Goal: Task Accomplishment & Management: Manage account settings

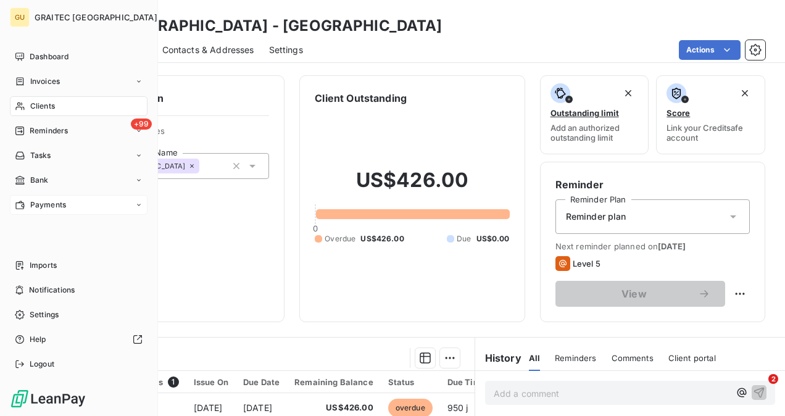
scroll to position [229, 0]
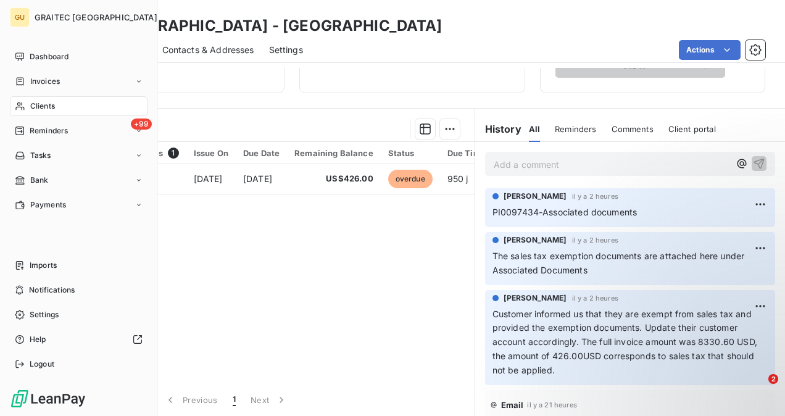
click at [62, 101] on div "Clients" at bounding box center [79, 106] width 138 height 20
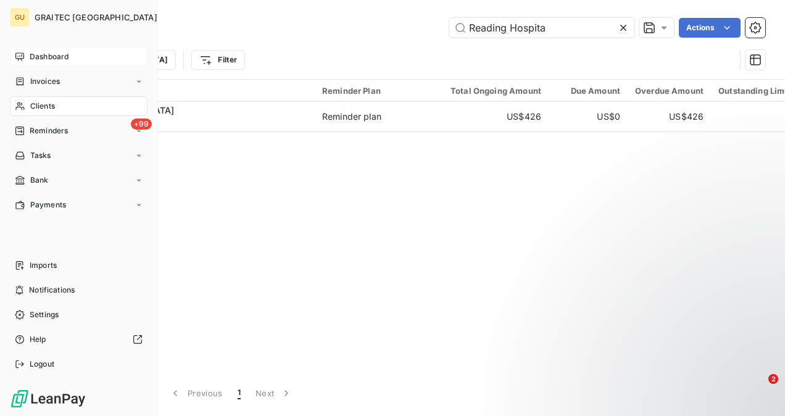
type input "Reading Hospita"
click at [60, 55] on span "Dashboard" at bounding box center [49, 56] width 39 height 11
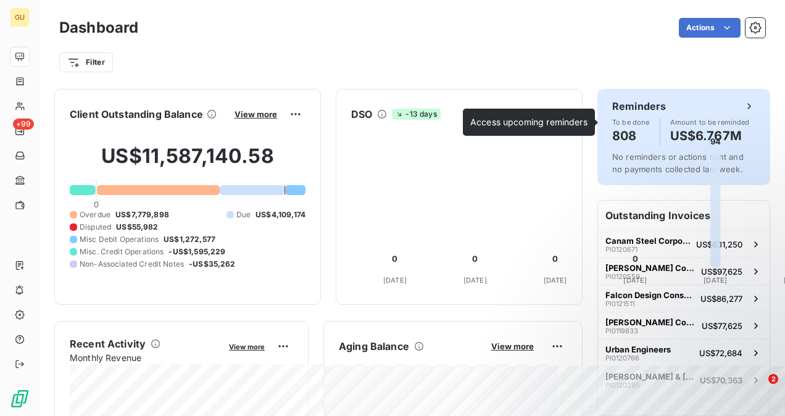
click at [647, 125] on div "To be done 808 Amount to be reminded US$6.767M" at bounding box center [683, 131] width 143 height 27
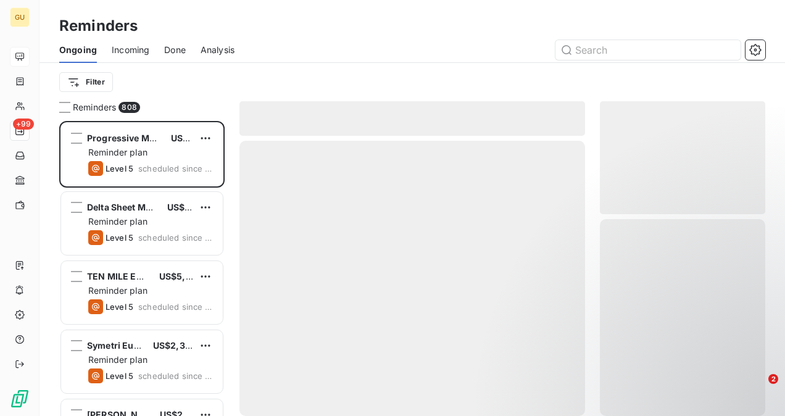
scroll to position [285, 156]
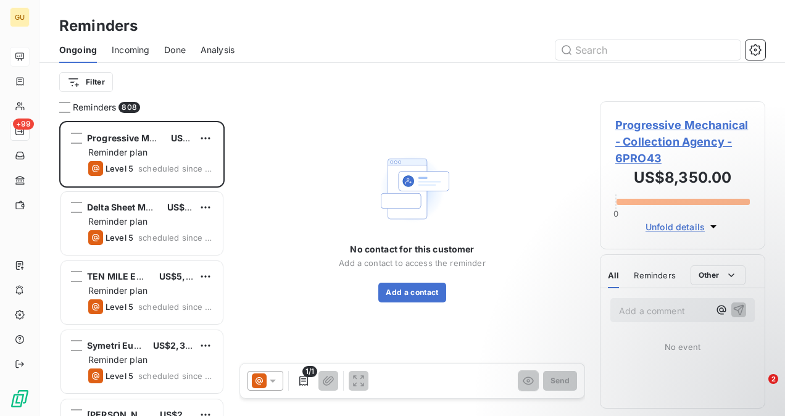
click at [109, 81] on html "GU +99 Reminders Ongoing Incoming Done Analysis Filter Reminders 808 Progressiv…" at bounding box center [392, 208] width 785 height 416
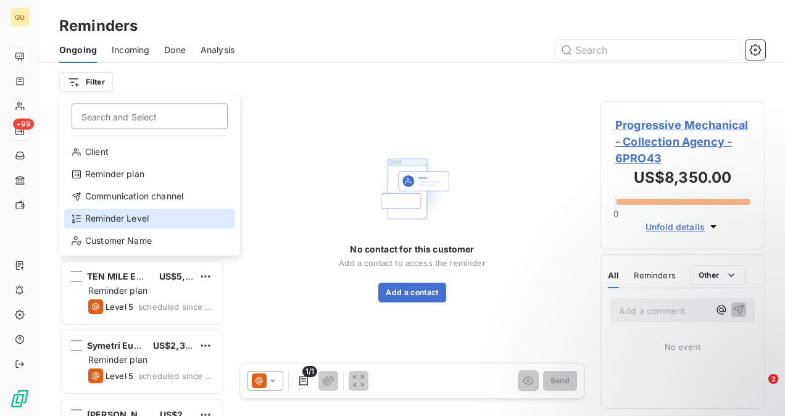
click at [154, 212] on div "Reminder Level" at bounding box center [149, 219] width 171 height 20
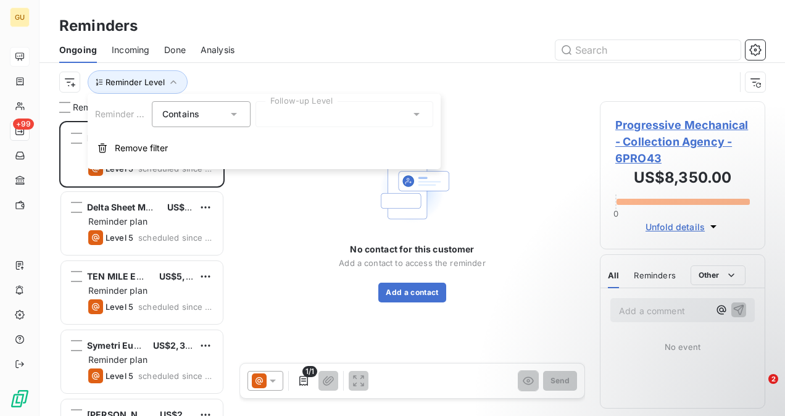
click at [219, 102] on div "Contains is" at bounding box center [201, 114] width 99 height 26
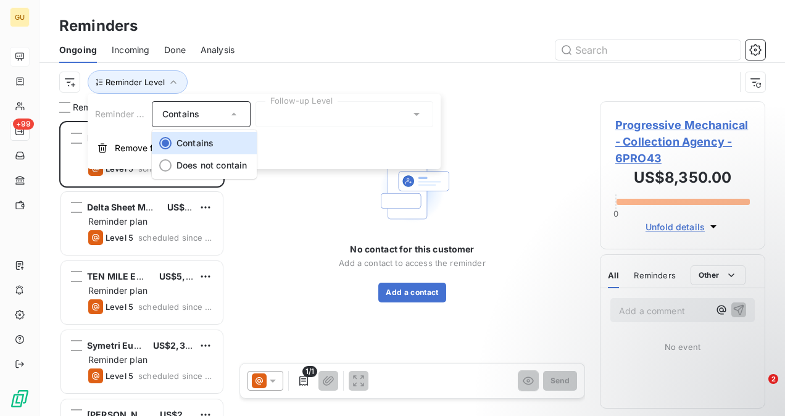
click at [220, 117] on div "Contains" at bounding box center [194, 114] width 65 height 17
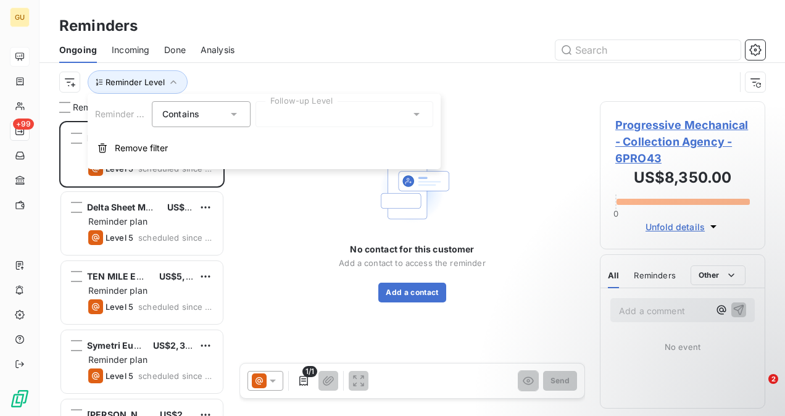
click at [220, 115] on div "Contains" at bounding box center [194, 114] width 65 height 17
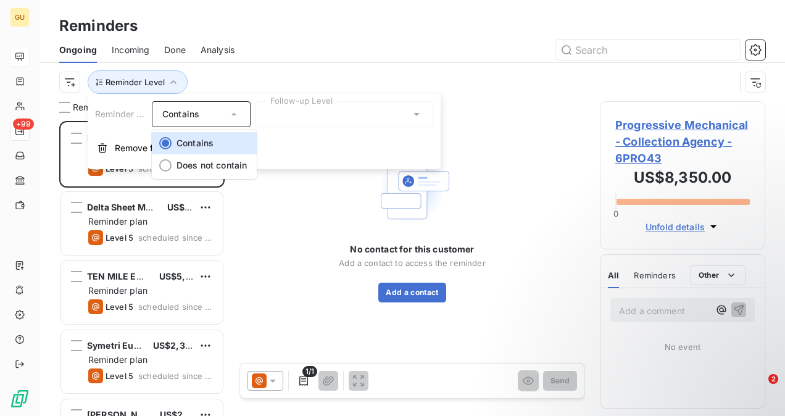
click at [231, 116] on icon at bounding box center [234, 114] width 12 height 12
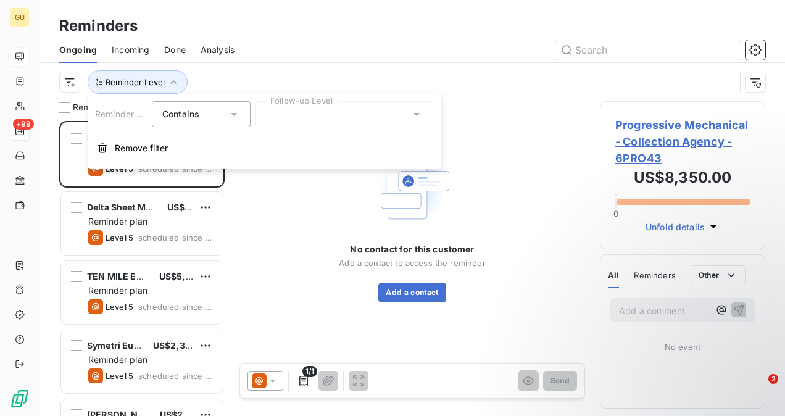
click at [293, 102] on div at bounding box center [344, 114] width 178 height 26
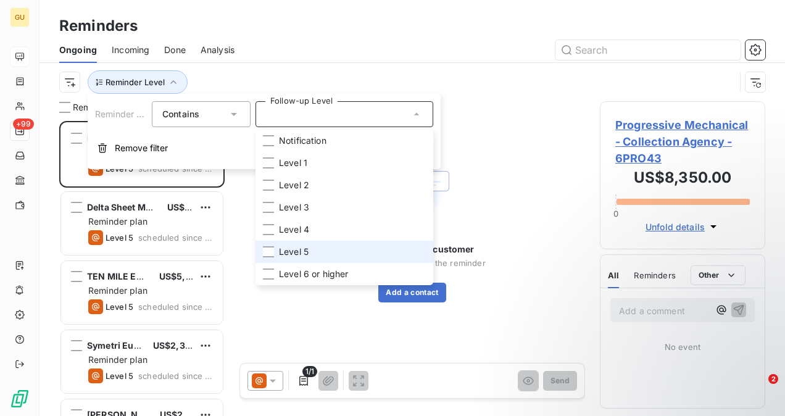
click at [308, 254] on span "Level 5" at bounding box center [294, 252] width 30 height 12
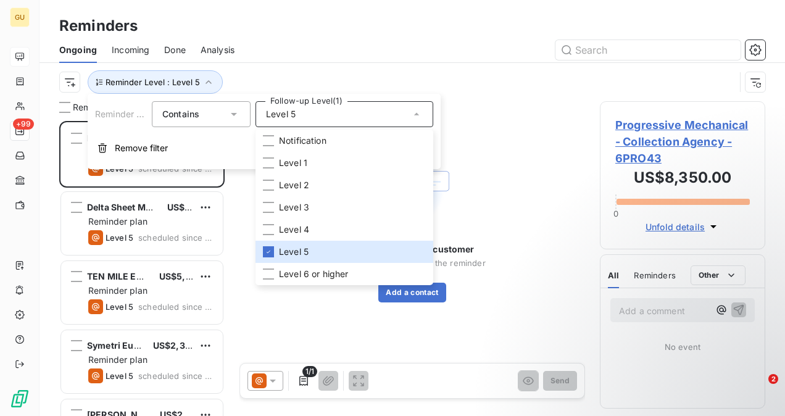
click at [380, 59] on div at bounding box center [507, 50] width 516 height 20
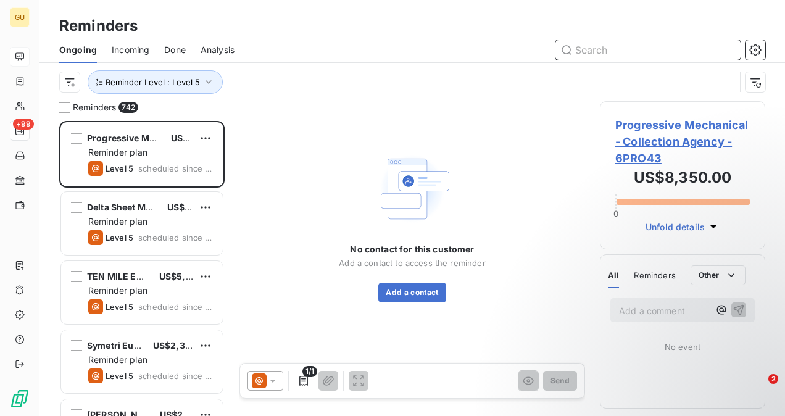
click at [629, 48] on input "text" at bounding box center [647, 50] width 185 height 20
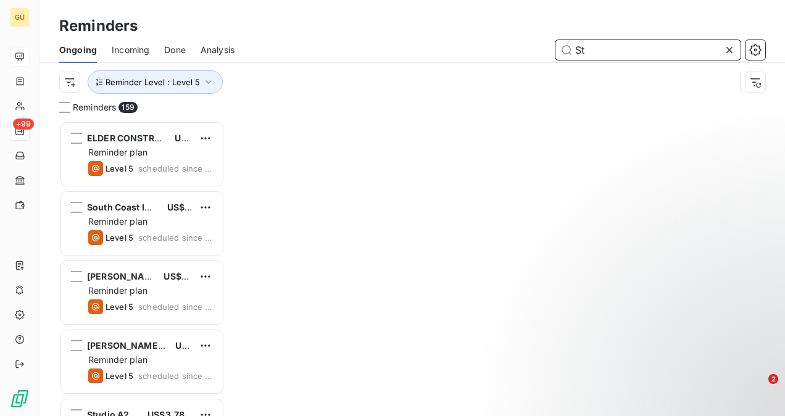
scroll to position [285, 156]
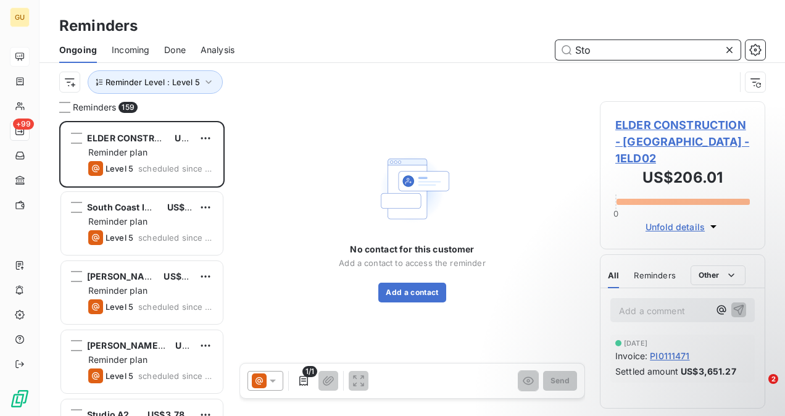
type input "Sto"
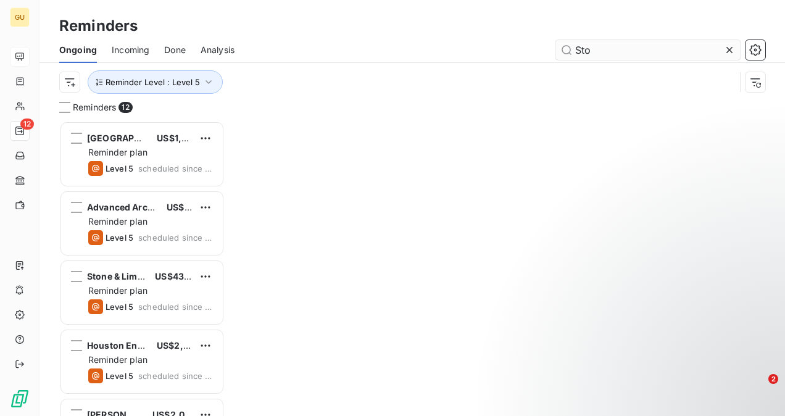
scroll to position [285, 156]
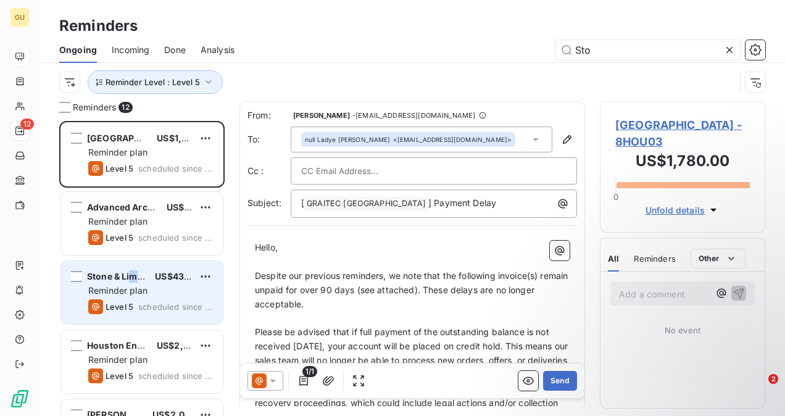
click at [133, 278] on span "Stone & Lime Imports" at bounding box center [132, 276] width 91 height 10
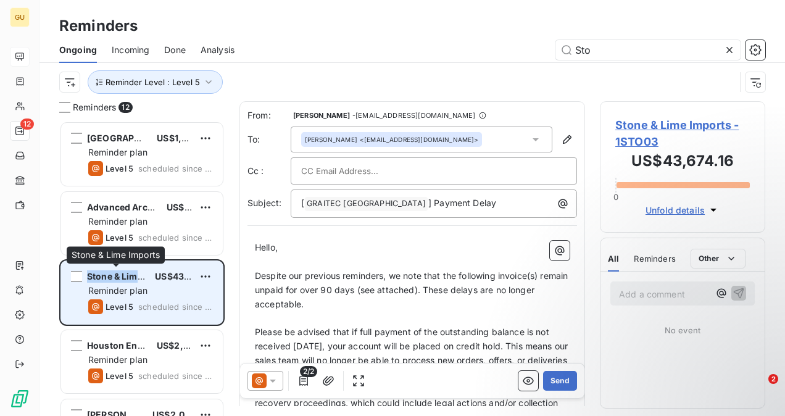
drag, startPoint x: 86, startPoint y: 275, endPoint x: 139, endPoint y: 281, distance: 53.4
click at [139, 281] on div "Stone & Lime Imports" at bounding box center [116, 276] width 58 height 12
drag, startPoint x: 139, startPoint y: 281, endPoint x: 130, endPoint y: 280, distance: 10.0
copy span "Stone & Lim"
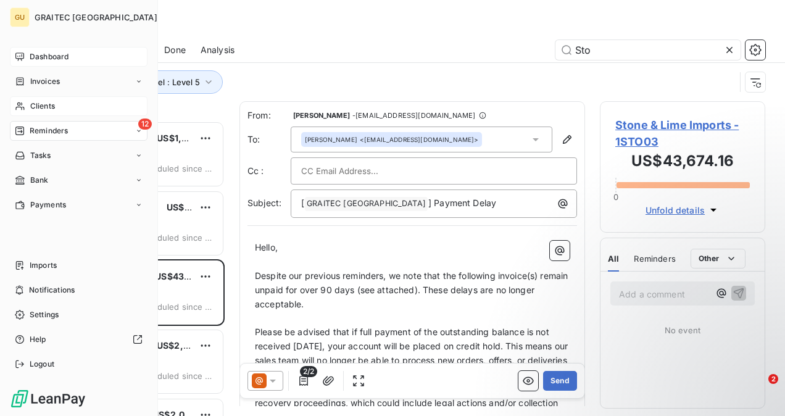
click at [19, 107] on icon at bounding box center [20, 106] width 10 height 10
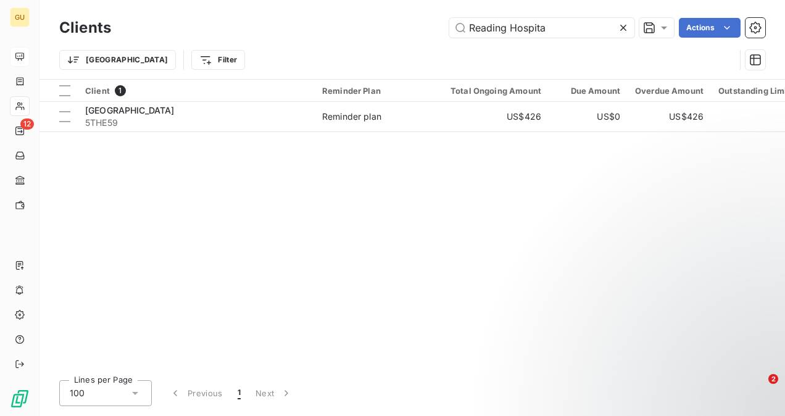
drag, startPoint x: 560, startPoint y: 26, endPoint x: 358, endPoint y: 55, distance: 203.9
click at [358, 55] on div "Clients Reading Hospita Actions Trier Filter" at bounding box center [412, 47] width 706 height 64
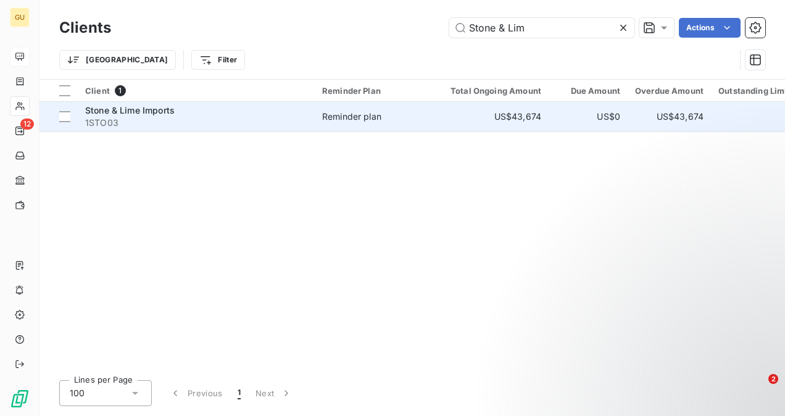
type input "Stone & Lim"
click at [174, 110] on span "Stone & Lime Imports" at bounding box center [129, 110] width 89 height 10
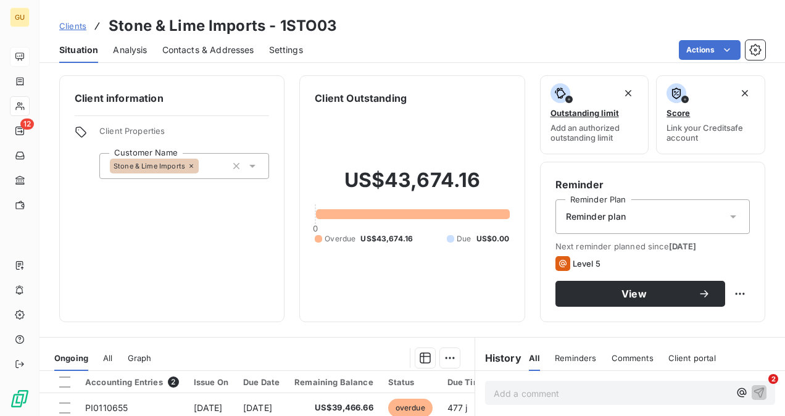
click at [616, 360] on span "Comments" at bounding box center [633, 358] width 42 height 10
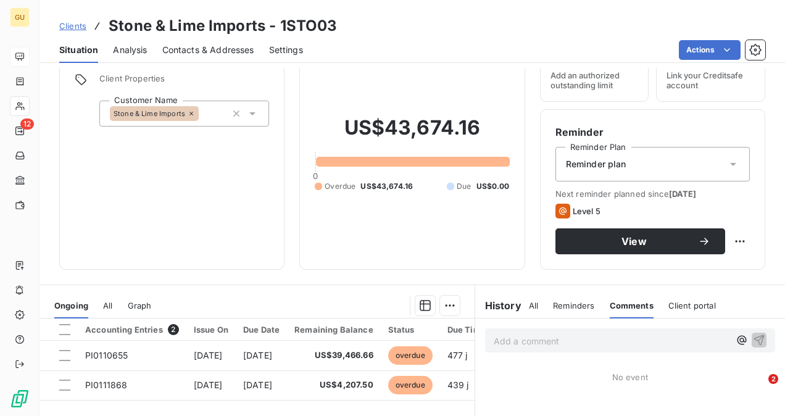
scroll to position [123, 0]
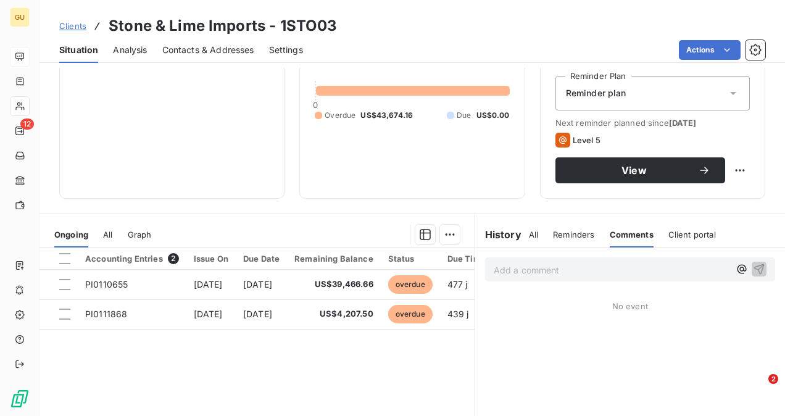
click at [517, 266] on p "Add a comment ﻿" at bounding box center [612, 269] width 236 height 15
click at [754, 266] on icon "button" at bounding box center [759, 269] width 10 height 10
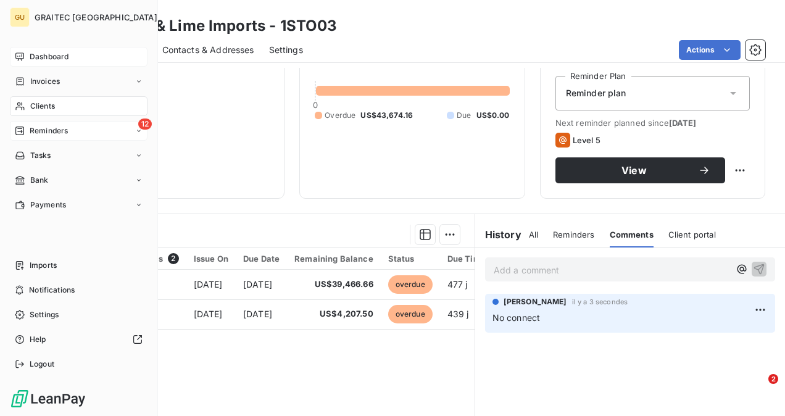
click at [62, 128] on span "Reminders" at bounding box center [49, 130] width 38 height 11
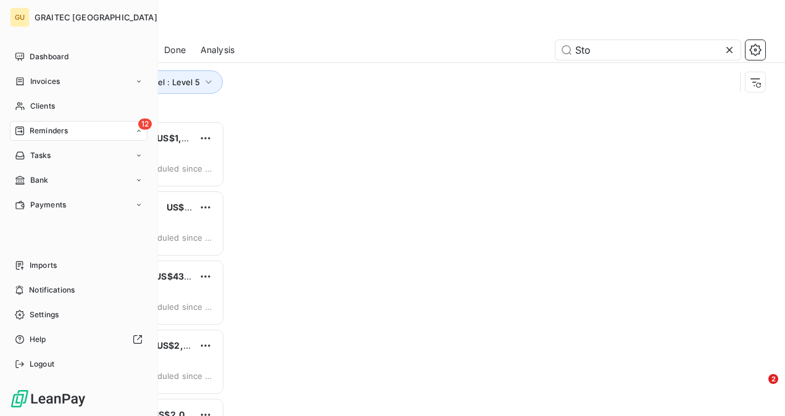
scroll to position [285, 156]
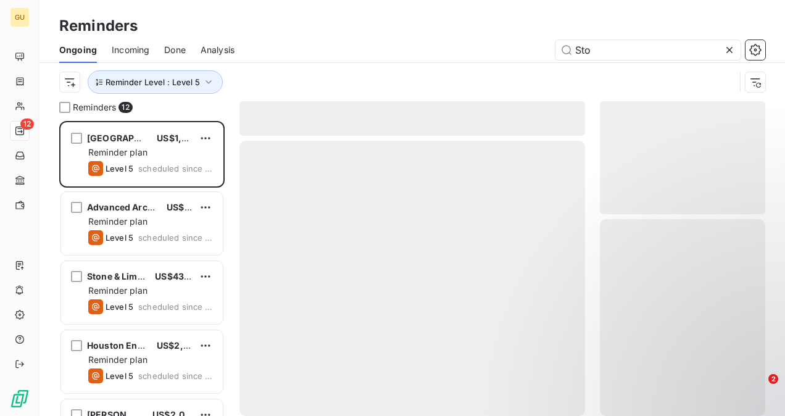
scroll to position [285, 156]
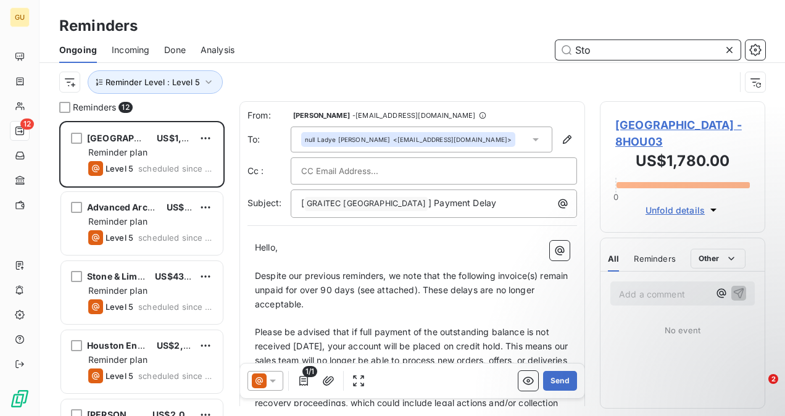
click at [612, 46] on input "Sto" at bounding box center [647, 50] width 185 height 20
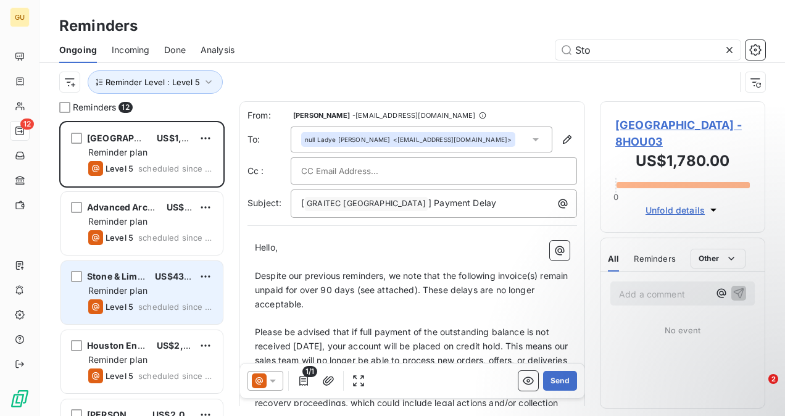
click at [175, 305] on span "scheduled since 387 days" at bounding box center [175, 307] width 75 height 10
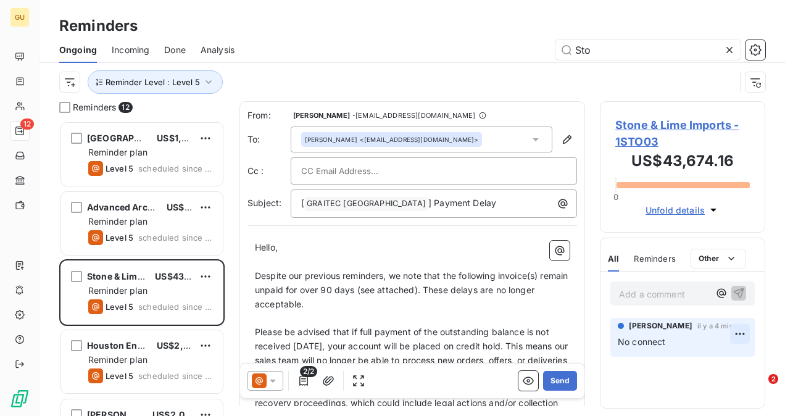
click at [741, 331] on html "GU 12 Reminders Ongoing Incoming Done Analysis Sto Reminder Level : Level 5 Rem…" at bounding box center [392, 208] width 785 height 416
click at [725, 358] on div "Editer" at bounding box center [710, 361] width 69 height 20
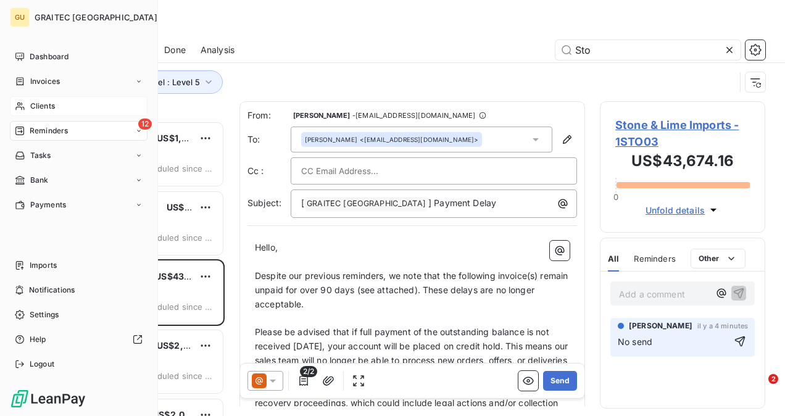
click at [22, 109] on icon at bounding box center [19, 106] width 9 height 8
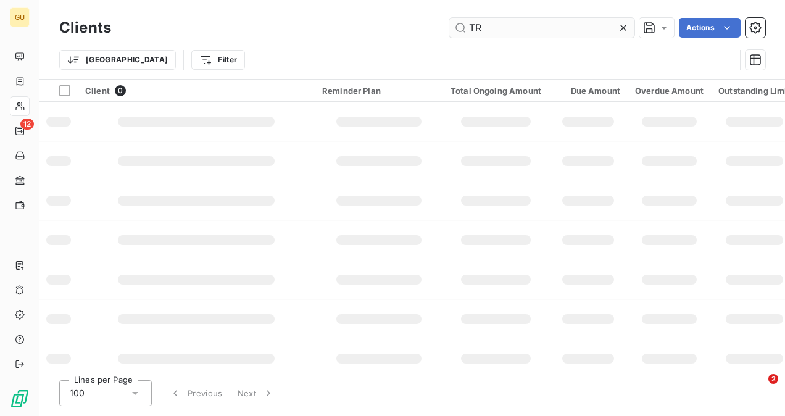
type input "T"
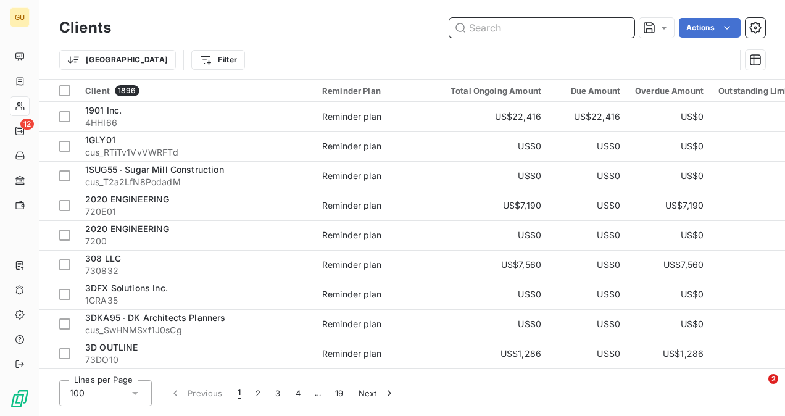
click at [478, 30] on input "text" at bounding box center [541, 28] width 185 height 20
paste input "Crista Parra <crista@trarch.com>"
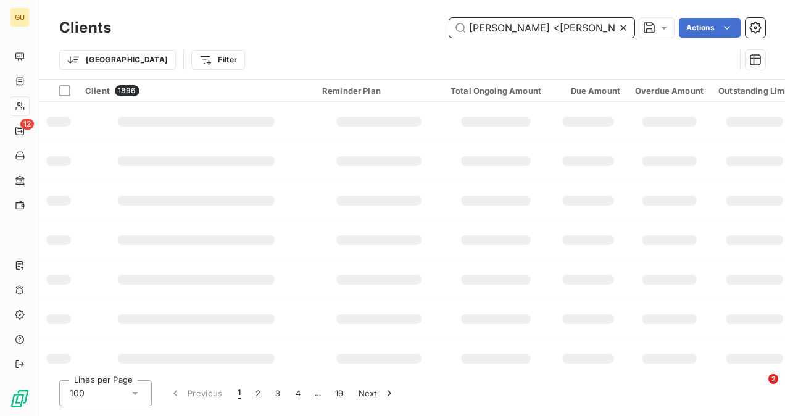
scroll to position [0, 11]
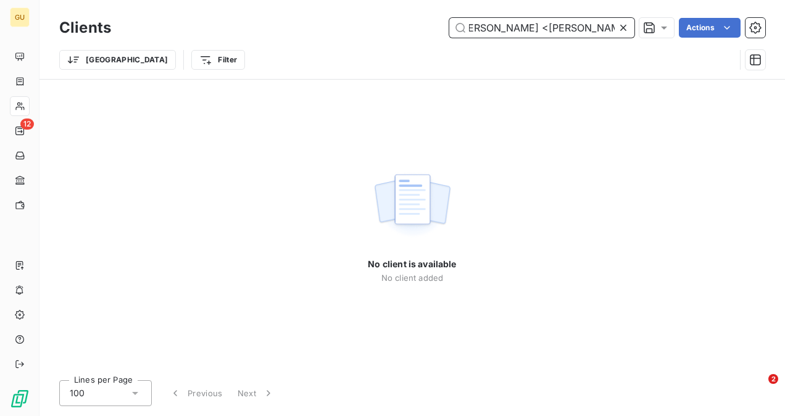
click at [518, 28] on input "Crista Parra <crista@trarch.com>" at bounding box center [541, 28] width 185 height 20
click at [521, 30] on input "Crista Parra <crista@trarch.com>" at bounding box center [541, 28] width 185 height 20
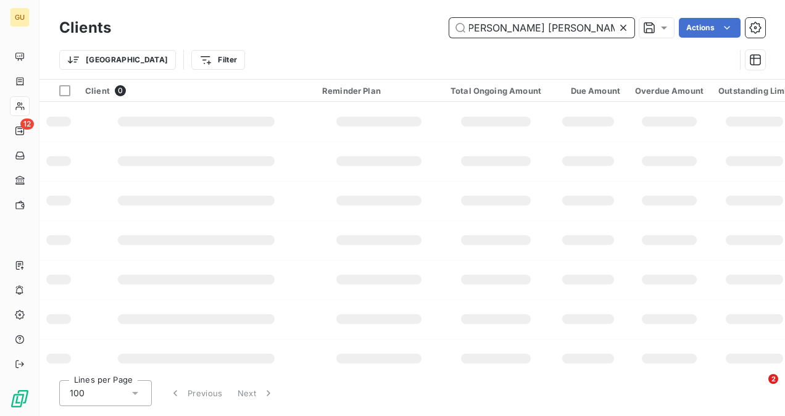
scroll to position [0, 0]
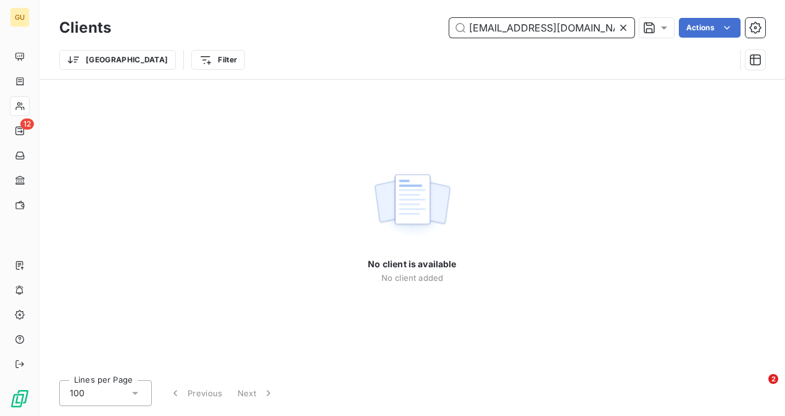
click at [592, 30] on input "crista@trarch.com>" at bounding box center [541, 28] width 185 height 20
click at [502, 31] on input "crista@trarch.com" at bounding box center [541, 28] width 185 height 20
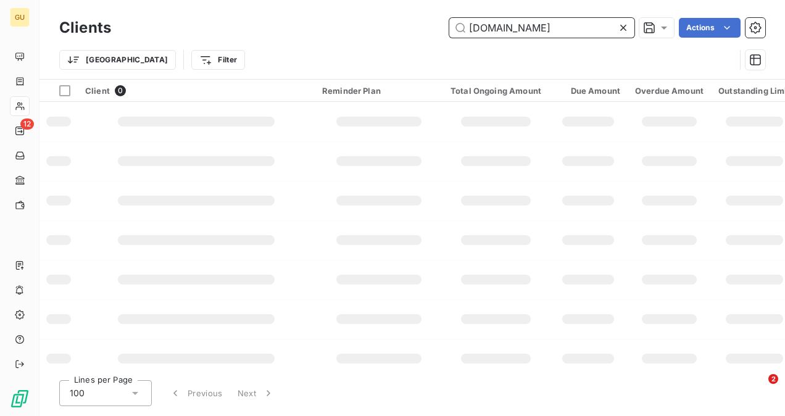
click at [517, 27] on input "trarch.com" at bounding box center [541, 28] width 185 height 20
type input "t"
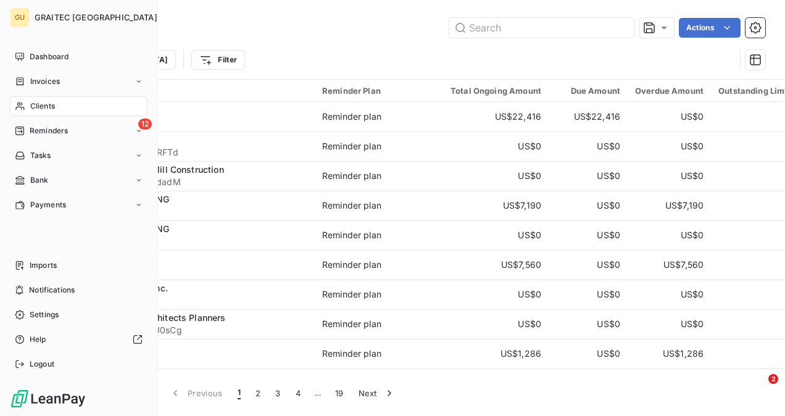
click at [27, 106] on div "Clients" at bounding box center [79, 106] width 138 height 20
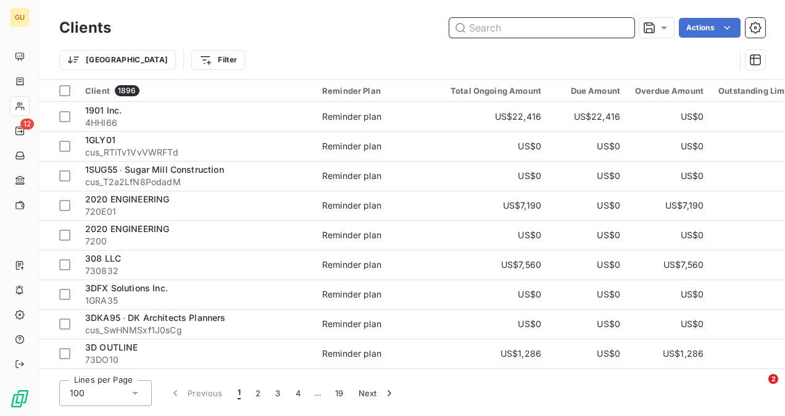
click at [510, 23] on input "text" at bounding box center [541, 28] width 185 height 20
paste input "3Xis Design"
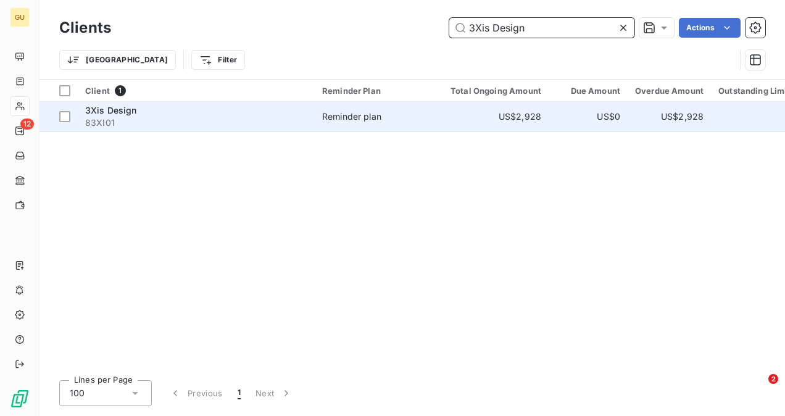
type input "3Xis Design"
click at [116, 114] on span "3Xis Design" at bounding box center [111, 110] width 52 height 10
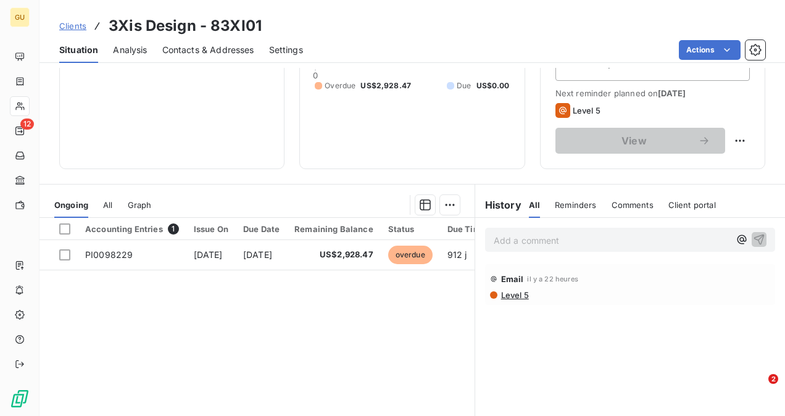
scroll to position [229, 0]
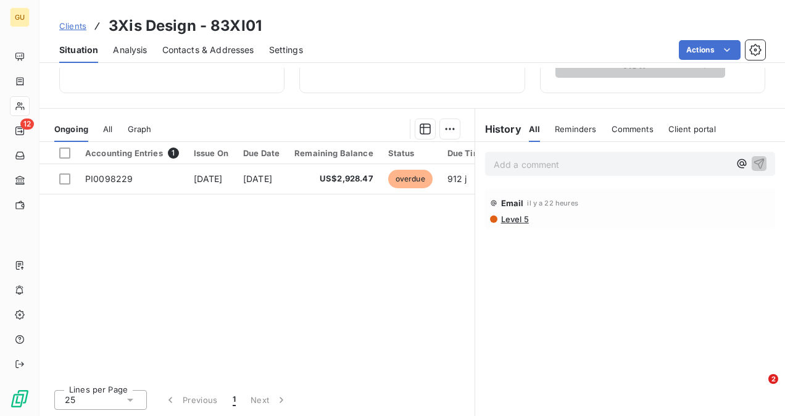
click at [627, 127] on span "Comments" at bounding box center [633, 129] width 42 height 10
click at [605, 170] on p "Add a comment ﻿" at bounding box center [612, 164] width 236 height 15
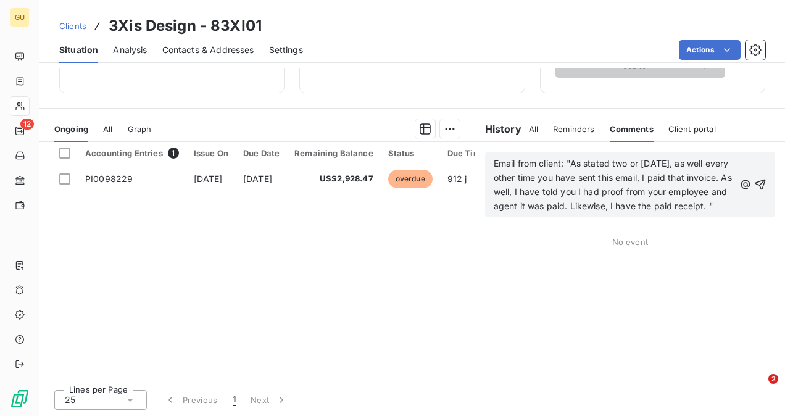
click at [494, 159] on span "Email from client: "As stated two or three years ago, as well every other time …" at bounding box center [614, 184] width 241 height 53
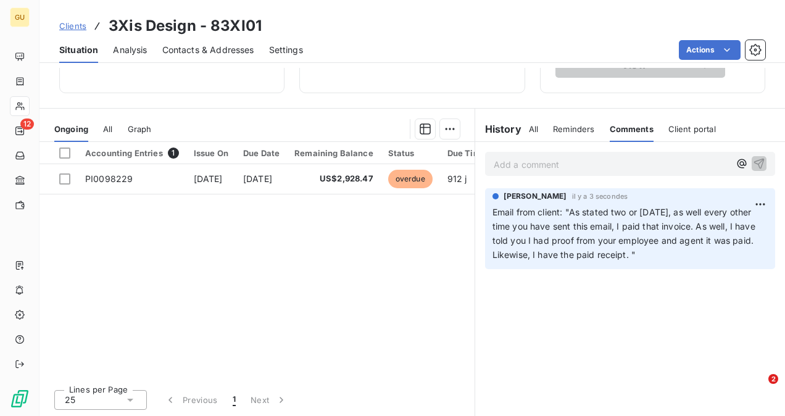
click at [646, 167] on p "Add a comment ﻿" at bounding box center [612, 164] width 236 height 15
click at [753, 160] on icon "button" at bounding box center [759, 163] width 12 height 12
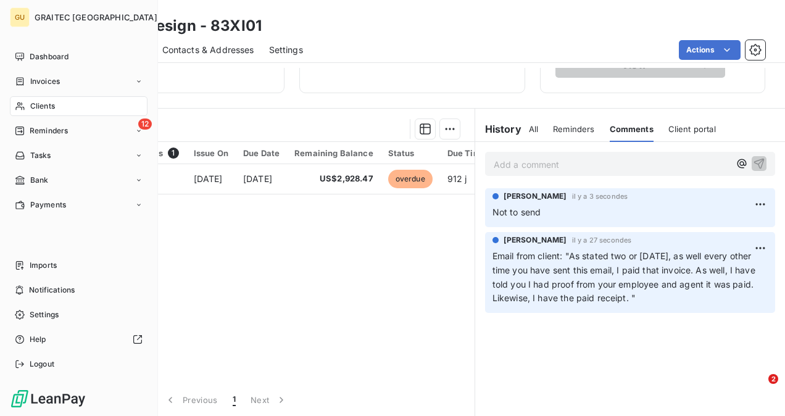
click at [22, 106] on icon at bounding box center [20, 106] width 10 height 10
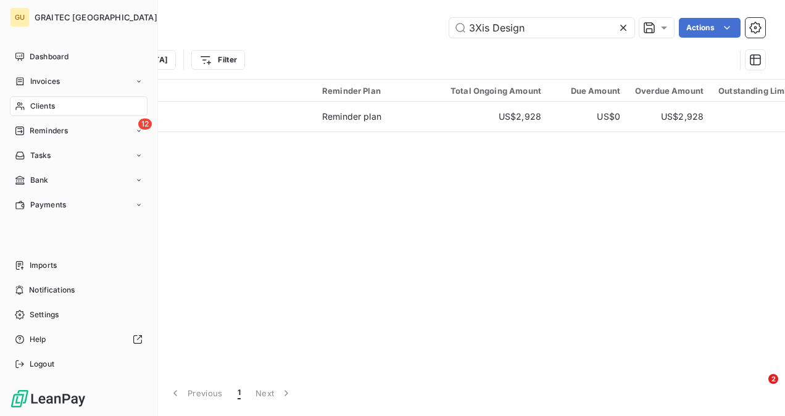
click at [51, 104] on span "Clients" at bounding box center [42, 106] width 25 height 11
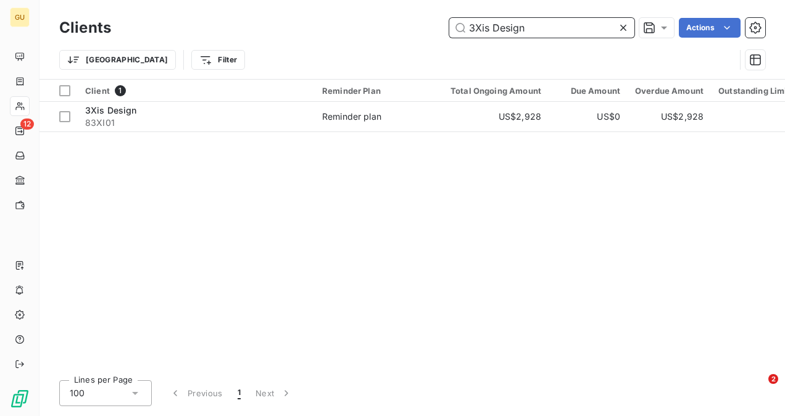
drag, startPoint x: 546, startPoint y: 28, endPoint x: 404, endPoint y: 43, distance: 142.0
click at [404, 42] on div "Clients 3Xis Design Actions Trier Filter" at bounding box center [412, 47] width 706 height 64
paste input "Memphis International Airport"
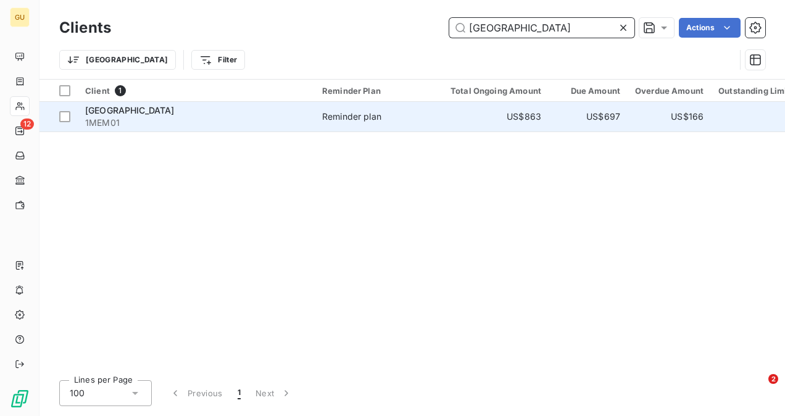
type input "Memphis International Airport"
click at [175, 112] on span "Memphis International Airport" at bounding box center [129, 110] width 89 height 10
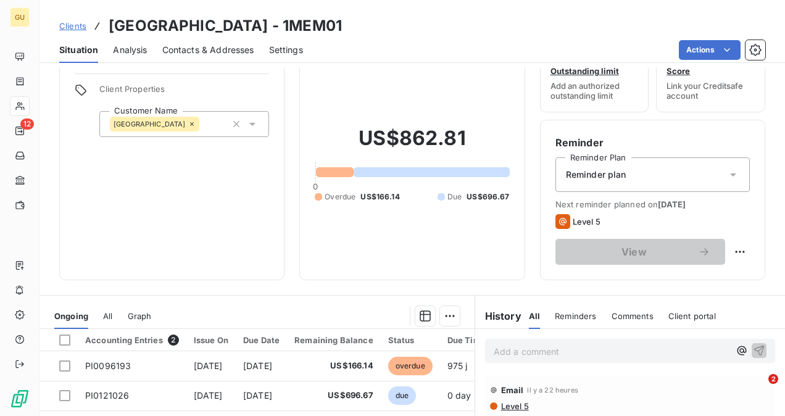
scroll to position [62, 0]
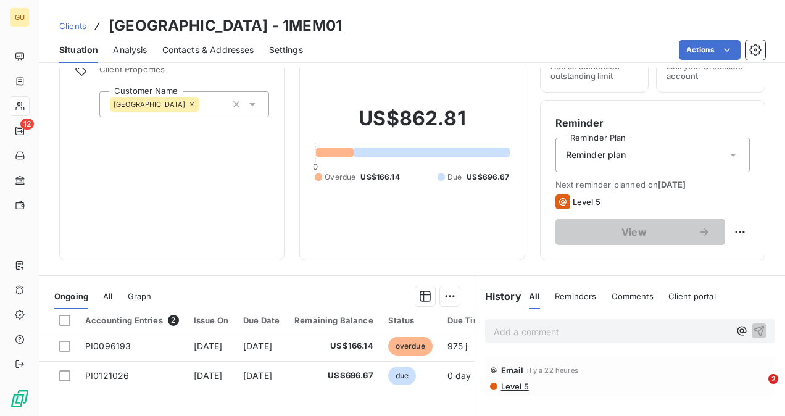
click at [516, 328] on p "Add a comment ﻿" at bounding box center [612, 331] width 236 height 15
click at [627, 296] on span "Comments" at bounding box center [633, 296] width 42 height 10
click at [553, 327] on p "No" at bounding box center [612, 331] width 236 height 14
click at [580, 328] on p "Not to send" at bounding box center [612, 331] width 236 height 14
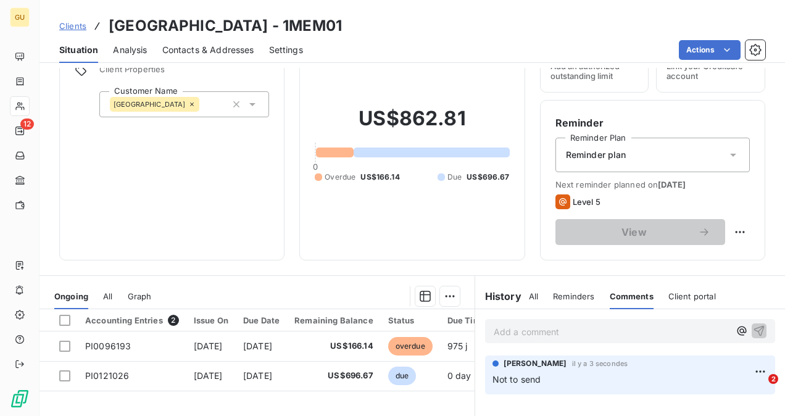
click at [568, 327] on p "Add a comment ﻿" at bounding box center [612, 331] width 236 height 15
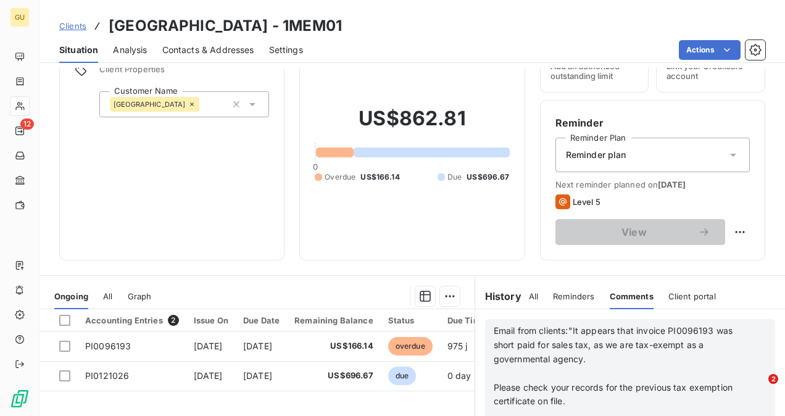
scroll to position [9, 0]
click at [521, 373] on p "﻿" at bounding box center [614, 374] width 241 height 14
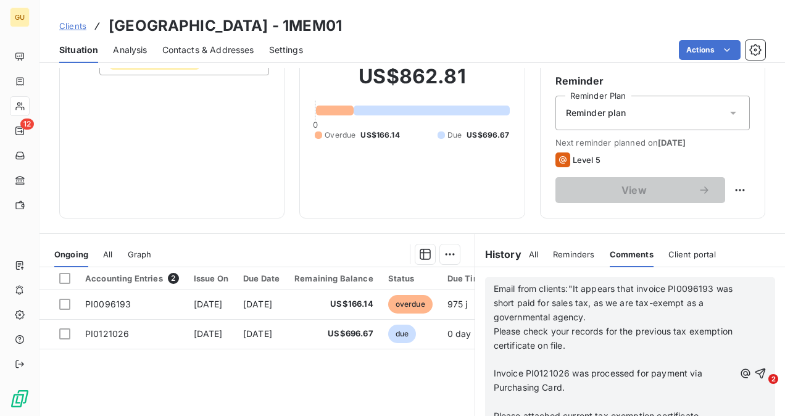
scroll to position [123, 0]
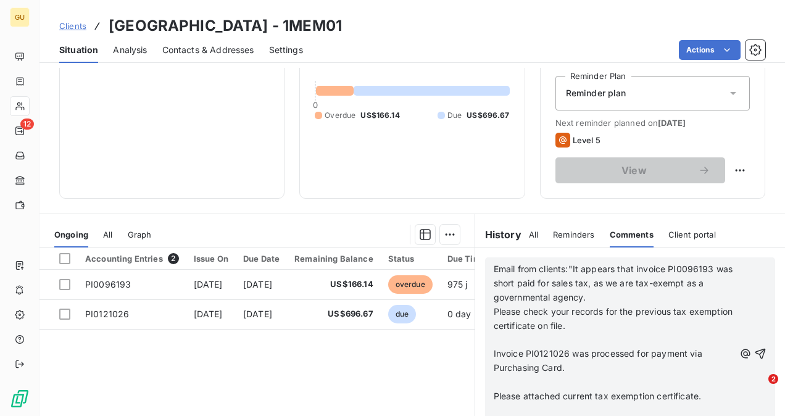
click at [527, 339] on p "﻿" at bounding box center [614, 340] width 241 height 14
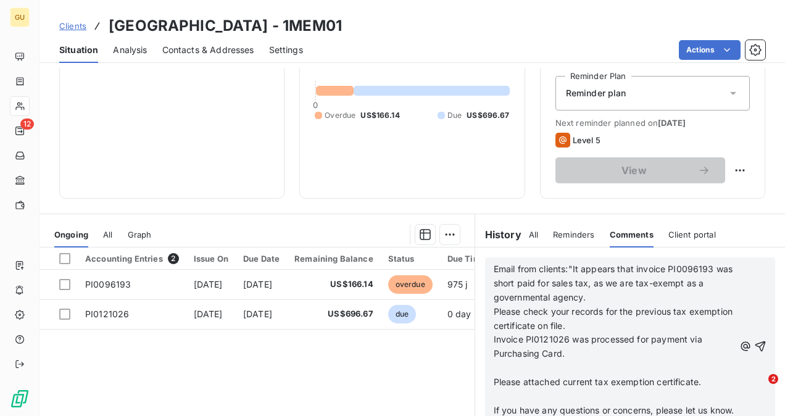
click at [504, 371] on p "﻿" at bounding box center [614, 368] width 241 height 14
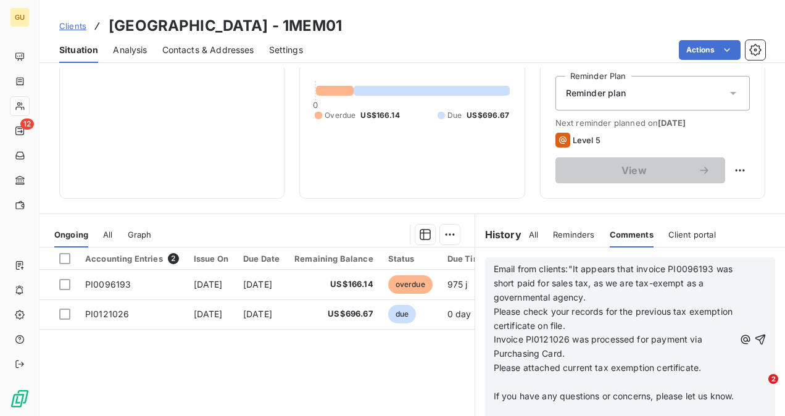
click at [498, 378] on p "﻿" at bounding box center [614, 382] width 241 height 14
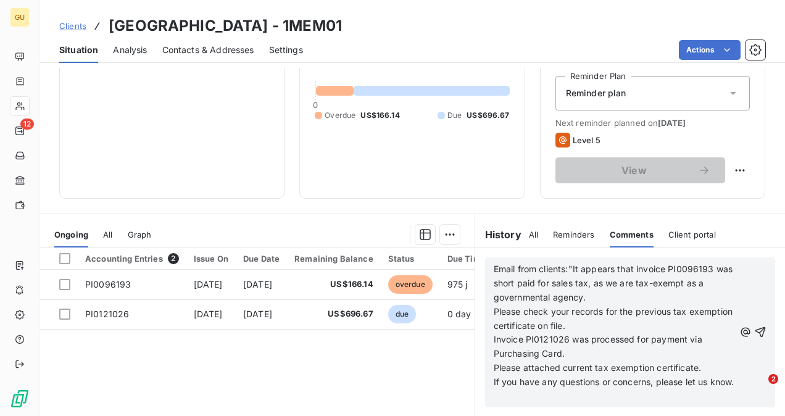
click at [525, 389] on p "If you have any questions or concerns, please let us know." at bounding box center [614, 382] width 241 height 14
click at [755, 331] on div "Email from clients:"It appears that invoice PI0096193 was short paid for sales …" at bounding box center [630, 339] width 273 height 157
click at [755, 334] on icon "button" at bounding box center [760, 339] width 10 height 10
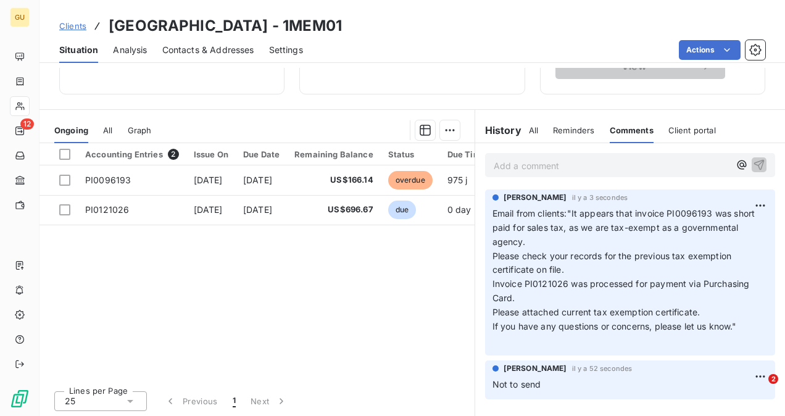
scroll to position [229, 0]
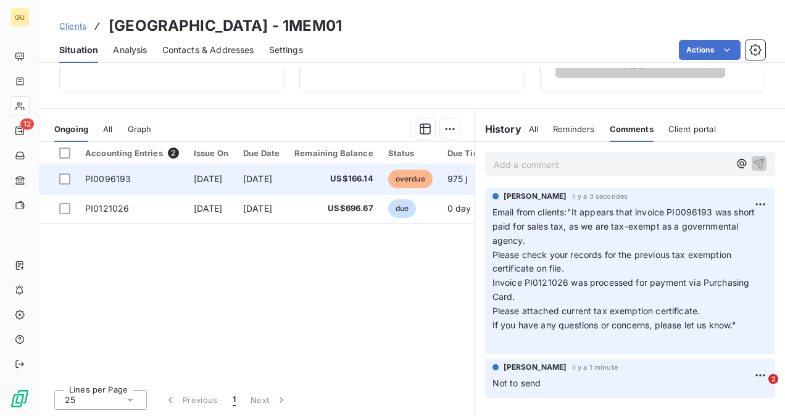
click at [109, 177] on span "PI0096193" at bounding box center [108, 178] width 46 height 10
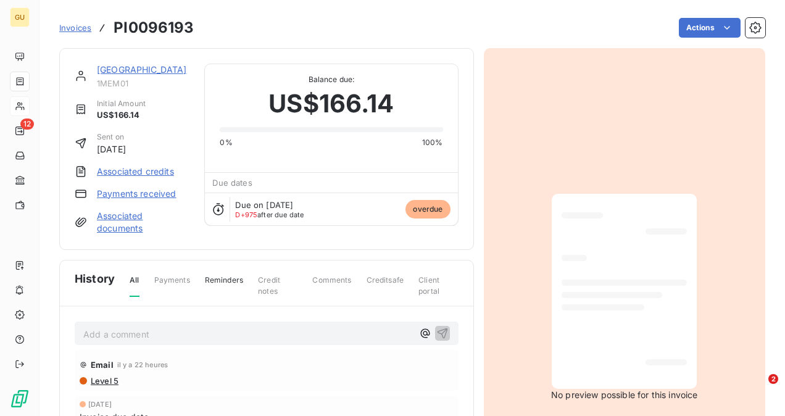
drag, startPoint x: 109, startPoint y: 177, endPoint x: 83, endPoint y: 222, distance: 51.7
click at [83, 222] on icon at bounding box center [81, 222] width 12 height 12
click at [111, 221] on link "Associated documents" at bounding box center [143, 222] width 93 height 25
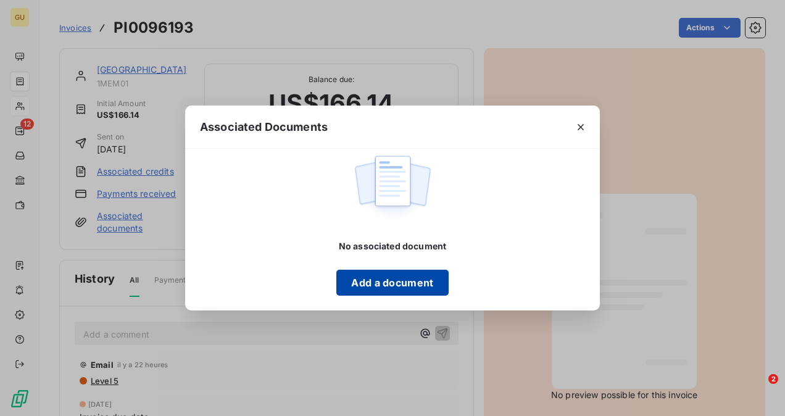
click at [368, 283] on button "Add a document" at bounding box center [392, 283] width 112 height 26
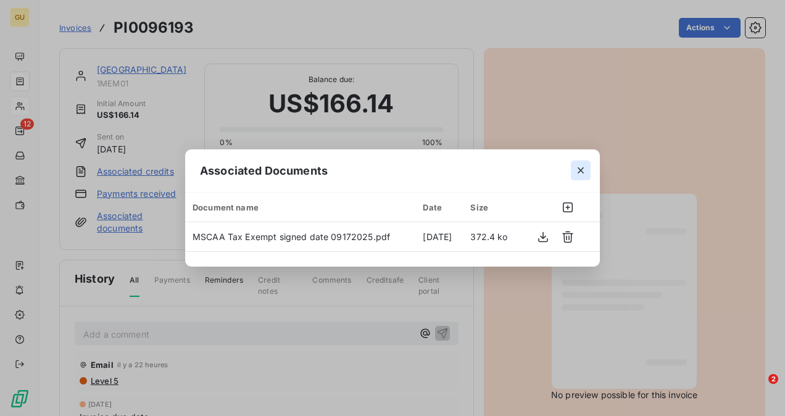
click at [583, 174] on icon "button" at bounding box center [581, 170] width 12 height 12
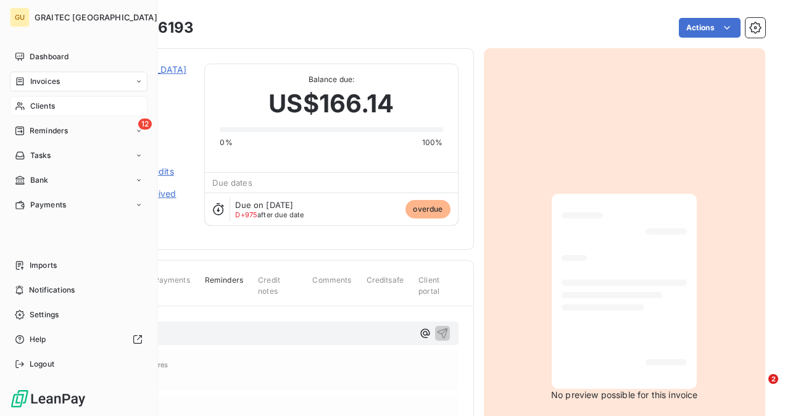
click at [47, 101] on span "Clients" at bounding box center [42, 106] width 25 height 11
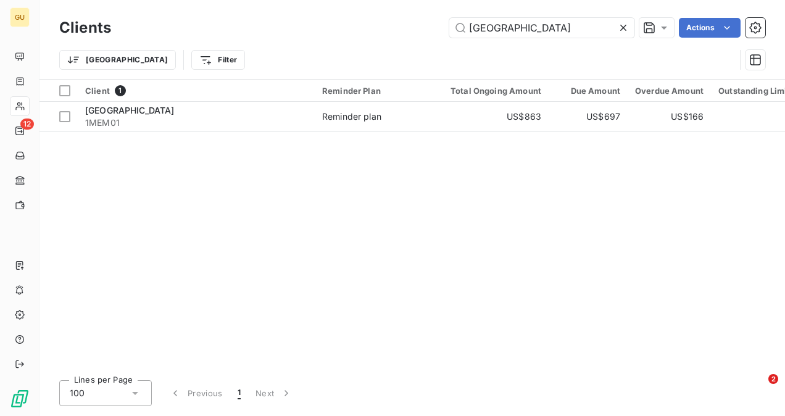
click at [619, 30] on icon at bounding box center [623, 28] width 12 height 12
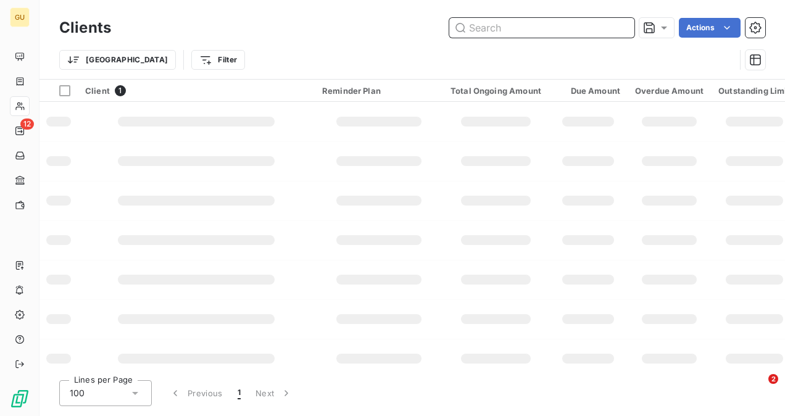
click at [549, 32] on input "text" at bounding box center [541, 28] width 185 height 20
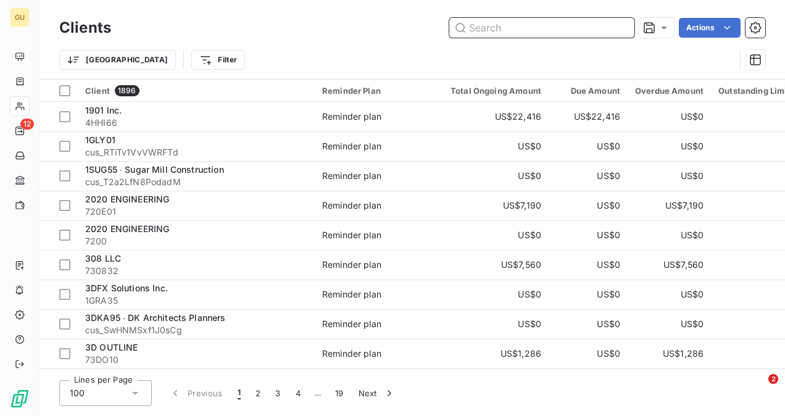
paste input "TEN MILE ENGINEERING"
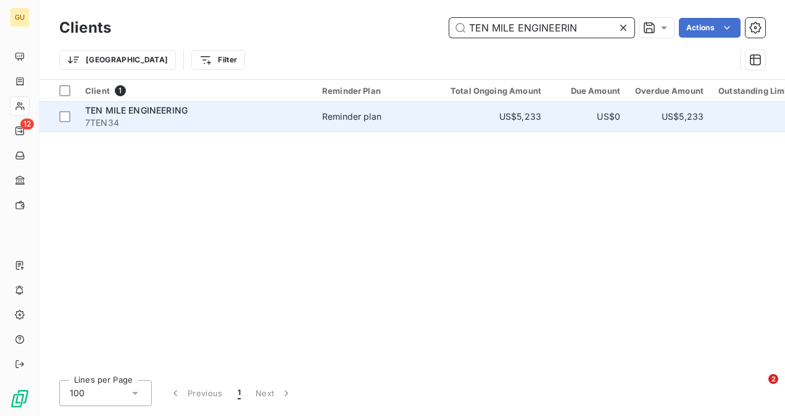
type input "TEN MILE ENGINEERIN"
click at [195, 114] on div "TEN MILE ENGINEERING" at bounding box center [196, 110] width 222 height 12
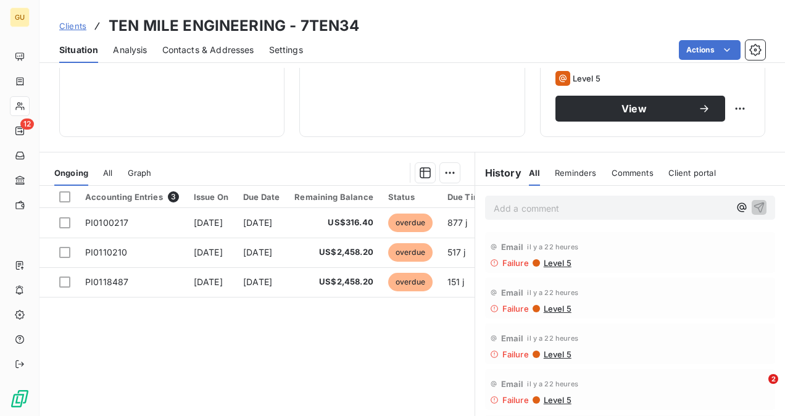
click at [634, 177] on span "Comments" at bounding box center [633, 173] width 42 height 10
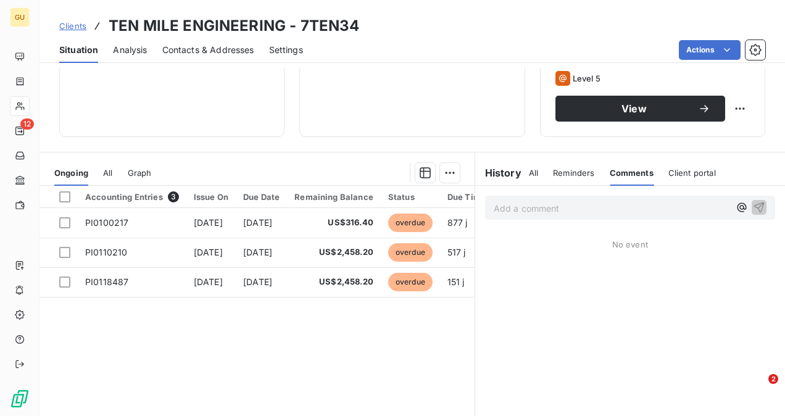
click at [625, 204] on p "Add a comment ﻿" at bounding box center [612, 208] width 236 height 15
click at [607, 221] on div "Add a comment ﻿" at bounding box center [630, 208] width 310 height 44
click at [634, 202] on p "Add a comment ﻿" at bounding box center [612, 208] width 236 height 15
click at [754, 203] on icon "button" at bounding box center [759, 207] width 10 height 10
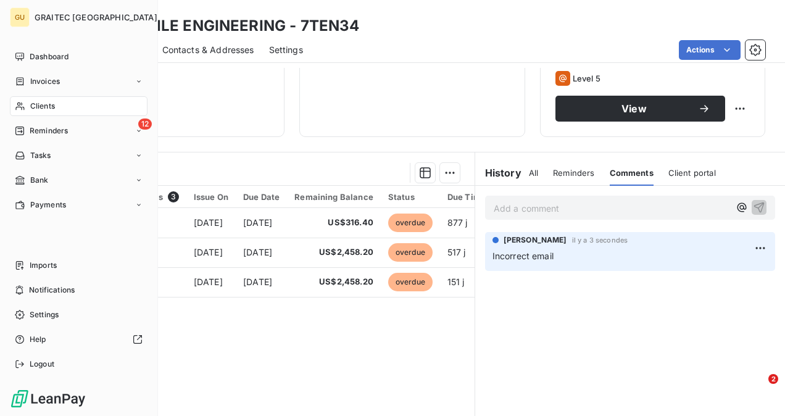
click at [36, 105] on span "Clients" at bounding box center [42, 106] width 25 height 11
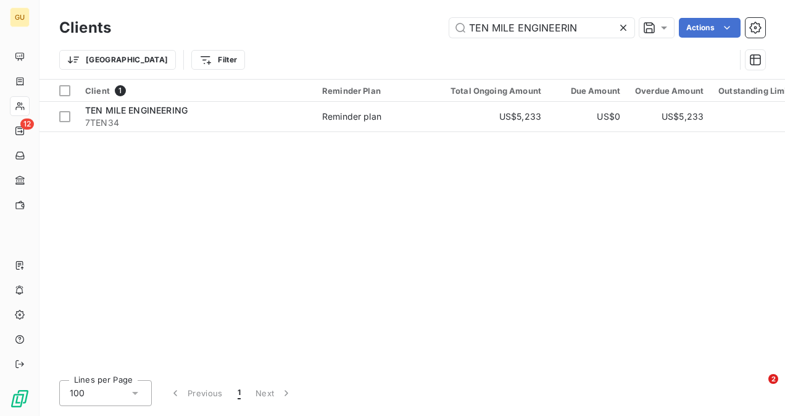
drag, startPoint x: 623, startPoint y: 27, endPoint x: 569, endPoint y: 41, distance: 56.0
click at [623, 27] on icon at bounding box center [623, 28] width 12 height 12
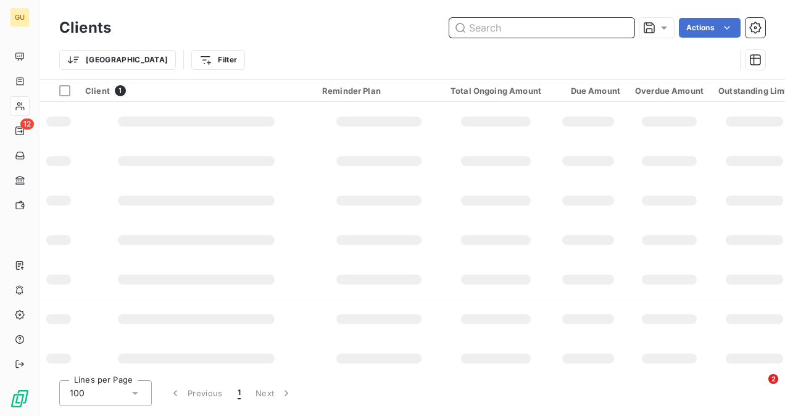
click at [522, 26] on input "text" at bounding box center [541, 28] width 185 height 20
paste input "Concept Companies"
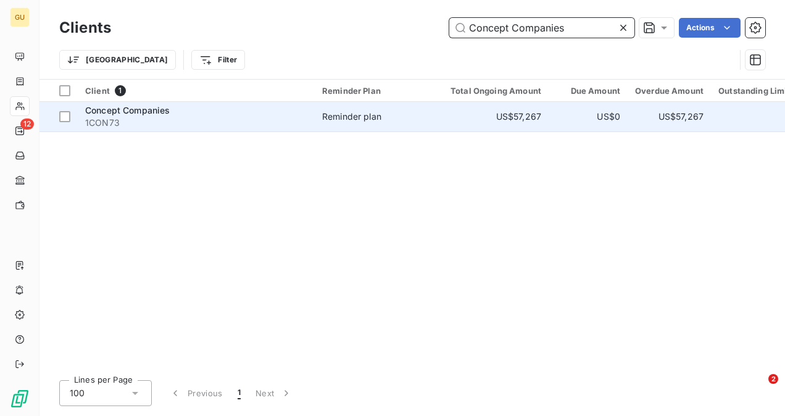
type input "Concept Companies"
click at [161, 114] on span "Concept Companies" at bounding box center [127, 110] width 85 height 10
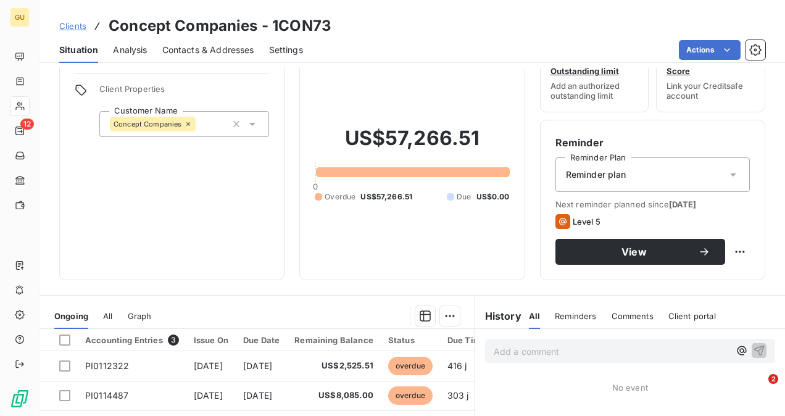
scroll to position [62, 0]
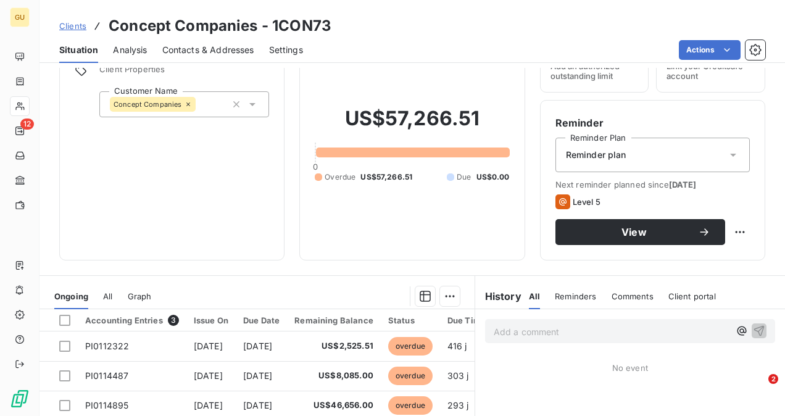
click at [626, 292] on span "Comments" at bounding box center [633, 296] width 42 height 10
click at [514, 329] on p "Add a comment ﻿" at bounding box center [612, 331] width 236 height 15
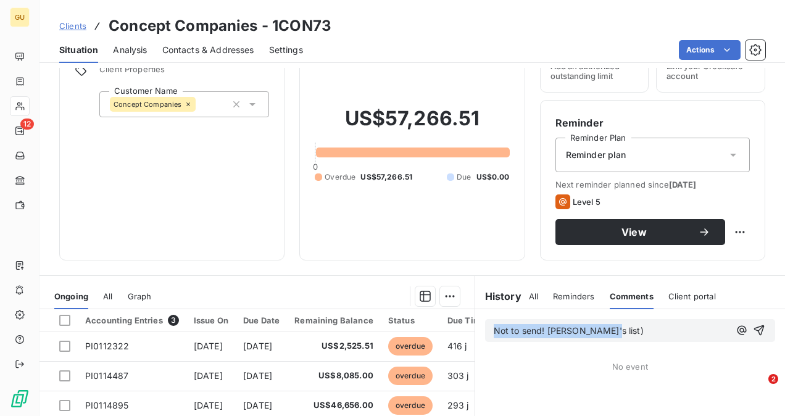
drag, startPoint x: 588, startPoint y: 333, endPoint x: 489, endPoint y: 331, distance: 99.4
click at [494, 331] on p "Not to send! Minnie's list)" at bounding box center [612, 331] width 236 height 14
copy span "Not to send! Minnie's list)"
click at [753, 334] on icon "button" at bounding box center [759, 330] width 12 height 12
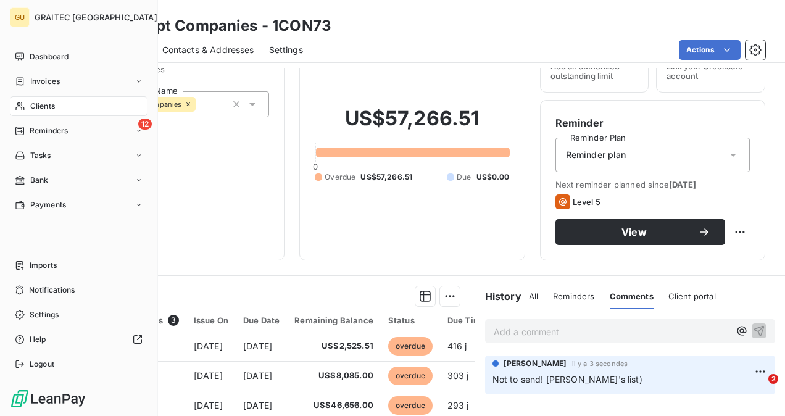
click at [45, 109] on span "Clients" at bounding box center [42, 106] width 25 height 11
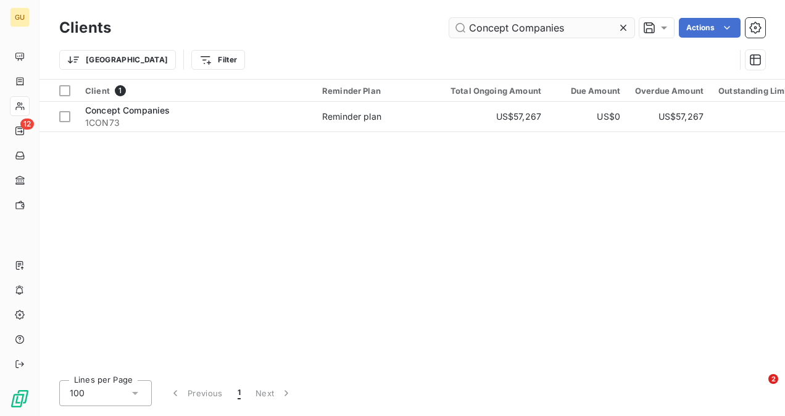
click at [619, 25] on icon at bounding box center [623, 28] width 12 height 12
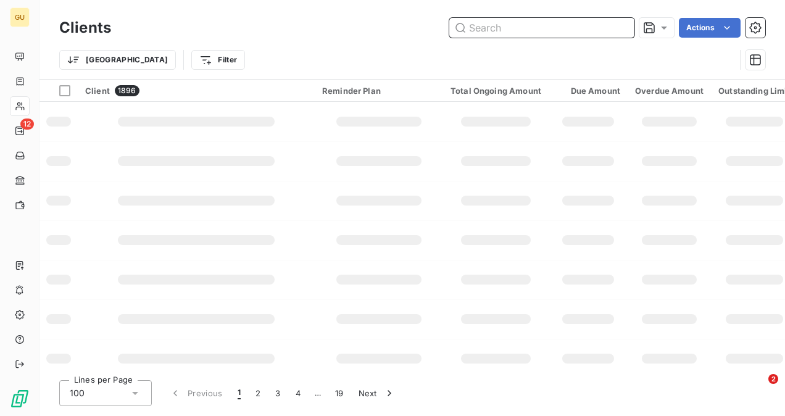
click at [550, 27] on input "text" at bounding box center [541, 28] width 185 height 20
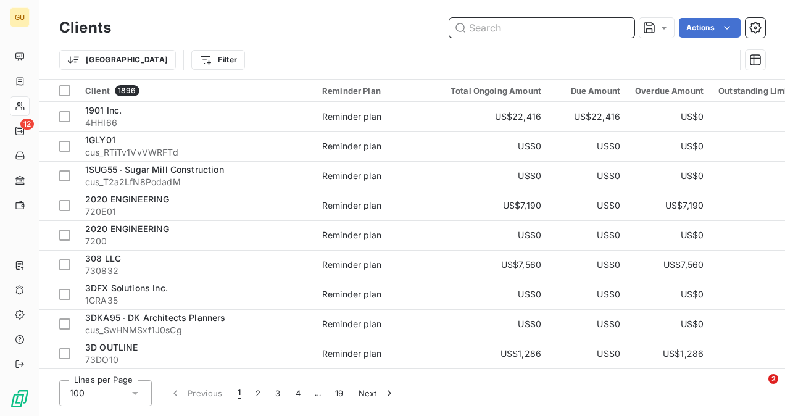
paste input "CK Construction Group"
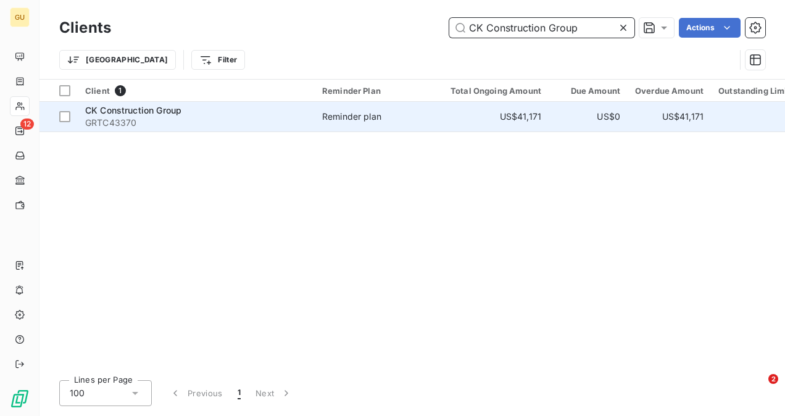
type input "CK Construction Group"
click at [175, 107] on span "CK Construction Group" at bounding box center [133, 110] width 96 height 10
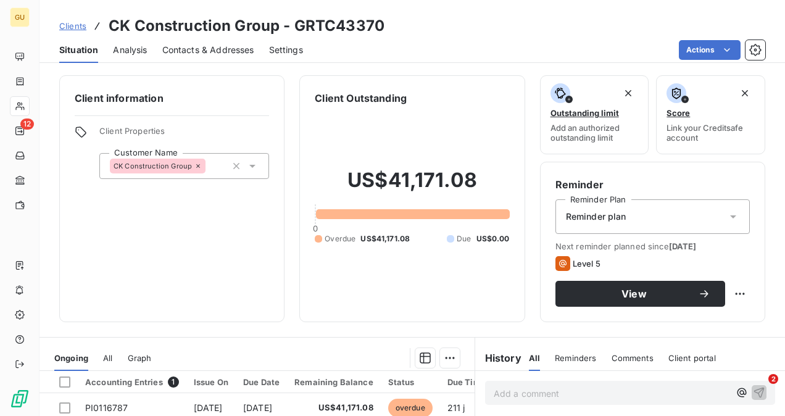
click at [626, 355] on span "Comments" at bounding box center [633, 358] width 42 height 10
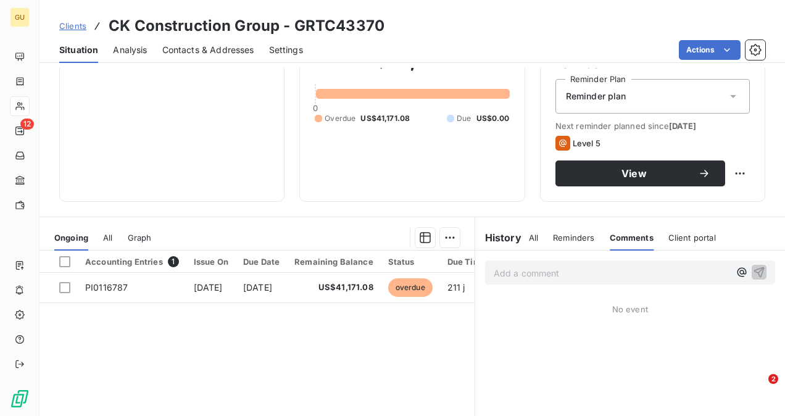
scroll to position [123, 0]
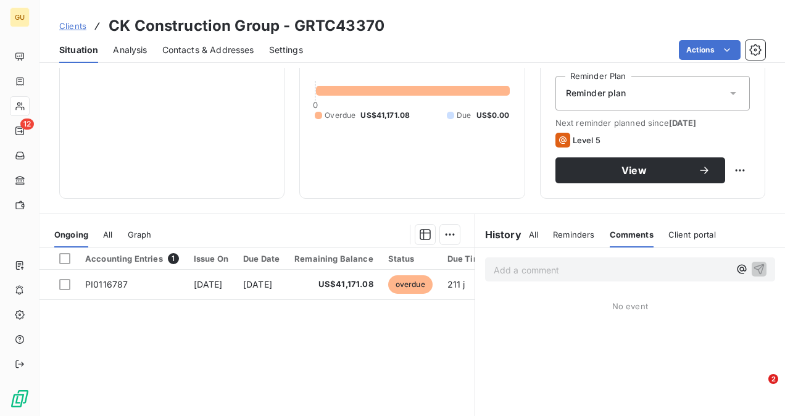
click at [522, 270] on p "Add a comment ﻿" at bounding box center [612, 269] width 236 height 15
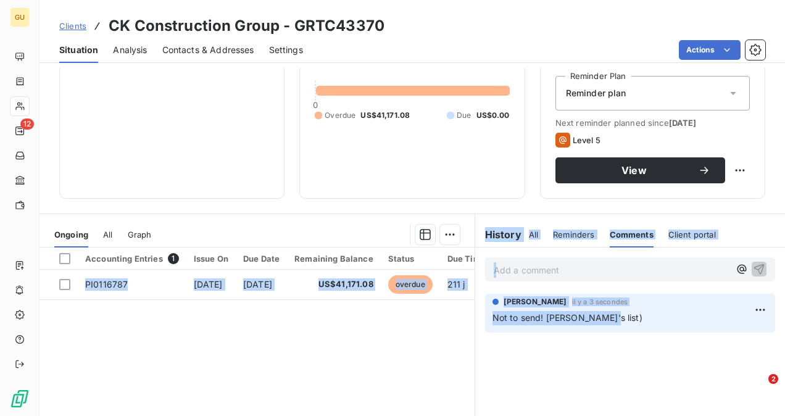
drag, startPoint x: 628, startPoint y: 315, endPoint x: 464, endPoint y: 343, distance: 166.5
click at [464, 343] on div "Ongoing All Graph Accounting Entries 1 Issue On Due Date Remaining Balance Stat…" at bounding box center [412, 368] width 746 height 309
drag, startPoint x: 464, startPoint y: 343, endPoint x: 522, endPoint y: 328, distance: 60.0
click at [522, 328] on div "Alona Levshuk il y a 3 secondes Not to send! Minnie's list)" at bounding box center [630, 313] width 290 height 39
click at [591, 309] on div "Alona Levshuk il y a 3 secondes Not to send! Minnie's list)" at bounding box center [629, 310] width 275 height 29
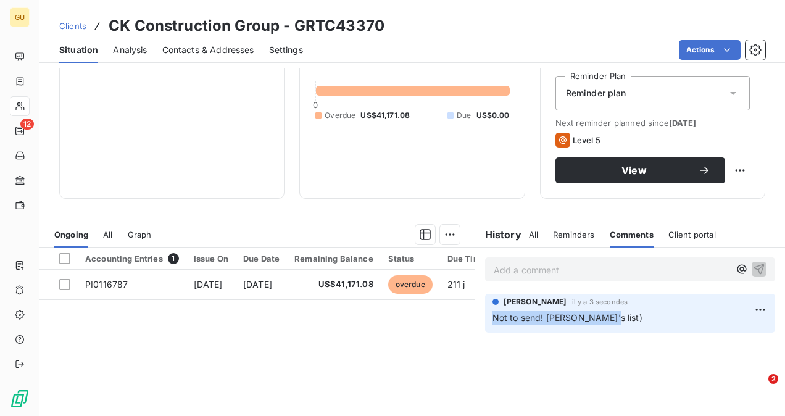
drag, startPoint x: 597, startPoint y: 317, endPoint x: 489, endPoint y: 326, distance: 107.8
click at [489, 326] on div "Alona Levshuk il y a 3 secondes Not to send! Minnie's list)" at bounding box center [630, 313] width 290 height 39
drag, startPoint x: 489, startPoint y: 326, endPoint x: 494, endPoint y: 321, distance: 6.6
copy span "Not to send! Minnie's list)"
click at [502, 375] on div "Add a comment ﻿ Alona Levshuk il y a 3 secondes Not to send! Minnie's list)" at bounding box center [630, 384] width 310 height 275
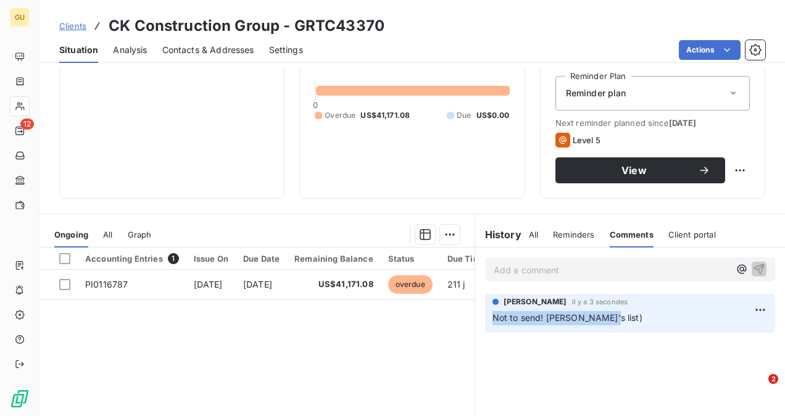
drag, startPoint x: 568, startPoint y: 312, endPoint x: 559, endPoint y: 339, distance: 28.7
click at [562, 344] on div "Add a comment ﻿ Alona Levshuk il y a 3 secondes Not to send! Minnie's list)" at bounding box center [630, 384] width 310 height 275
copy span "Not to send! Minnie's list)"
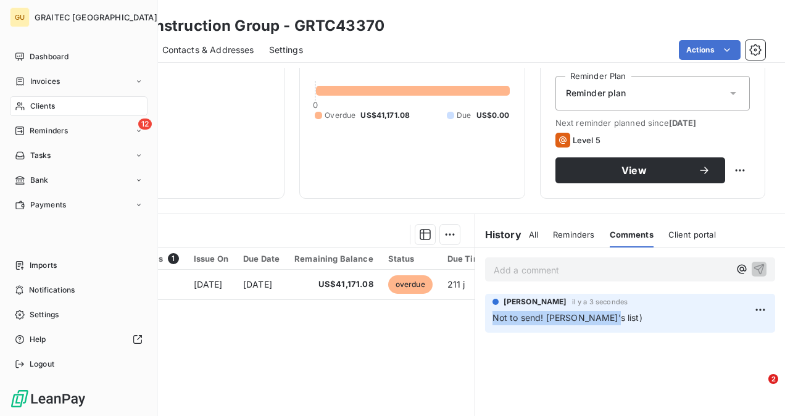
click at [28, 107] on div "Clients" at bounding box center [79, 106] width 138 height 20
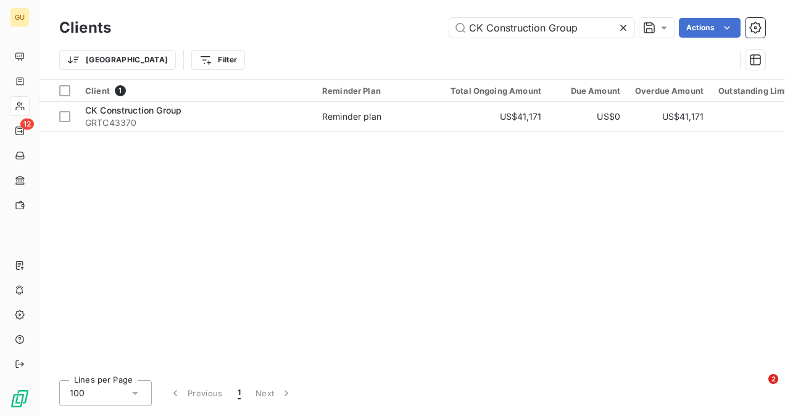
click at [622, 31] on icon at bounding box center [623, 28] width 12 height 12
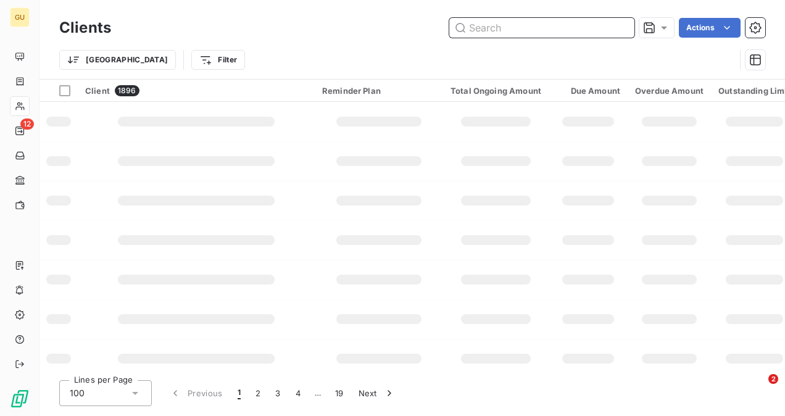
click at [528, 29] on input "text" at bounding box center [541, 28] width 185 height 20
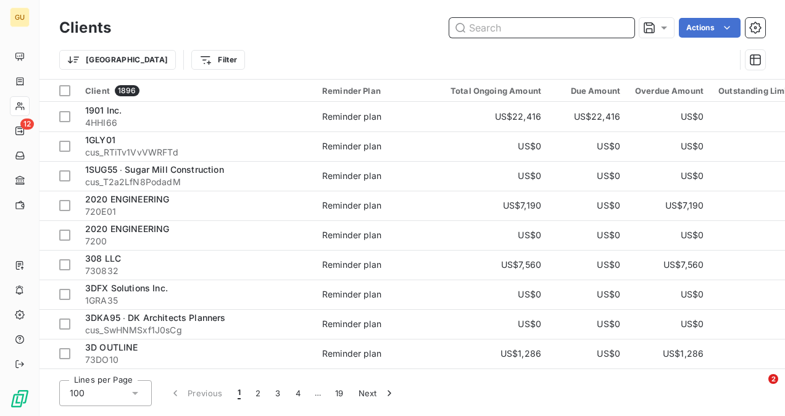
paste input "GAGE BROTHERS CONCRETE"
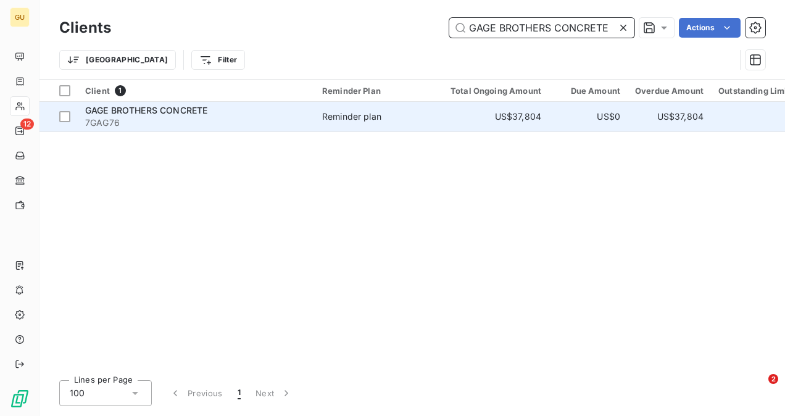
type input "GAGE BROTHERS CONCRETE"
click at [118, 112] on span "GAGE BROTHERS CONCRETE" at bounding box center [146, 110] width 122 height 10
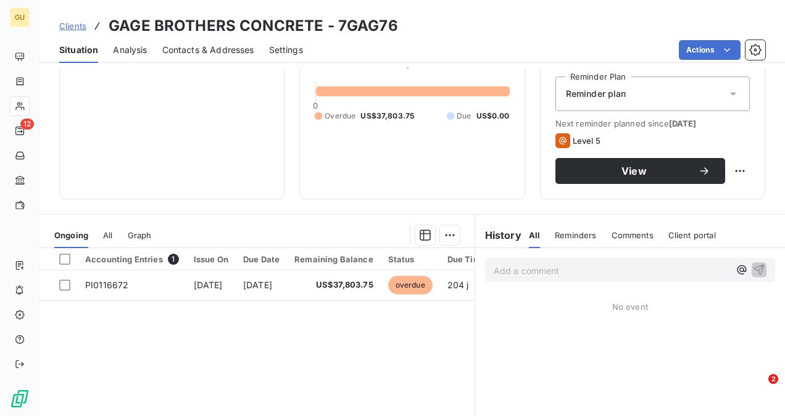
scroll to position [123, 0]
click at [626, 231] on span "Comments" at bounding box center [633, 235] width 42 height 10
click at [602, 364] on div "Add a comment ﻿ No event" at bounding box center [630, 384] width 310 height 275
click at [531, 275] on p "Add a comment ﻿" at bounding box center [612, 269] width 236 height 15
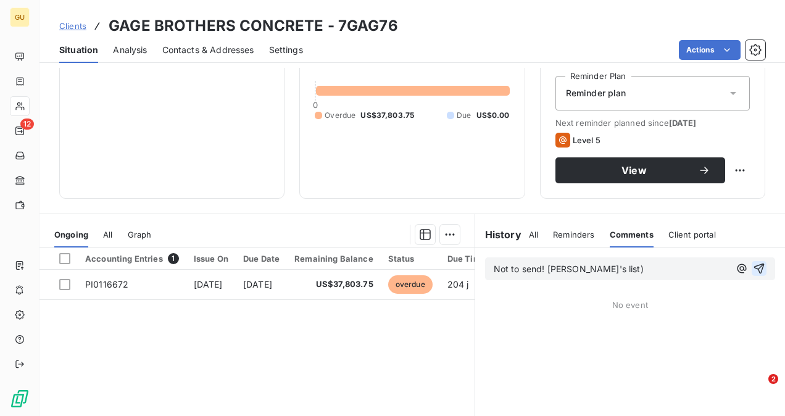
click at [753, 268] on icon "button" at bounding box center [759, 268] width 12 height 12
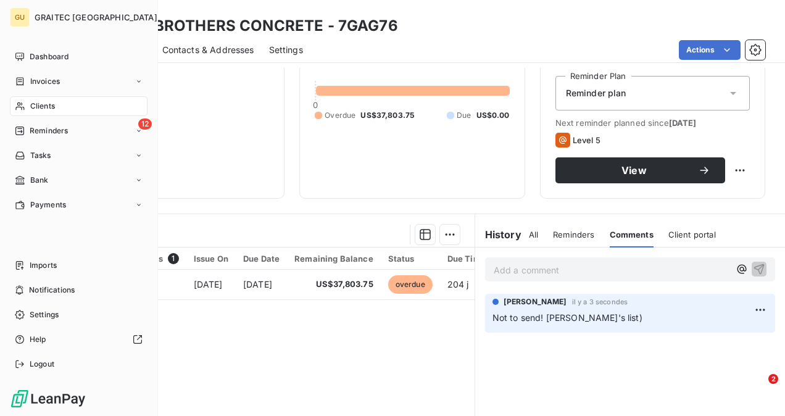
click at [61, 102] on div "Clients" at bounding box center [79, 106] width 138 height 20
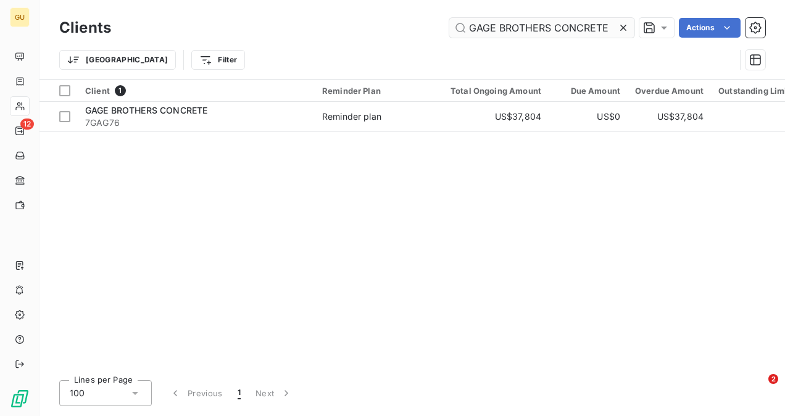
click at [620, 27] on icon at bounding box center [623, 28] width 12 height 12
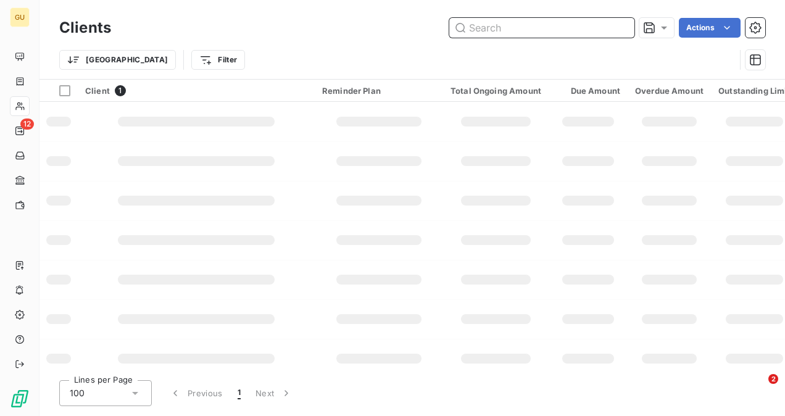
click at [554, 30] on input "text" at bounding box center [541, 28] width 185 height 20
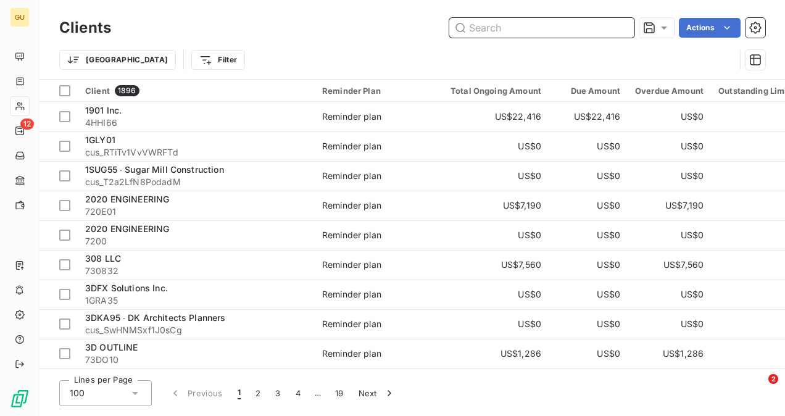
paste input "Portman Architects"
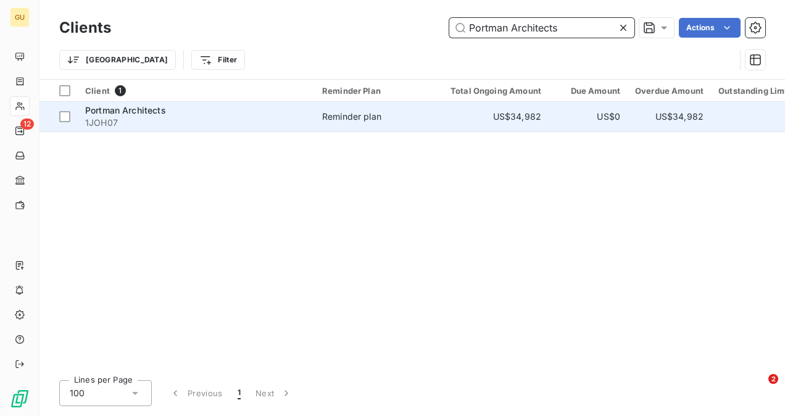
type input "Portman Architects"
click at [137, 109] on span "Portman Architects" at bounding box center [125, 110] width 81 height 10
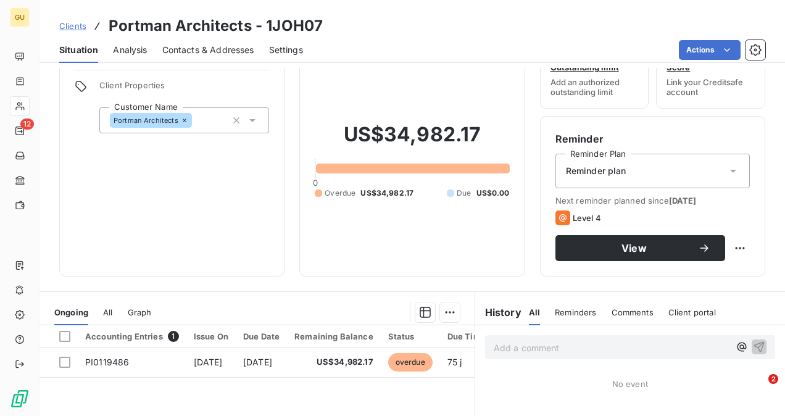
scroll to position [62, 0]
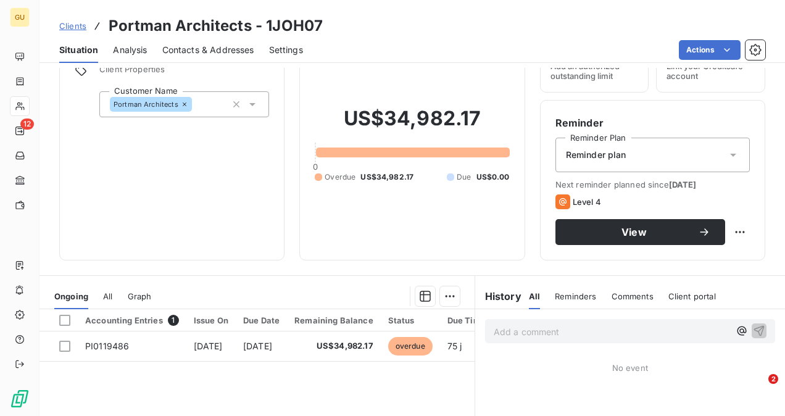
click at [627, 299] on span "Comments" at bounding box center [633, 296] width 42 height 10
drag, startPoint x: 604, startPoint y: 376, endPoint x: 579, endPoint y: 367, distance: 26.2
click at [528, 333] on p "Add a comment ﻿" at bounding box center [612, 331] width 236 height 15
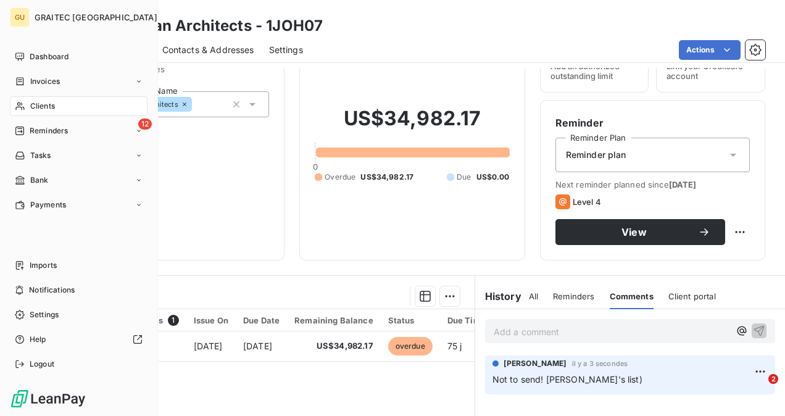
click at [51, 101] on div "Clients" at bounding box center [79, 106] width 138 height 20
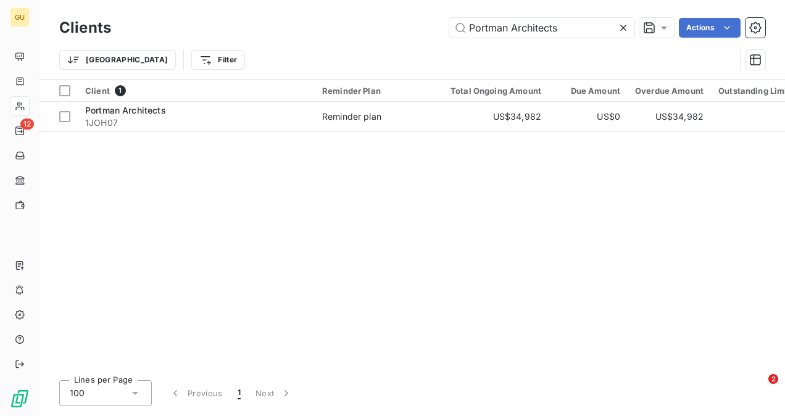
drag, startPoint x: 622, startPoint y: 30, endPoint x: 547, endPoint y: 39, distance: 75.9
click at [622, 30] on icon at bounding box center [623, 28] width 12 height 12
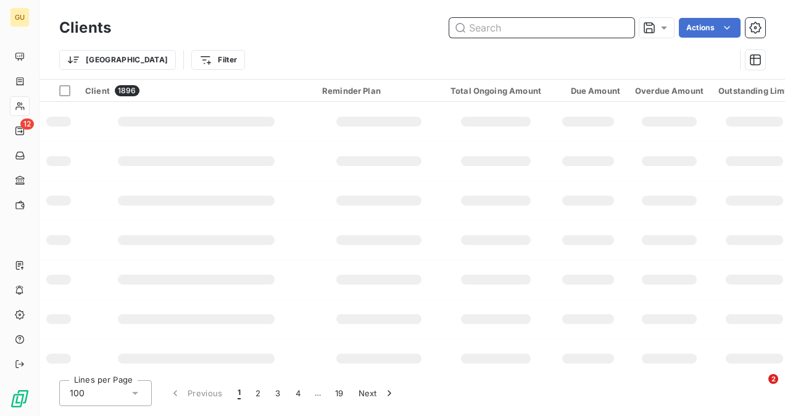
click at [526, 29] on input "text" at bounding box center [541, 28] width 185 height 20
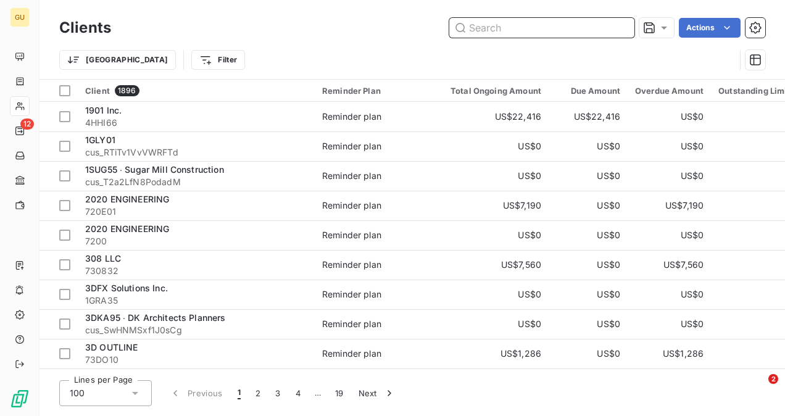
paste input "Concept Companies"
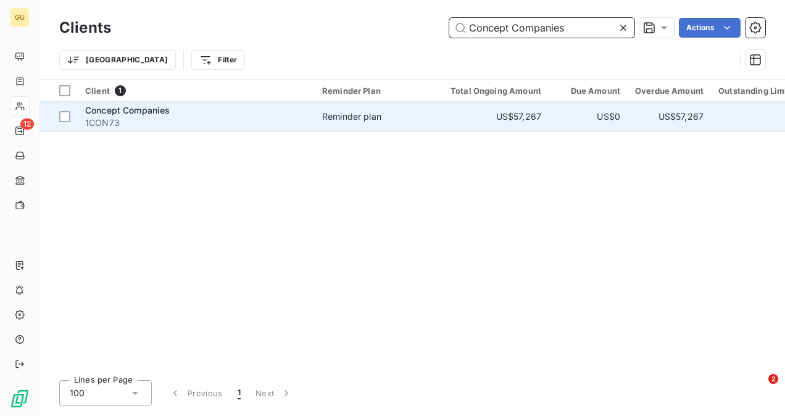
type input "Concept Companies"
click at [164, 107] on span "Concept Companies" at bounding box center [127, 110] width 85 height 10
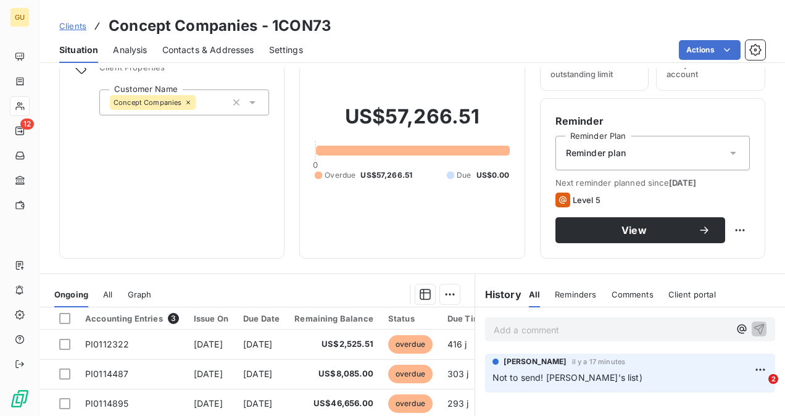
scroll to position [123, 0]
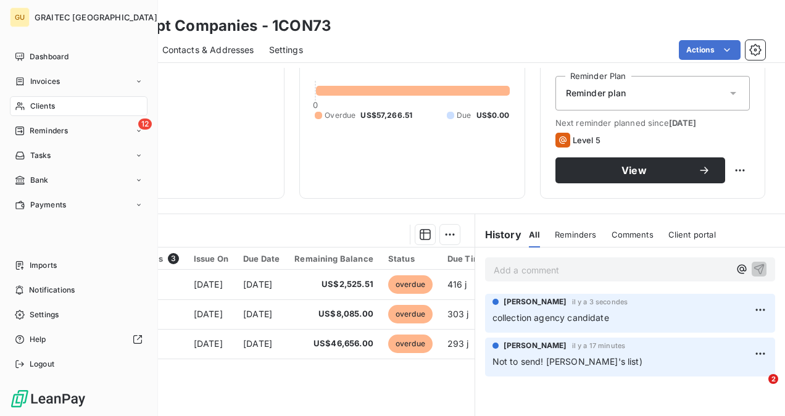
click at [45, 106] on span "Clients" at bounding box center [42, 106] width 25 height 11
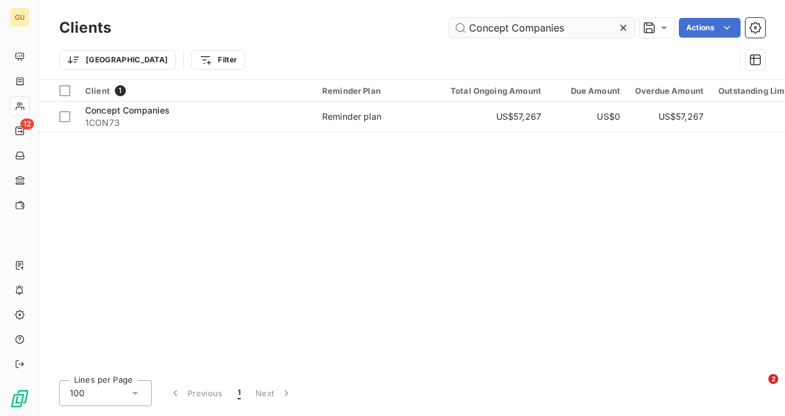
drag, startPoint x: 623, startPoint y: 23, endPoint x: 575, endPoint y: 31, distance: 49.3
click at [622, 23] on icon at bounding box center [623, 28] width 12 height 12
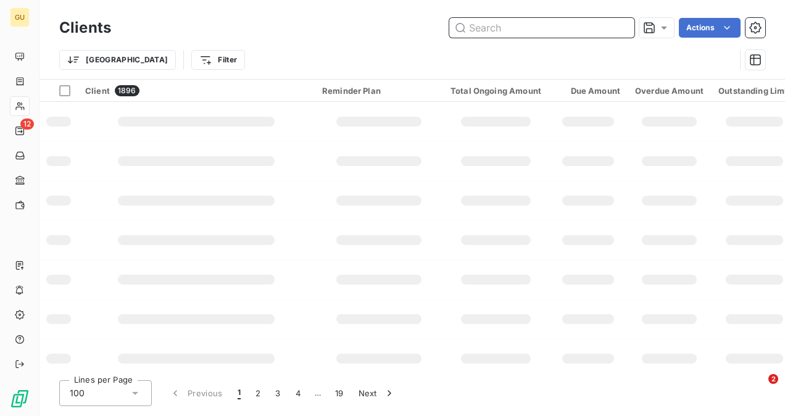
click at [558, 29] on input "text" at bounding box center [541, 28] width 185 height 20
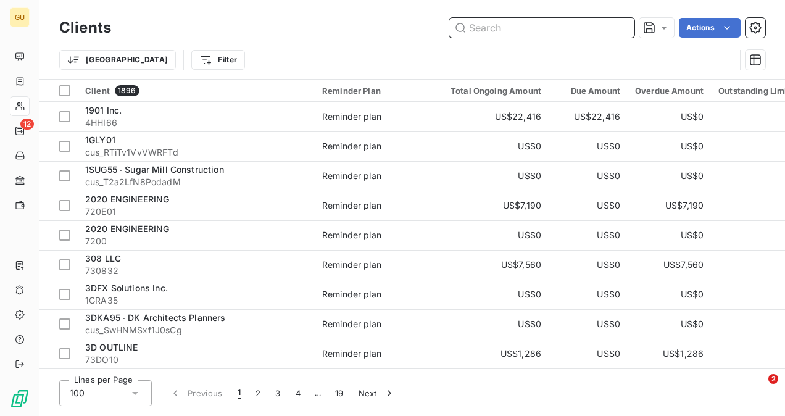
paste input "Portman Architects"
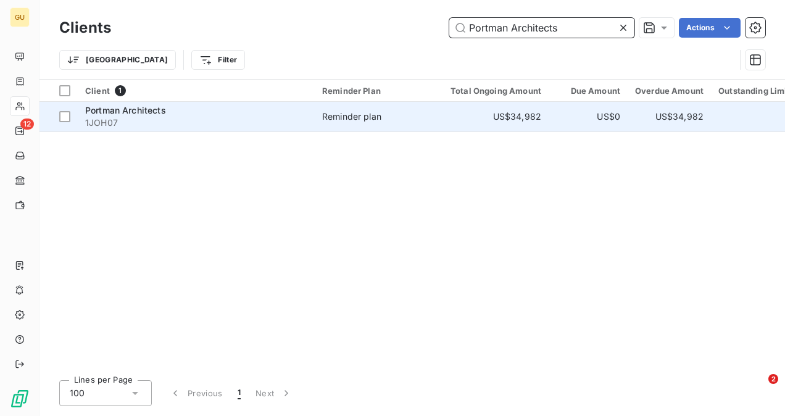
type input "Portman Architects"
click at [120, 107] on span "Portman Architects" at bounding box center [125, 110] width 81 height 10
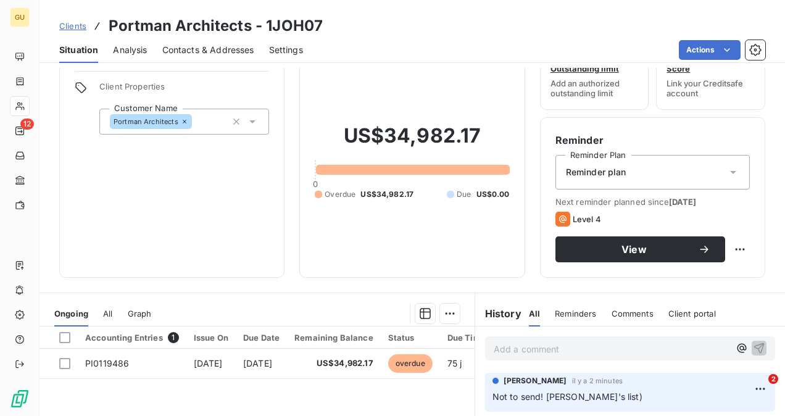
scroll to position [185, 0]
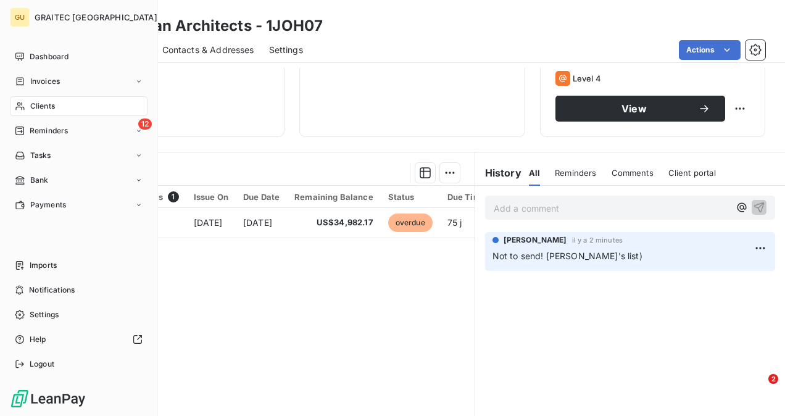
click at [35, 110] on span "Clients" at bounding box center [42, 106] width 25 height 11
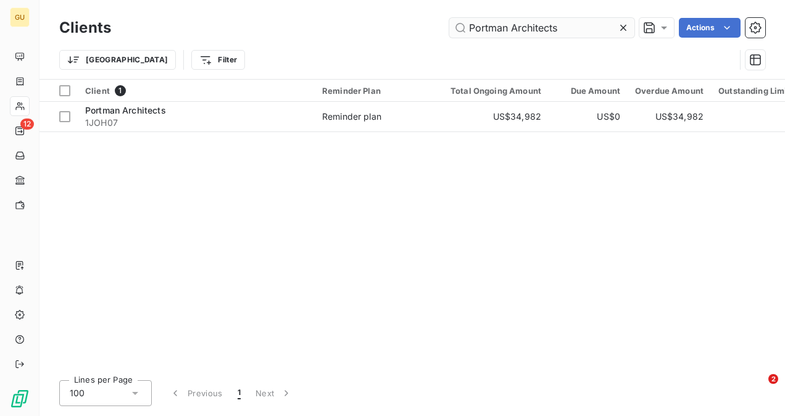
drag, startPoint x: 627, startPoint y: 28, endPoint x: 595, endPoint y: 37, distance: 33.2
click at [626, 28] on icon at bounding box center [623, 28] width 12 height 12
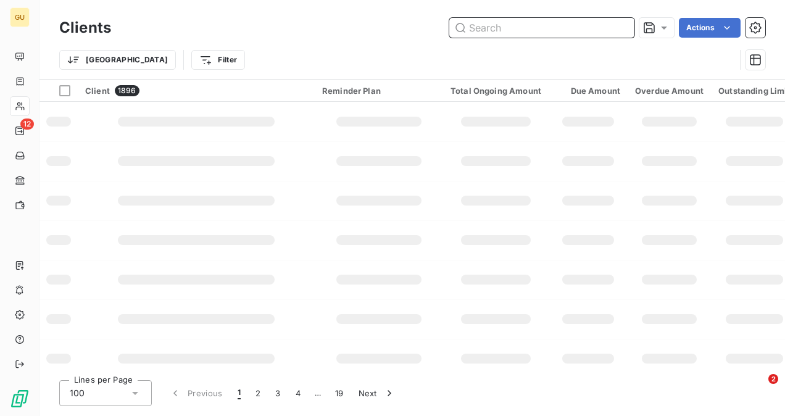
click at [550, 32] on input "text" at bounding box center [541, 28] width 185 height 20
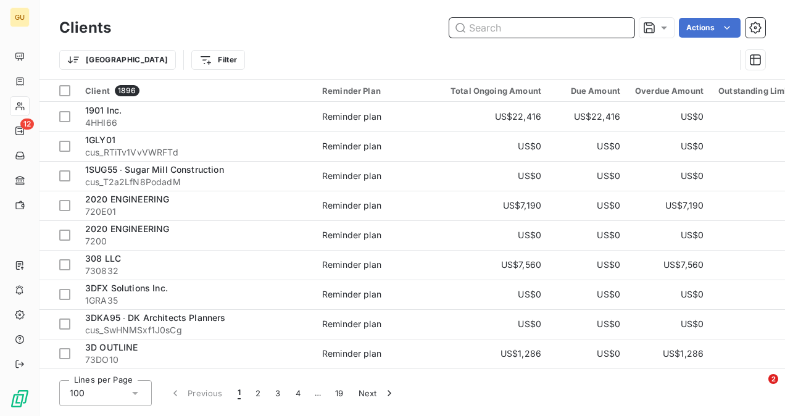
paste input "Peterson Mechanical Inc (Sonoma CA)"
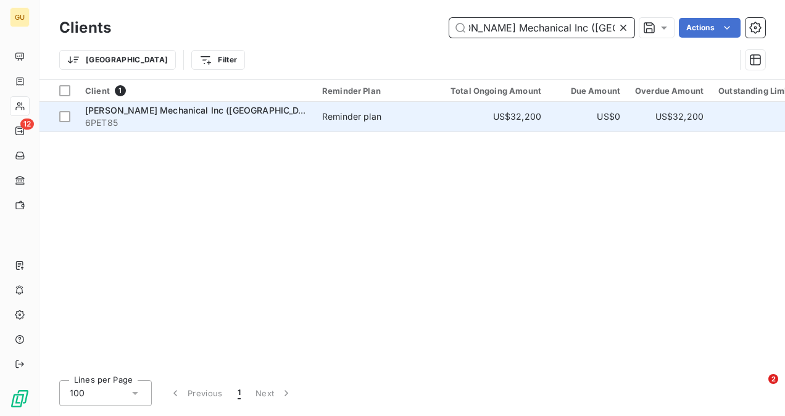
type input "Peterson Mechanical Inc (Sonoma CA)"
click at [233, 109] on span "Peterson Mechanical Inc (Sonoma CA)" at bounding box center [203, 110] width 236 height 10
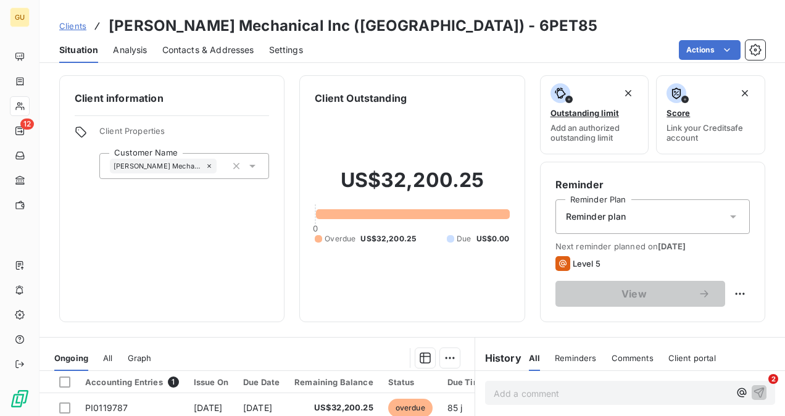
click at [637, 353] on span "Comments" at bounding box center [633, 358] width 42 height 10
click at [533, 396] on p "Add a comment ﻿" at bounding box center [612, 393] width 236 height 15
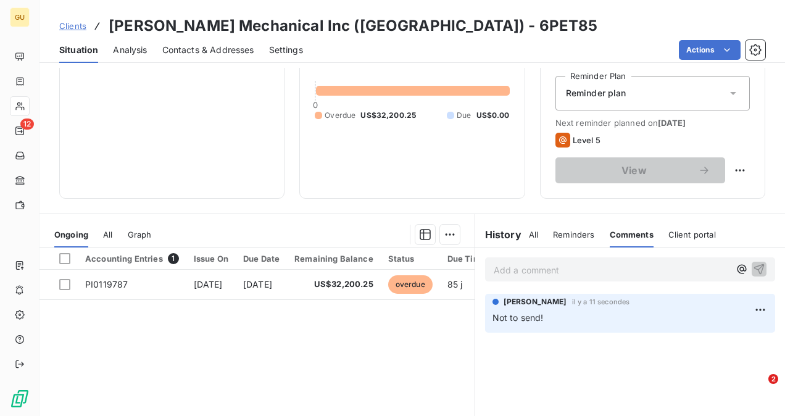
click at [643, 272] on p "Add a comment ﻿" at bounding box center [612, 269] width 236 height 15
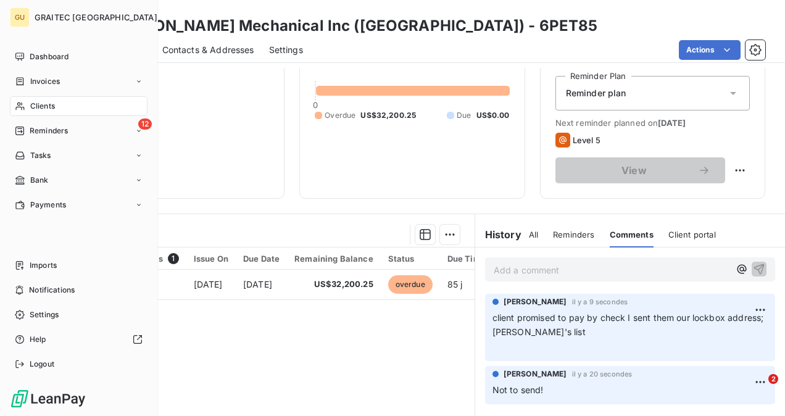
click at [53, 102] on span "Clients" at bounding box center [42, 106] width 25 height 11
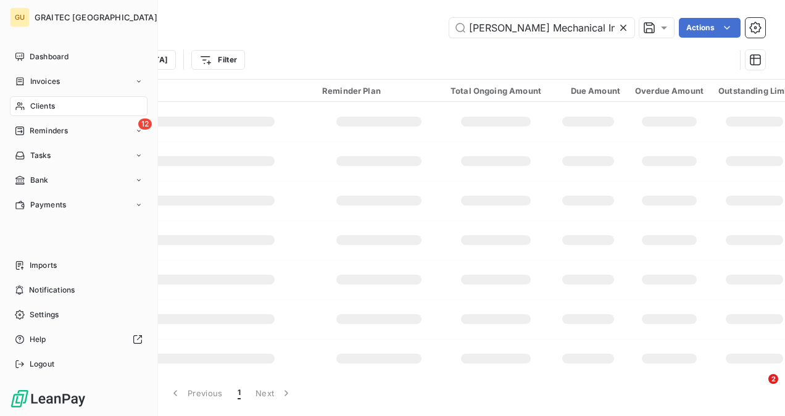
scroll to position [0, 34]
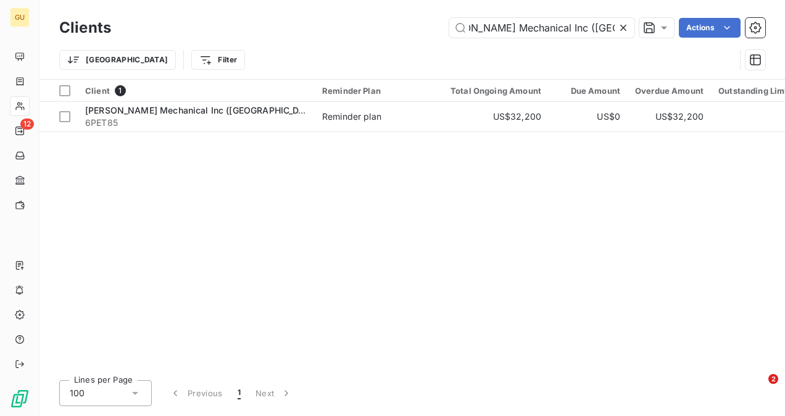
drag, startPoint x: 622, startPoint y: 25, endPoint x: 564, endPoint y: 62, distance: 68.5
click at [619, 25] on icon at bounding box center [623, 28] width 12 height 12
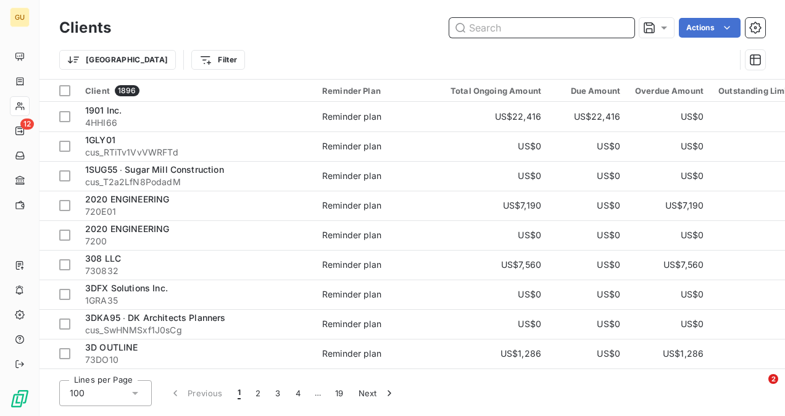
click at [489, 30] on input "text" at bounding box center [541, 28] width 185 height 20
paste input "Peterson Mechanical Inc (Sonoma CA)"
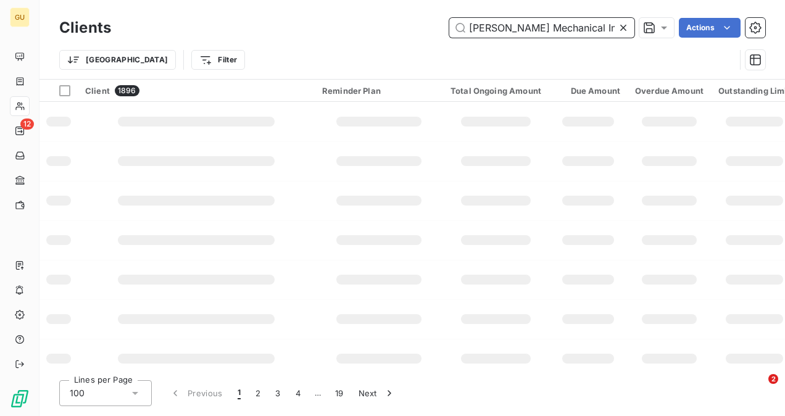
scroll to position [0, 34]
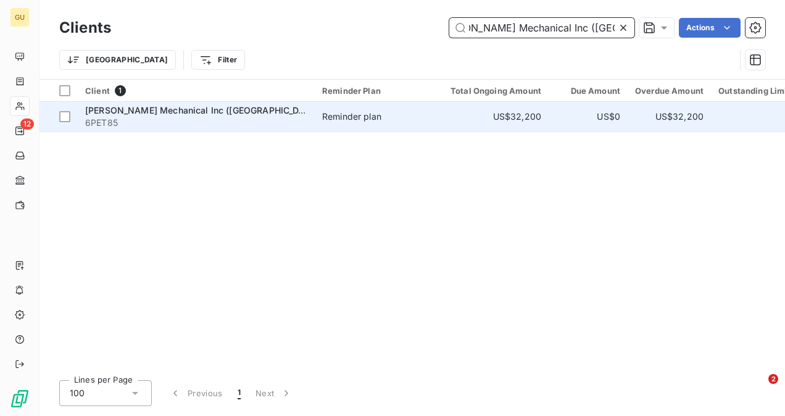
type input "Peterson Mechanical Inc (Sonoma CA)"
click at [225, 107] on span "Peterson Mechanical Inc (Sonoma CA)" at bounding box center [203, 110] width 236 height 10
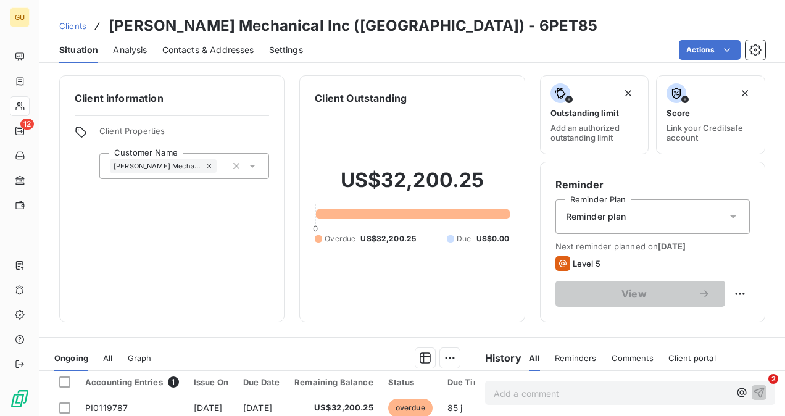
click at [526, 388] on p "Add a comment ﻿" at bounding box center [612, 393] width 236 height 15
click at [613, 360] on span "Comments" at bounding box center [633, 358] width 42 height 10
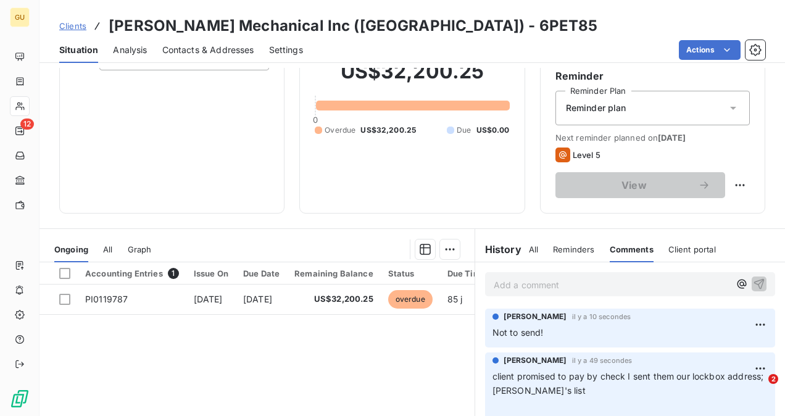
scroll to position [185, 0]
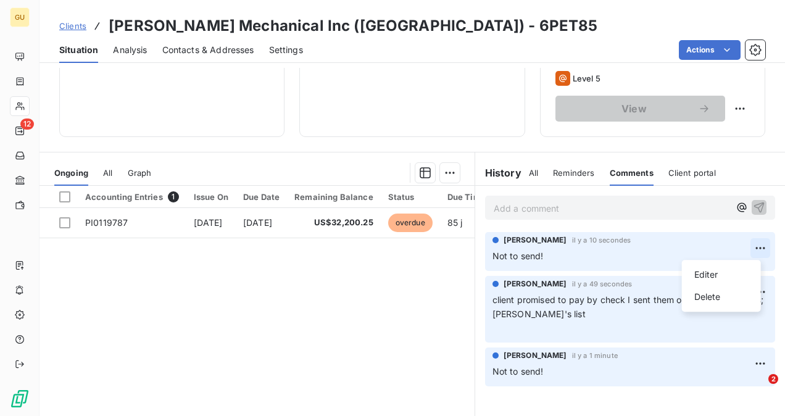
click at [750, 243] on html "GU 12 Clients Peterson Mechanical Inc (Sonoma CA) - 6PET85 Situation Analysis C…" at bounding box center [392, 208] width 785 height 416
click at [718, 299] on div "Delete" at bounding box center [721, 297] width 69 height 20
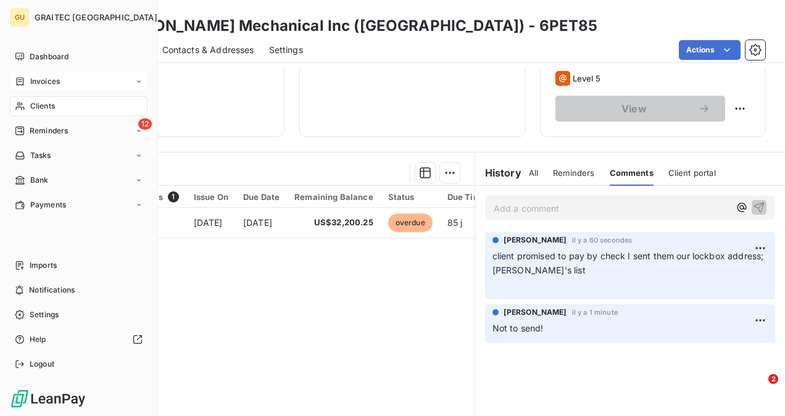
click at [59, 84] on span "Invoices" at bounding box center [45, 81] width 30 height 11
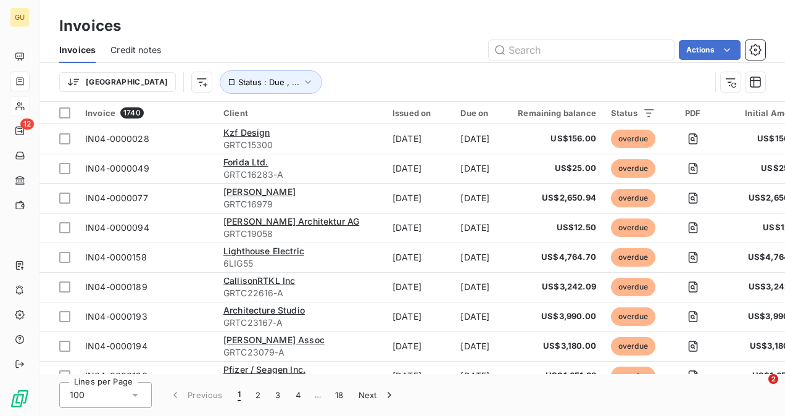
drag, startPoint x: 523, startPoint y: 47, endPoint x: 22, endPoint y: 106, distance: 504.0
click at [22, 106] on icon at bounding box center [20, 106] width 10 height 10
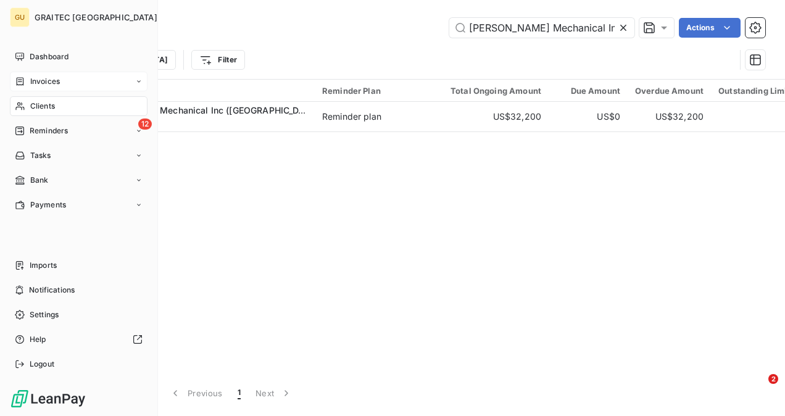
click at [54, 112] on div "Clients" at bounding box center [79, 106] width 138 height 20
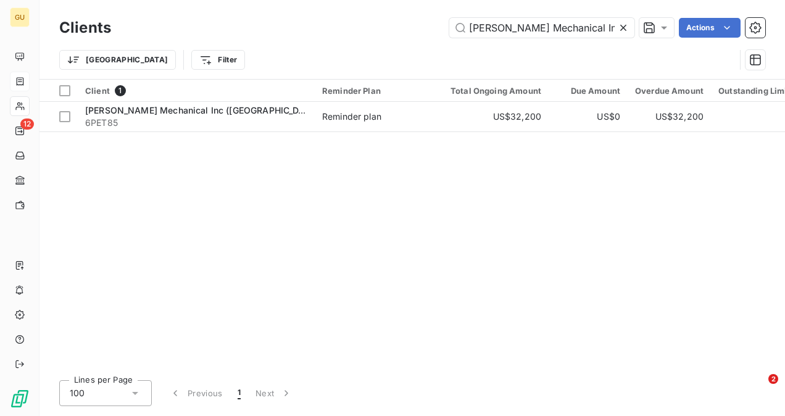
click at [626, 29] on icon at bounding box center [623, 28] width 12 height 12
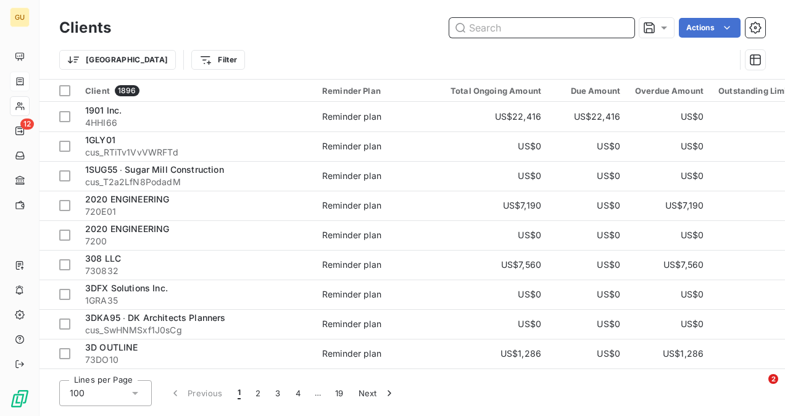
paste input "Portman Architects"
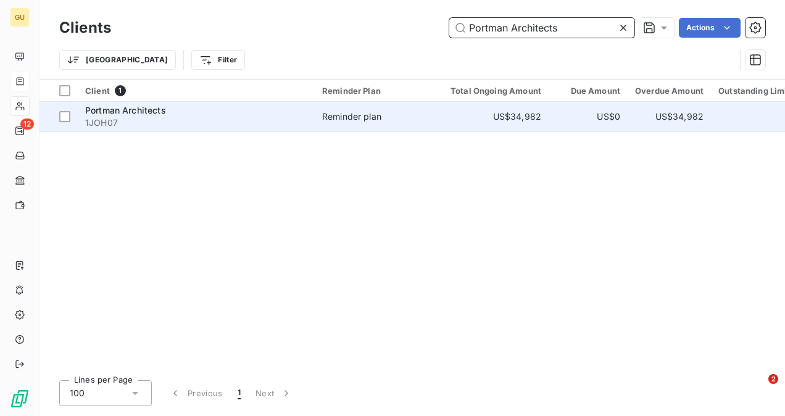
type input "Portman Architects"
click at [161, 106] on span "Portman Architects" at bounding box center [125, 110] width 81 height 10
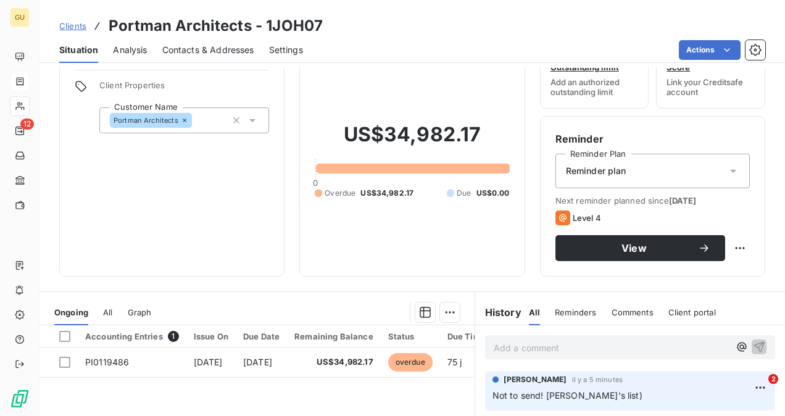
scroll to position [123, 0]
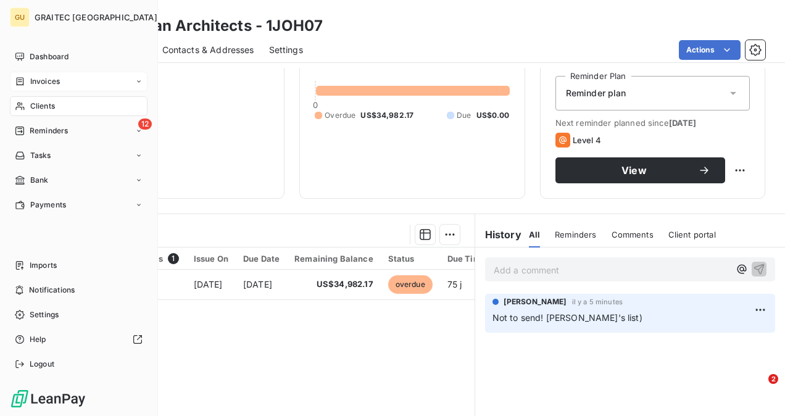
click at [62, 109] on div "Clients" at bounding box center [79, 106] width 138 height 20
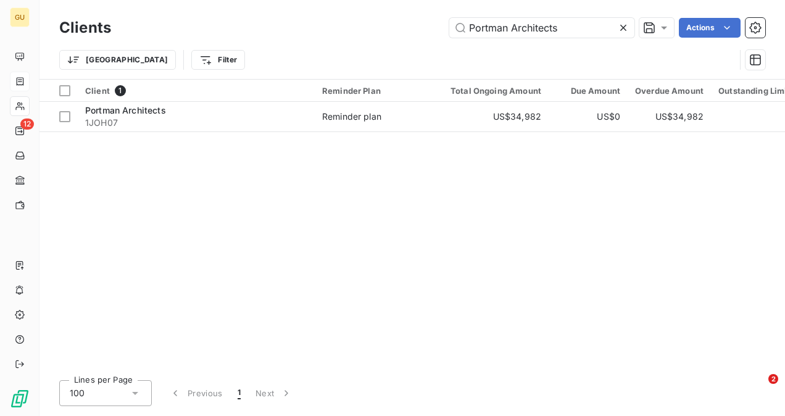
click at [626, 26] on icon at bounding box center [623, 28] width 12 height 12
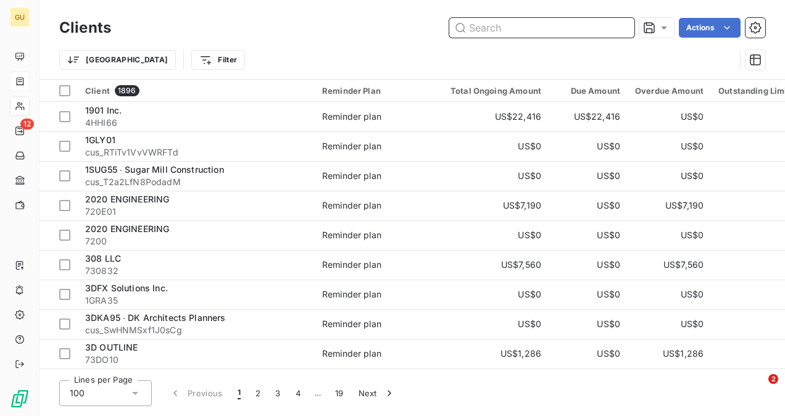
paste input "Generon"
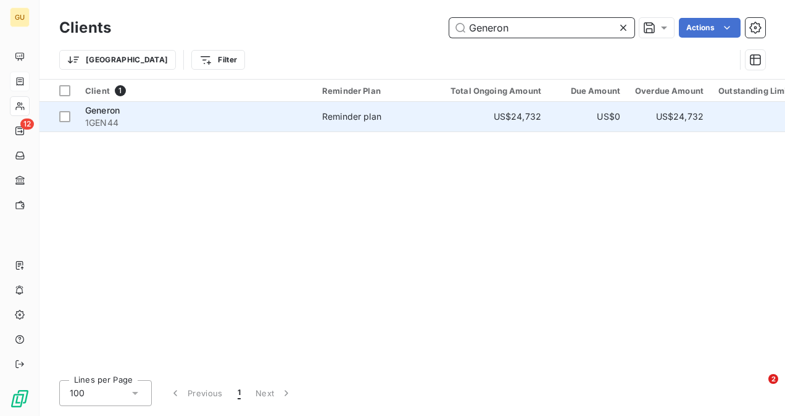
type input "Generon"
click at [161, 109] on div "Generon" at bounding box center [196, 110] width 222 height 12
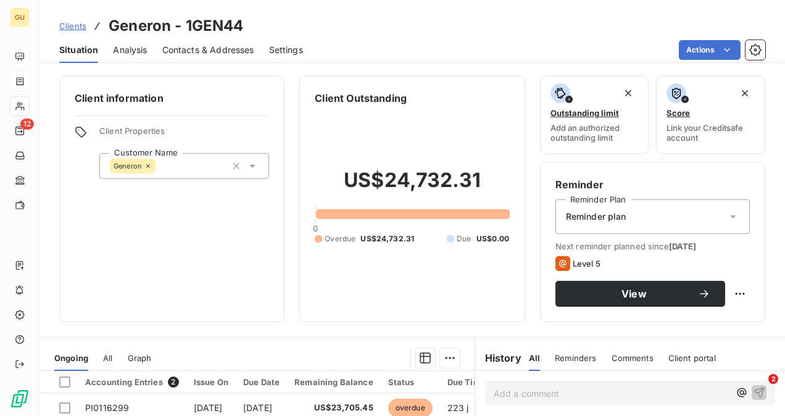
click at [533, 401] on div "Add a comment ﻿" at bounding box center [630, 393] width 290 height 24
click at [529, 388] on p "Add a comment ﻿" at bounding box center [612, 393] width 236 height 15
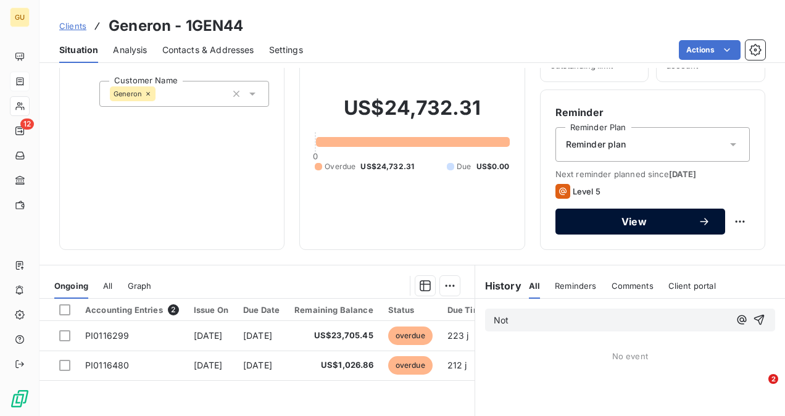
scroll to position [123, 0]
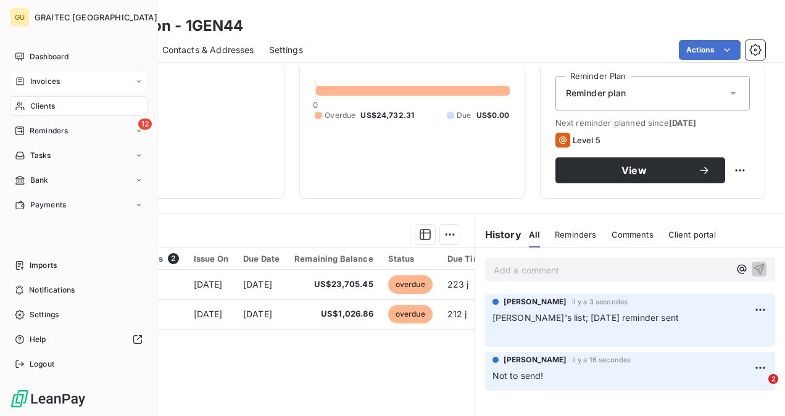
click at [30, 107] on div "Clients" at bounding box center [79, 106] width 138 height 20
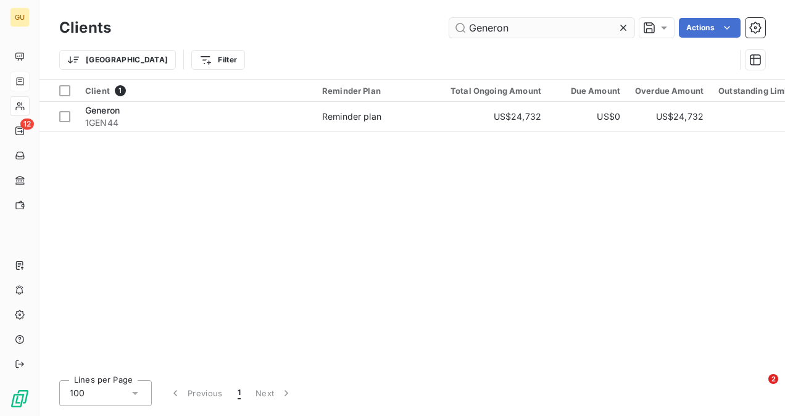
drag, startPoint x: 626, startPoint y: 33, endPoint x: 620, endPoint y: 29, distance: 7.2
click at [625, 32] on icon at bounding box center [623, 28] width 12 height 12
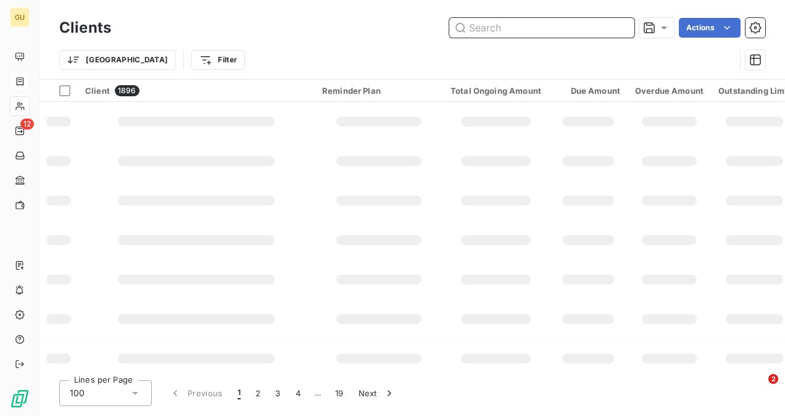
click at [554, 19] on input "text" at bounding box center [541, 28] width 185 height 20
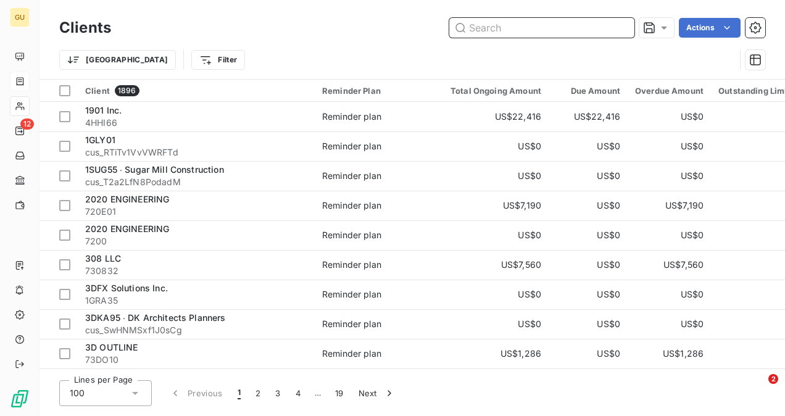
paste input "Evonik Corporation"
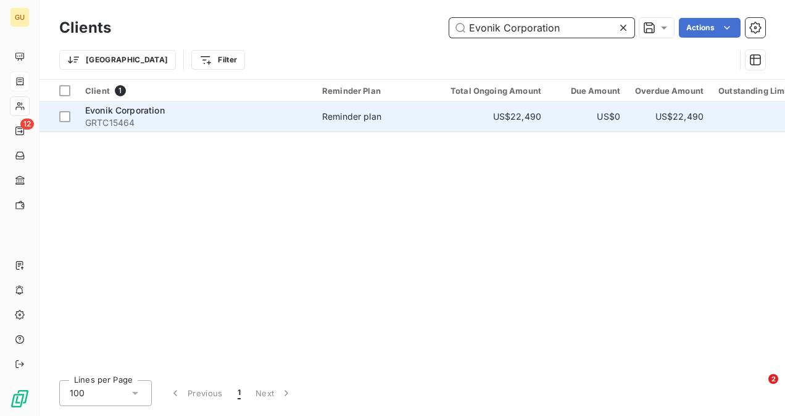
type input "Evonik Corporation"
click at [130, 123] on span "GRTC15464" at bounding box center [196, 123] width 222 height 12
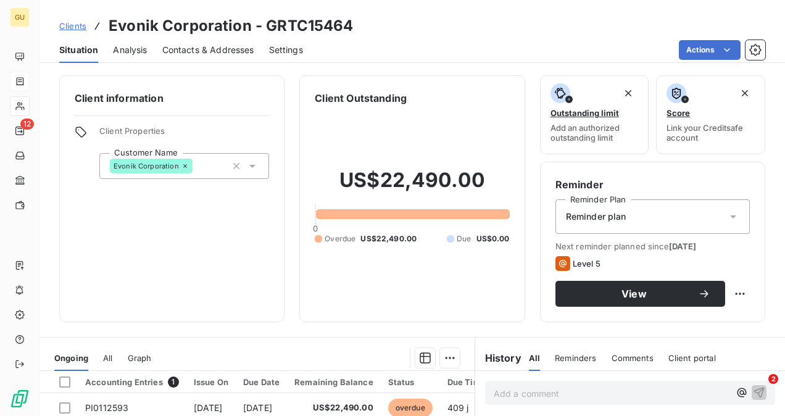
click at [621, 357] on span "Comments" at bounding box center [633, 358] width 42 height 10
click at [530, 393] on p "Add a comment ﻿" at bounding box center [612, 393] width 236 height 15
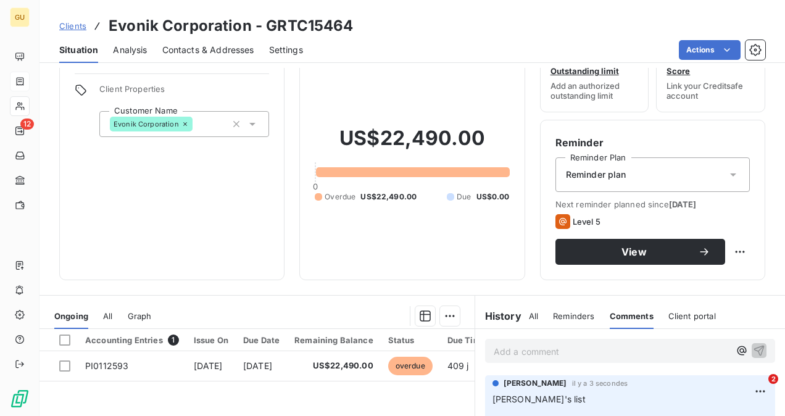
scroll to position [62, 0]
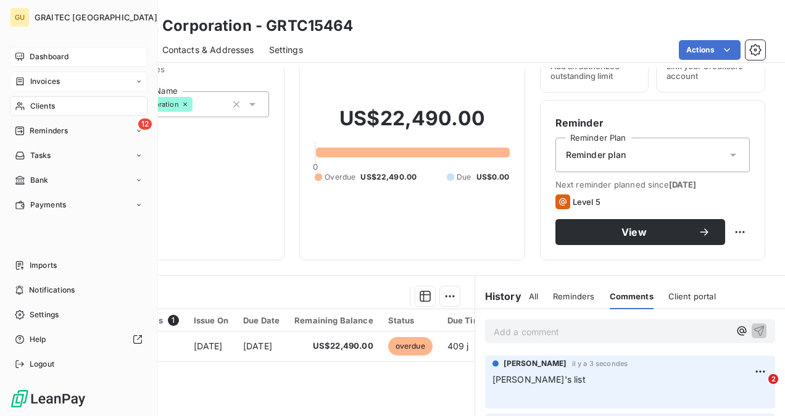
click at [48, 59] on span "Dashboard" at bounding box center [49, 56] width 39 height 11
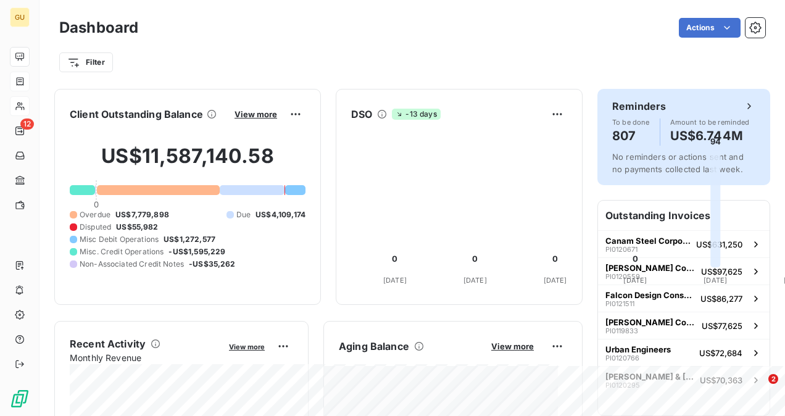
click at [651, 96] on div "Reminders To be done 807 Amount to be reminded US$6.744M No reminders or action…" at bounding box center [683, 137] width 173 height 96
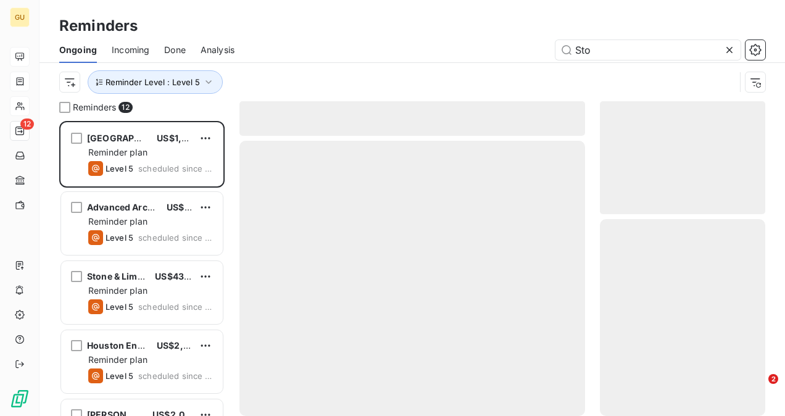
scroll to position [285, 156]
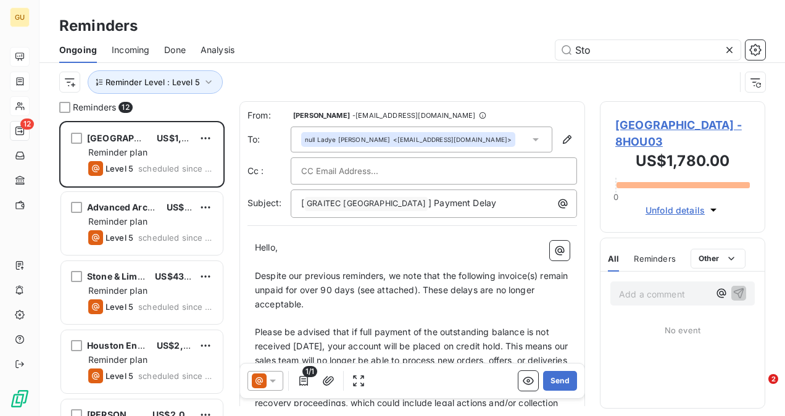
drag, startPoint x: 573, startPoint y: 49, endPoint x: 520, endPoint y: 60, distance: 54.1
click at [520, 60] on div "Ongoing Incoming Done Analysis Sto" at bounding box center [412, 50] width 746 height 26
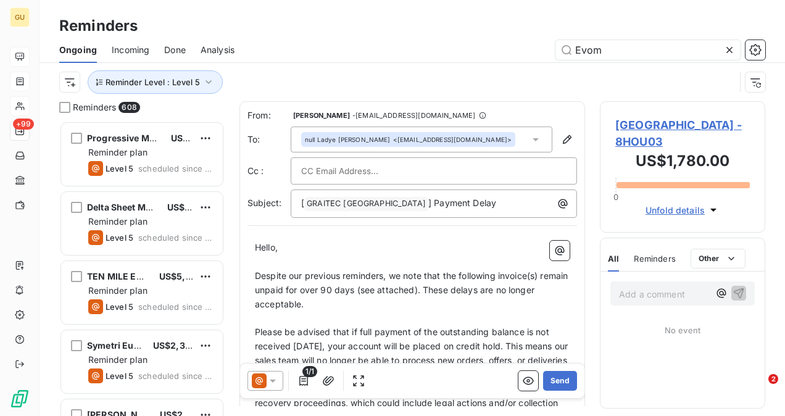
scroll to position [0, 0]
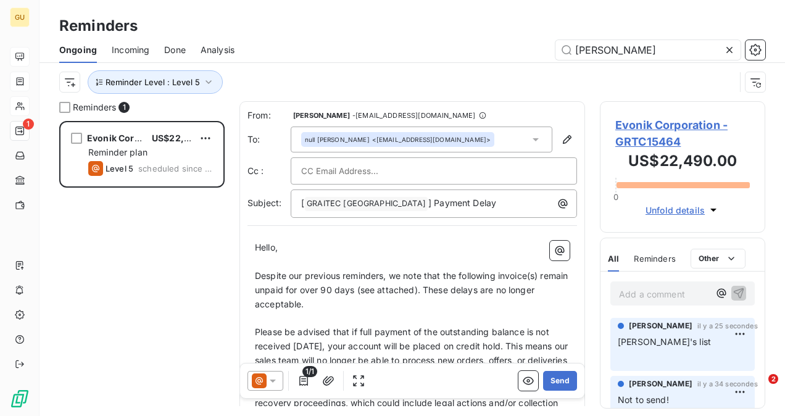
type input "Evon"
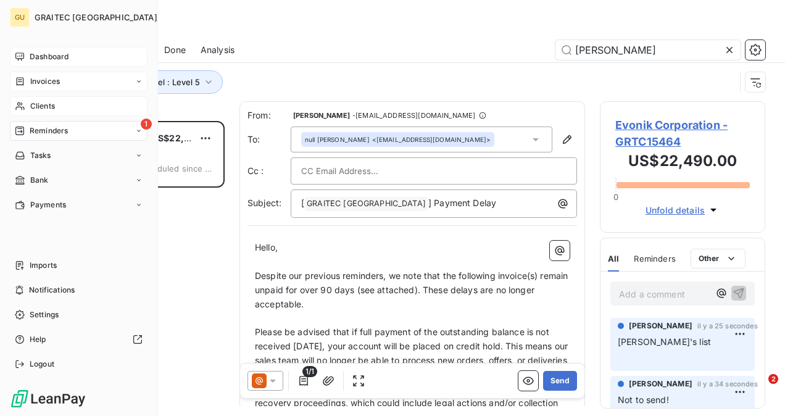
click at [42, 106] on span "Clients" at bounding box center [42, 106] width 25 height 11
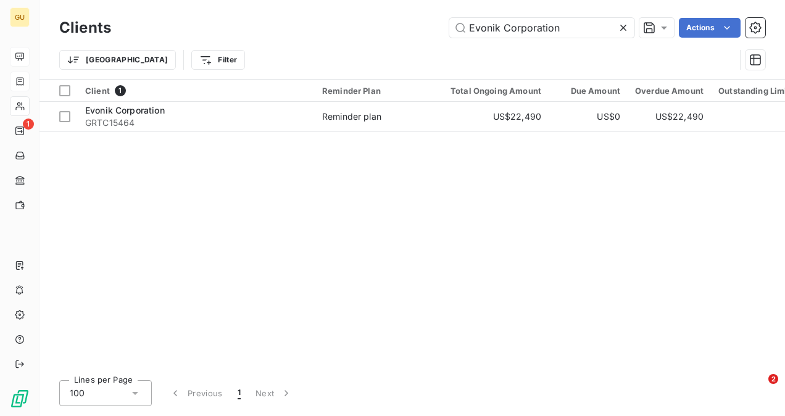
click at [620, 30] on icon at bounding box center [623, 28] width 12 height 12
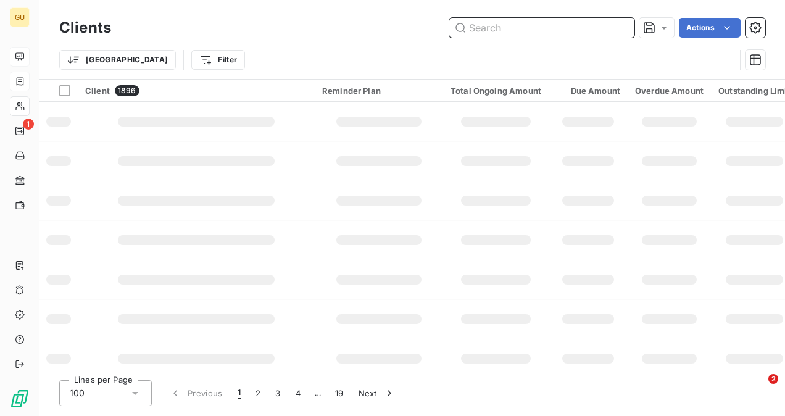
click at [533, 30] on input "text" at bounding box center [541, 28] width 185 height 20
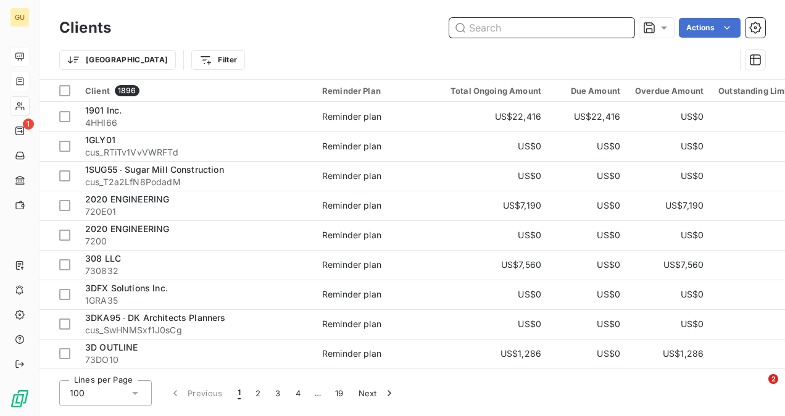
paste input "Arquitectonica"
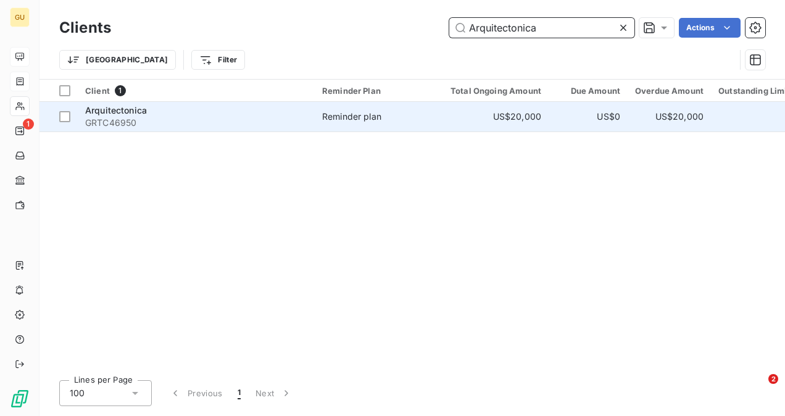
type input "Arquitectonica"
click at [222, 123] on span "GRTC46950" at bounding box center [196, 123] width 222 height 12
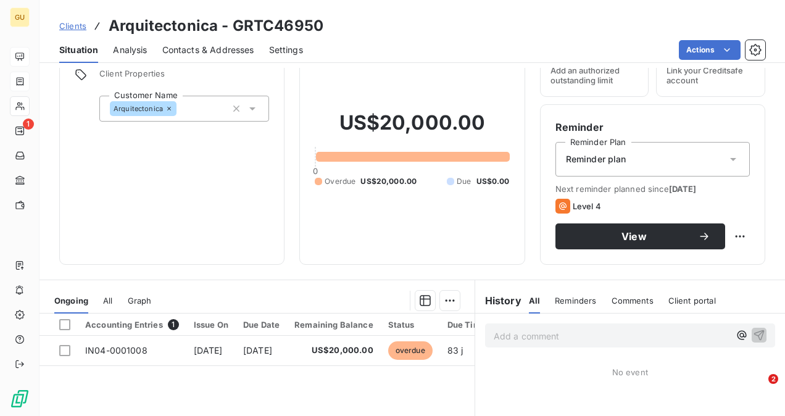
scroll to position [123, 0]
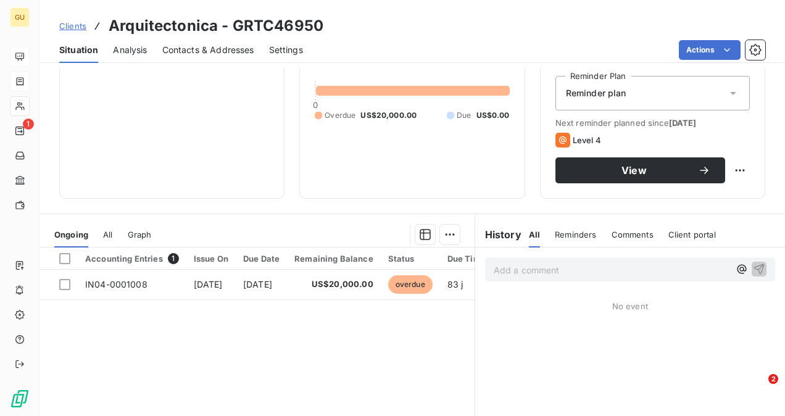
click at [518, 274] on p "Add a comment ﻿" at bounding box center [612, 269] width 236 height 15
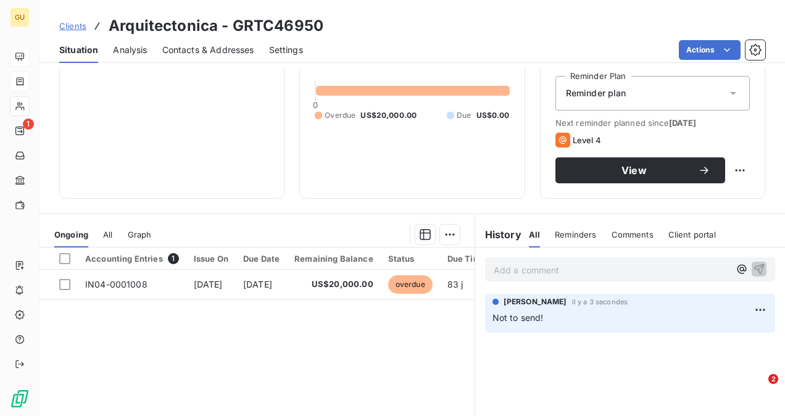
click at [501, 275] on p "Add a comment ﻿" at bounding box center [612, 269] width 236 height 15
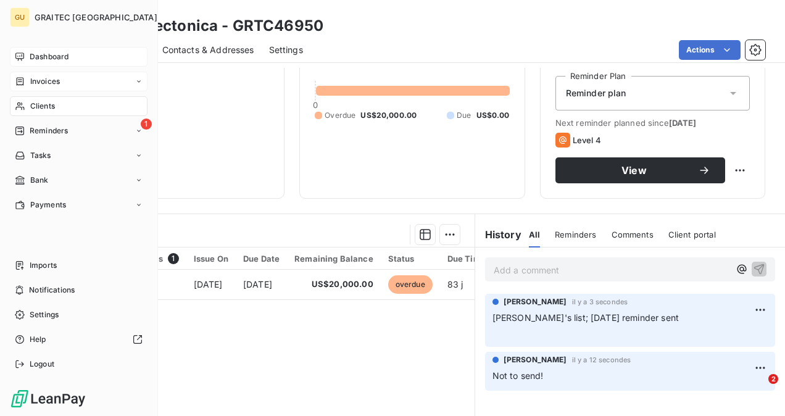
click at [36, 102] on span "Clients" at bounding box center [42, 106] width 25 height 11
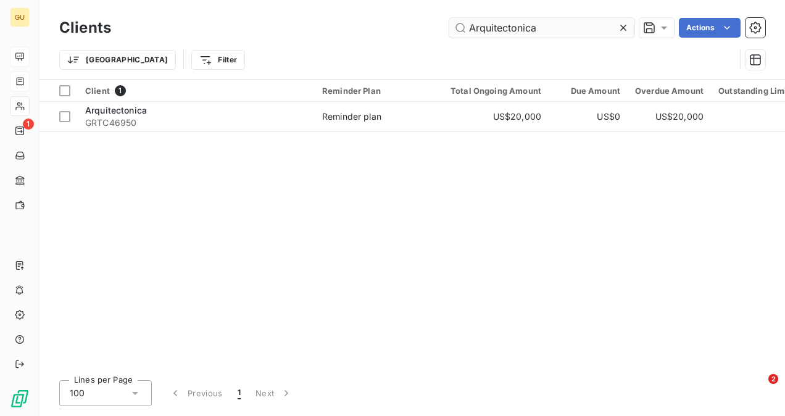
click at [625, 30] on icon at bounding box center [623, 28] width 12 height 12
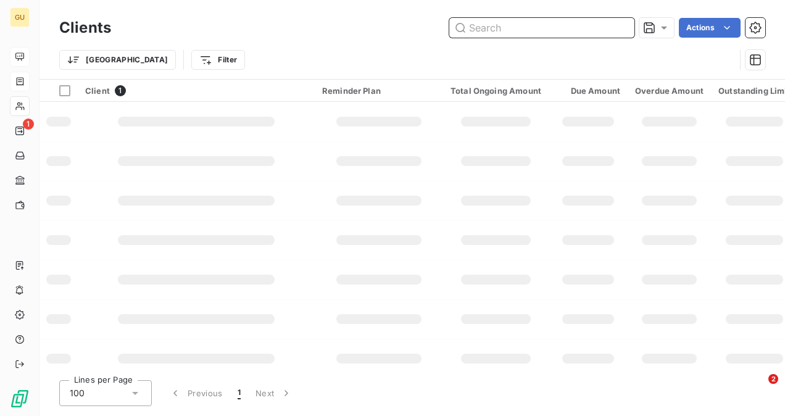
click at [573, 36] on input "text" at bounding box center [541, 28] width 185 height 20
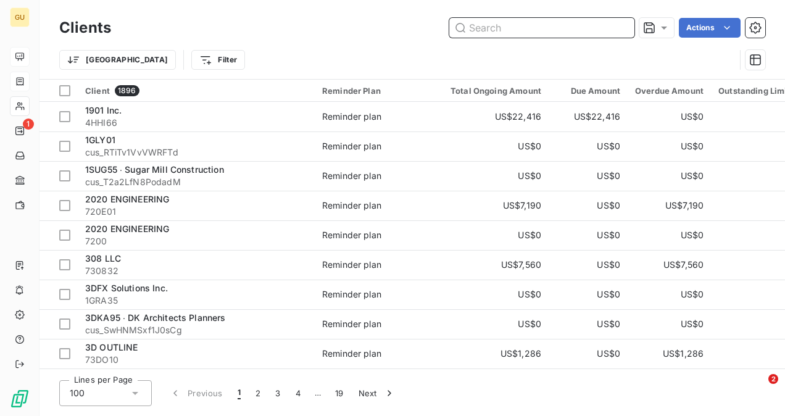
paste input "HLG Studio"
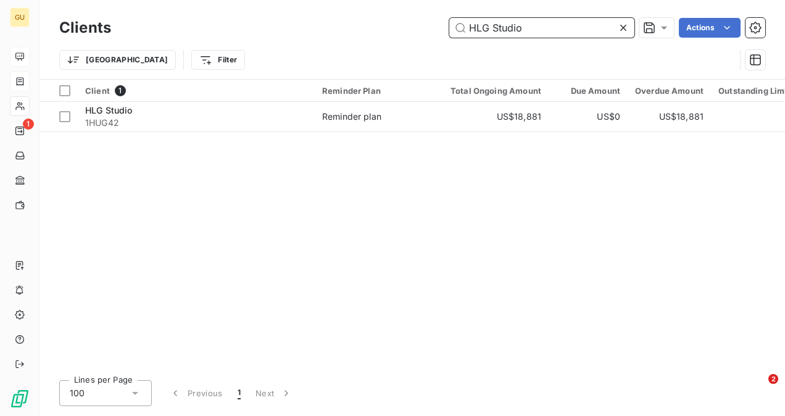
type input "HLG Studio"
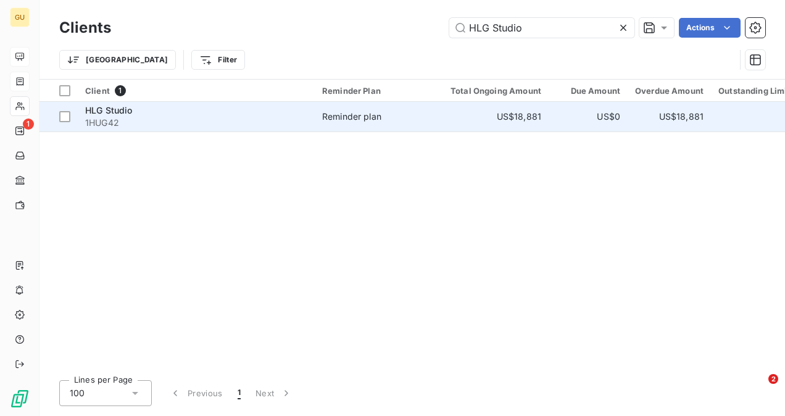
click at [118, 118] on span "1HUG42" at bounding box center [196, 123] width 222 height 12
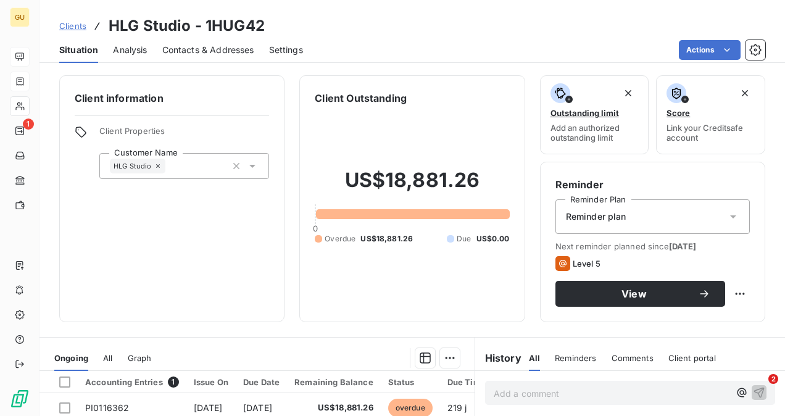
click at [627, 360] on span "Comments" at bounding box center [633, 358] width 42 height 10
drag, startPoint x: 596, startPoint y: 397, endPoint x: 600, endPoint y: 402, distance: 6.6
click at [596, 397] on p "Add a comment ﻿" at bounding box center [612, 393] width 236 height 15
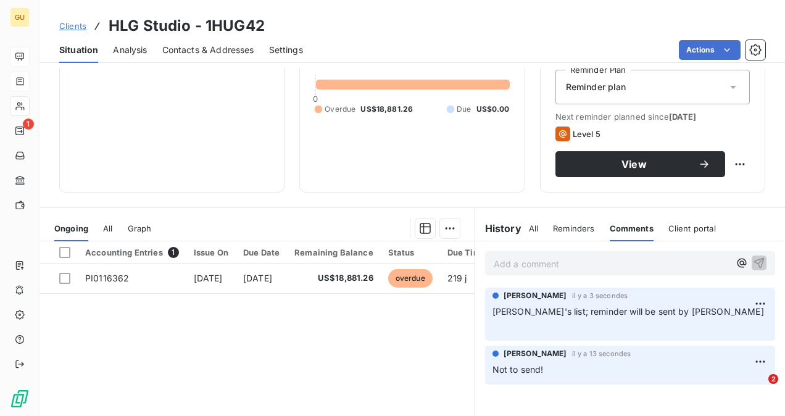
scroll to position [185, 0]
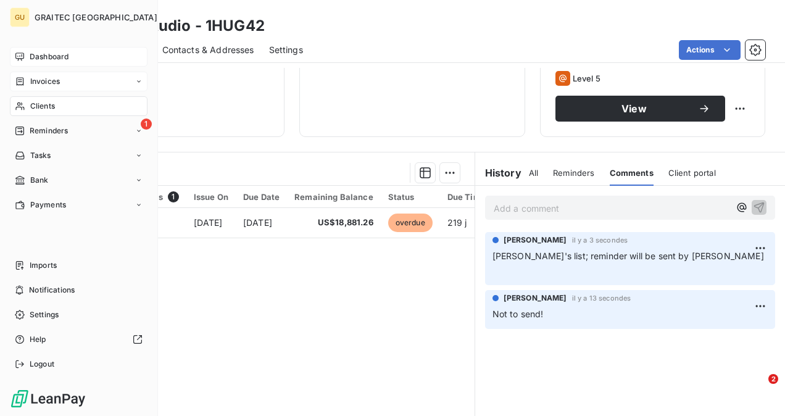
click at [37, 107] on span "Clients" at bounding box center [42, 106] width 25 height 11
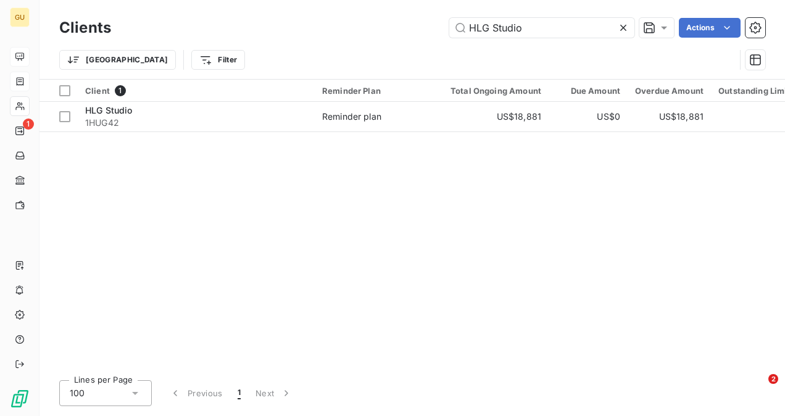
click at [621, 24] on icon at bounding box center [623, 28] width 12 height 12
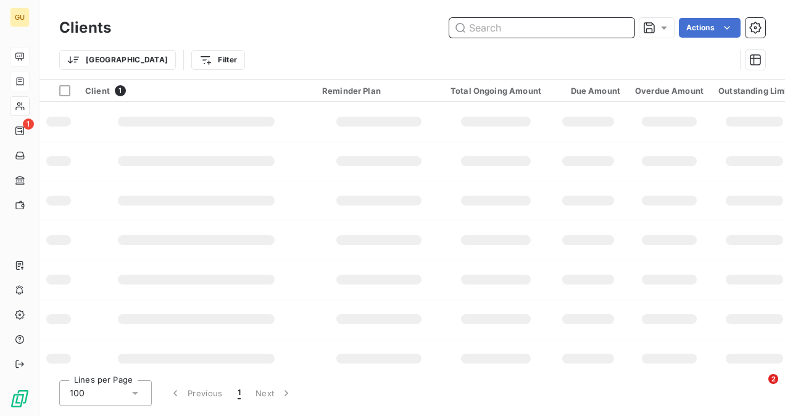
click at [559, 35] on input "text" at bounding box center [541, 28] width 185 height 20
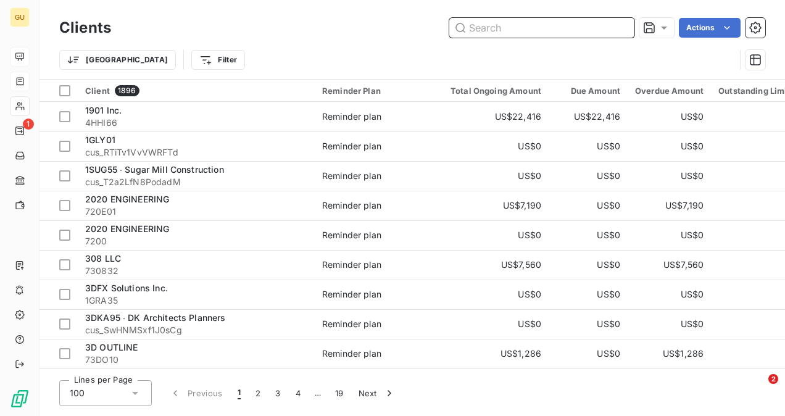
paste input "Munn Architecture LLC"
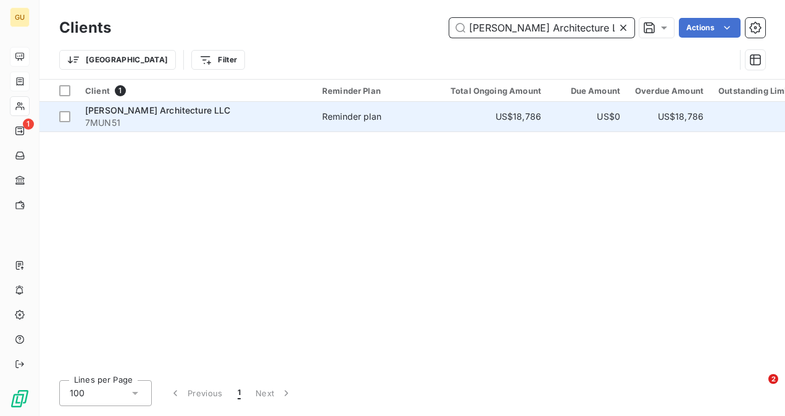
type input "Munn Architecture LLC"
click at [156, 117] on span "7MUN51" at bounding box center [196, 123] width 222 height 12
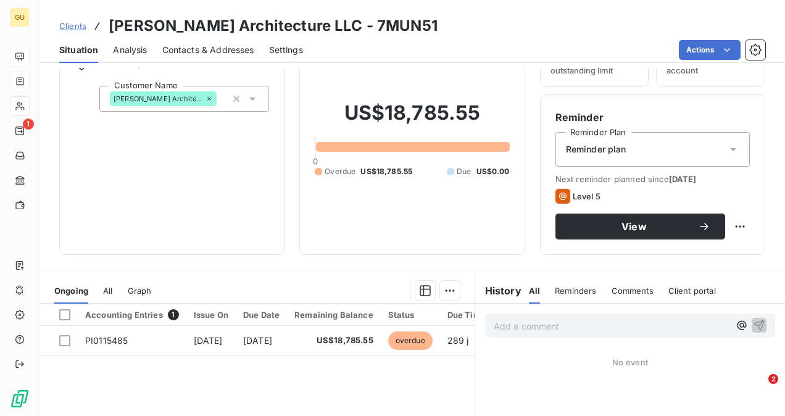
scroll to position [123, 0]
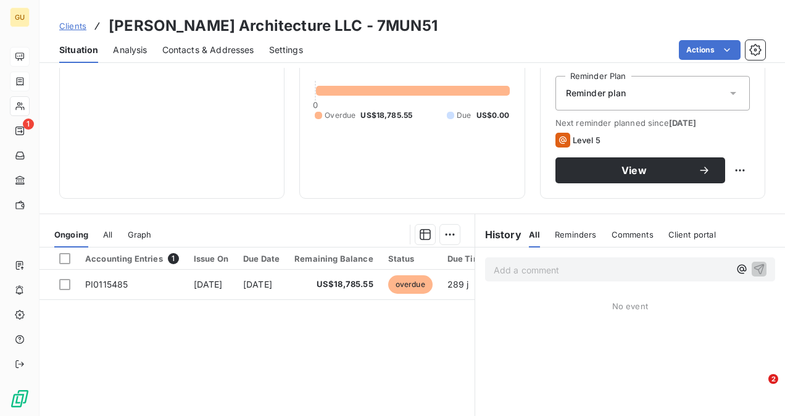
drag, startPoint x: 609, startPoint y: 239, endPoint x: 595, endPoint y: 252, distance: 19.2
click at [612, 238] on div "Comments" at bounding box center [633, 235] width 42 height 26
click at [580, 272] on p "Add a comment ﻿" at bounding box center [612, 269] width 236 height 15
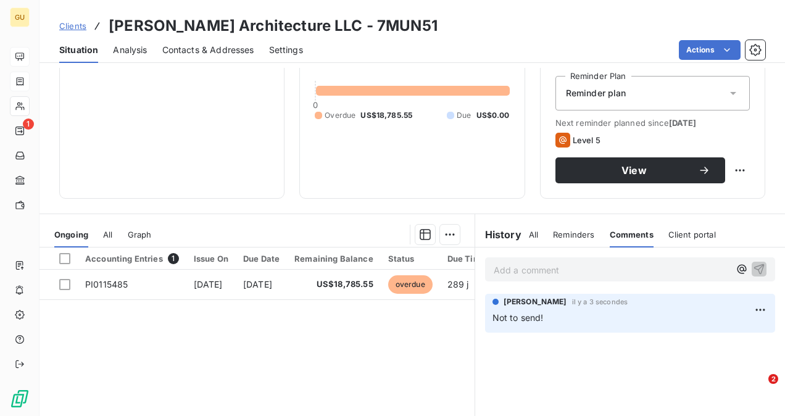
click at [513, 276] on p "Add a comment ﻿" at bounding box center [612, 269] width 236 height 15
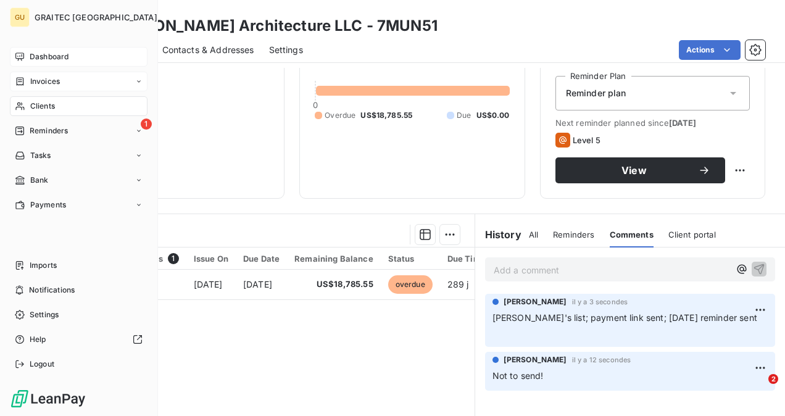
drag, startPoint x: 41, startPoint y: 100, endPoint x: 78, endPoint y: 106, distance: 37.5
click at [41, 100] on div "Clients" at bounding box center [79, 106] width 138 height 20
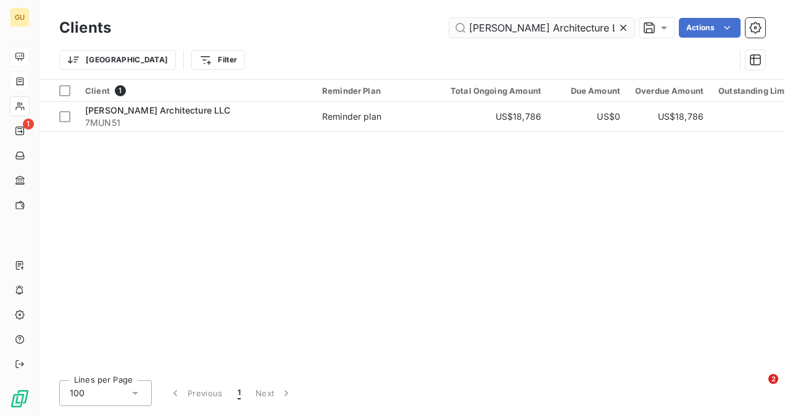
drag, startPoint x: 623, startPoint y: 25, endPoint x: 607, endPoint y: 30, distance: 16.8
click at [623, 25] on icon at bounding box center [623, 28] width 12 height 12
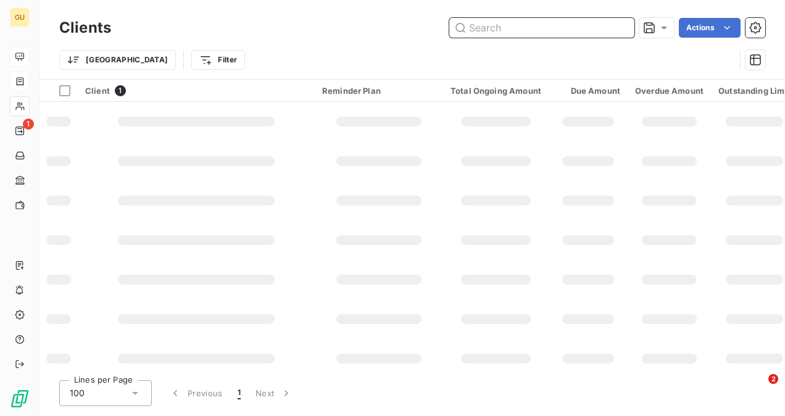
click at [497, 22] on input "text" at bounding box center [541, 28] width 185 height 20
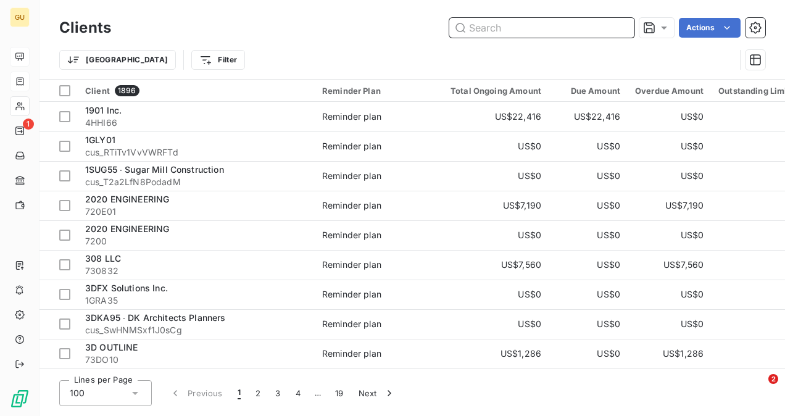
paste input "Jerry L. Johnson & Associates"
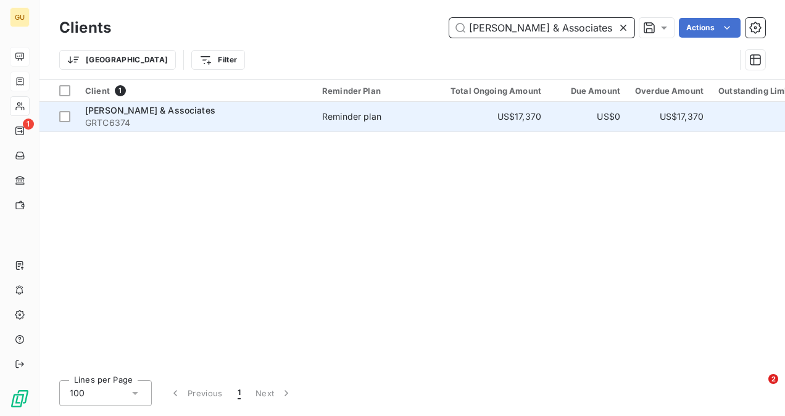
type input "Jerry L. Johnson & Associates"
click at [190, 108] on span "Jerry L. Johnson & Associates" at bounding box center [150, 110] width 130 height 10
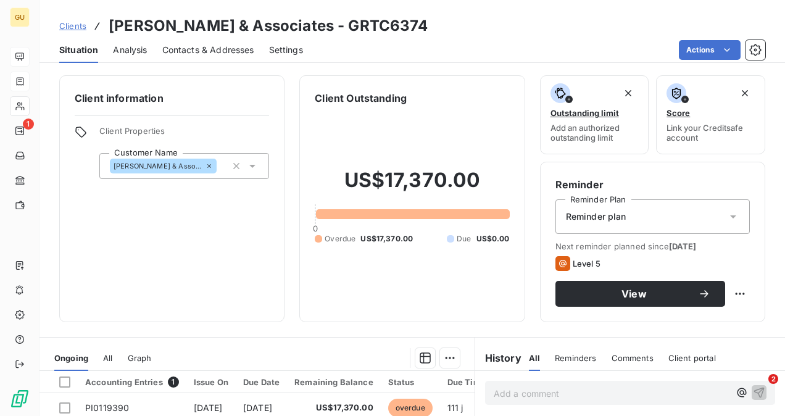
click at [636, 349] on div "Comments" at bounding box center [633, 358] width 42 height 26
click at [537, 388] on p "Add a comment ﻿" at bounding box center [612, 393] width 236 height 15
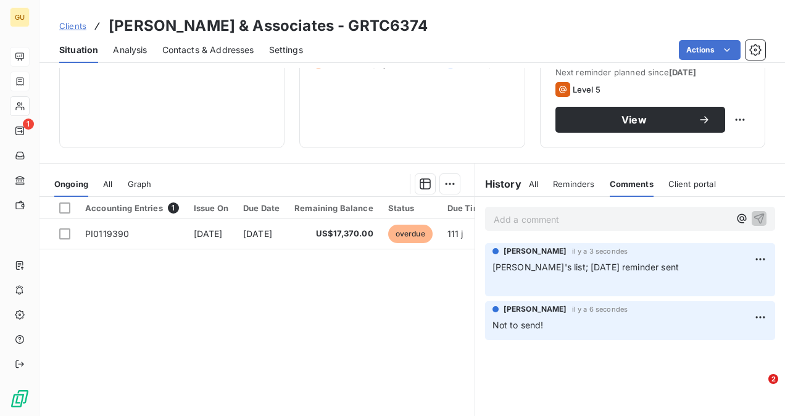
scroll to position [185, 0]
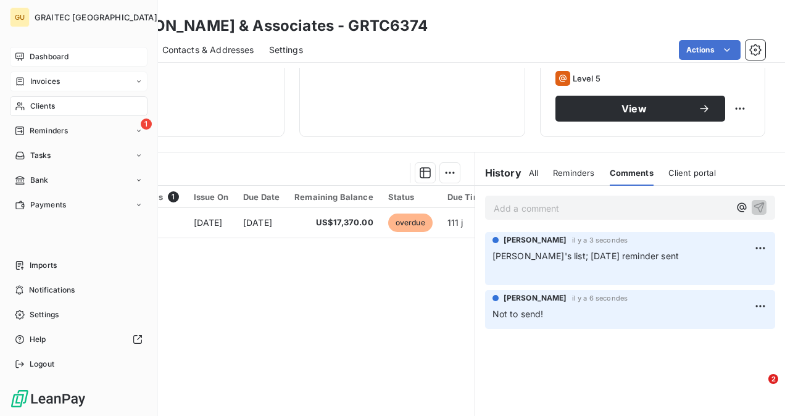
click at [42, 101] on span "Clients" at bounding box center [42, 106] width 25 height 11
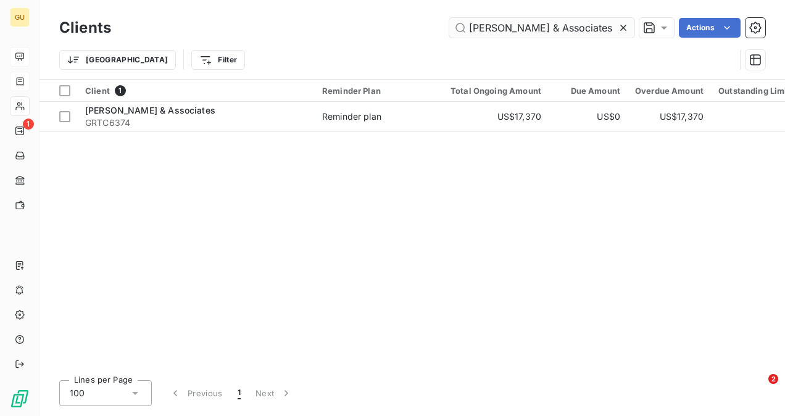
drag, startPoint x: 622, startPoint y: 27, endPoint x: 559, endPoint y: 32, distance: 63.2
click at [622, 26] on icon at bounding box center [623, 28] width 12 height 12
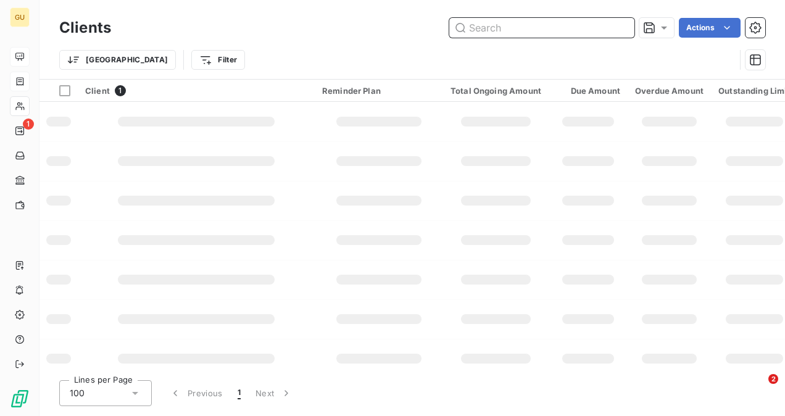
click at [555, 32] on input "text" at bounding box center [541, 28] width 185 height 20
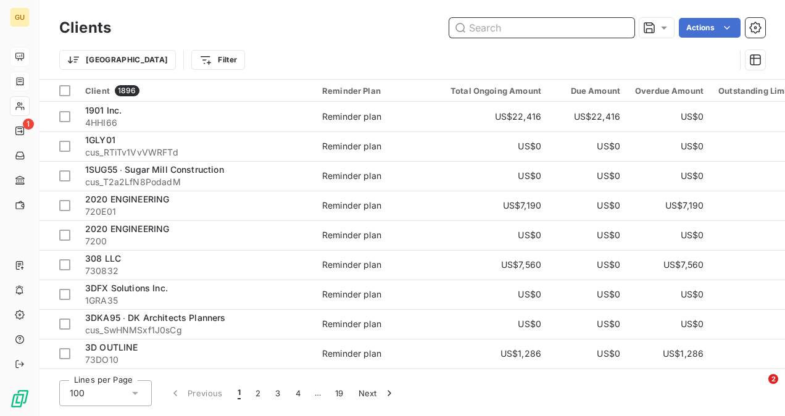
paste input "Ole Mexican Foods"
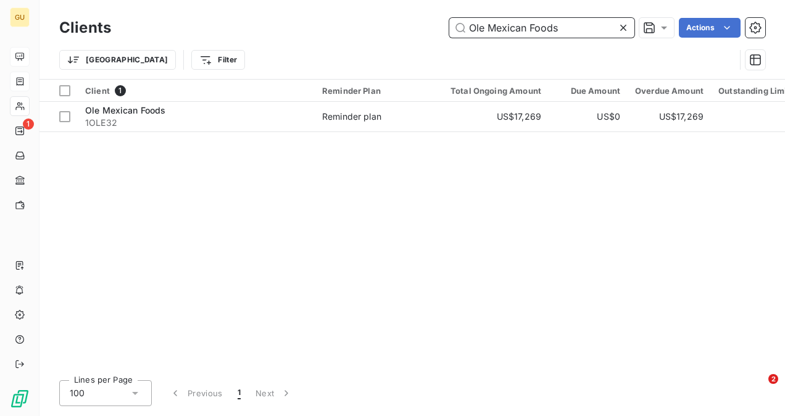
type input "Ole Mexican Foods"
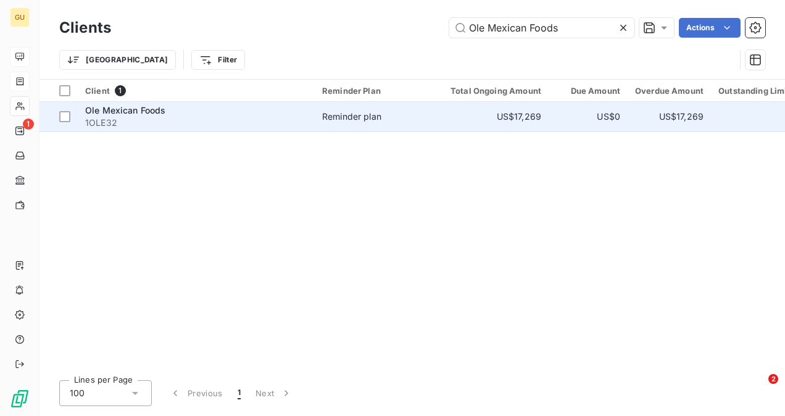
click at [193, 106] on div "Ole Mexican Foods" at bounding box center [196, 110] width 222 height 12
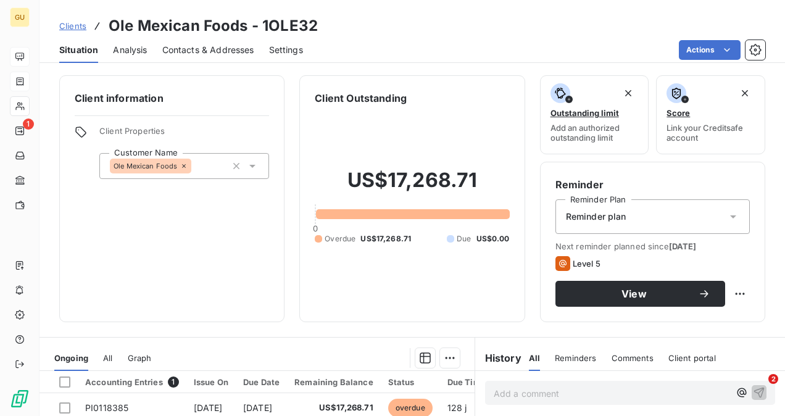
click at [549, 396] on p "Add a comment ﻿" at bounding box center [612, 393] width 236 height 15
click at [613, 355] on span "Comments" at bounding box center [633, 358] width 42 height 10
click at [579, 401] on div "Add a comment ﻿" at bounding box center [630, 393] width 290 height 24
click at [579, 389] on p "Add a comment ﻿" at bounding box center [612, 393] width 236 height 15
drag, startPoint x: 504, startPoint y: 401, endPoint x: 485, endPoint y: 397, distance: 18.9
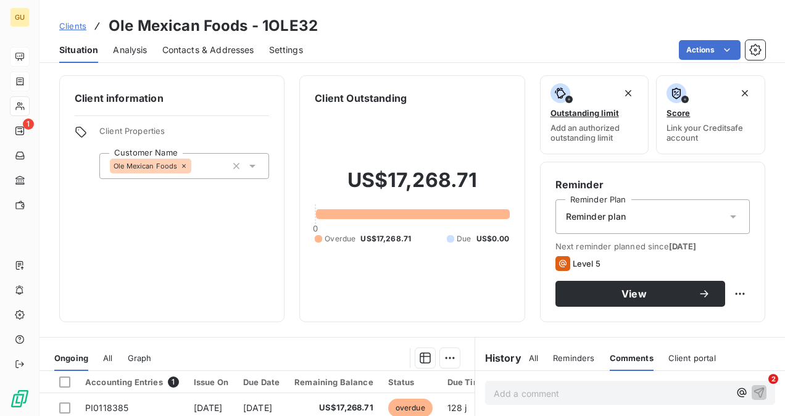
click at [485, 397] on div "Add a comment ﻿" at bounding box center [630, 393] width 290 height 24
click at [524, 395] on p "Add a comment ﻿" at bounding box center [612, 393] width 236 height 15
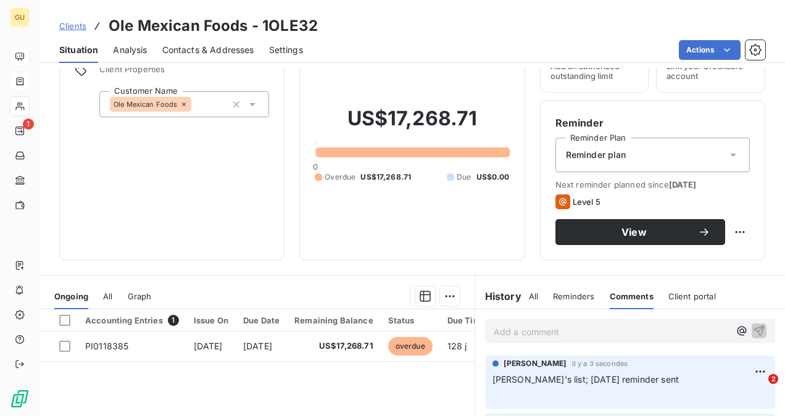
scroll to position [185, 0]
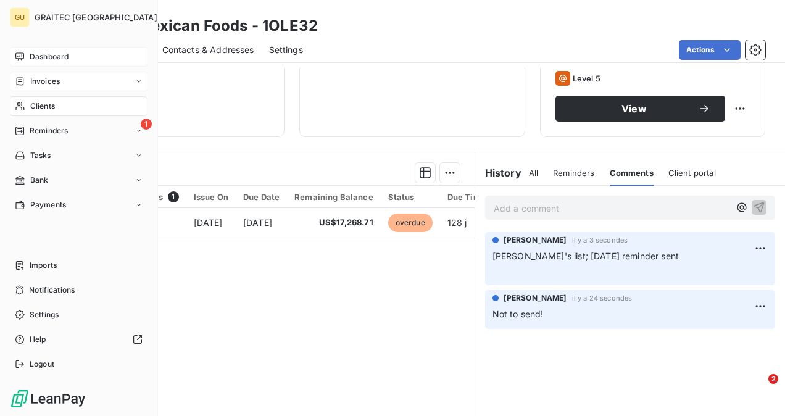
click at [32, 106] on span "Clients" at bounding box center [42, 106] width 25 height 11
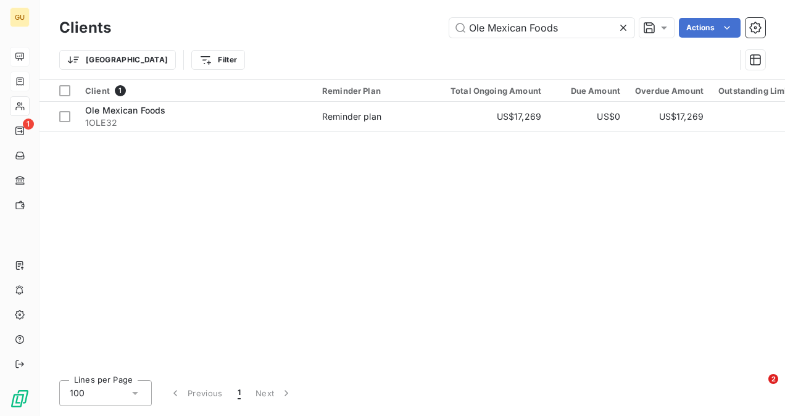
click at [625, 30] on icon at bounding box center [623, 28] width 12 height 12
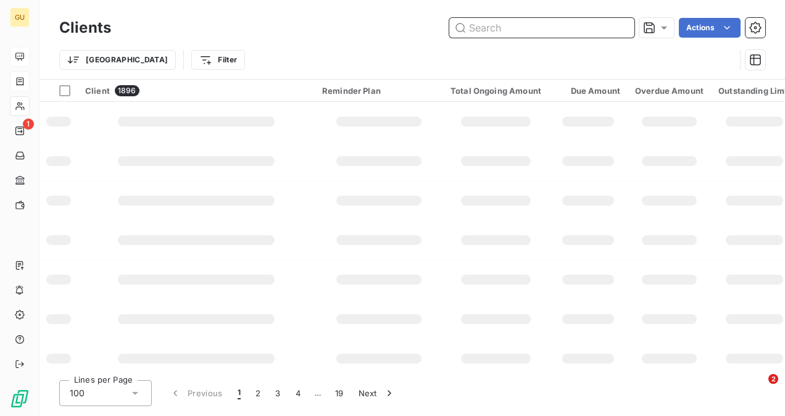
click at [539, 31] on input "text" at bounding box center [541, 28] width 185 height 20
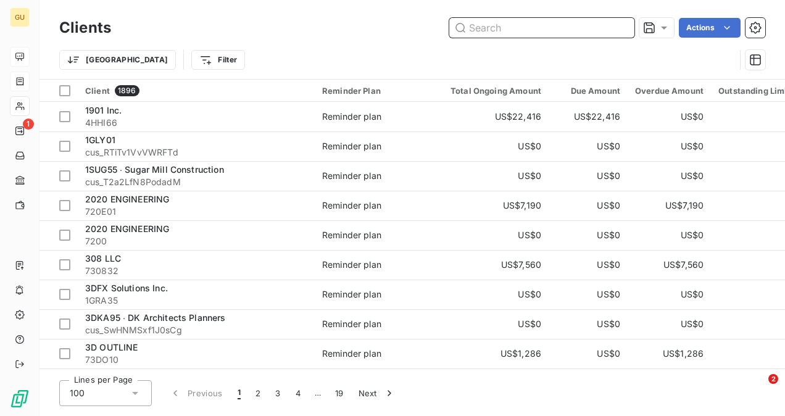
paste input "Pro-Air Inc."
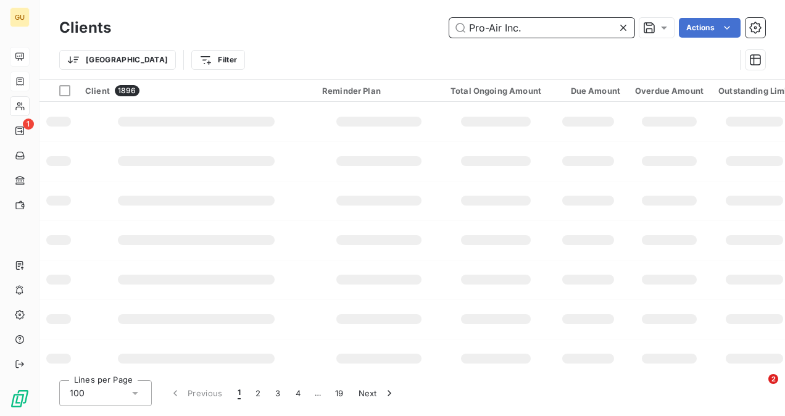
type input "Pro-Air Inc."
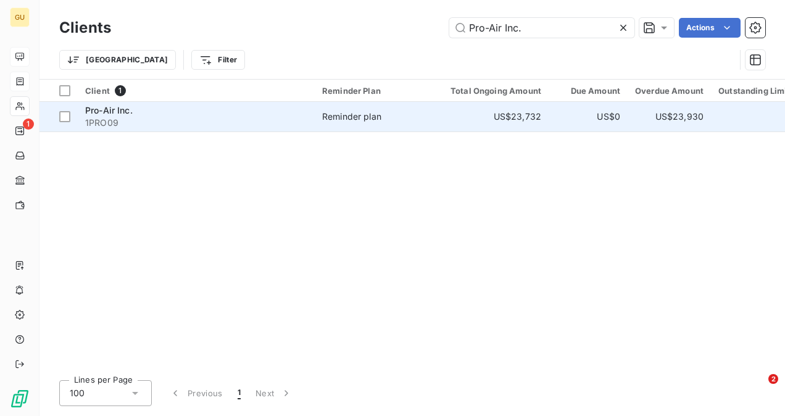
click at [142, 117] on span "1PRO09" at bounding box center [196, 123] width 222 height 12
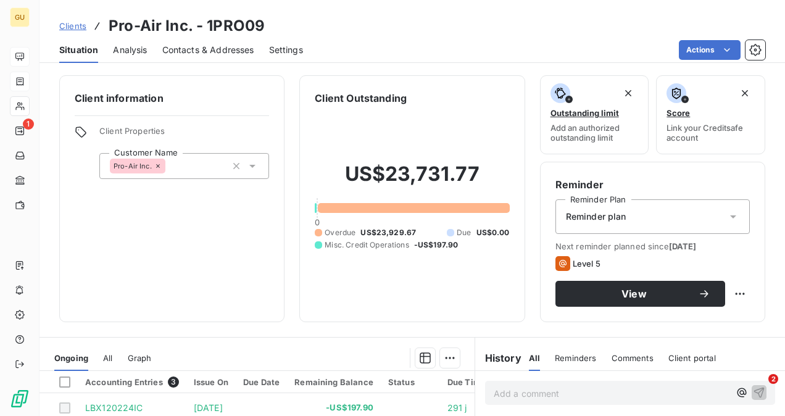
scroll to position [62, 0]
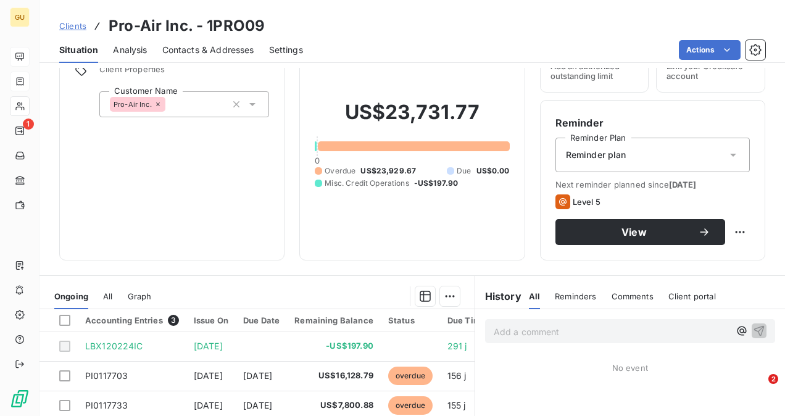
click at [504, 331] on p "Add a comment ﻿" at bounding box center [612, 331] width 236 height 15
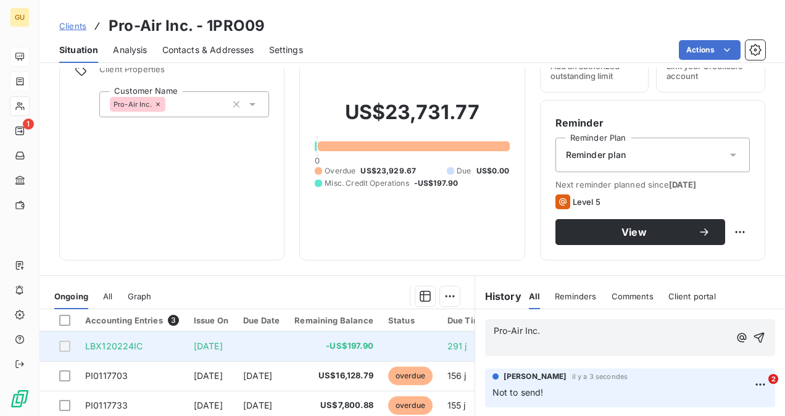
drag, startPoint x: 559, startPoint y: 332, endPoint x: 412, endPoint y: 351, distance: 147.4
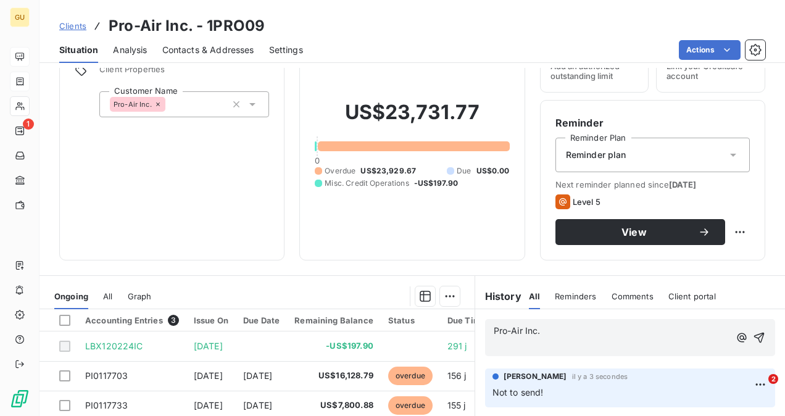
click at [549, 328] on p "Pro-Air Inc." at bounding box center [612, 331] width 236 height 14
drag, startPoint x: 547, startPoint y: 328, endPoint x: 488, endPoint y: 329, distance: 59.2
click at [494, 329] on p "Pro-Air Inc." at bounding box center [612, 331] width 236 height 14
click at [507, 342] on p "﻿" at bounding box center [612, 345] width 236 height 14
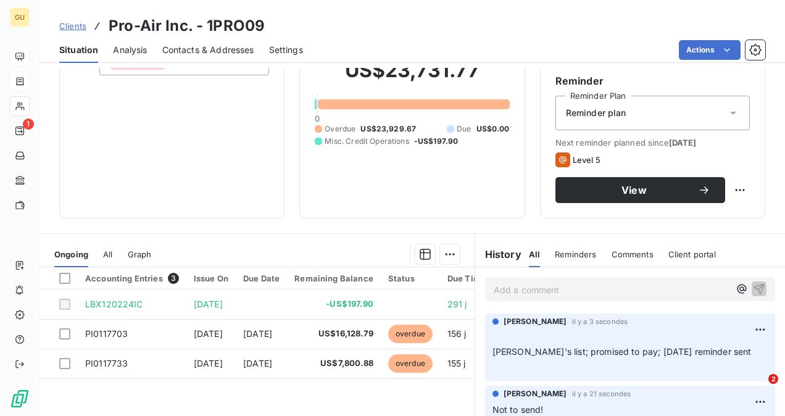
scroll to position [123, 0]
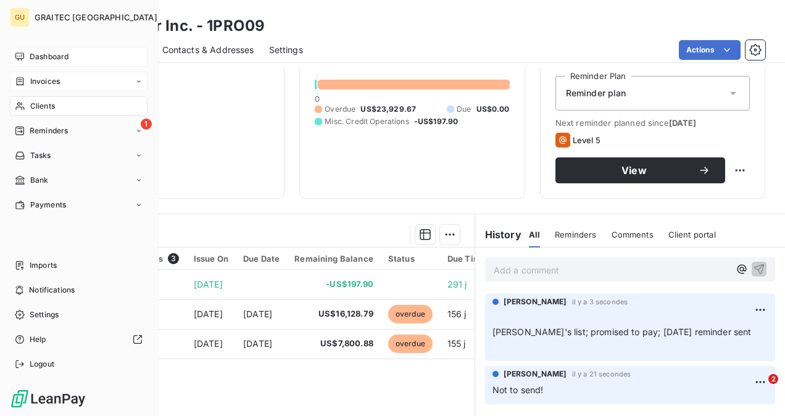
click at [38, 103] on span "Clients" at bounding box center [42, 106] width 25 height 11
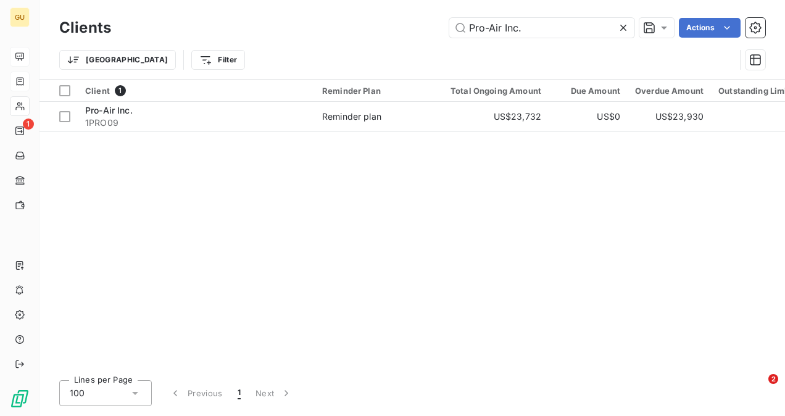
click at [619, 26] on icon at bounding box center [623, 28] width 12 height 12
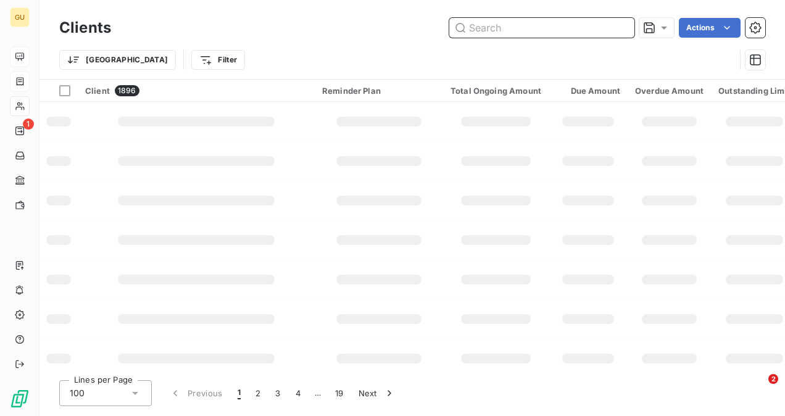
click at [521, 31] on input "text" at bounding box center [541, 28] width 185 height 20
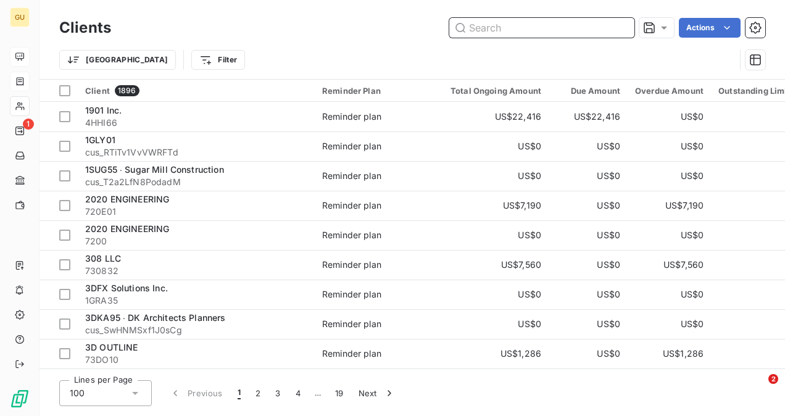
paste input "Birse Thomas"
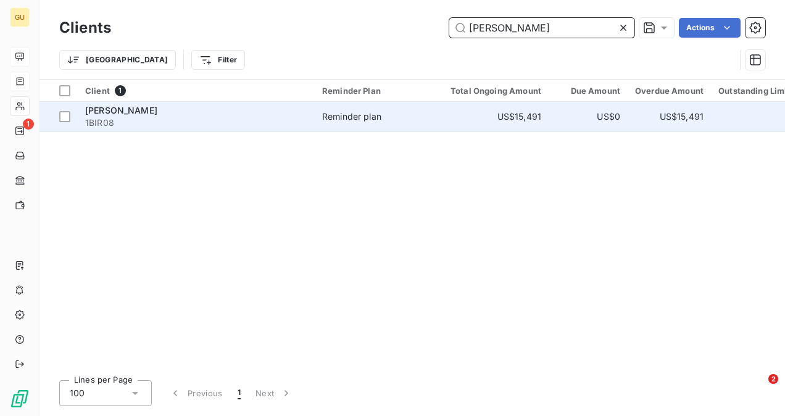
type input "Birse Thomas"
click at [150, 122] on span "1BIR08" at bounding box center [196, 123] width 222 height 12
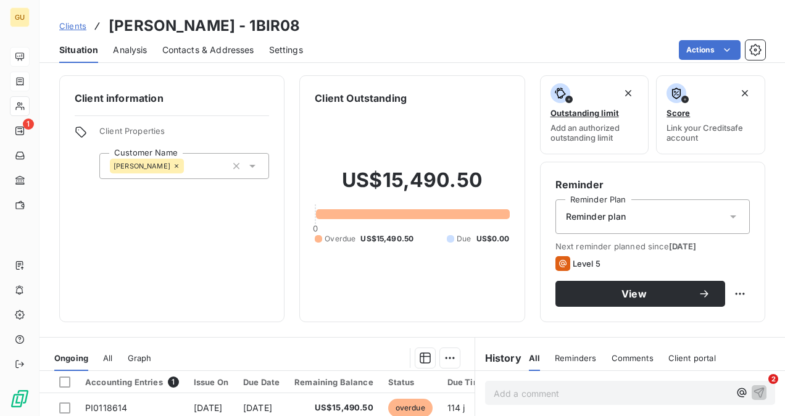
scroll to position [62, 0]
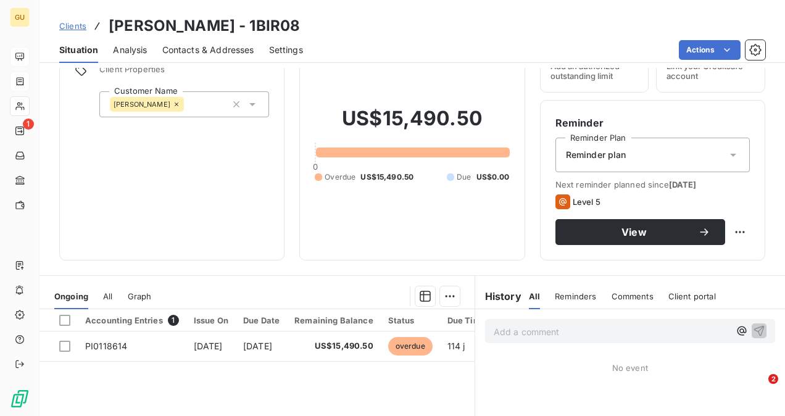
click at [626, 297] on span "Comments" at bounding box center [633, 296] width 42 height 10
click at [586, 335] on p "Add a comment ﻿" at bounding box center [612, 331] width 236 height 15
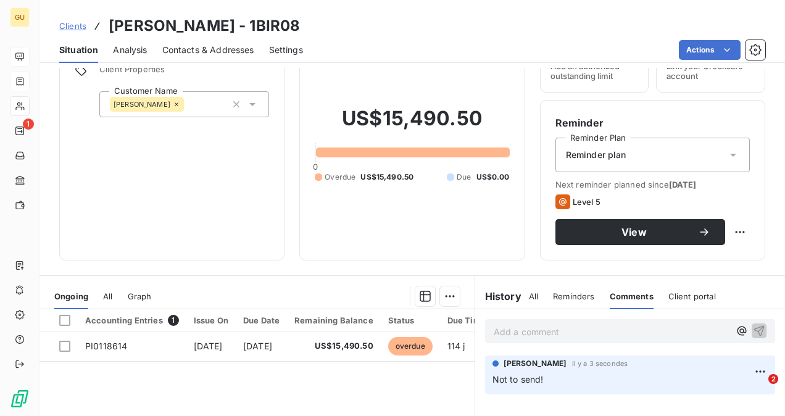
click at [588, 339] on div "Add a comment ﻿" at bounding box center [630, 331] width 290 height 24
click at [575, 333] on p "Add a comment ﻿" at bounding box center [612, 331] width 236 height 15
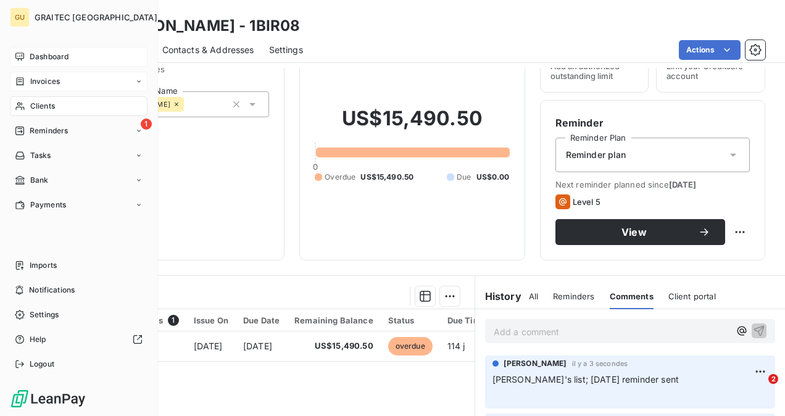
click at [31, 107] on span "Clients" at bounding box center [42, 106] width 25 height 11
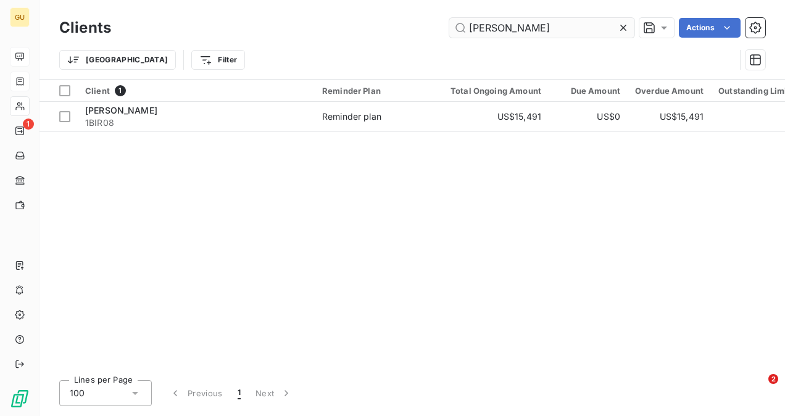
click at [622, 21] on div at bounding box center [625, 28] width 17 height 20
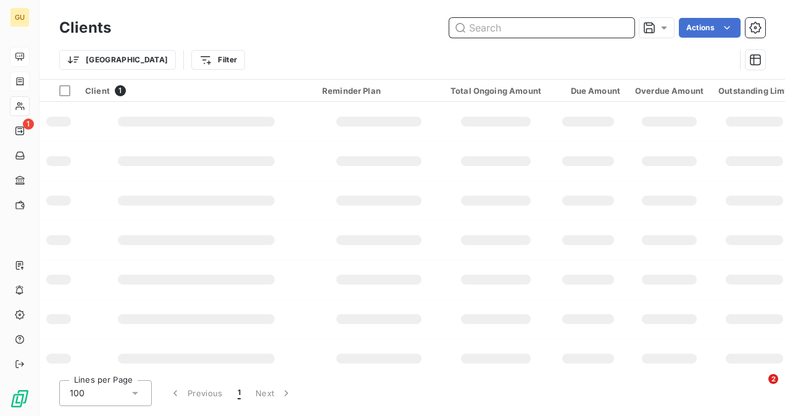
click at [571, 27] on input "text" at bounding box center [541, 28] width 185 height 20
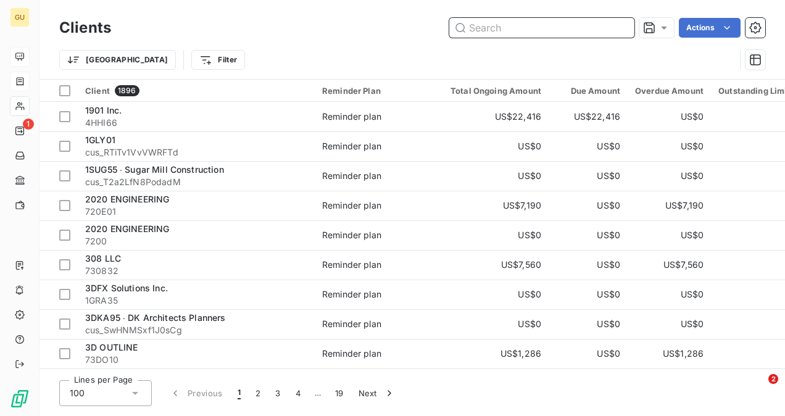
paste input "RST Development"
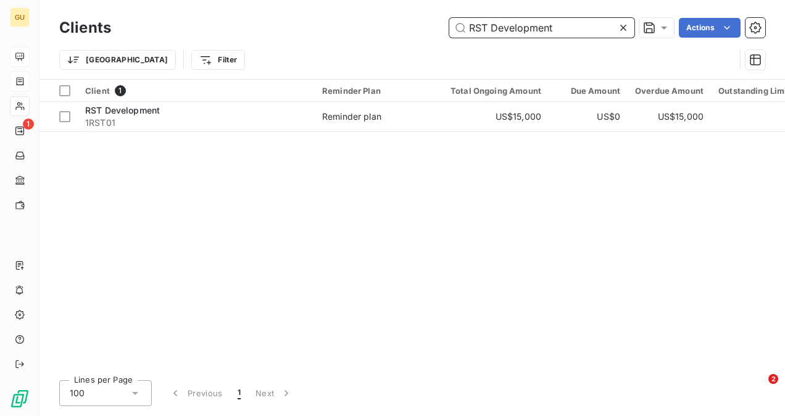
type input "RST Development"
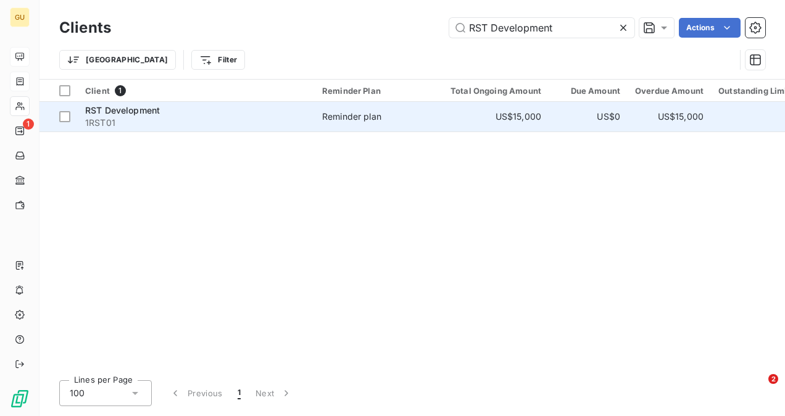
click at [214, 104] on div "RST Development" at bounding box center [196, 110] width 222 height 12
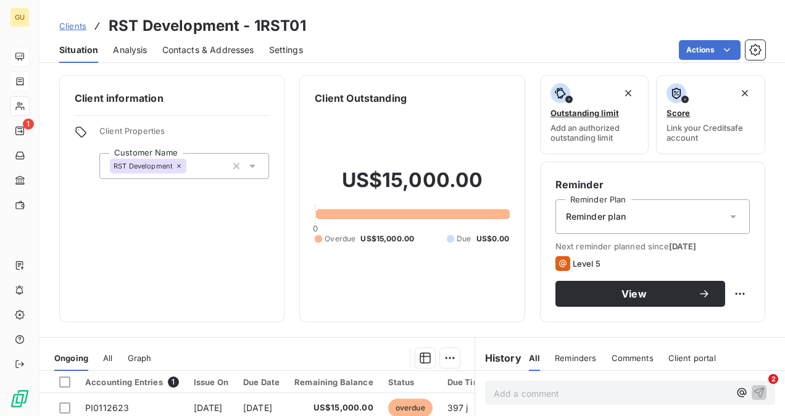
click at [547, 389] on p "Add a comment ﻿" at bounding box center [612, 393] width 236 height 15
click at [520, 394] on p "Add a comment ﻿" at bounding box center [612, 393] width 236 height 15
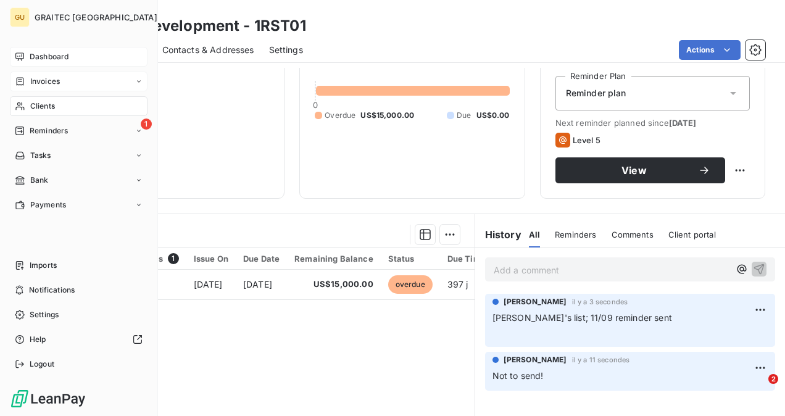
click at [36, 103] on span "Clients" at bounding box center [42, 106] width 25 height 11
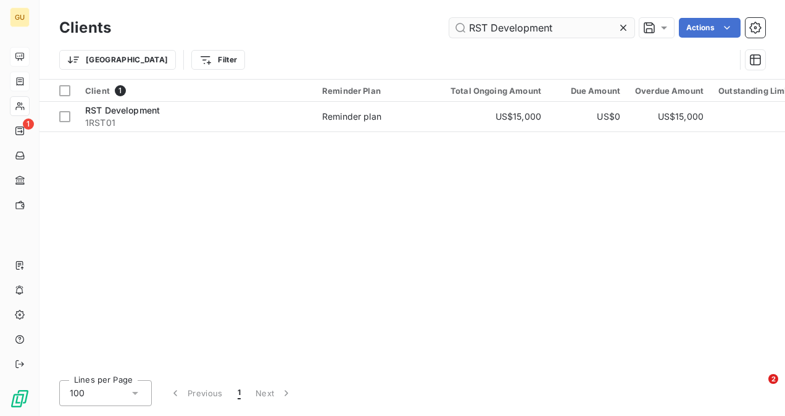
drag, startPoint x: 624, startPoint y: 25, endPoint x: 549, endPoint y: 32, distance: 75.0
click at [622, 25] on icon at bounding box center [623, 28] width 12 height 12
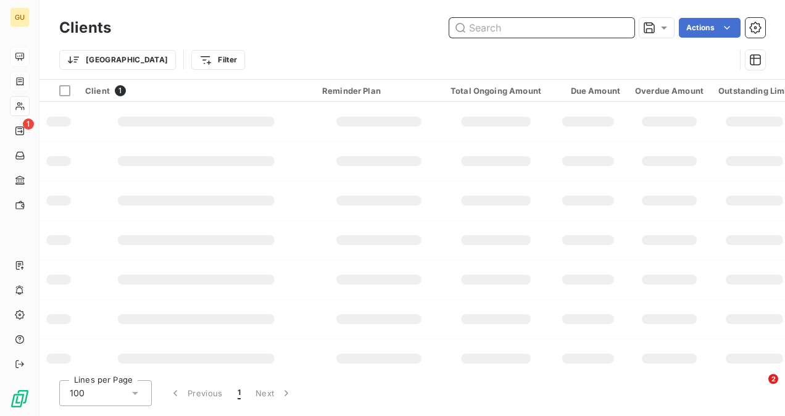
click at [539, 33] on input "text" at bounding box center [541, 28] width 185 height 20
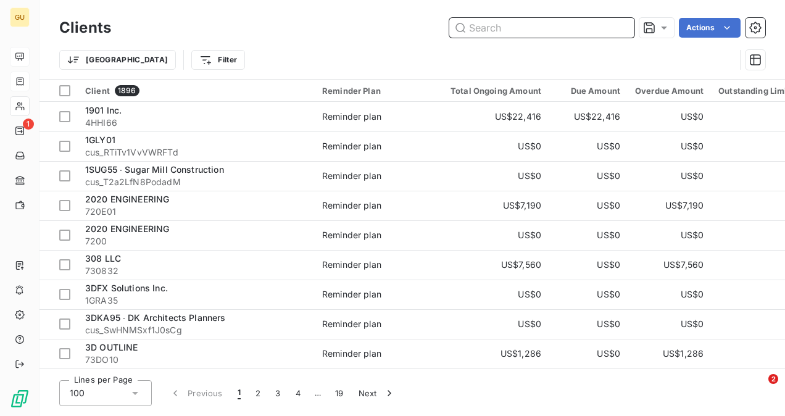
paste input "OFFSITEK, LLC"
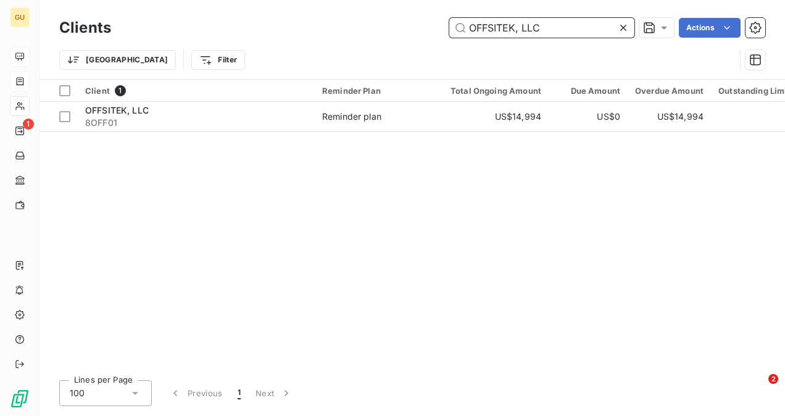
type input "OFFSITEK, LLC"
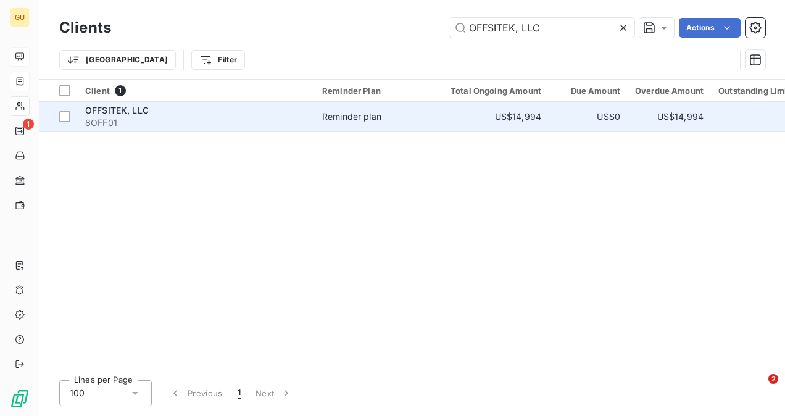
click at [143, 117] on span "8OFF01" at bounding box center [196, 123] width 222 height 12
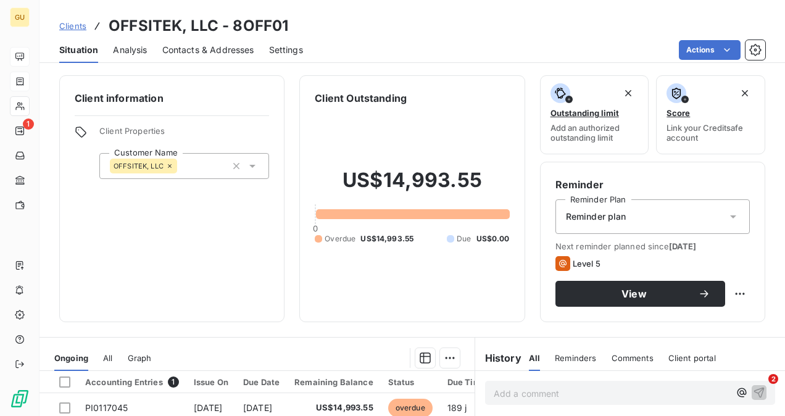
click at [615, 360] on span "Comments" at bounding box center [633, 358] width 42 height 10
click at [543, 392] on p "Add a comment ﻿" at bounding box center [612, 393] width 236 height 15
click at [494, 388] on p "Add a comment ﻿" at bounding box center [612, 393] width 236 height 15
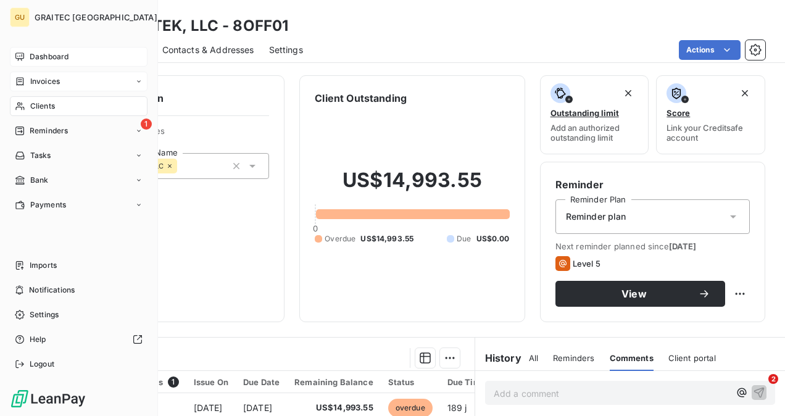
drag, startPoint x: 32, startPoint y: 110, endPoint x: 79, endPoint y: 120, distance: 47.9
click at [33, 110] on span "Clients" at bounding box center [42, 106] width 25 height 11
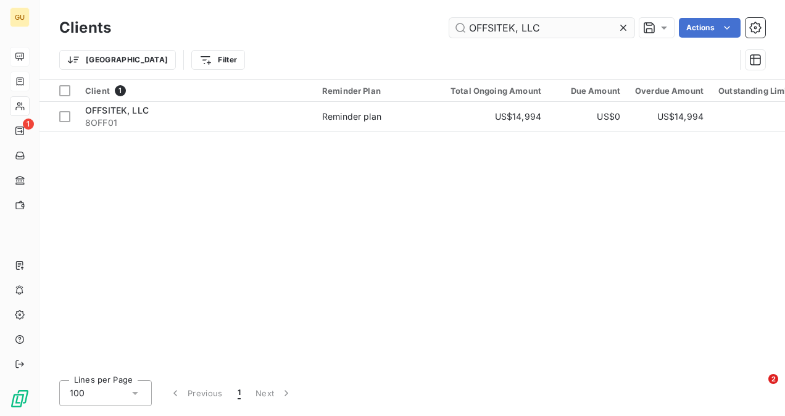
drag, startPoint x: 624, startPoint y: 27, endPoint x: 563, endPoint y: 25, distance: 61.1
click at [623, 27] on icon at bounding box center [623, 28] width 6 height 6
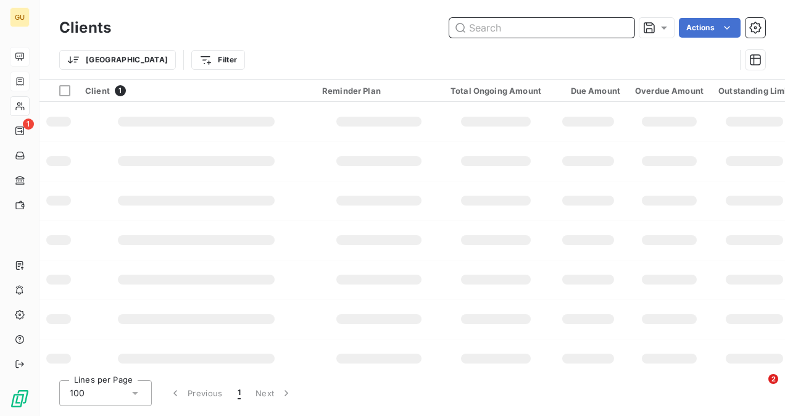
click at [554, 26] on input "text" at bounding box center [541, 28] width 185 height 20
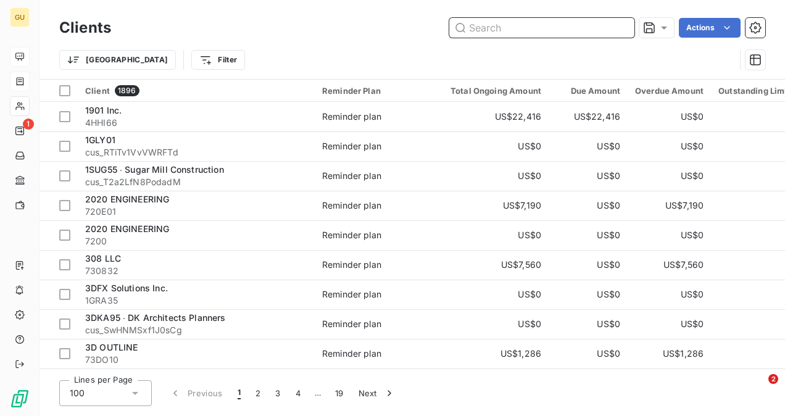
paste input "CHR Solutions, inc."
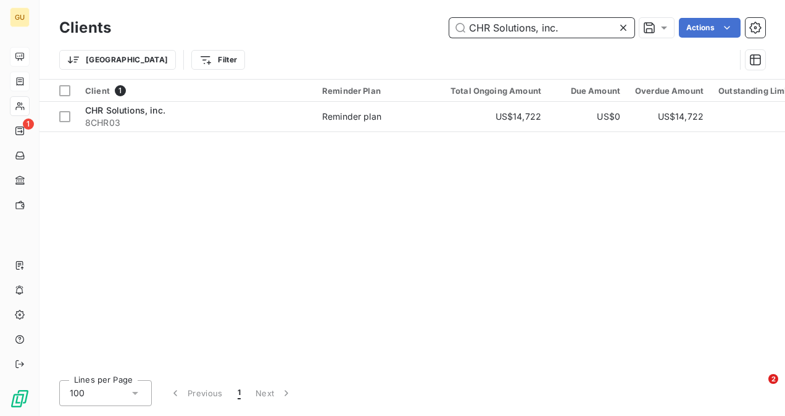
type input "CHR Solutions, inc."
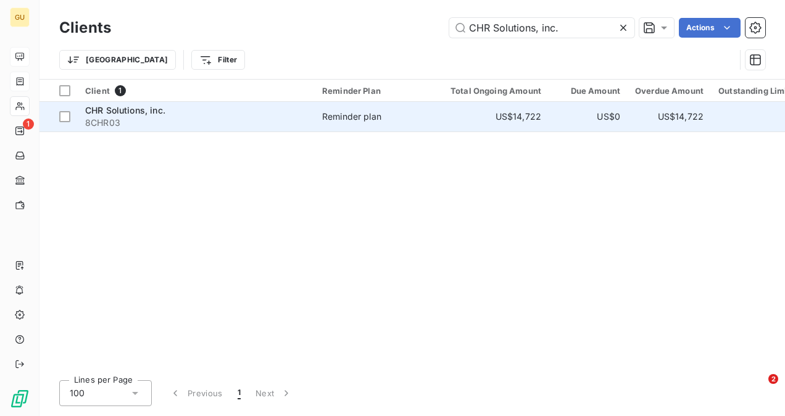
click at [157, 121] on span "8CHR03" at bounding box center [196, 123] width 222 height 12
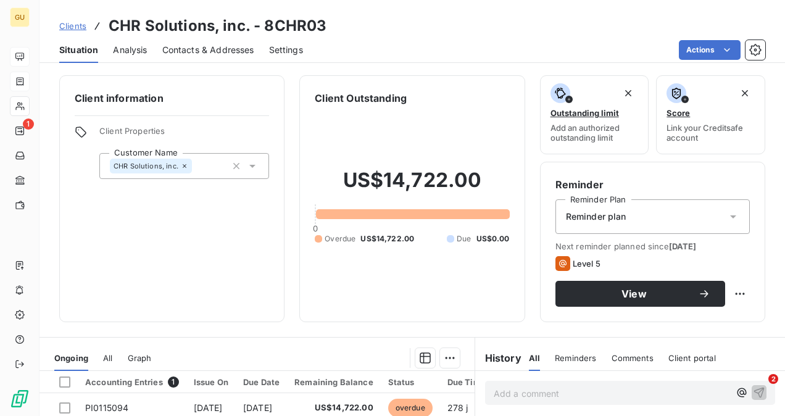
drag, startPoint x: 616, startPoint y: 359, endPoint x: 610, endPoint y: 372, distance: 13.8
click at [618, 360] on span "Comments" at bounding box center [633, 358] width 42 height 10
click at [565, 399] on p "Add a comment ﻿" at bounding box center [612, 393] width 236 height 15
click at [509, 388] on p "Add a comment ﻿" at bounding box center [612, 393] width 236 height 15
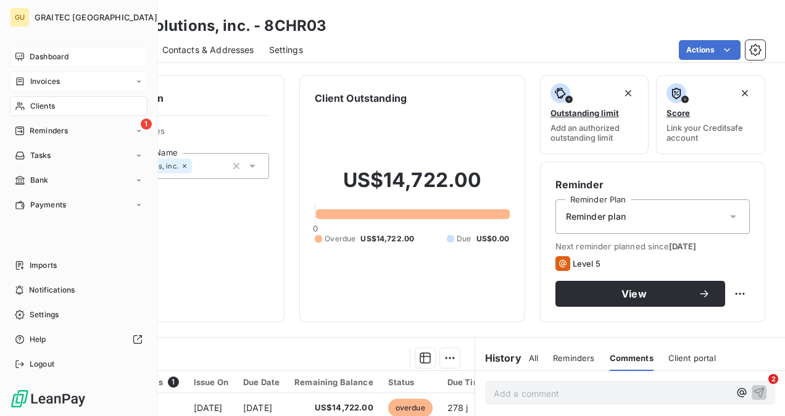
click at [42, 104] on span "Clients" at bounding box center [42, 106] width 25 height 11
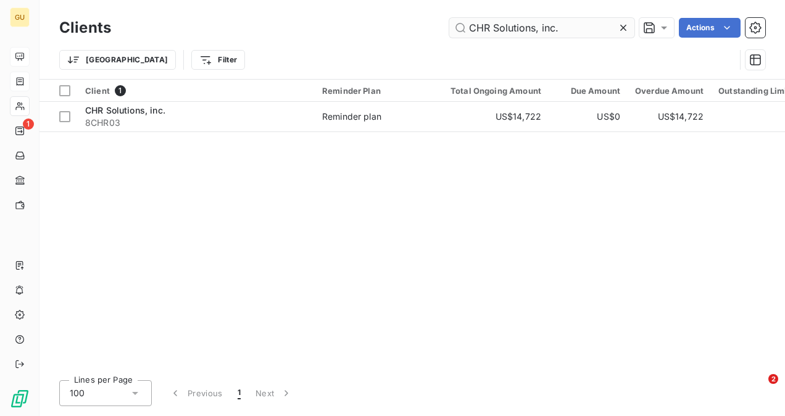
click at [626, 28] on icon at bounding box center [623, 28] width 12 height 12
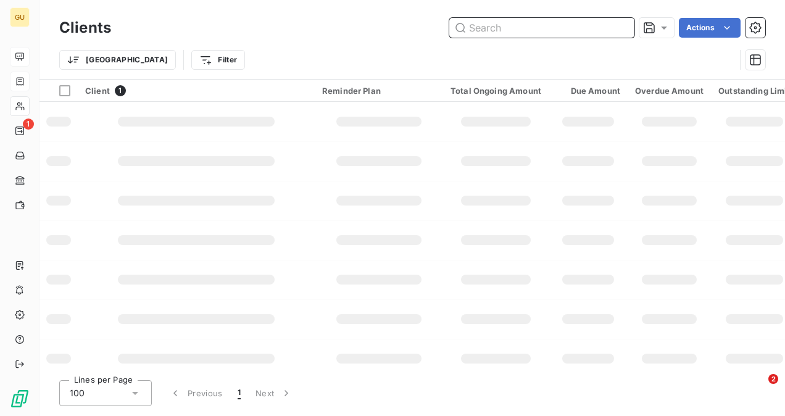
click at [555, 23] on input "text" at bounding box center [541, 28] width 185 height 20
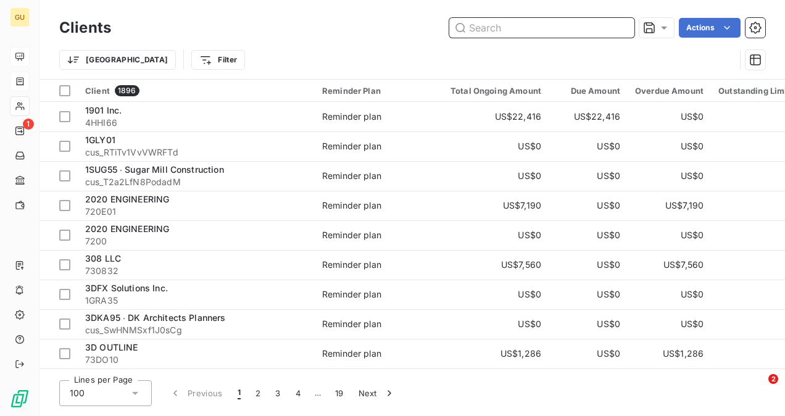
paste input "Easter-Owens Electric Company dba Crusoe Industries"
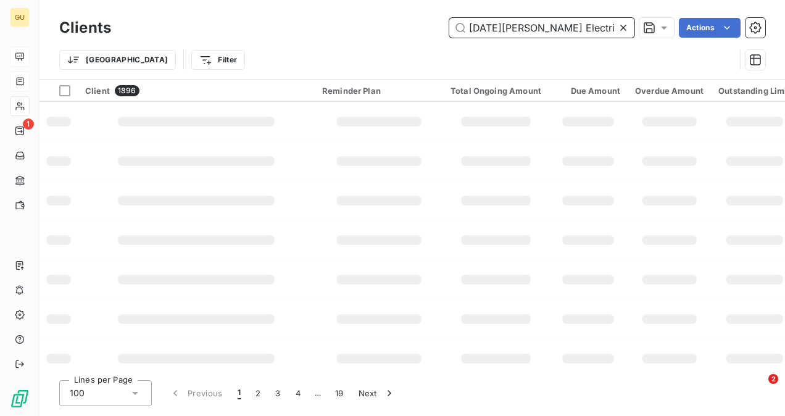
scroll to position [0, 110]
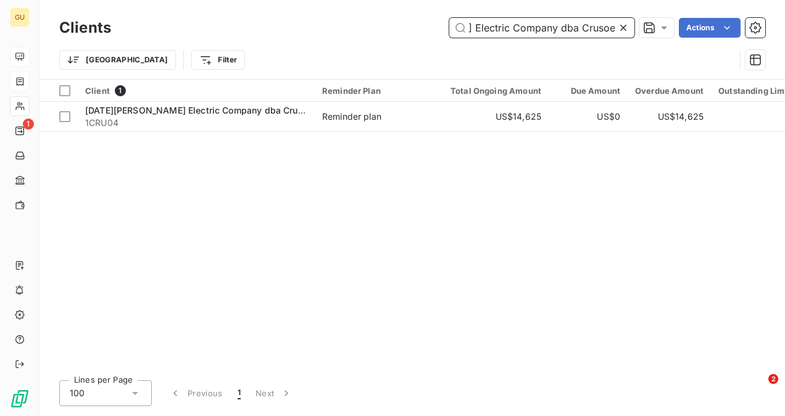
type input "Easter-Owens Electric Company dba Crusoe Industries"
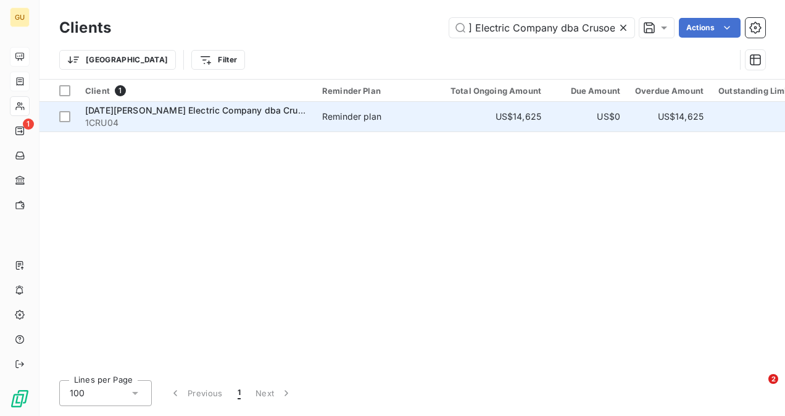
scroll to position [0, 0]
click at [197, 112] on span "Easter-Owens Electric Company dba Crusoe Industries" at bounding box center [221, 110] width 273 height 10
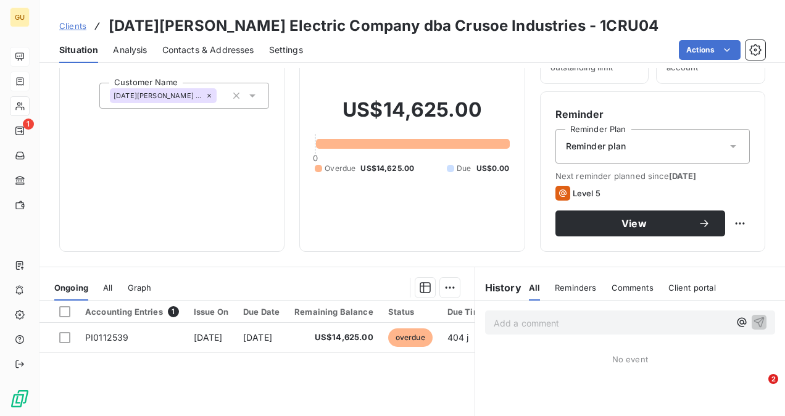
scroll to position [123, 0]
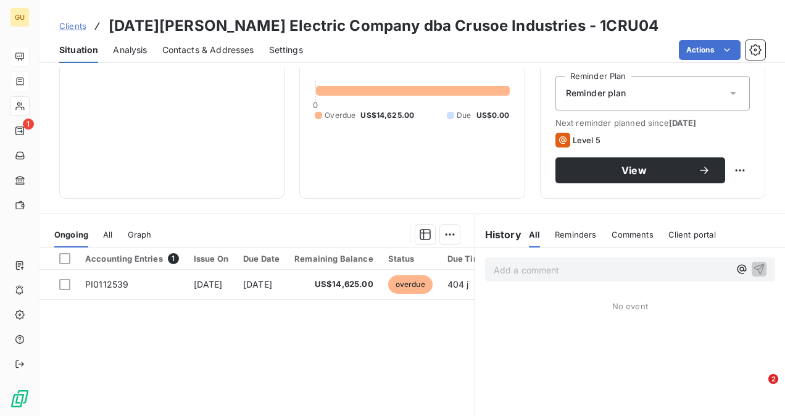
click at [495, 266] on p "Add a comment ﻿" at bounding box center [612, 269] width 236 height 15
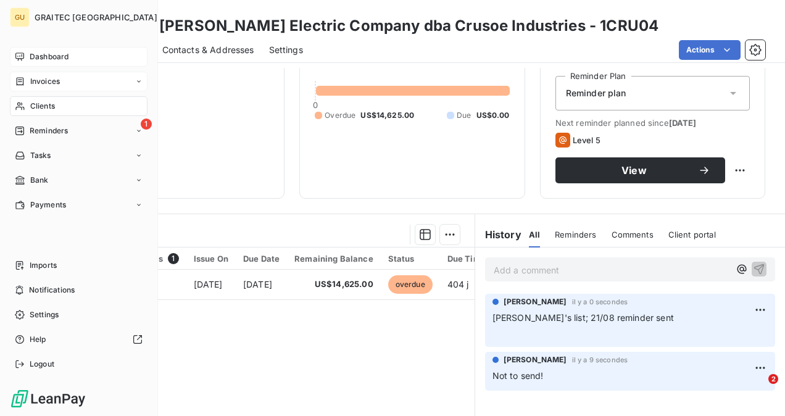
drag, startPoint x: 38, startPoint y: 105, endPoint x: 115, endPoint y: 98, distance: 76.9
click at [39, 106] on span "Clients" at bounding box center [42, 106] width 25 height 11
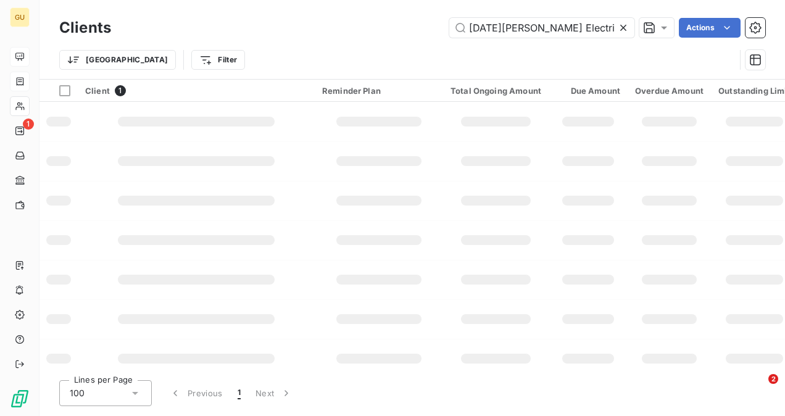
scroll to position [0, 110]
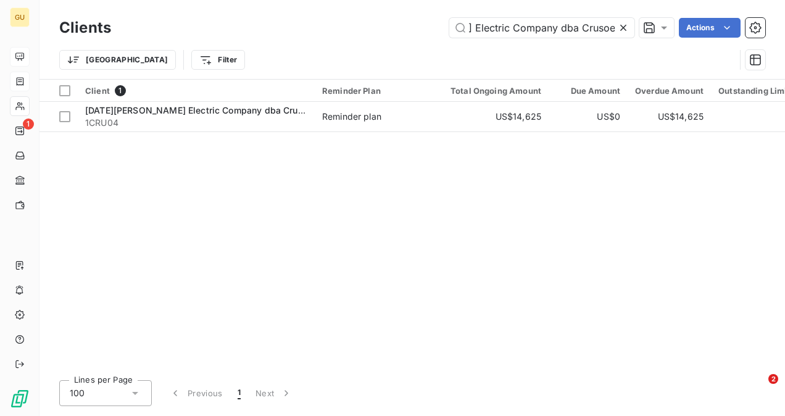
click at [625, 22] on icon at bounding box center [623, 28] width 12 height 12
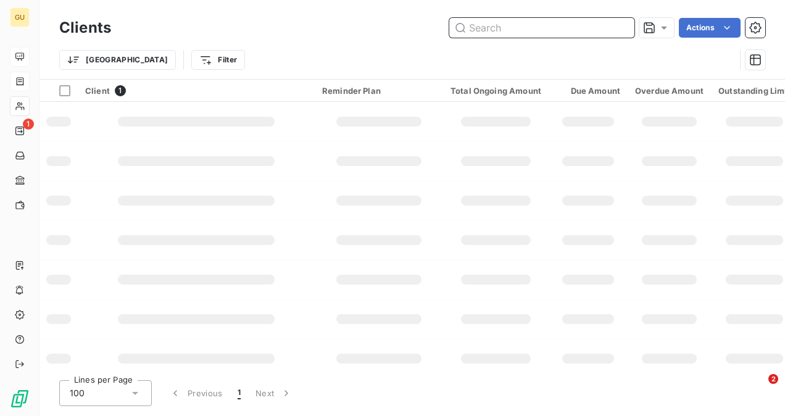
click at [565, 31] on input "text" at bounding box center [541, 28] width 185 height 20
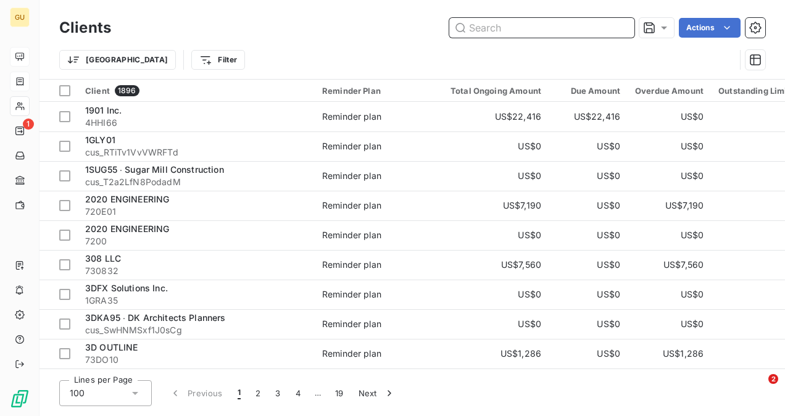
paste input "Concept Companies"
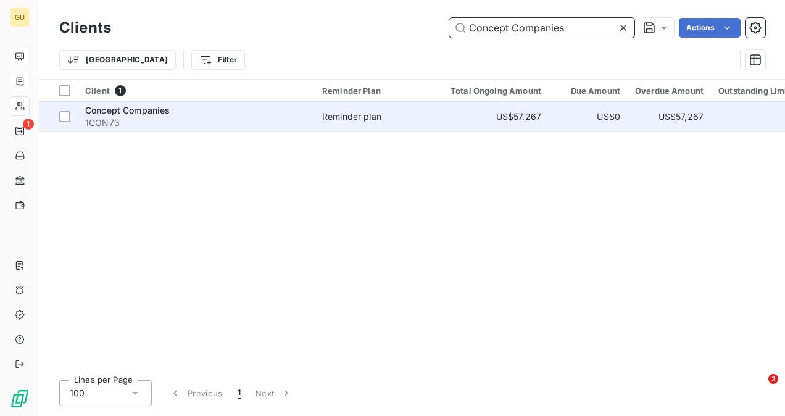
type input "Concept Companies"
click at [248, 126] on span "1CON73" at bounding box center [196, 123] width 222 height 12
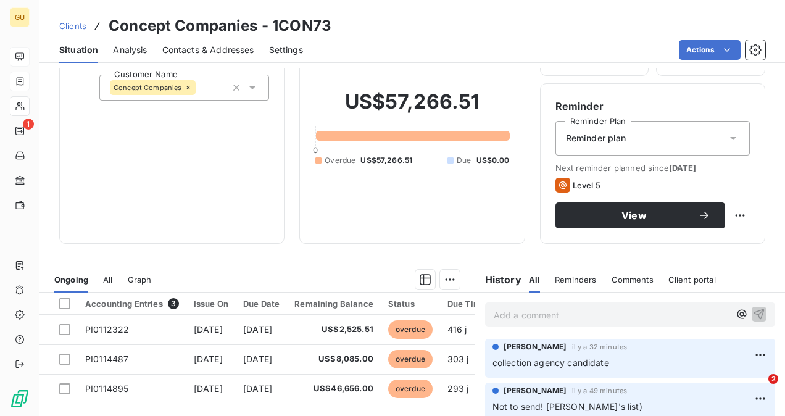
scroll to position [123, 0]
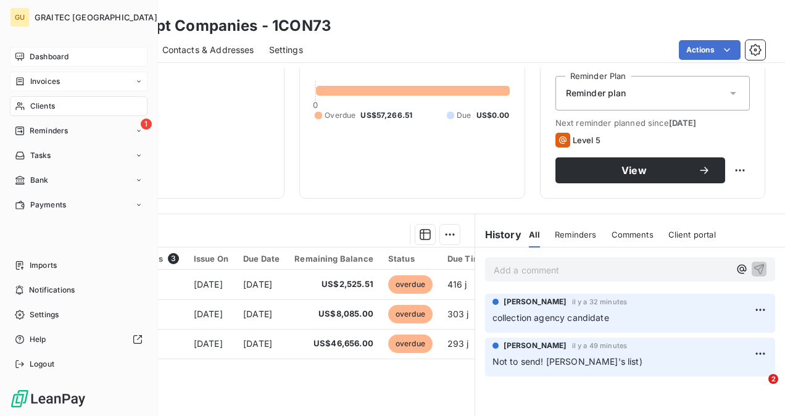
click at [36, 109] on span "Clients" at bounding box center [42, 106] width 25 height 11
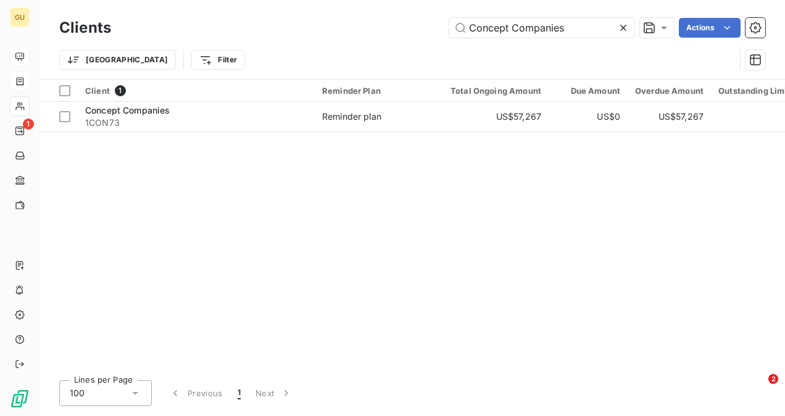
click at [622, 30] on icon at bounding box center [623, 28] width 12 height 12
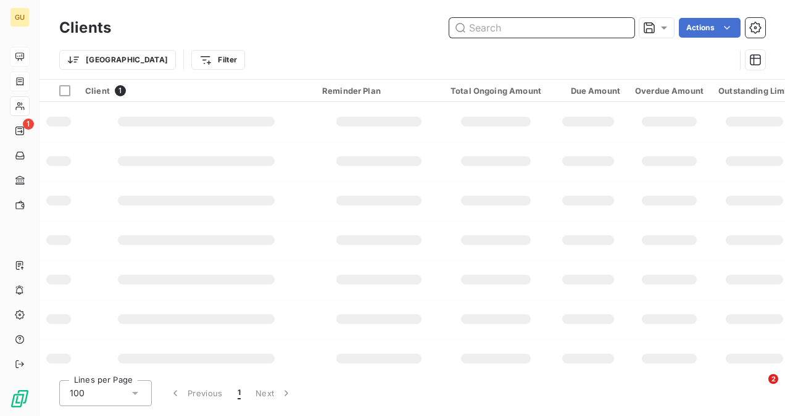
click at [574, 25] on input "text" at bounding box center [541, 28] width 185 height 20
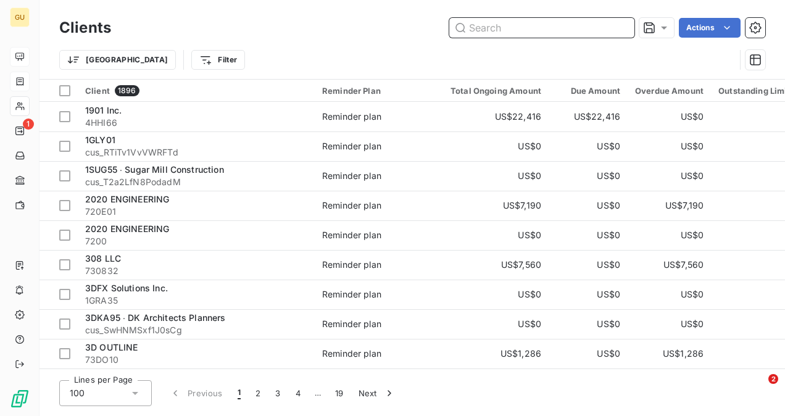
paste input "Pro-Air Inc."
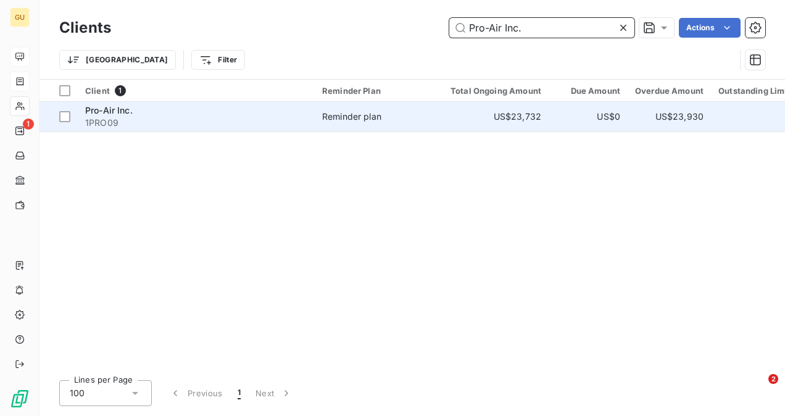
type input "Pro-Air Inc."
click at [161, 120] on span "1PRO09" at bounding box center [196, 123] width 222 height 12
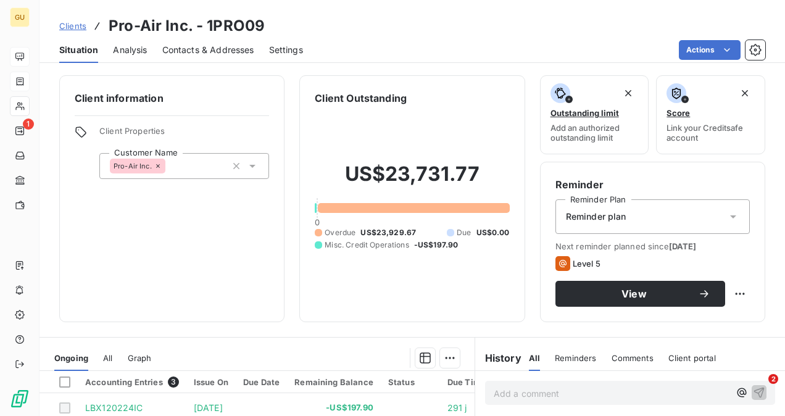
scroll to position [123, 0]
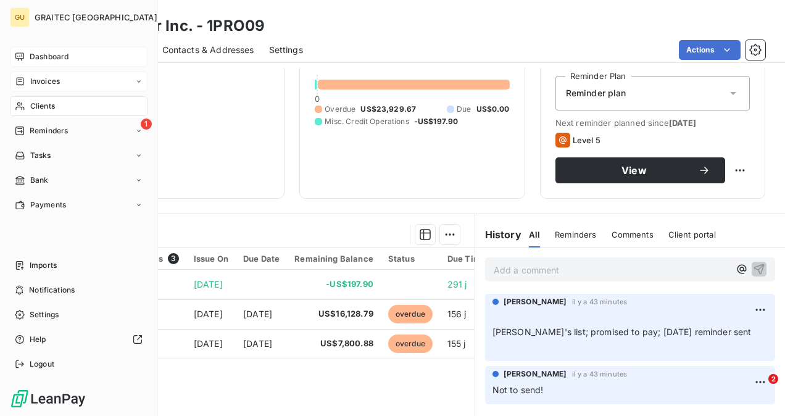
drag, startPoint x: 43, startPoint y: 106, endPoint x: 57, endPoint y: 110, distance: 14.1
click at [43, 106] on span "Clients" at bounding box center [42, 106] width 25 height 11
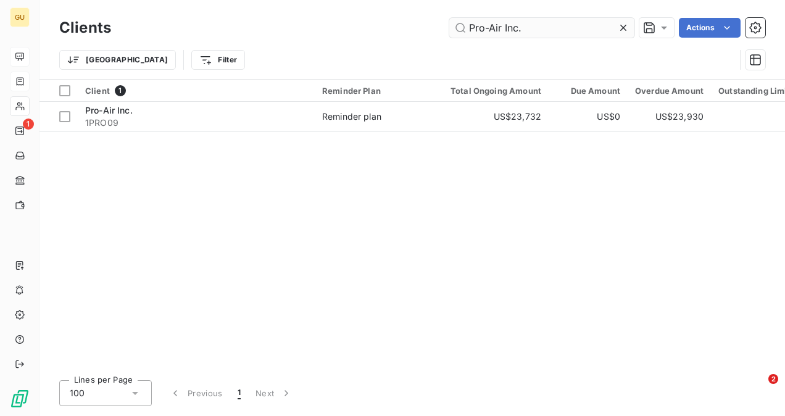
drag, startPoint x: 621, startPoint y: 29, endPoint x: 611, endPoint y: 35, distance: 11.9
click at [621, 29] on icon at bounding box center [623, 28] width 6 height 6
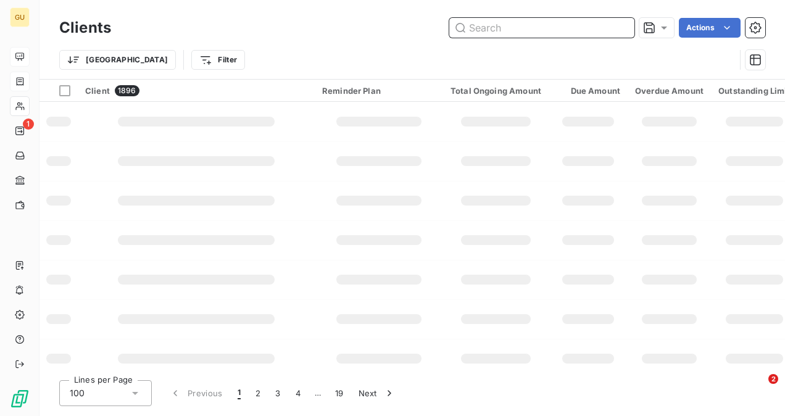
click at [526, 31] on input "text" at bounding box center [541, 28] width 185 height 20
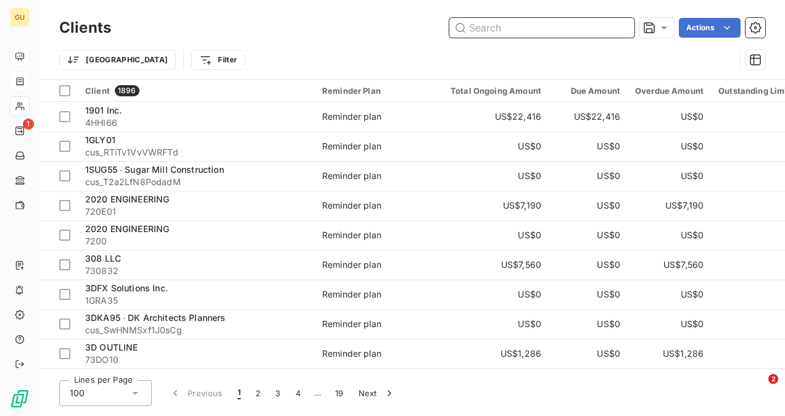
paste input "GOLDEN TRIANGLE CONSTRUCTION"
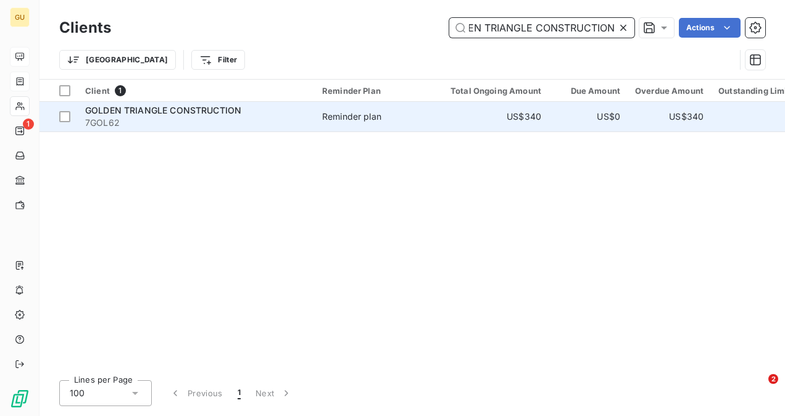
type input "GOLDEN TRIANGLE CONSTRUCTION"
click at [243, 107] on div "GOLDEN TRIANGLE CONSTRUCTION" at bounding box center [196, 110] width 222 height 12
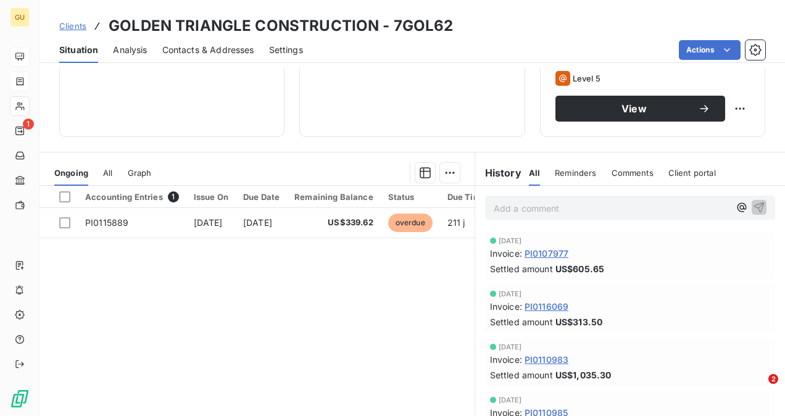
click at [532, 210] on p "Add a comment ﻿" at bounding box center [612, 208] width 236 height 15
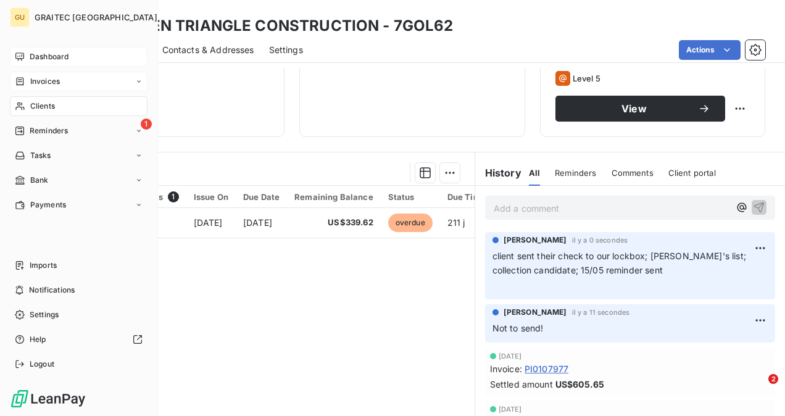
click at [58, 103] on div "Clients" at bounding box center [79, 106] width 138 height 20
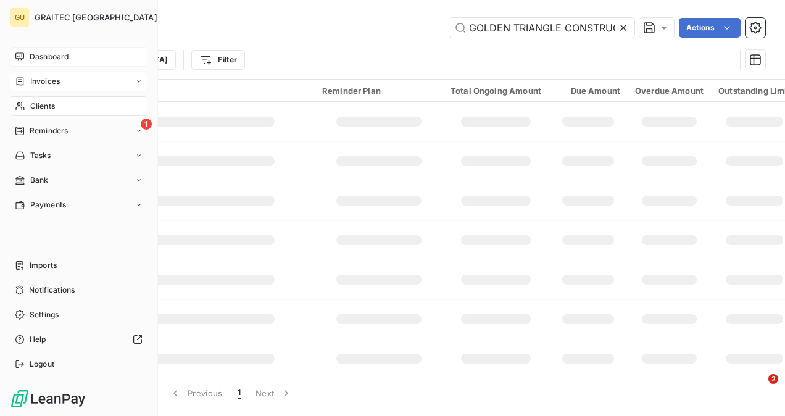
scroll to position [0, 29]
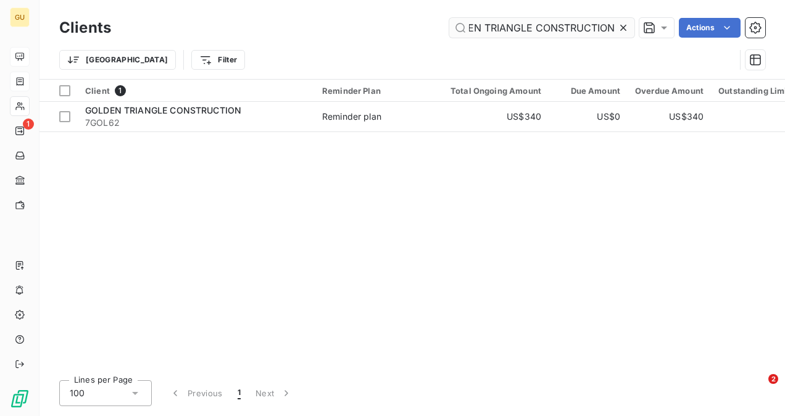
drag, startPoint x: 618, startPoint y: 25, endPoint x: 604, endPoint y: 30, distance: 15.6
click at [615, 25] on div "GOLDEN TRIANGLE CONSTRUCTION" at bounding box center [541, 28] width 185 height 20
click at [627, 28] on icon at bounding box center [623, 28] width 12 height 12
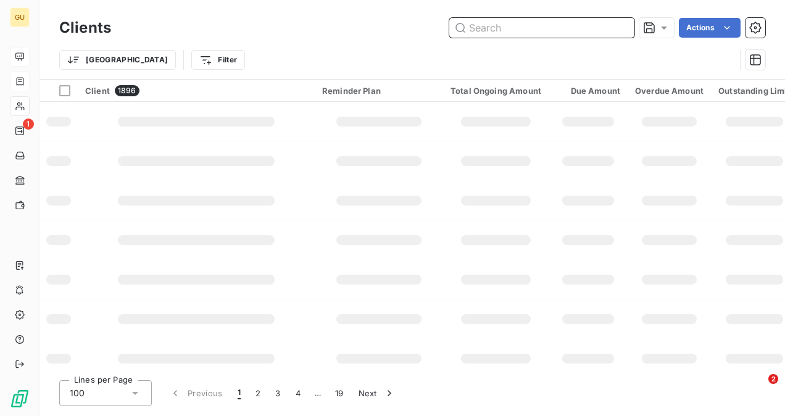
click at [592, 30] on input "text" at bounding box center [541, 28] width 185 height 20
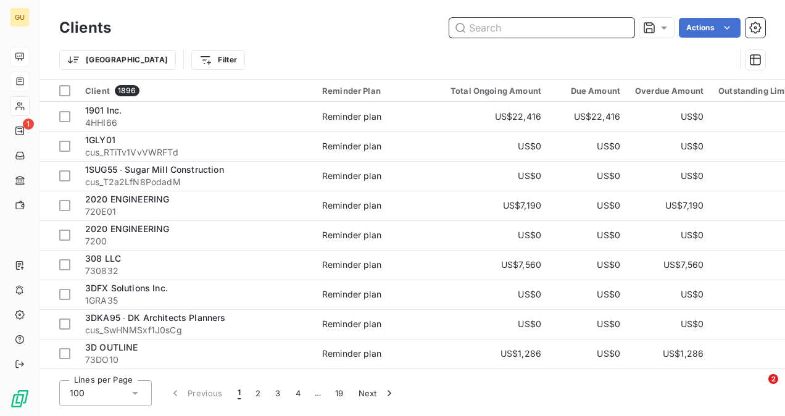
paste input "Barrett, Woodyard & Associates"
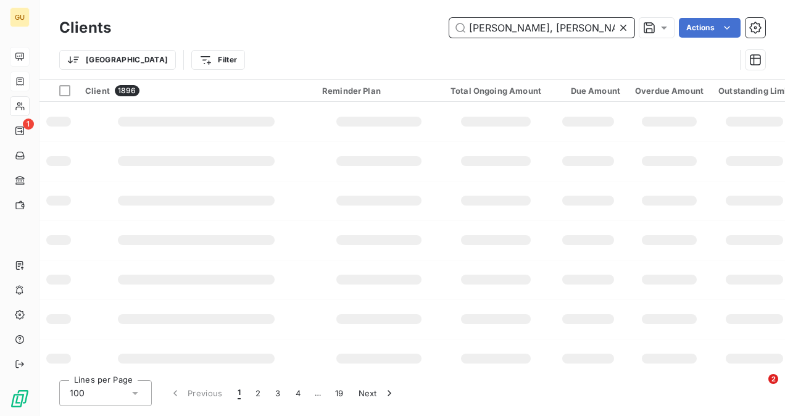
scroll to position [0, 2]
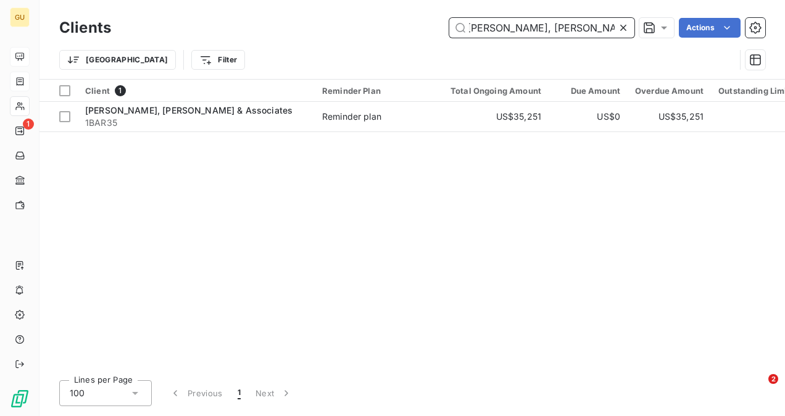
type input "Barrett, Woodyard & Associates"
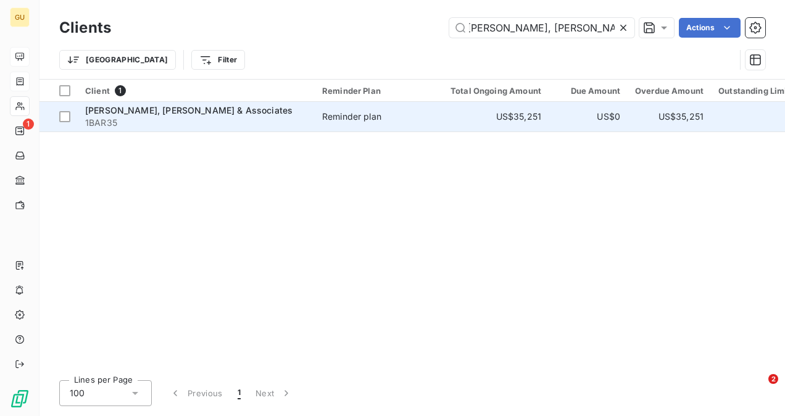
click at [211, 114] on span "Barrett, Woodyard & Associates" at bounding box center [188, 110] width 207 height 10
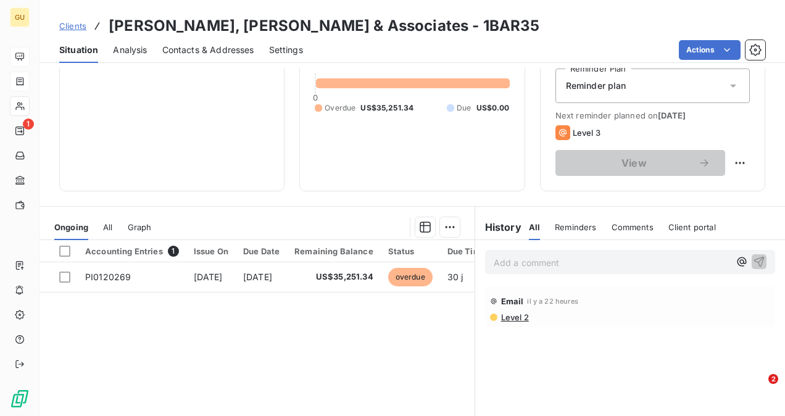
scroll to position [185, 0]
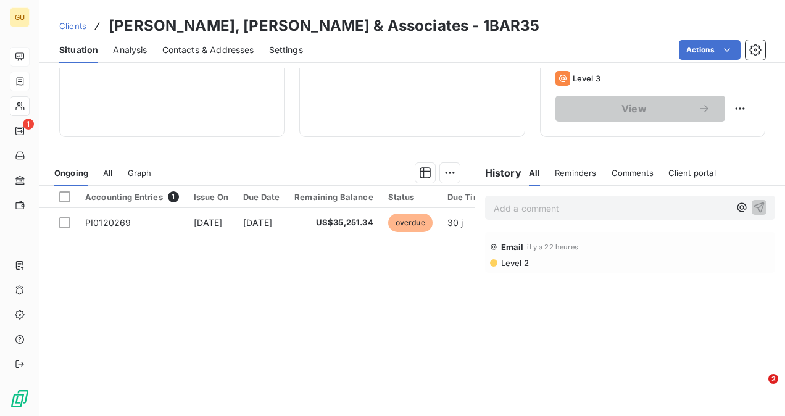
click at [527, 210] on p "Add a comment ﻿" at bounding box center [612, 208] width 236 height 15
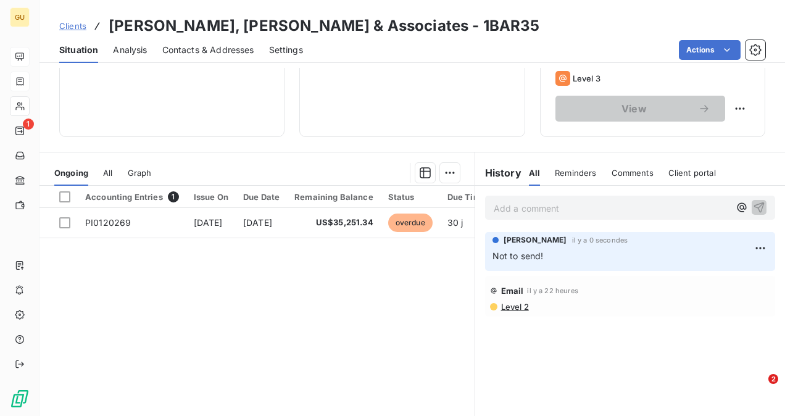
click at [510, 213] on p "Add a comment ﻿" at bounding box center [612, 208] width 236 height 15
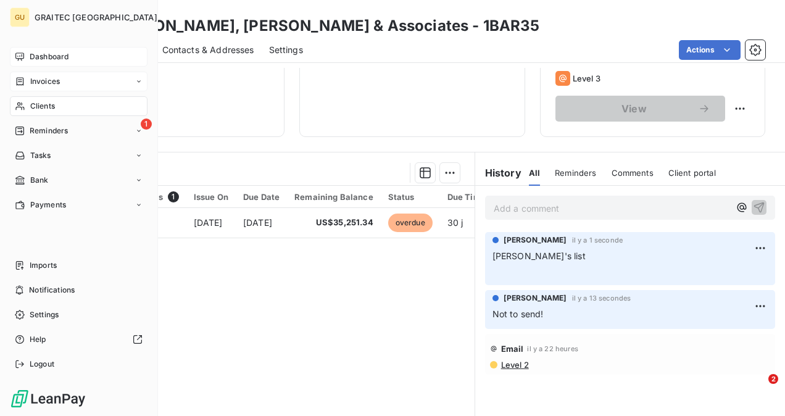
click at [58, 104] on div "Clients" at bounding box center [79, 106] width 138 height 20
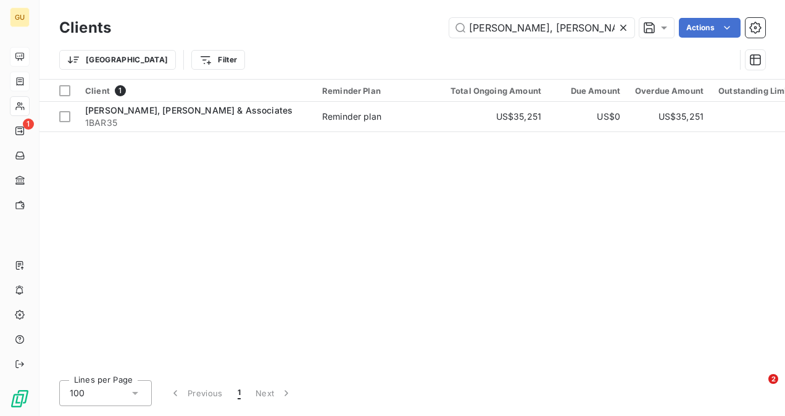
click at [630, 23] on div at bounding box center [625, 28] width 17 height 20
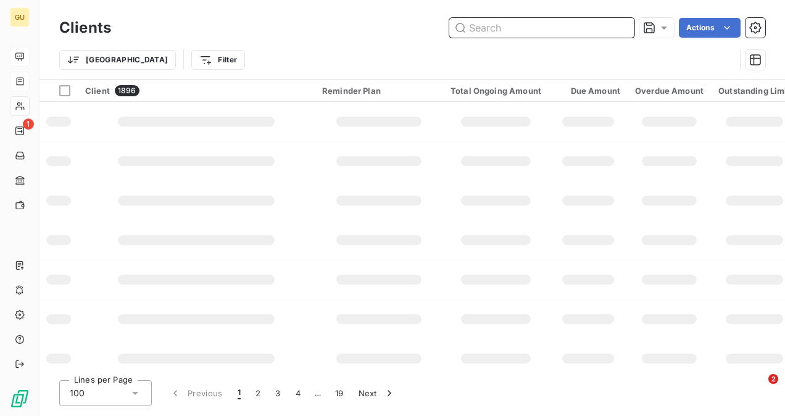
click at [576, 30] on input "text" at bounding box center [541, 28] width 185 height 20
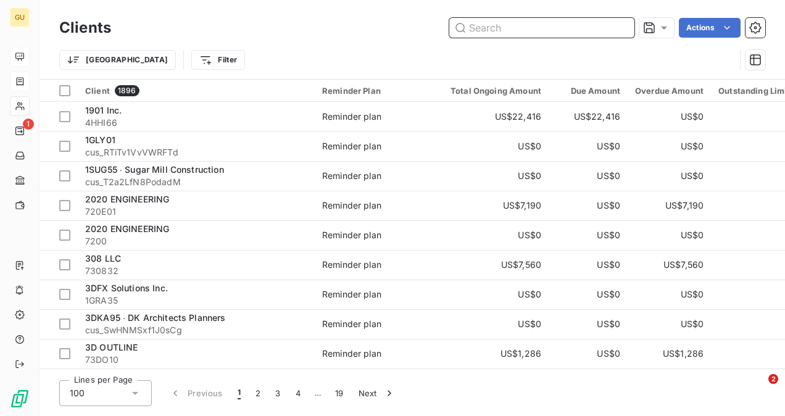
paste input "Uponor"
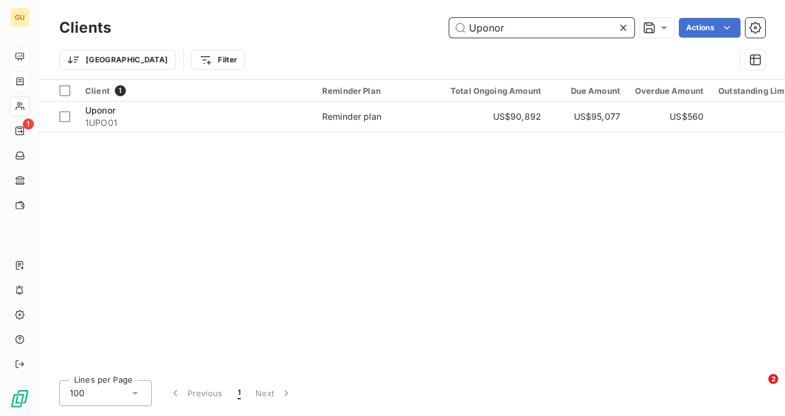
type input "Uponor"
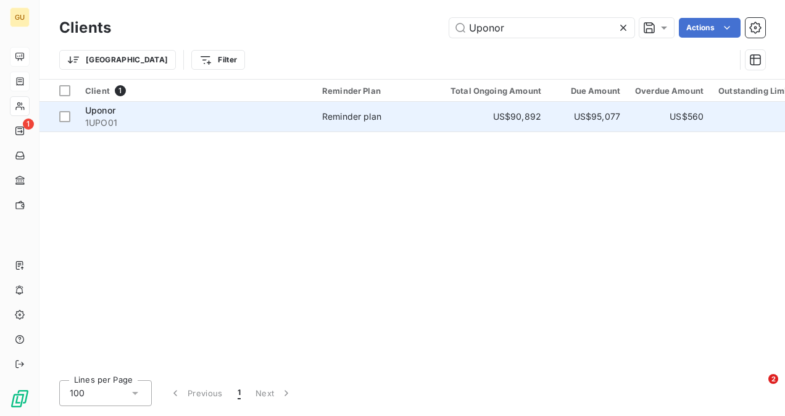
click at [131, 109] on div "Uponor" at bounding box center [196, 110] width 222 height 12
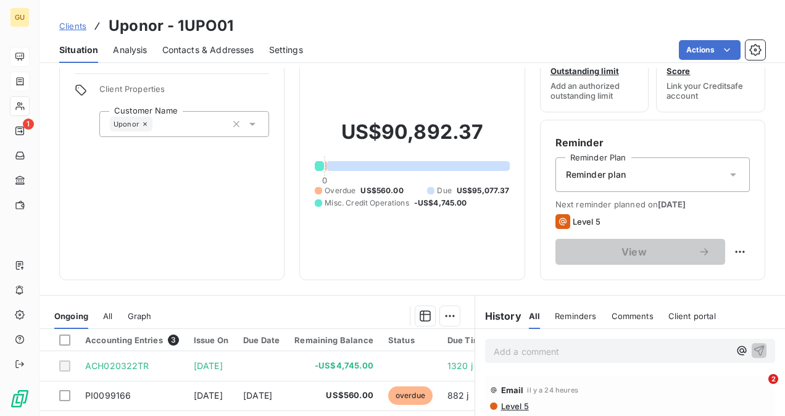
scroll to position [62, 0]
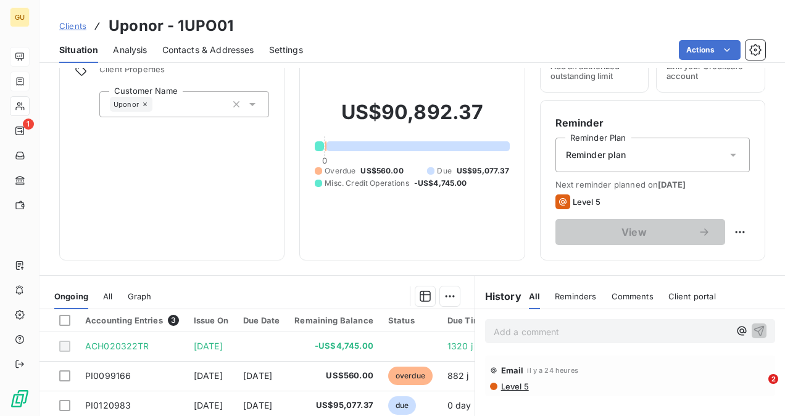
click at [501, 334] on p "Add a comment ﻿" at bounding box center [612, 331] width 236 height 15
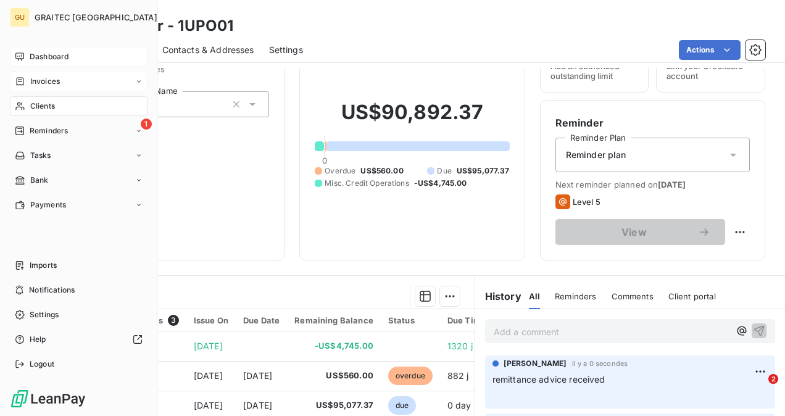
click at [36, 110] on span "Clients" at bounding box center [42, 106] width 25 height 11
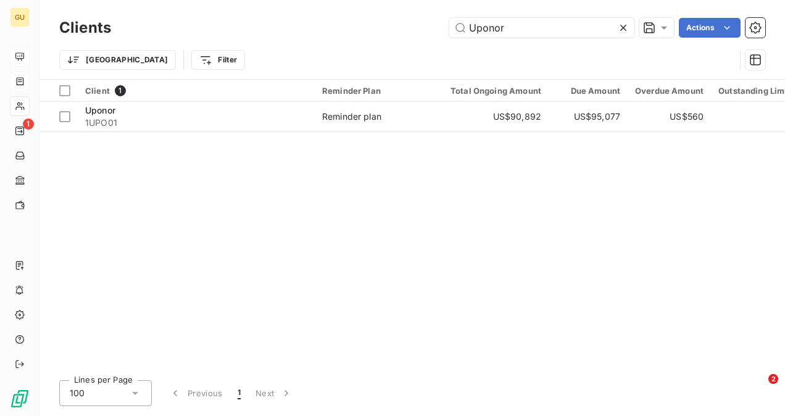
click at [622, 28] on icon at bounding box center [623, 28] width 6 height 6
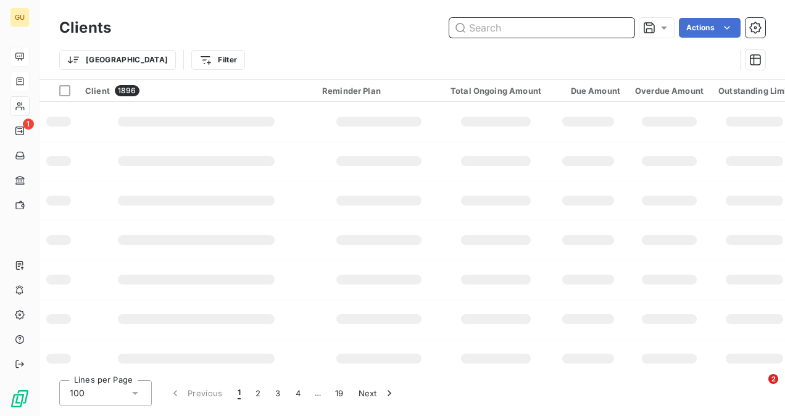
click at [552, 33] on input "text" at bounding box center [541, 28] width 185 height 20
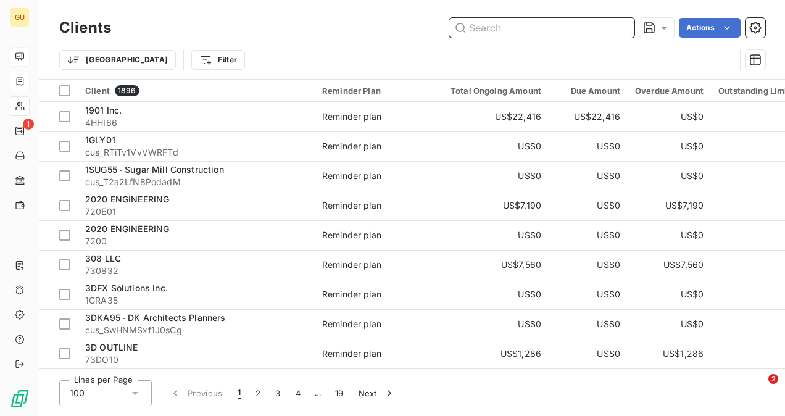
paste input "Urban Engineers"
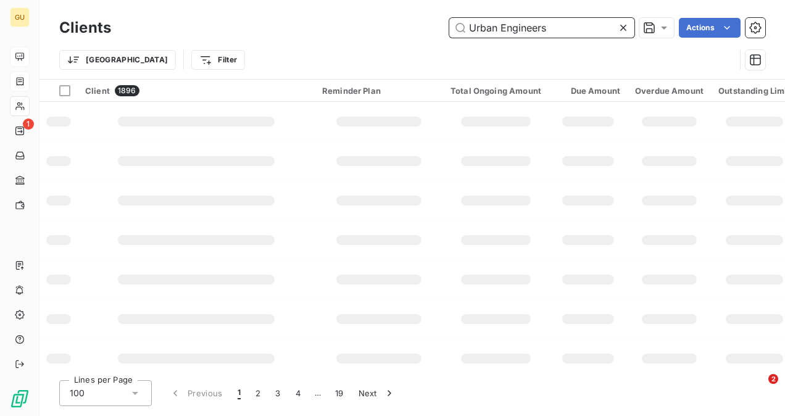
type input "Urban Engineers"
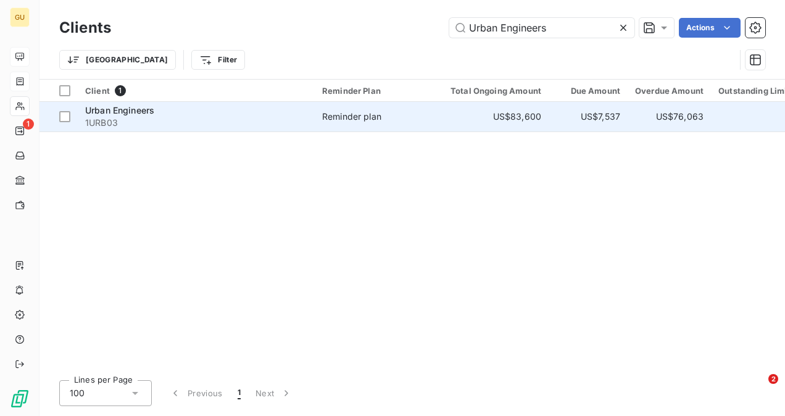
click at [202, 111] on div "Urban Engineers" at bounding box center [196, 110] width 222 height 12
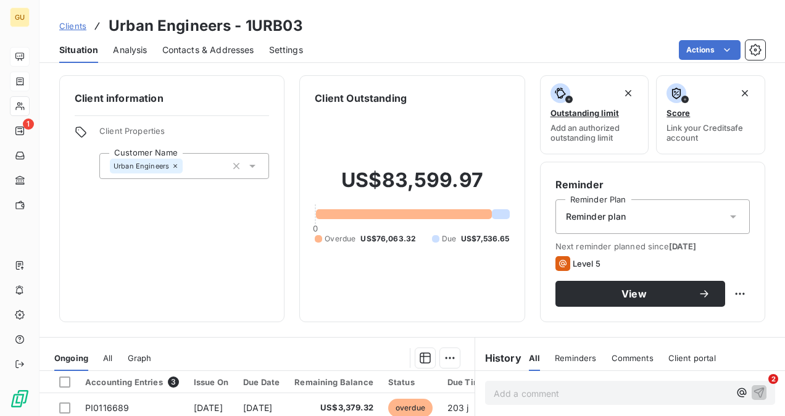
click at [527, 399] on p "Add a comment ﻿" at bounding box center [612, 393] width 236 height 15
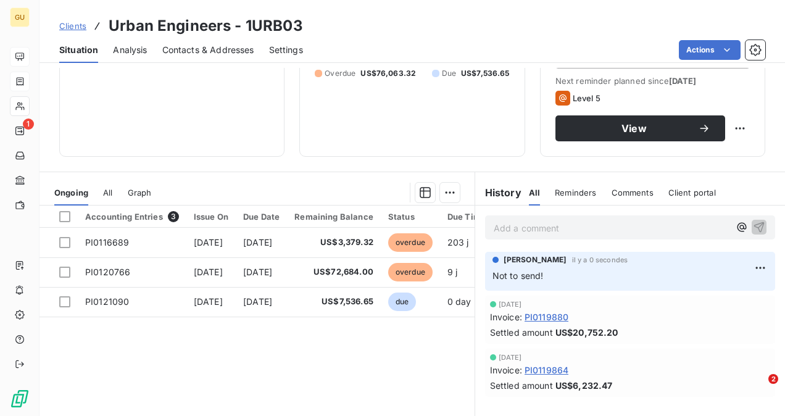
scroll to position [185, 0]
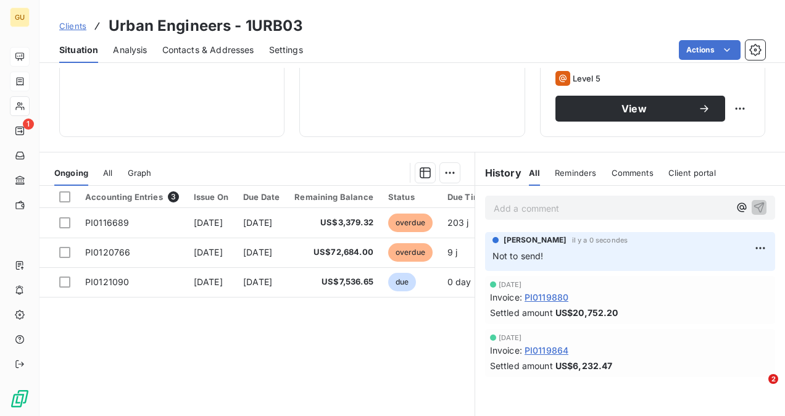
click at [509, 210] on p "Add a comment ﻿" at bounding box center [612, 208] width 236 height 15
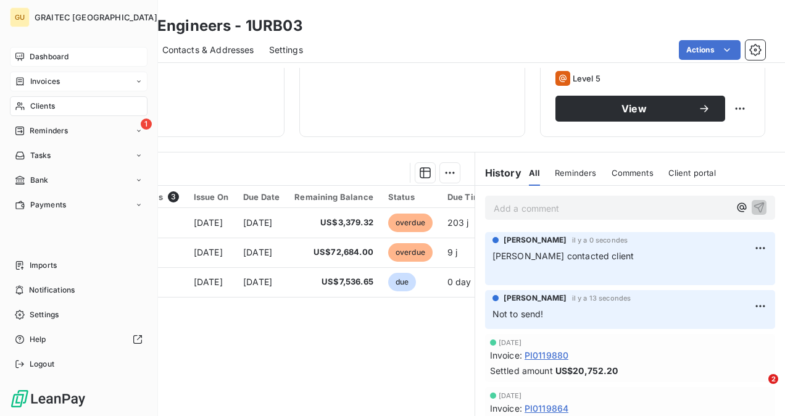
drag, startPoint x: 48, startPoint y: 106, endPoint x: 98, endPoint y: 114, distance: 50.5
click at [48, 106] on span "Clients" at bounding box center [42, 106] width 25 height 11
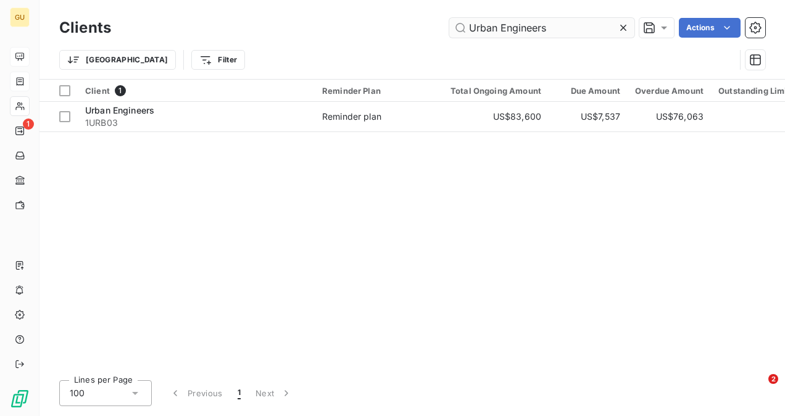
click at [623, 28] on icon at bounding box center [623, 28] width 12 height 12
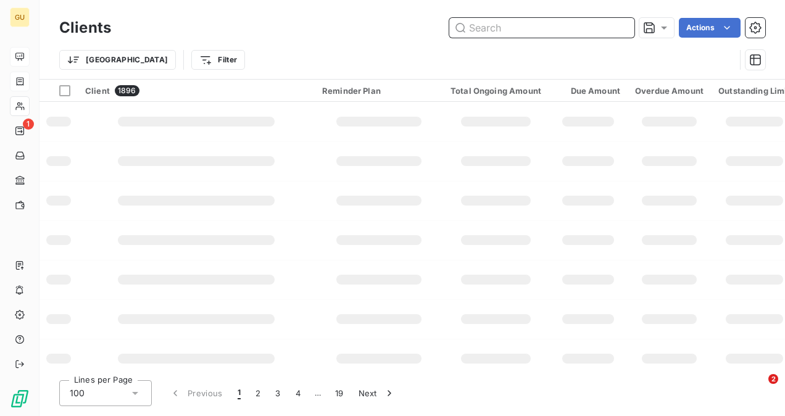
drag, startPoint x: 560, startPoint y: 25, endPoint x: 557, endPoint y: 32, distance: 7.7
click at [560, 25] on input "text" at bounding box center [541, 28] width 185 height 20
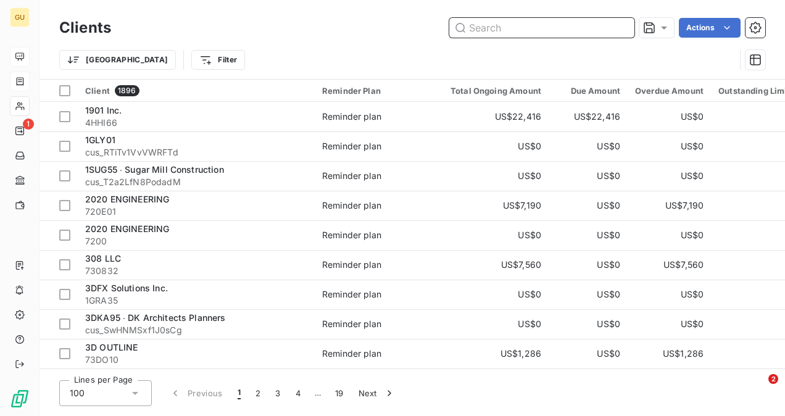
paste input "Murfee Engineering"
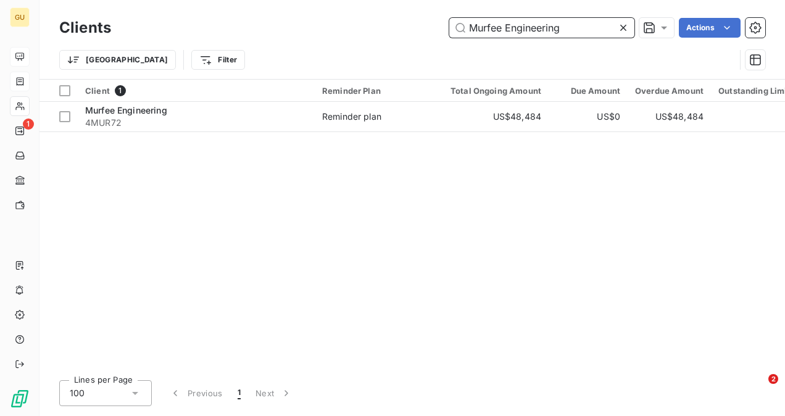
type input "Murfee Engineering"
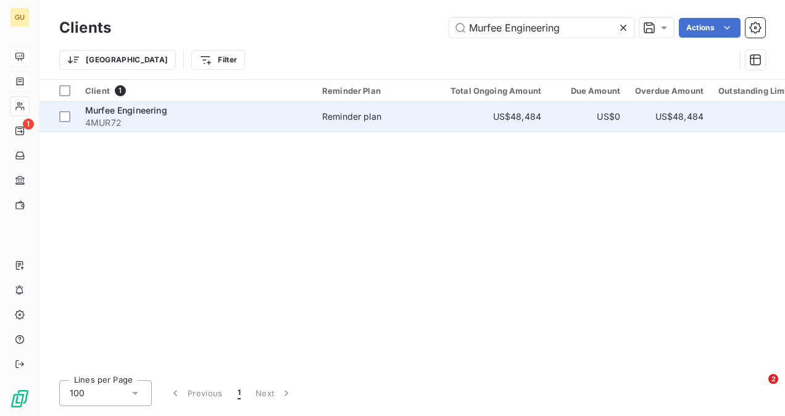
click at [154, 122] on span "4MUR72" at bounding box center [196, 123] width 222 height 12
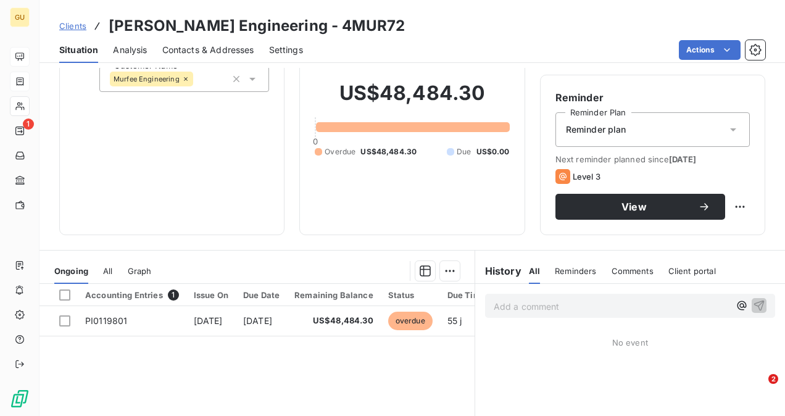
scroll to position [123, 0]
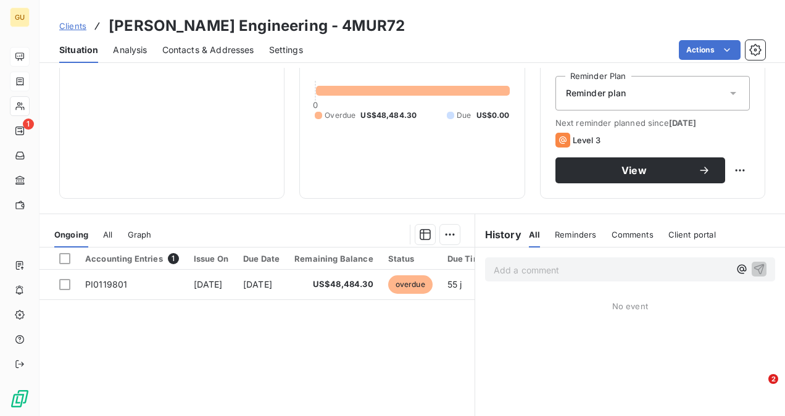
click at [528, 264] on p "Add a comment ﻿" at bounding box center [612, 269] width 236 height 15
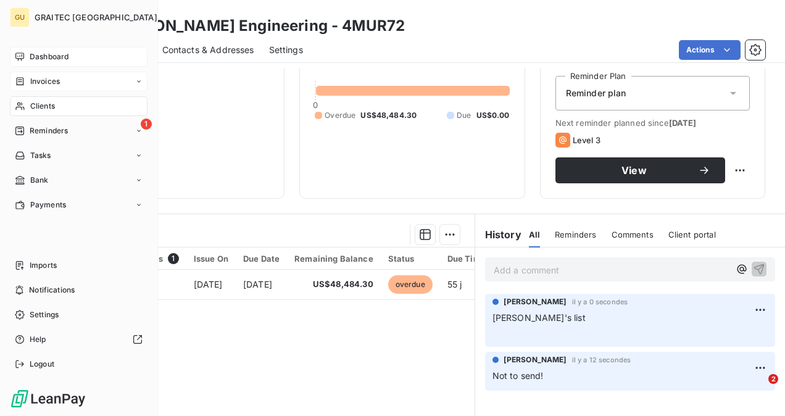
drag, startPoint x: 47, startPoint y: 102, endPoint x: 68, endPoint y: 102, distance: 21.0
click at [48, 102] on span "Clients" at bounding box center [42, 106] width 25 height 11
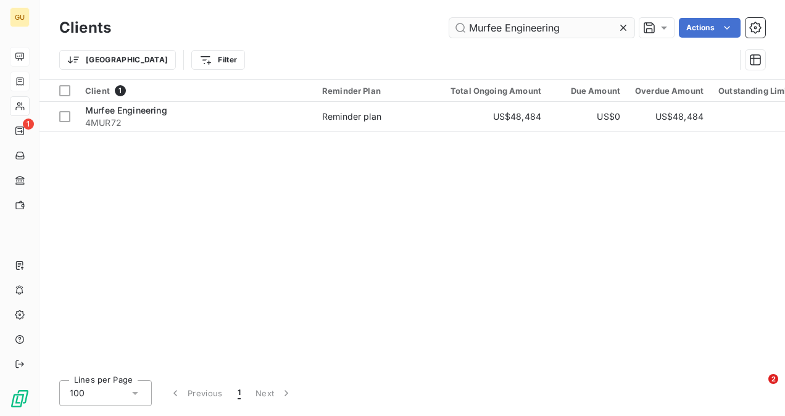
drag, startPoint x: 623, startPoint y: 27, endPoint x: 571, endPoint y: 25, distance: 51.9
click at [623, 26] on icon at bounding box center [623, 28] width 12 height 12
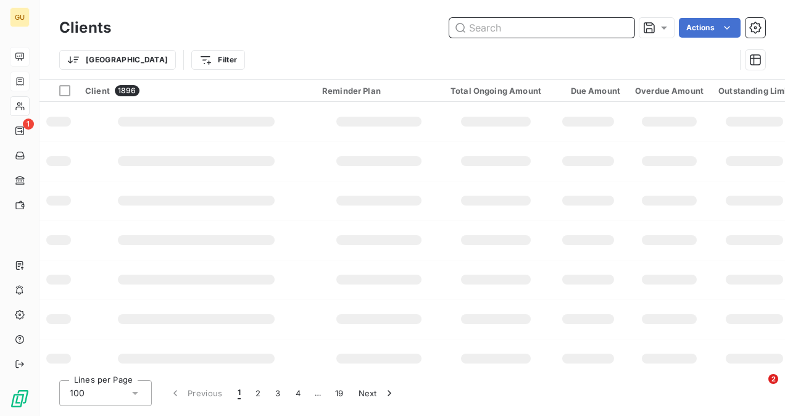
click at [531, 32] on input "text" at bounding box center [541, 28] width 185 height 20
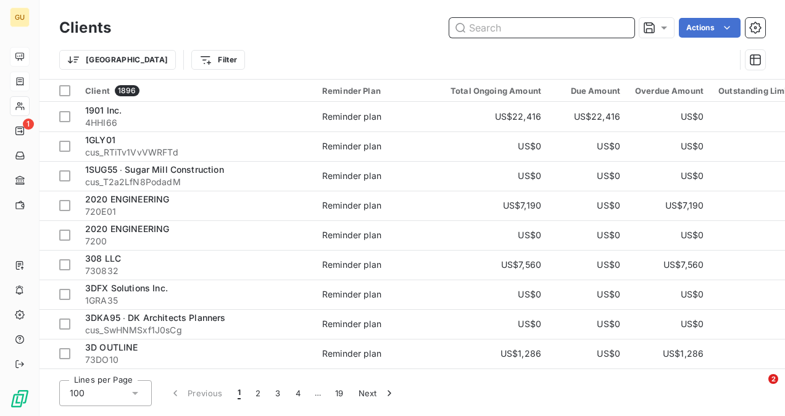
paste input "JOHNSON NATHAN STROHE"
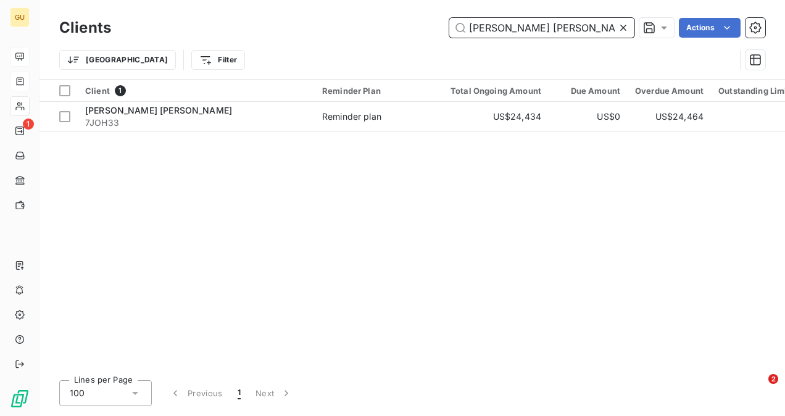
type input "JOHNSON NATHAN STROHE"
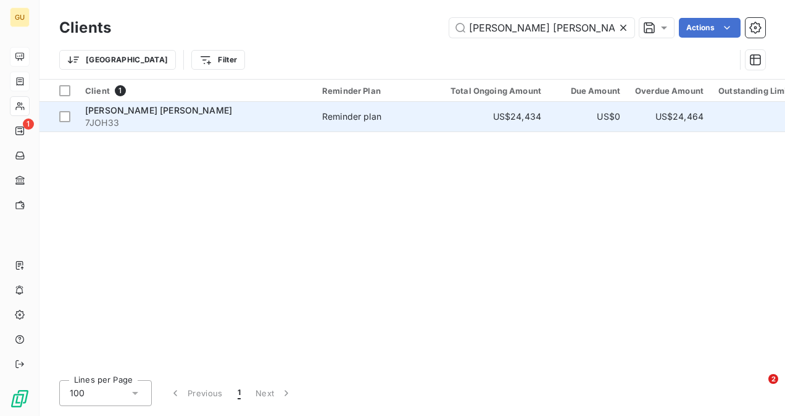
click at [183, 104] on div "JOHNSON NATHAN STROHE" at bounding box center [196, 110] width 222 height 12
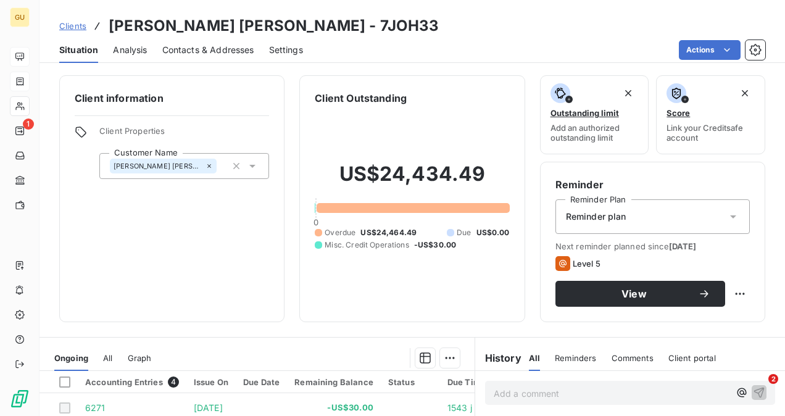
click at [530, 389] on p "Add a comment ﻿" at bounding box center [612, 393] width 236 height 15
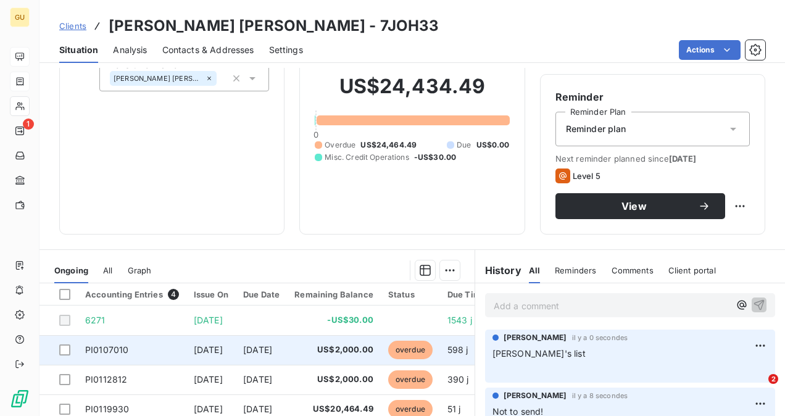
scroll to position [229, 0]
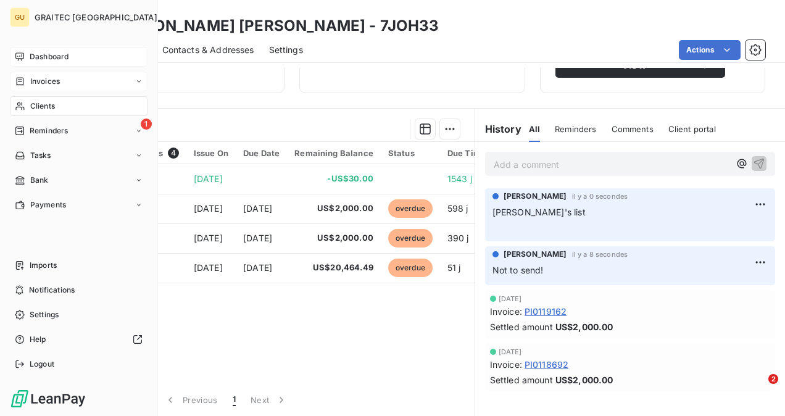
click at [36, 106] on span "Clients" at bounding box center [42, 106] width 25 height 11
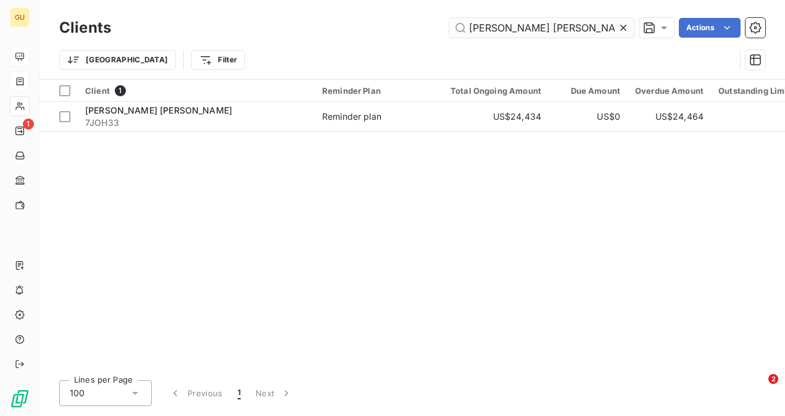
click at [615, 32] on input "JOHNSON NATHAN STROHE" at bounding box center [541, 28] width 185 height 20
click at [621, 31] on icon at bounding box center [623, 28] width 12 height 12
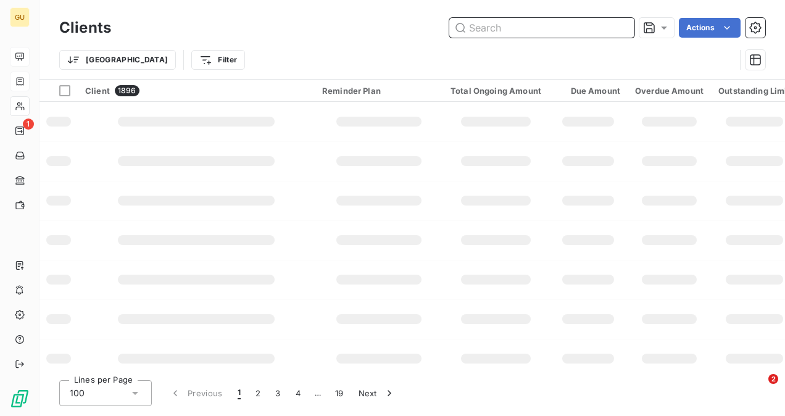
click at [550, 29] on input "text" at bounding box center [541, 28] width 185 height 20
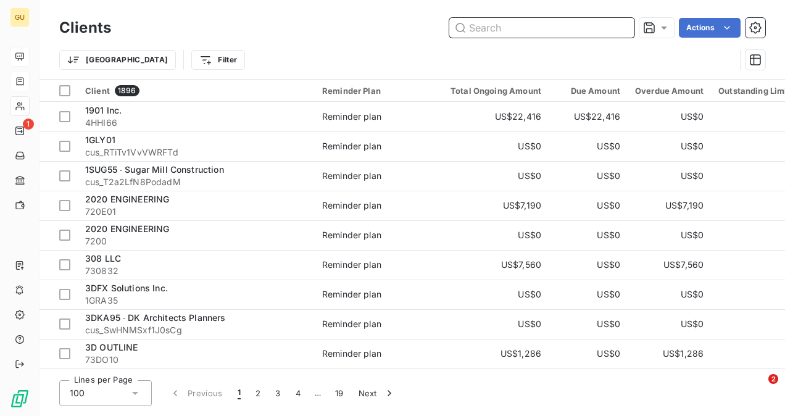
paste input "[PERSON_NAME] & [PERSON_NAME] Construction"
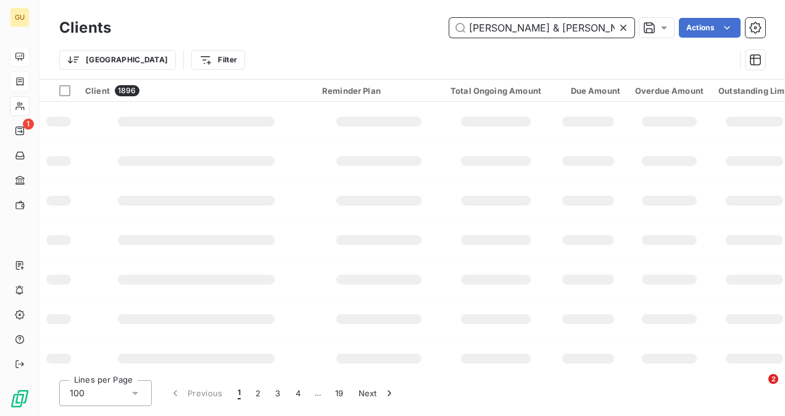
scroll to position [0, 17]
type input "[PERSON_NAME] & [PERSON_NAME] Construction"
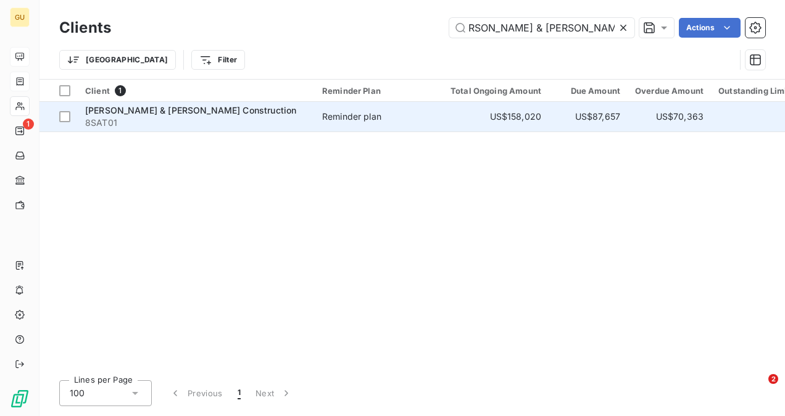
click at [156, 110] on span "[PERSON_NAME] & [PERSON_NAME] Construction" at bounding box center [190, 110] width 211 height 10
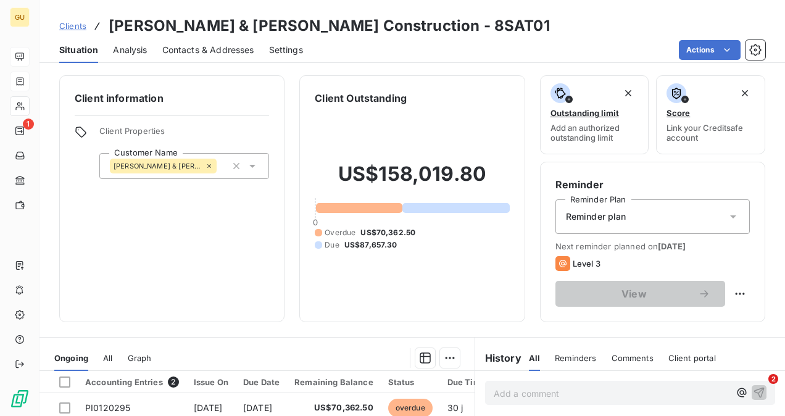
scroll to position [123, 0]
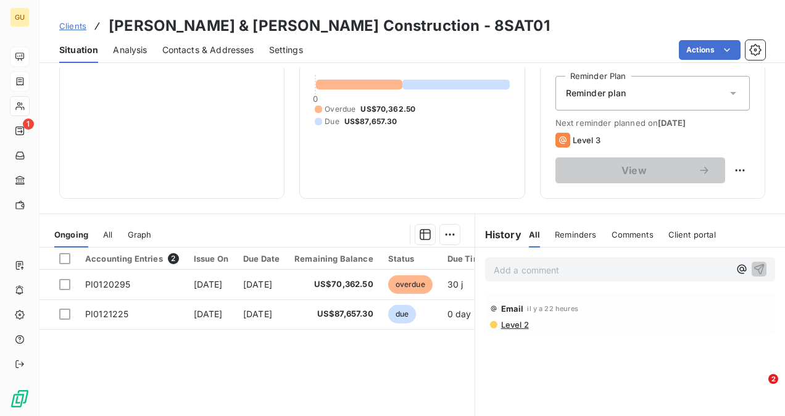
click at [510, 268] on p "Add a comment ﻿" at bounding box center [612, 269] width 236 height 15
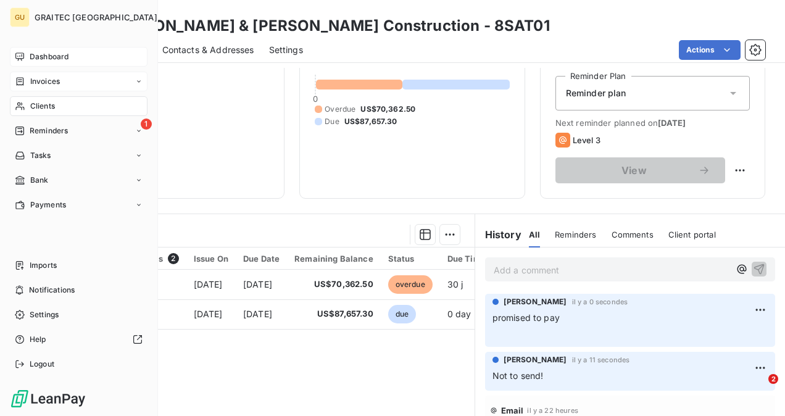
drag, startPoint x: 47, startPoint y: 99, endPoint x: 60, endPoint y: 104, distance: 14.2
click at [48, 99] on div "Clients" at bounding box center [79, 106] width 138 height 20
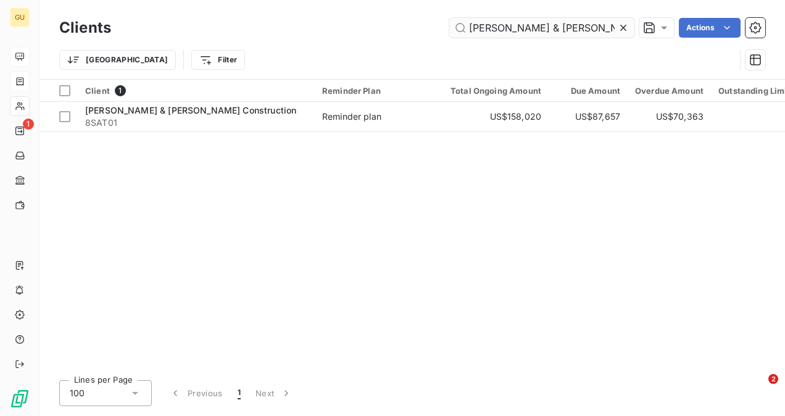
click at [621, 27] on icon at bounding box center [623, 28] width 12 height 12
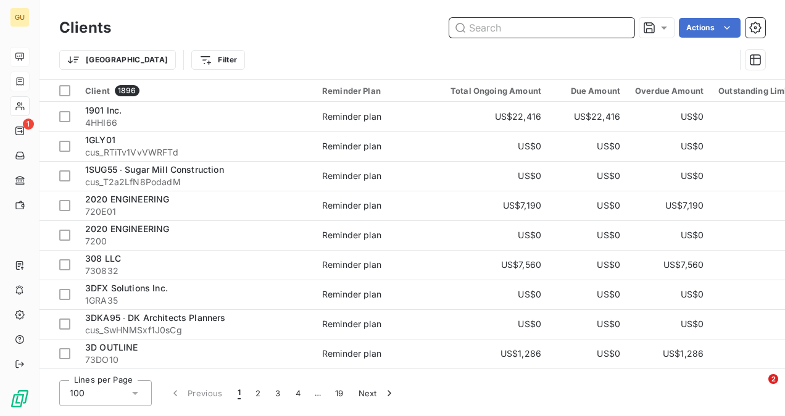
paste input "E2 Optics"
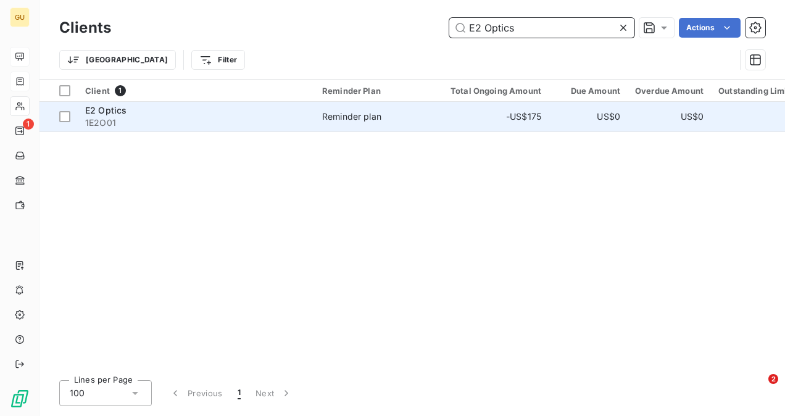
type input "E2 Optics"
click at [199, 107] on div "E2 Optics" at bounding box center [196, 110] width 222 height 12
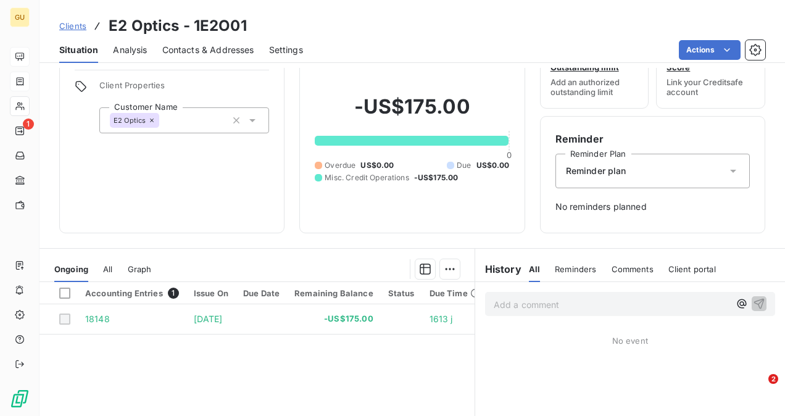
scroll to position [62, 0]
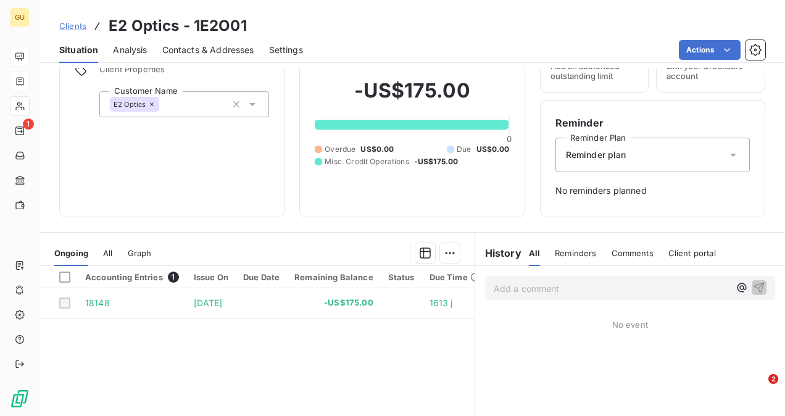
click at [580, 296] on div "Add a comment ﻿" at bounding box center [630, 288] width 290 height 24
click at [576, 286] on p "Add a comment ﻿" at bounding box center [612, 288] width 236 height 15
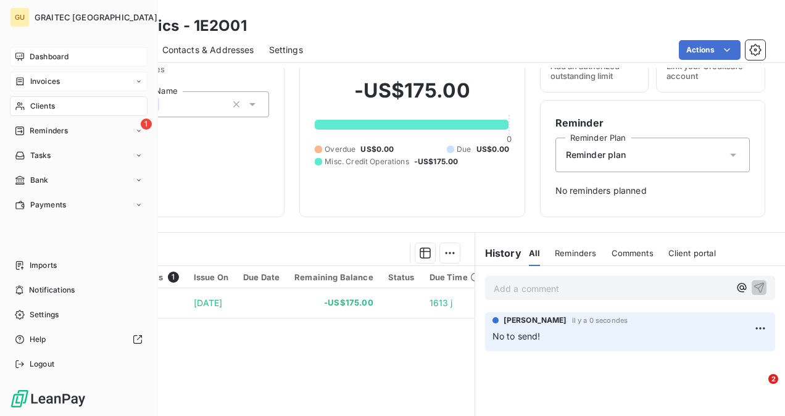
click at [36, 104] on span "Clients" at bounding box center [42, 106] width 25 height 11
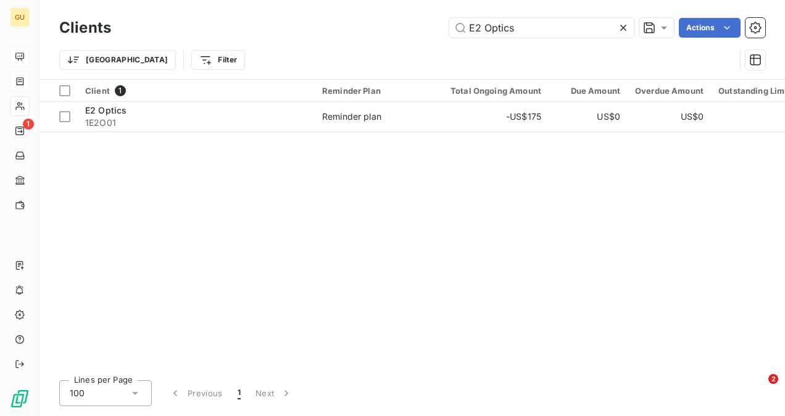
drag, startPoint x: 621, startPoint y: 30, endPoint x: 535, endPoint y: 38, distance: 86.8
click at [619, 31] on icon at bounding box center [623, 28] width 12 height 12
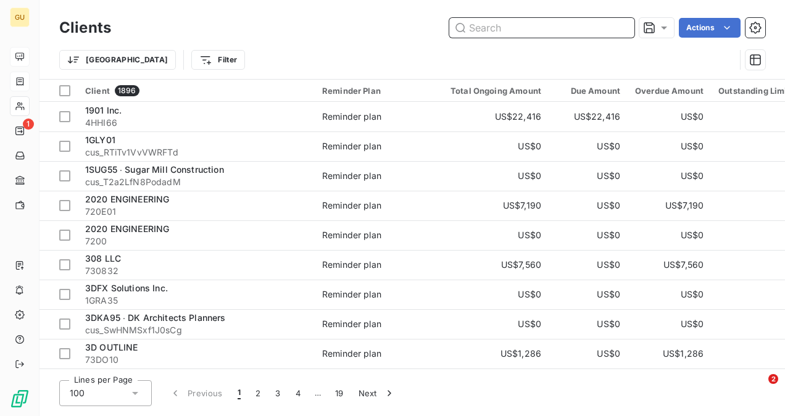
paste input "Pillar Construction"
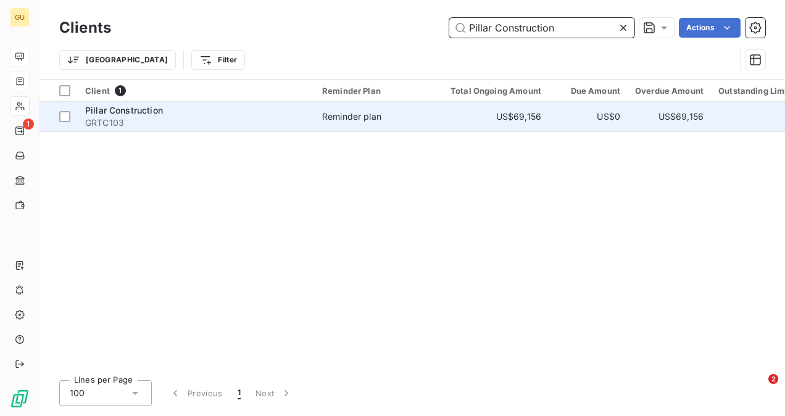
type input "Pillar Construction"
click at [243, 121] on span "GRTC103" at bounding box center [196, 123] width 222 height 12
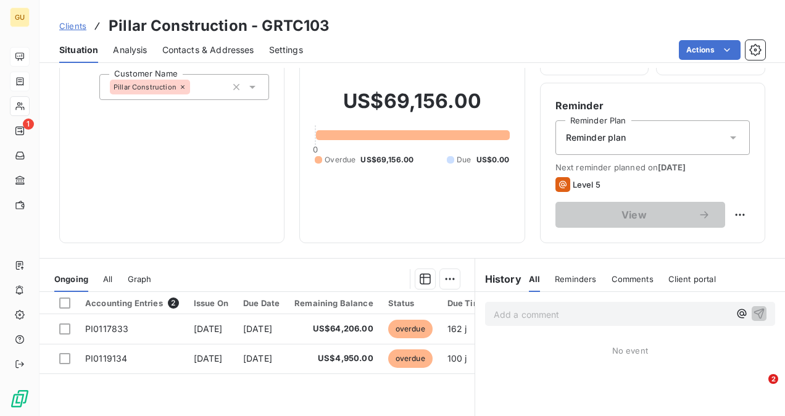
scroll to position [123, 0]
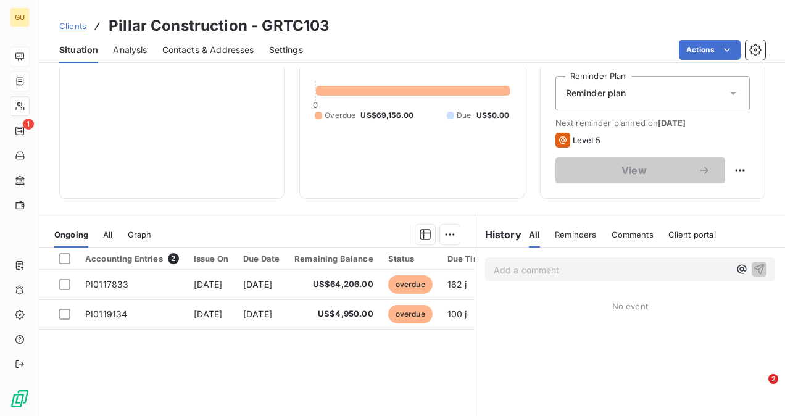
click at [534, 264] on p "Add a comment ﻿" at bounding box center [612, 269] width 236 height 15
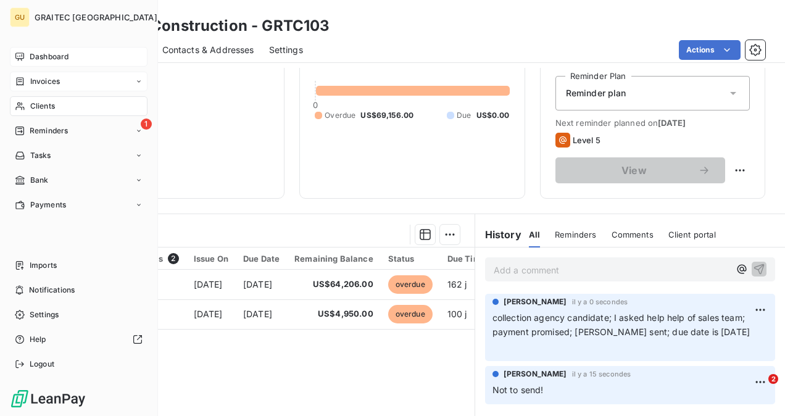
click at [37, 109] on span "Clients" at bounding box center [42, 106] width 25 height 11
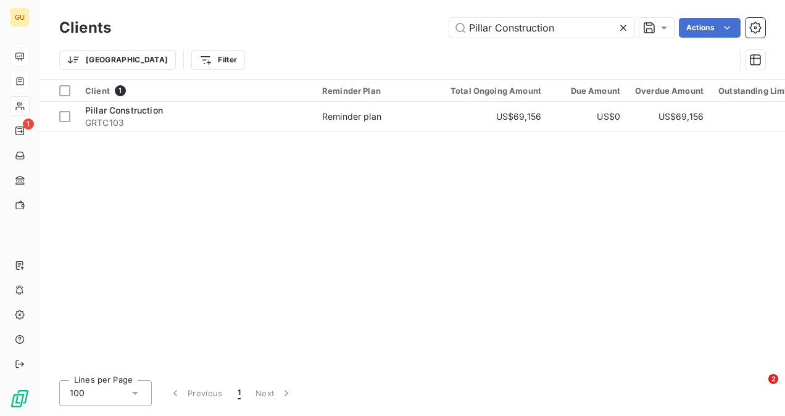
drag, startPoint x: 622, startPoint y: 30, endPoint x: 581, endPoint y: 32, distance: 40.8
click at [621, 30] on icon at bounding box center [623, 28] width 12 height 12
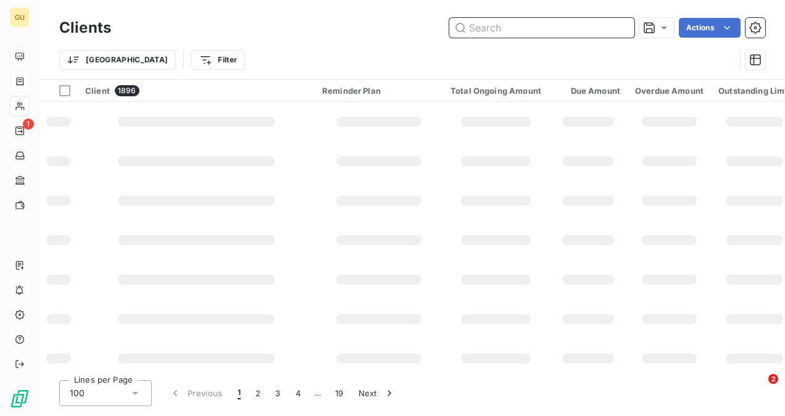
click at [540, 28] on input "text" at bounding box center [541, 28] width 185 height 20
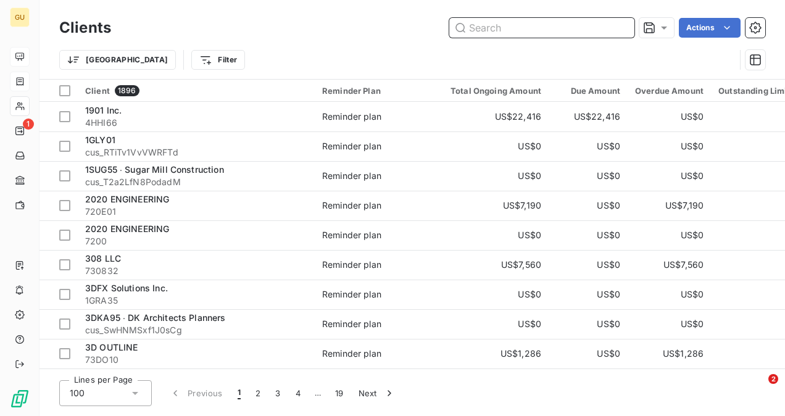
paste input "Envision Construction - Do not sell Collection Agency"
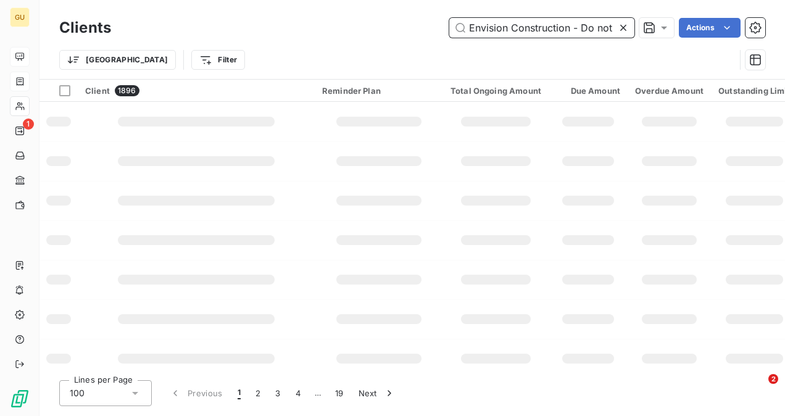
scroll to position [0, 103]
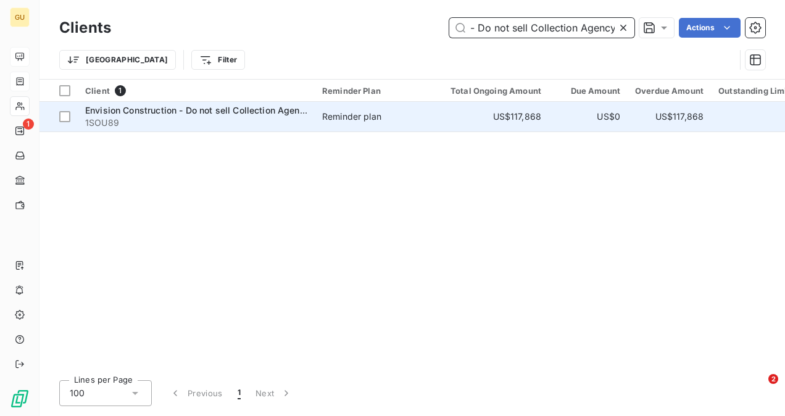
type input "Envision Construction - Do not sell Collection Agency"
click at [214, 104] on div "Envision Construction - Do not sell Collection Agency" at bounding box center [196, 110] width 222 height 12
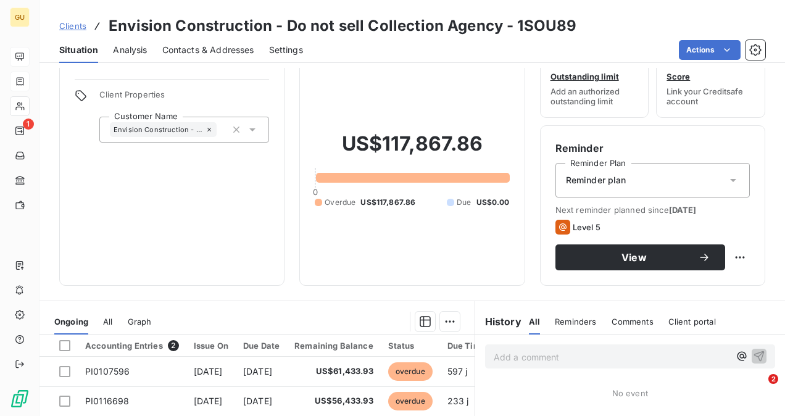
scroll to position [62, 0]
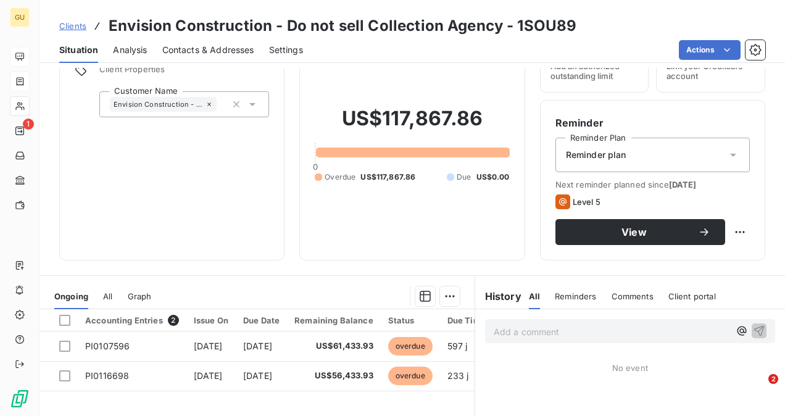
click at [537, 330] on p "Add a comment ﻿" at bounding box center [612, 331] width 236 height 15
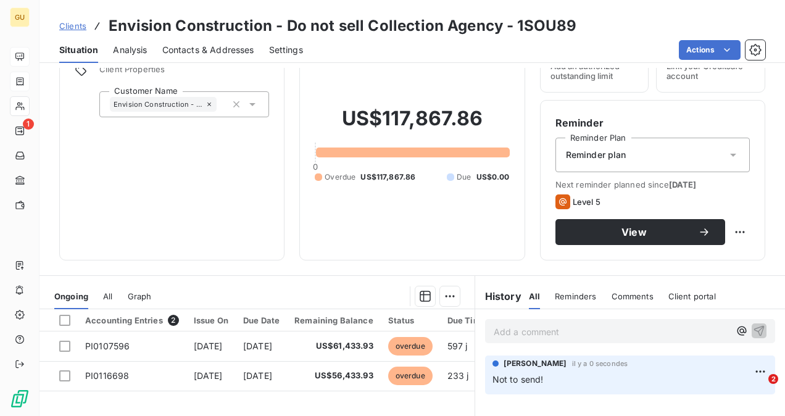
click at [504, 322] on div "Add a comment ﻿" at bounding box center [630, 331] width 290 height 24
click at [506, 330] on p "Add a comment ﻿" at bounding box center [612, 331] width 236 height 15
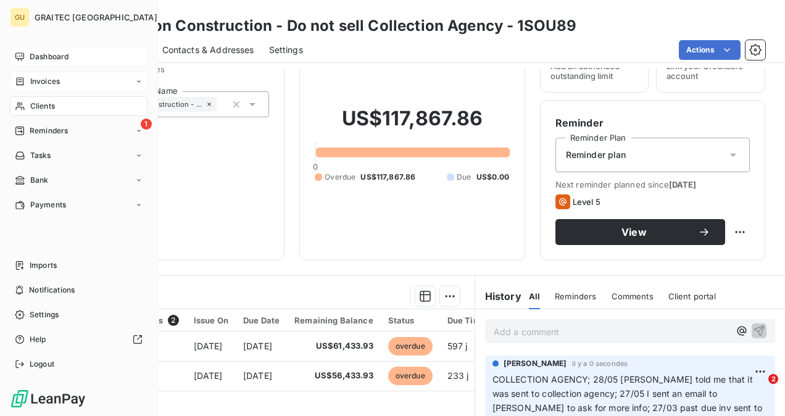
drag, startPoint x: 51, startPoint y: 102, endPoint x: 128, endPoint y: 99, distance: 77.8
click at [51, 102] on span "Clients" at bounding box center [42, 106] width 25 height 11
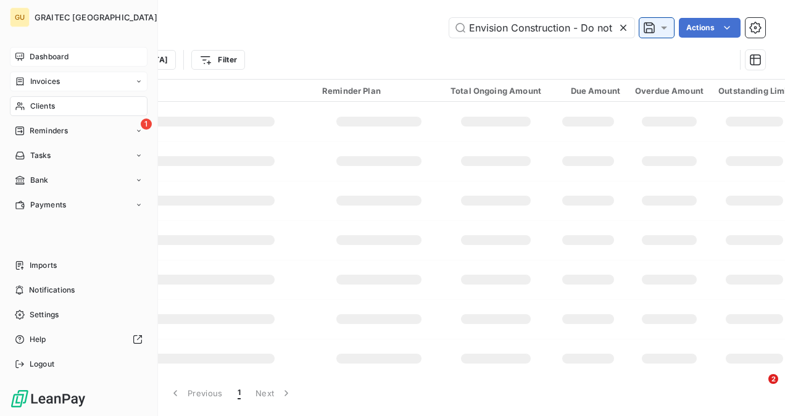
scroll to position [0, 103]
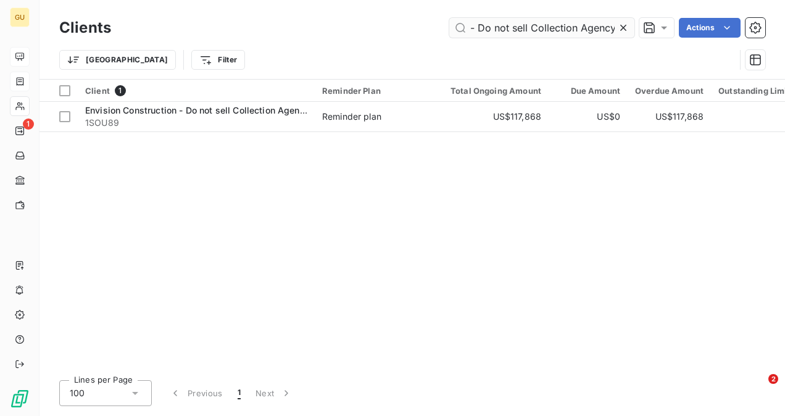
click at [623, 23] on icon at bounding box center [623, 28] width 12 height 12
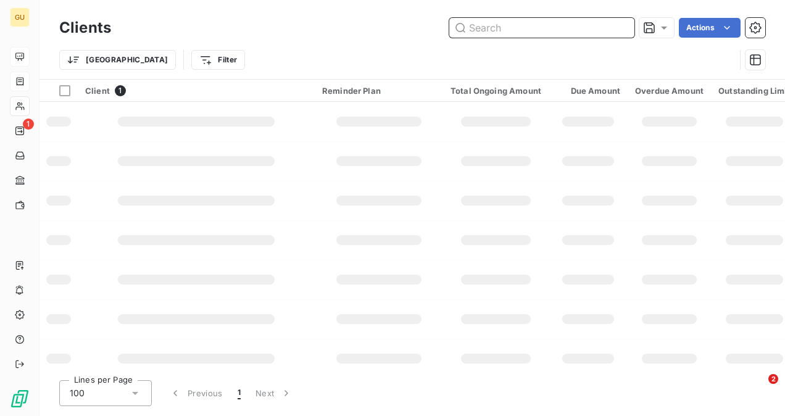
click at [534, 33] on input "text" at bounding box center [541, 28] width 185 height 20
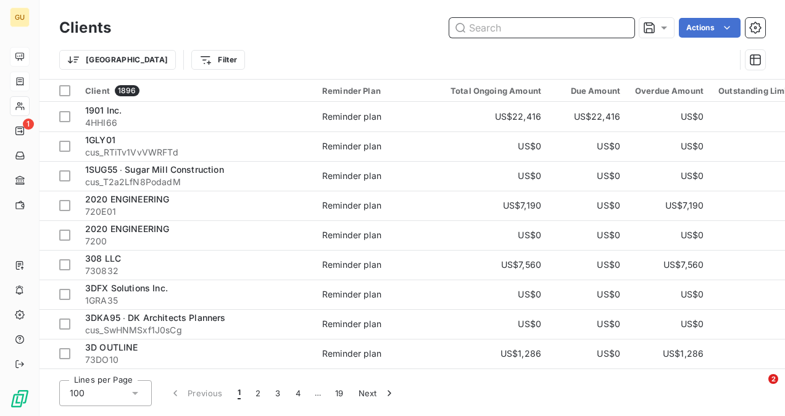
paste input "Stone & Lime Imports"
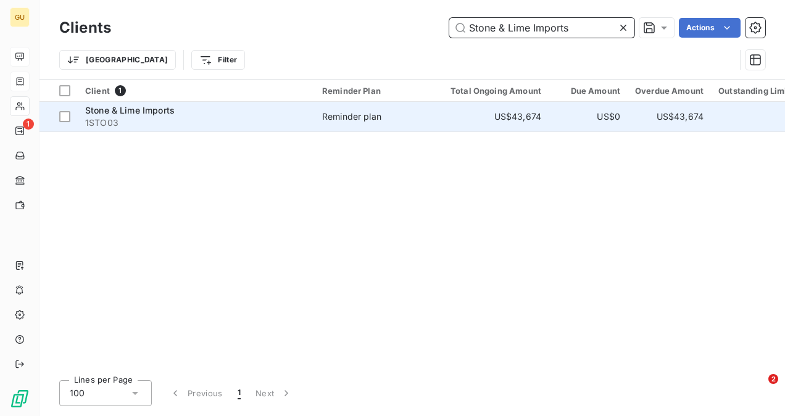
type input "Stone & Lime Imports"
click at [202, 104] on td "Stone & Lime Imports 1STO03" at bounding box center [196, 117] width 237 height 30
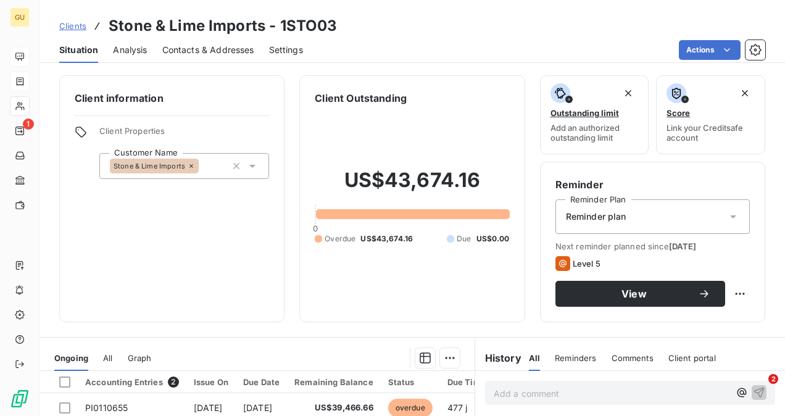
scroll to position [123, 0]
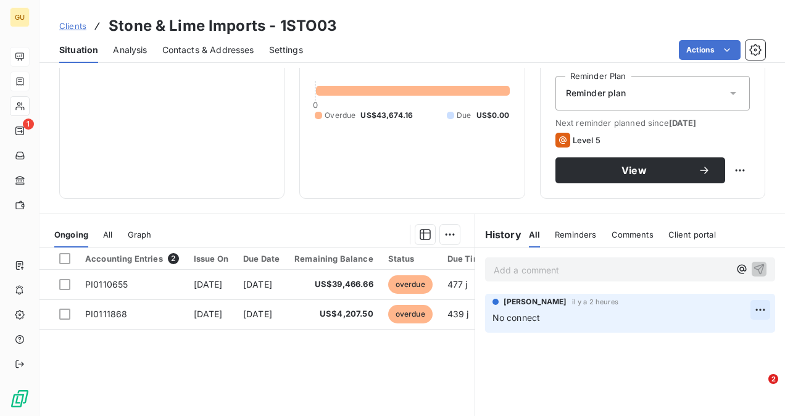
click at [746, 304] on html "GU 1 Clients Stone & Lime Imports - 1STO03 Situation Analysis Contacts & Addres…" at bounding box center [392, 208] width 785 height 416
click at [723, 354] on div "Delete" at bounding box center [721, 359] width 69 height 20
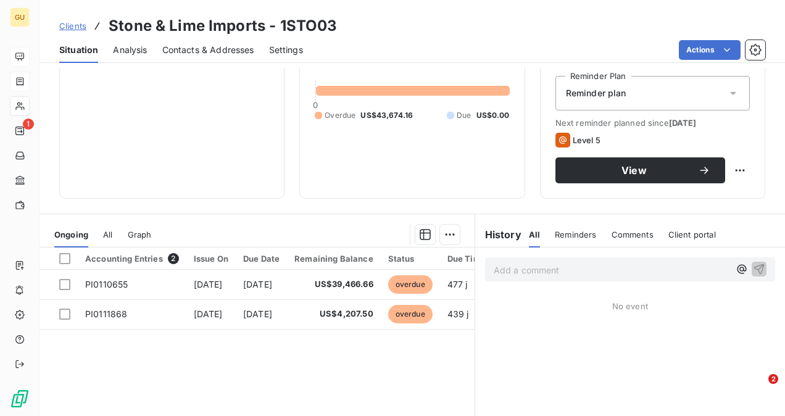
click at [581, 276] on p "Add a comment ﻿" at bounding box center [612, 269] width 236 height 15
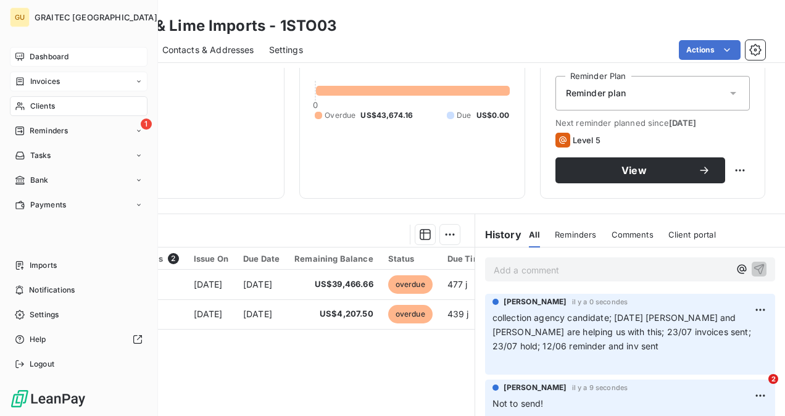
click at [40, 102] on span "Clients" at bounding box center [42, 106] width 25 height 11
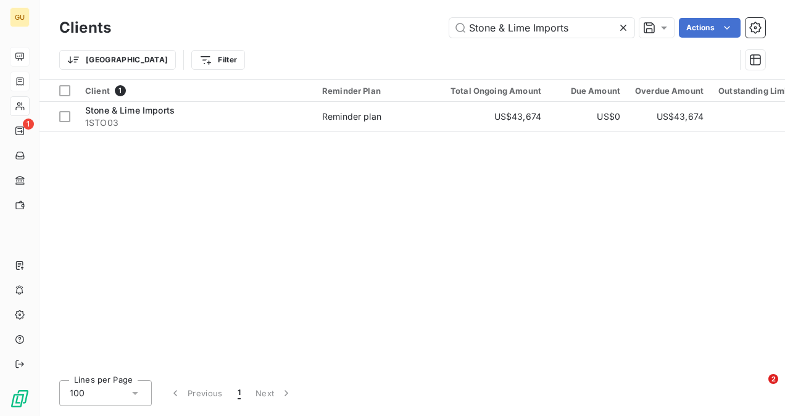
click at [621, 29] on icon at bounding box center [623, 28] width 6 height 6
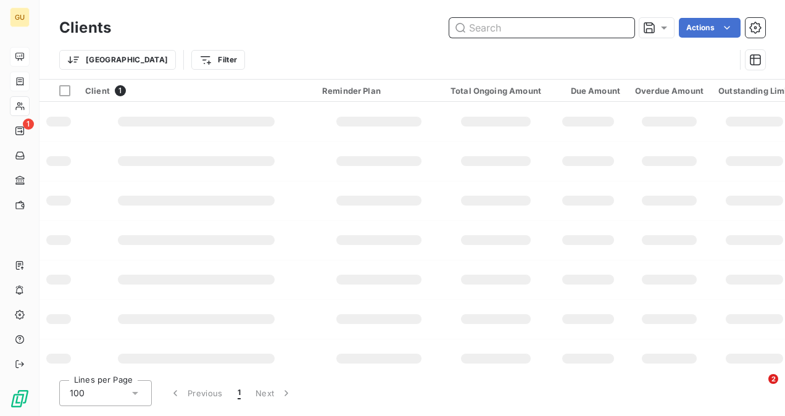
click at [536, 37] on input "text" at bounding box center [541, 28] width 185 height 20
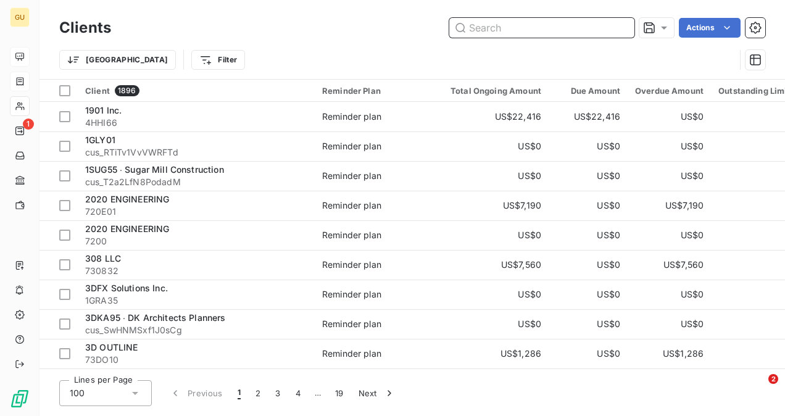
paste input "MECA Engineering"
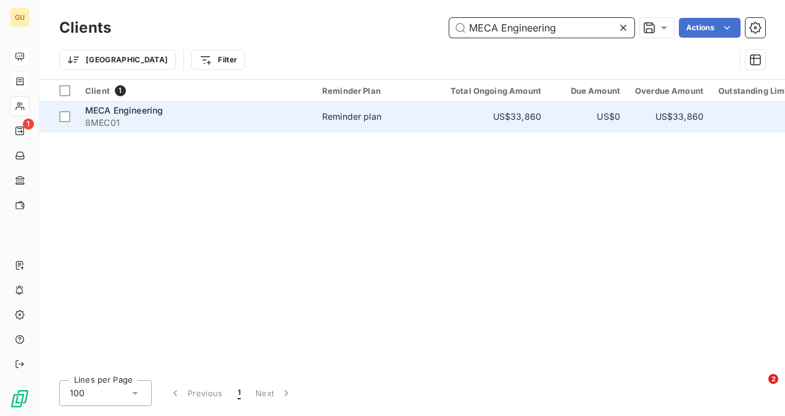
type input "MECA Engineering"
click at [112, 120] on span "8MEC01" at bounding box center [196, 123] width 222 height 12
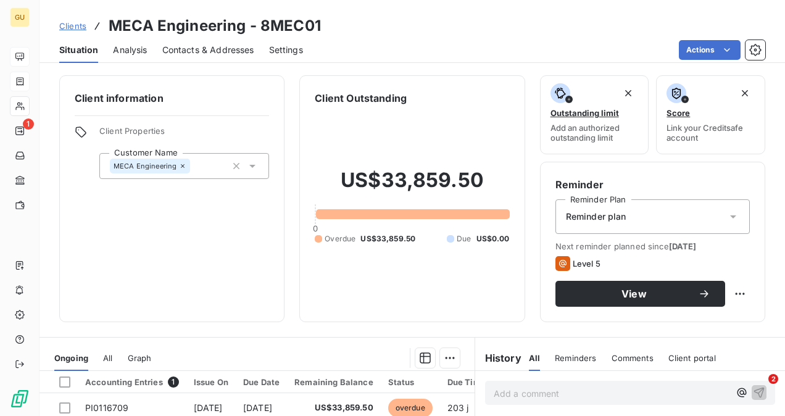
click at [516, 394] on p "Add a comment ﻿" at bounding box center [612, 393] width 236 height 15
click at [499, 386] on p "Add a comment ﻿" at bounding box center [612, 393] width 236 height 15
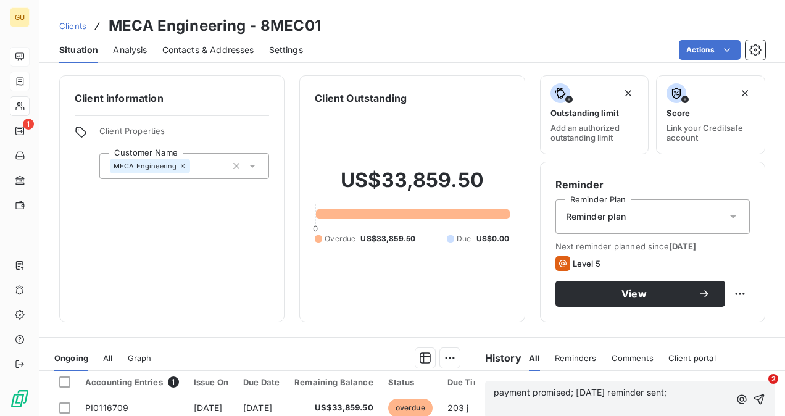
scroll to position [185, 0]
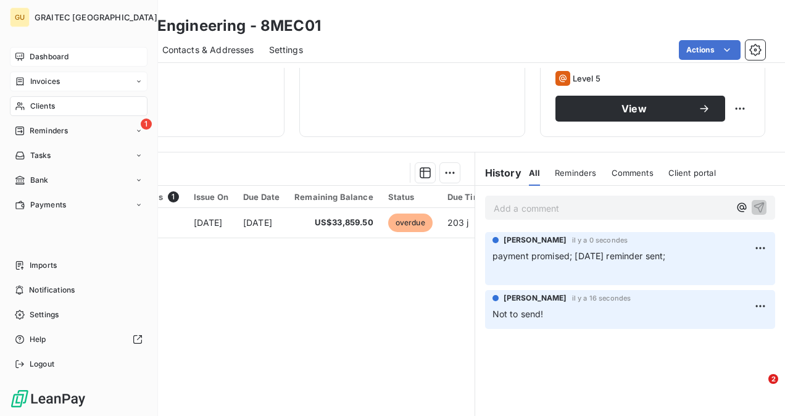
drag, startPoint x: 68, startPoint y: 105, endPoint x: 101, endPoint y: 112, distance: 34.0
click at [70, 106] on div "Clients" at bounding box center [79, 106] width 138 height 20
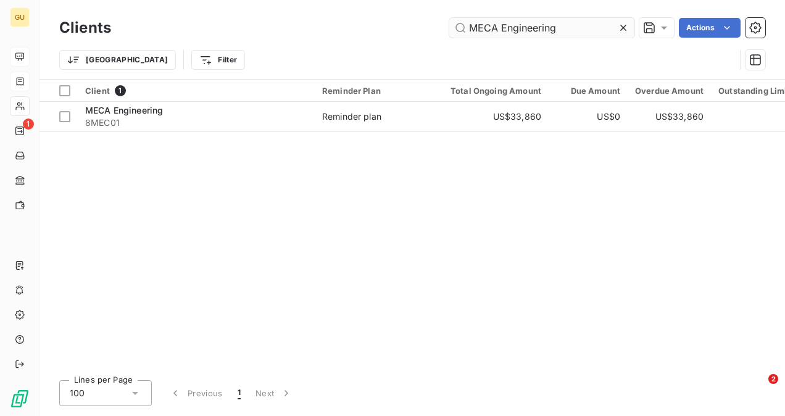
drag, startPoint x: 626, startPoint y: 25, endPoint x: 567, endPoint y: 28, distance: 59.4
click at [625, 25] on icon at bounding box center [623, 28] width 12 height 12
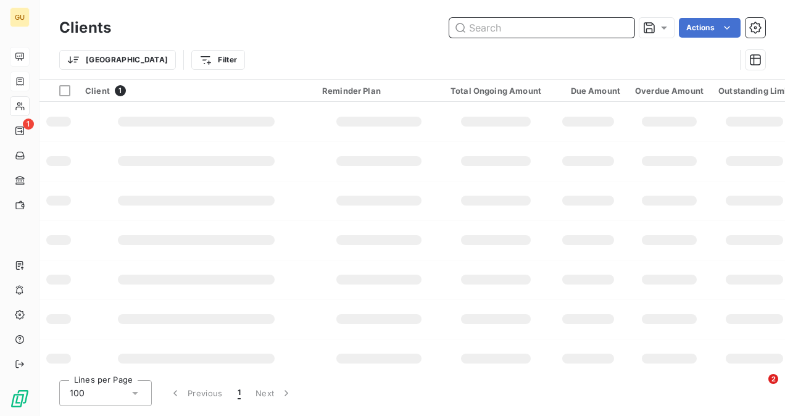
click at [560, 25] on input "text" at bounding box center [541, 28] width 185 height 20
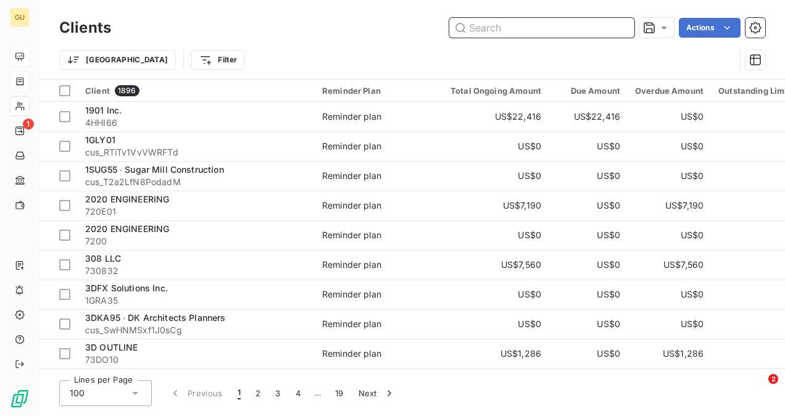
paste input "P&H Builders"
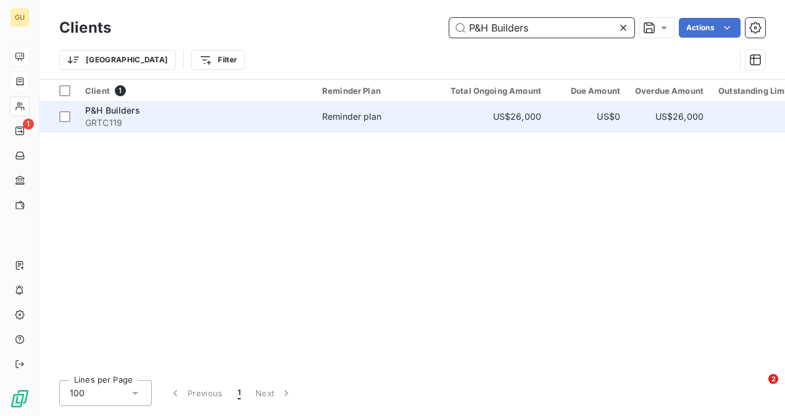
type input "P&H Builders"
click at [135, 113] on span "P&H Builders" at bounding box center [112, 110] width 55 height 10
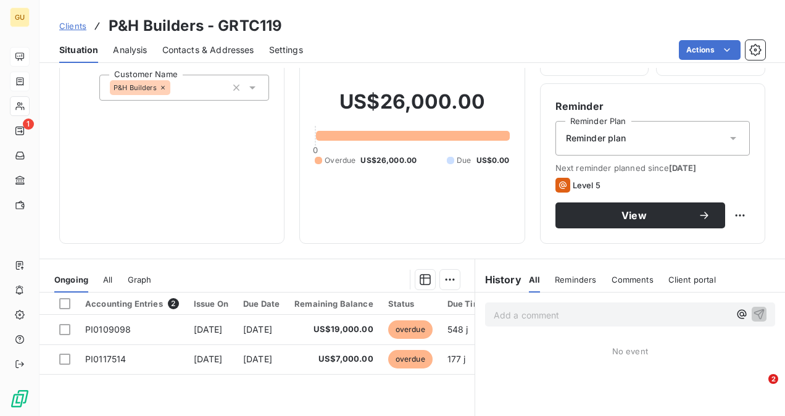
scroll to position [123, 0]
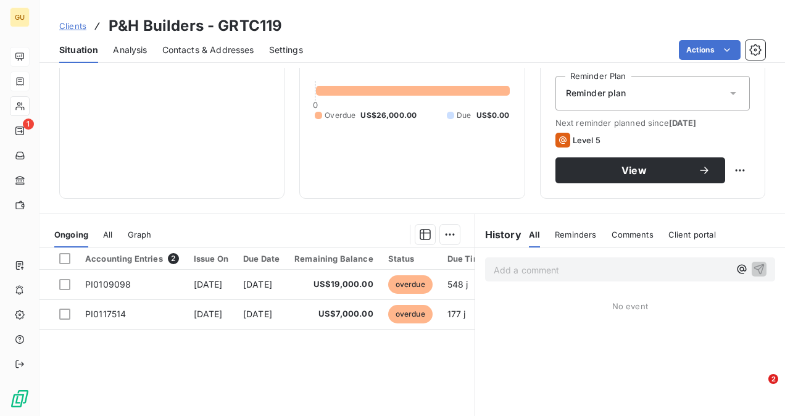
click at [523, 268] on p "Add a comment ﻿" at bounding box center [612, 269] width 236 height 15
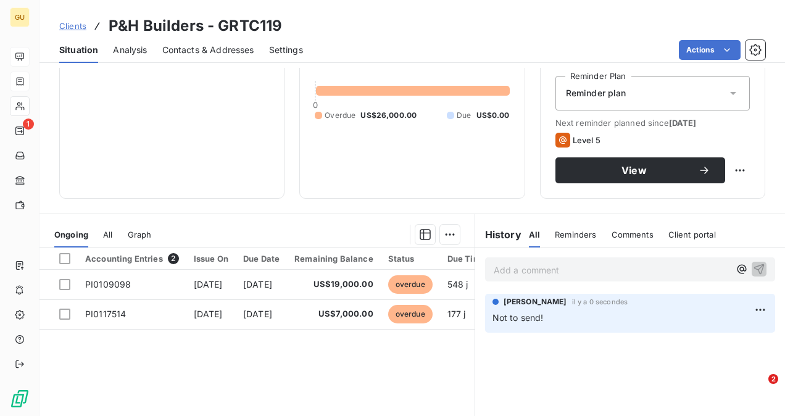
click at [512, 267] on p "Add a comment ﻿" at bounding box center [612, 269] width 236 height 15
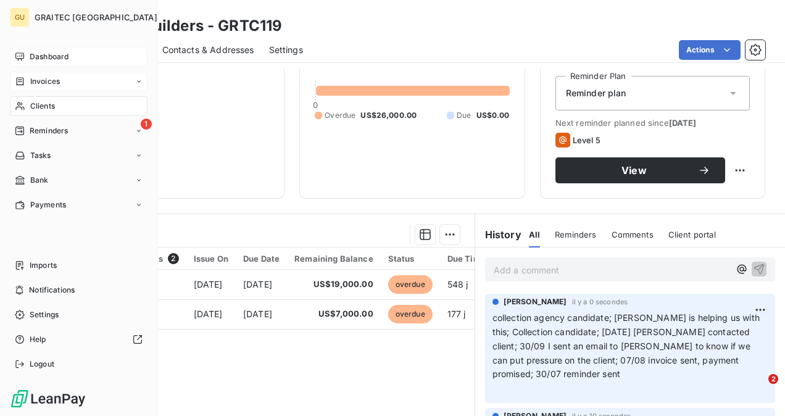
click at [39, 114] on div "Clients" at bounding box center [79, 106] width 138 height 20
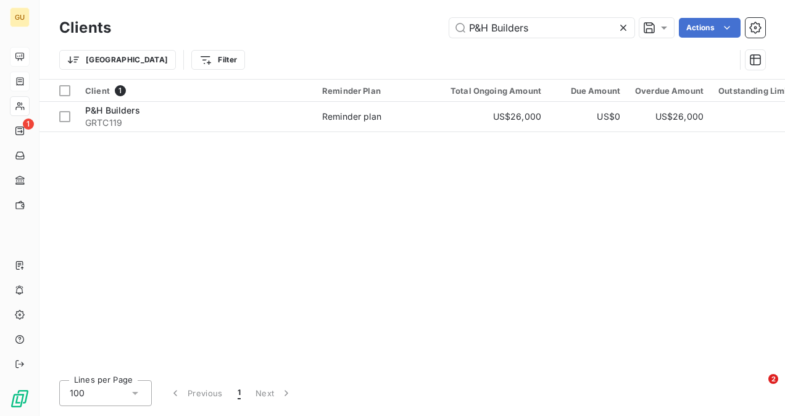
click at [627, 22] on icon at bounding box center [623, 28] width 12 height 12
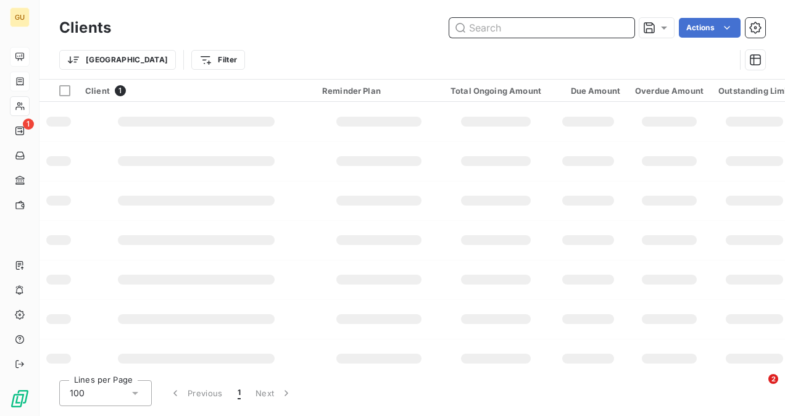
click at [560, 31] on input "text" at bounding box center [541, 28] width 185 height 20
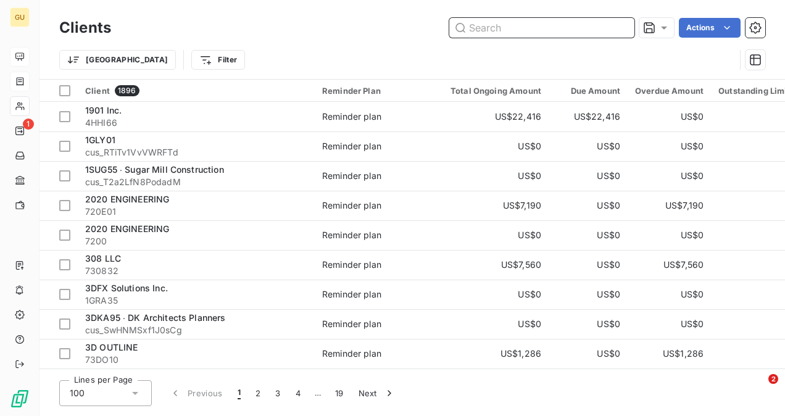
paste input "IDCUS"
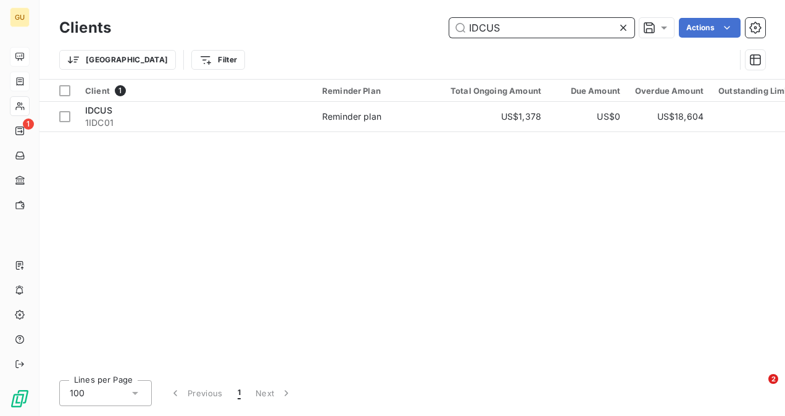
type input "IDCUS"
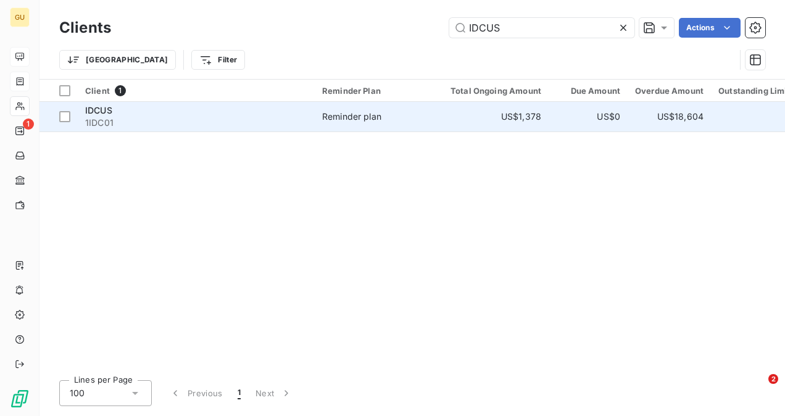
click at [112, 120] on span "1IDC01" at bounding box center [196, 123] width 222 height 12
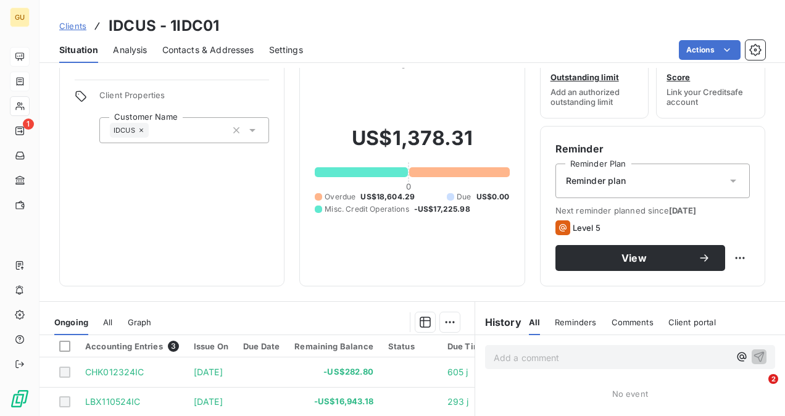
scroll to position [62, 0]
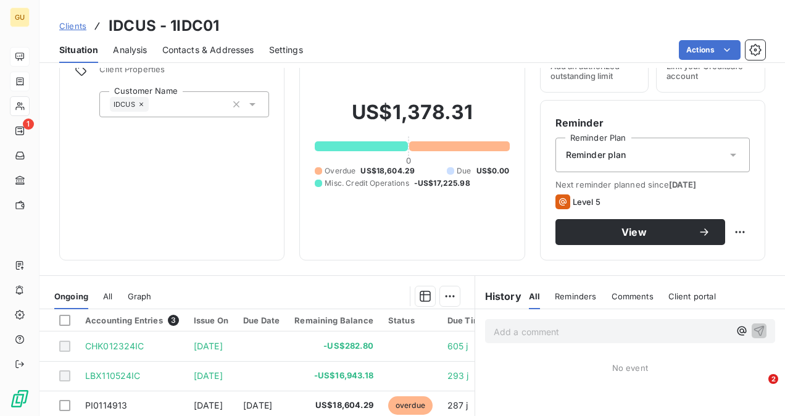
click at [621, 301] on div "Comments" at bounding box center [633, 296] width 42 height 26
click at [535, 336] on p "Add a comment ﻿" at bounding box center [612, 331] width 236 height 15
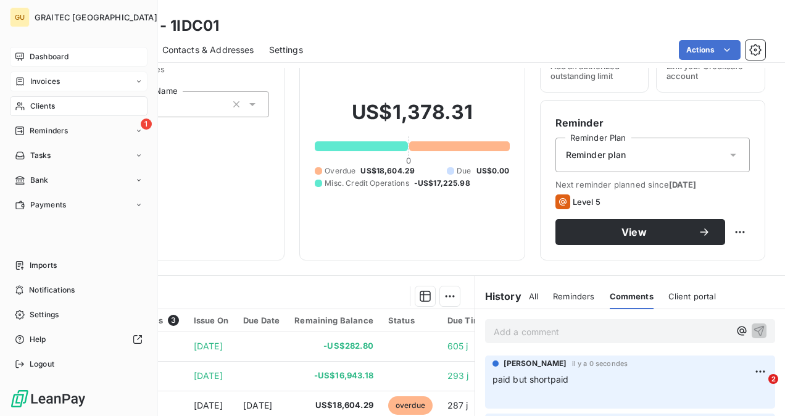
drag, startPoint x: 41, startPoint y: 107, endPoint x: 64, endPoint y: 115, distance: 24.6
click at [42, 108] on span "Clients" at bounding box center [42, 106] width 25 height 11
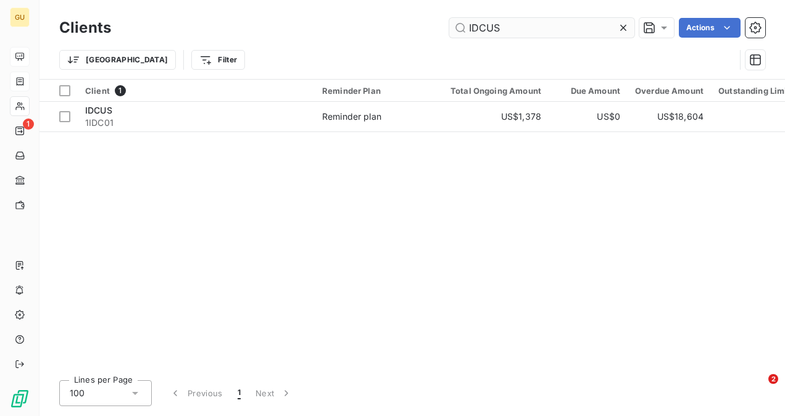
click at [617, 28] on icon at bounding box center [623, 28] width 12 height 12
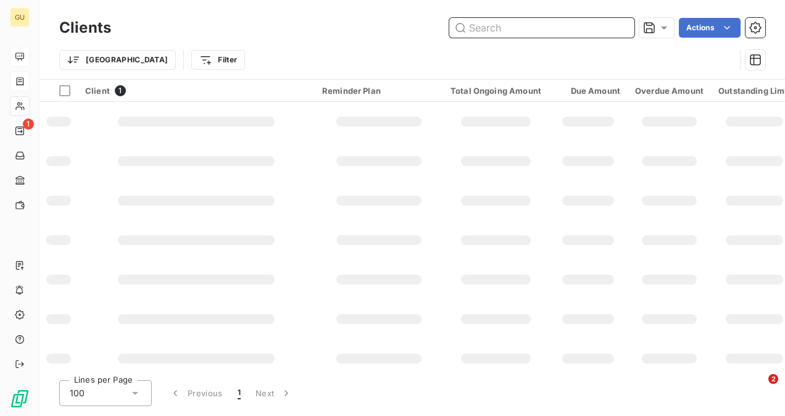
click at [567, 31] on input "text" at bounding box center [541, 28] width 185 height 20
paste input "Silicon Valley Mechanical"
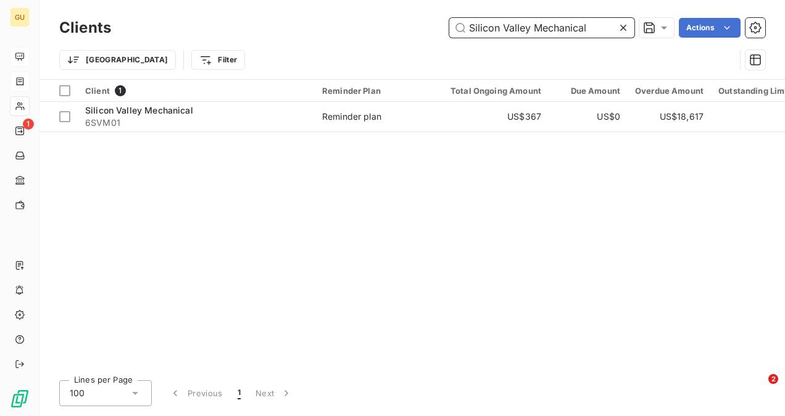
type input "Silicon Valley Mechanical"
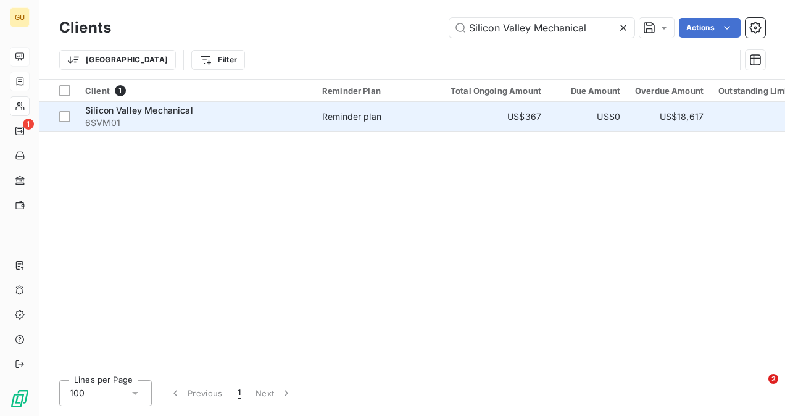
click at [129, 117] on span "6SVM01" at bounding box center [196, 123] width 222 height 12
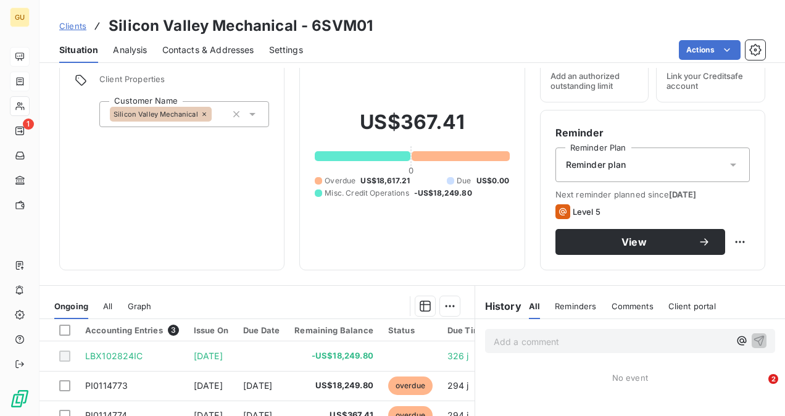
scroll to position [123, 0]
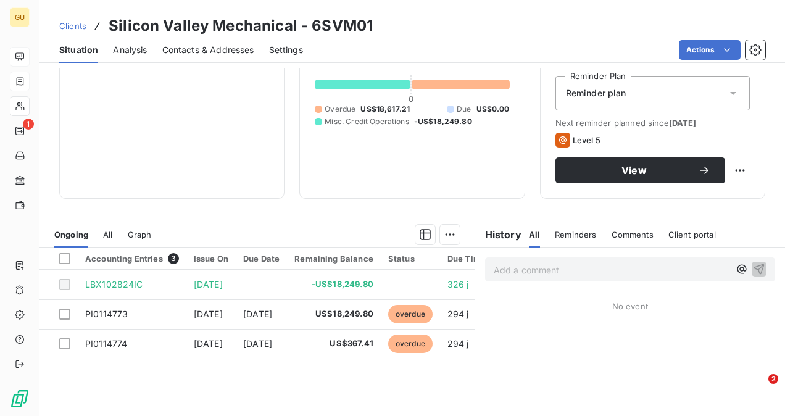
drag, startPoint x: 629, startPoint y: 232, endPoint x: 615, endPoint y: 249, distance: 21.9
click at [628, 232] on span "Comments" at bounding box center [633, 235] width 42 height 10
click at [589, 264] on p "Add a comment ﻿" at bounding box center [612, 269] width 236 height 15
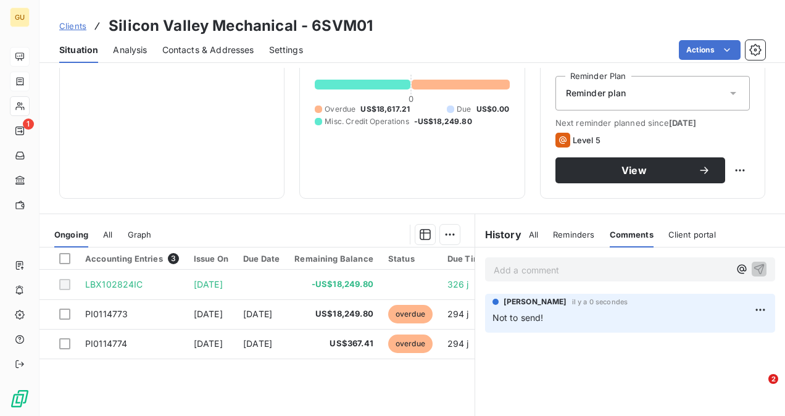
click at [502, 272] on p "Add a comment ﻿" at bounding box center [612, 269] width 236 height 15
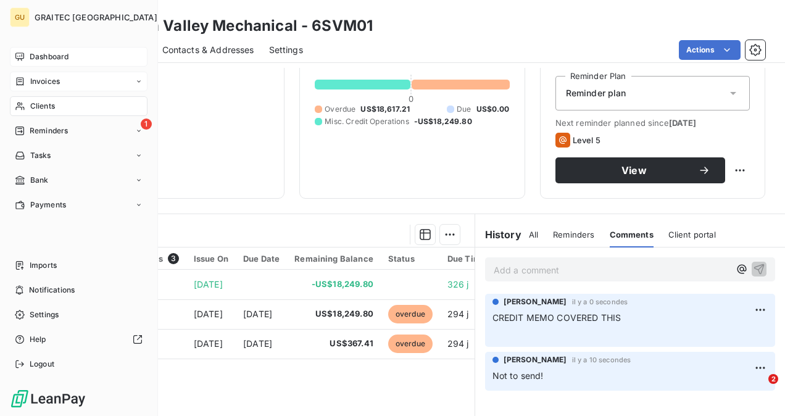
click at [38, 104] on span "Clients" at bounding box center [42, 106] width 25 height 11
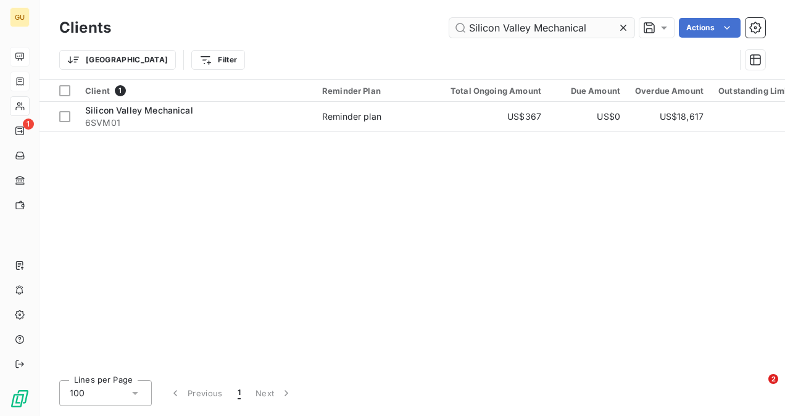
click at [617, 26] on icon at bounding box center [623, 28] width 12 height 12
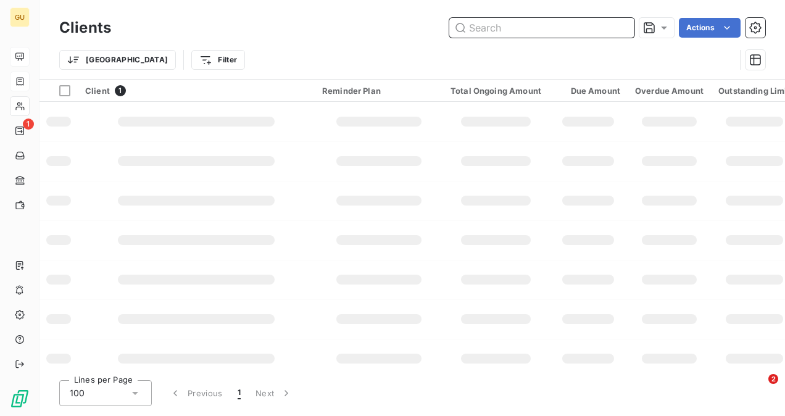
click at [557, 20] on input "text" at bounding box center [541, 28] width 185 height 20
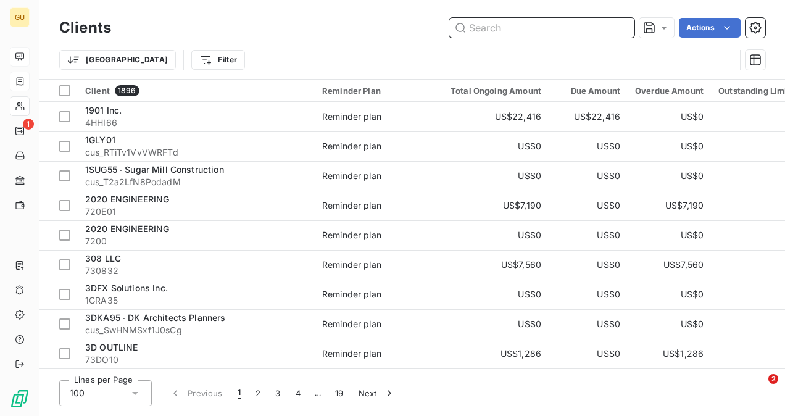
paste input "University of Florida"
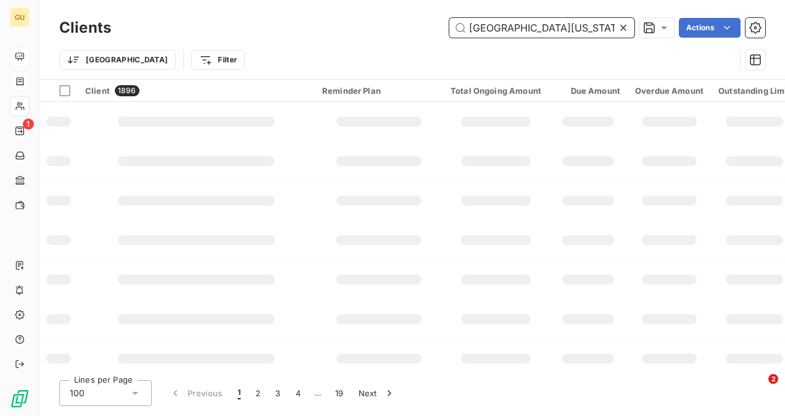
type input "University of Florida"
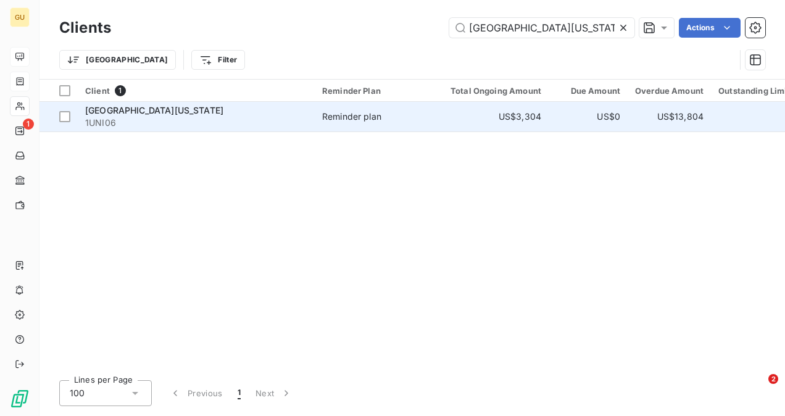
click at [148, 123] on span "1UNI06" at bounding box center [196, 123] width 222 height 12
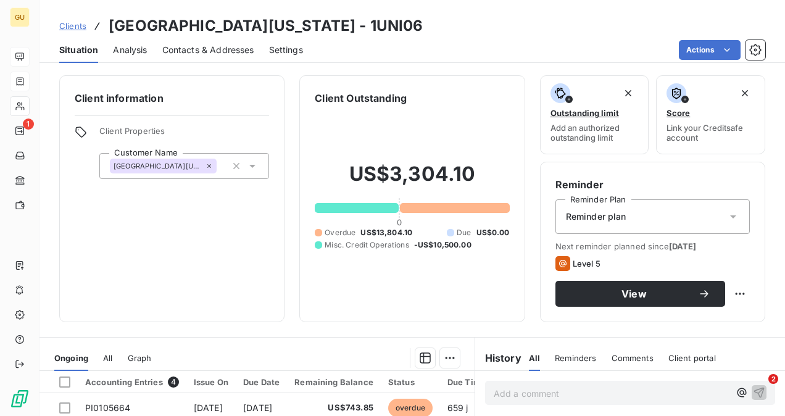
click at [509, 389] on p "Add a comment ﻿" at bounding box center [612, 393] width 236 height 15
click at [620, 357] on span "Comments" at bounding box center [633, 358] width 42 height 10
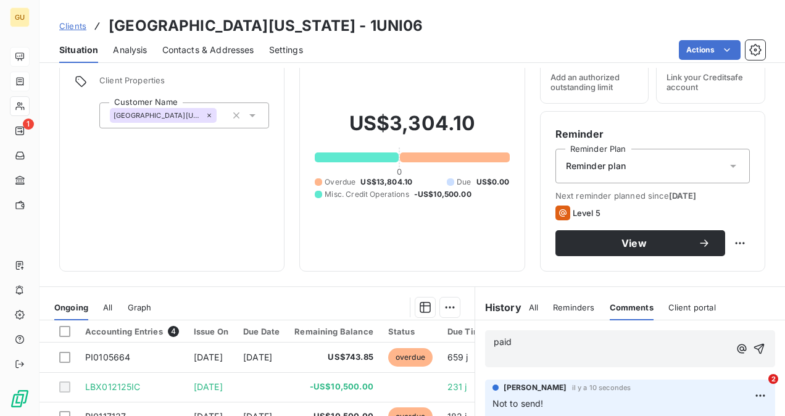
scroll to position [185, 0]
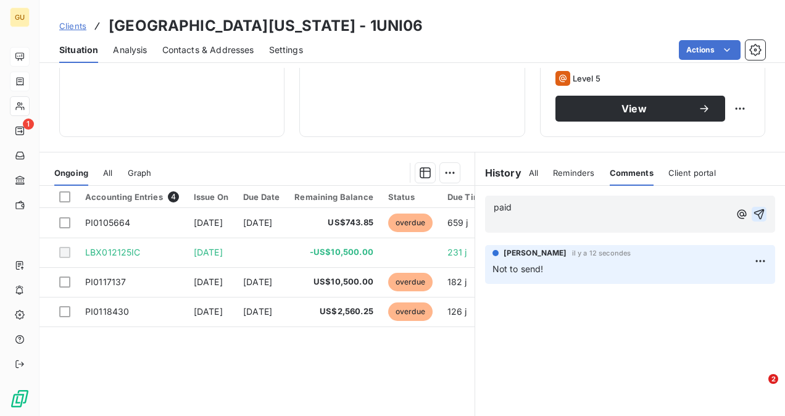
click at [755, 209] on icon "button" at bounding box center [759, 214] width 12 height 12
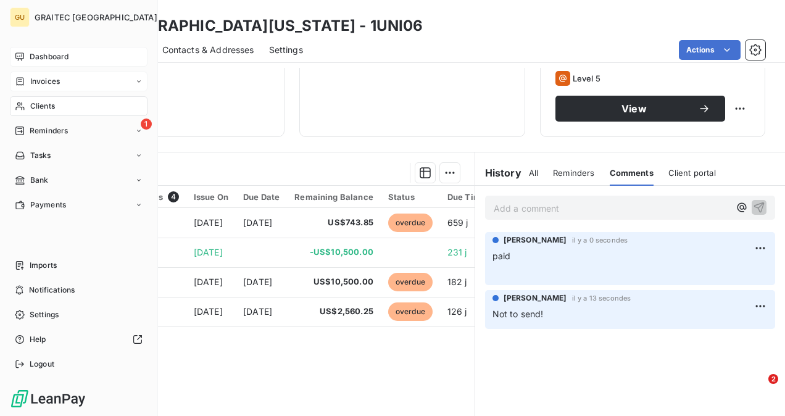
click at [39, 109] on span "Clients" at bounding box center [42, 106] width 25 height 11
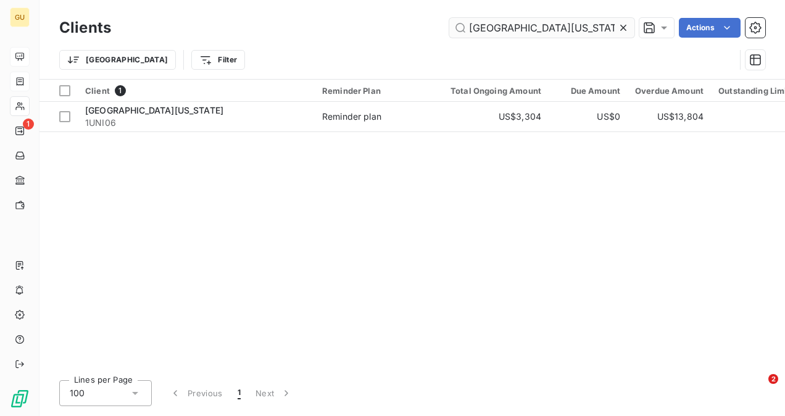
click at [622, 25] on icon at bounding box center [623, 28] width 12 height 12
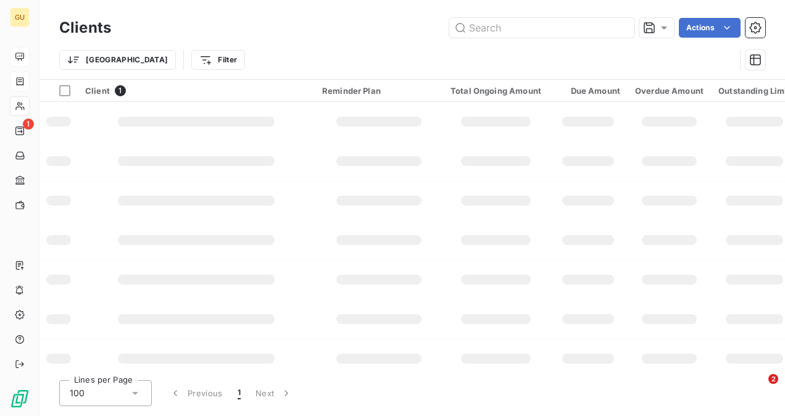
click at [563, 38] on div "Clients Actions" at bounding box center [412, 28] width 706 height 26
click at [558, 27] on input "text" at bounding box center [541, 28] width 185 height 20
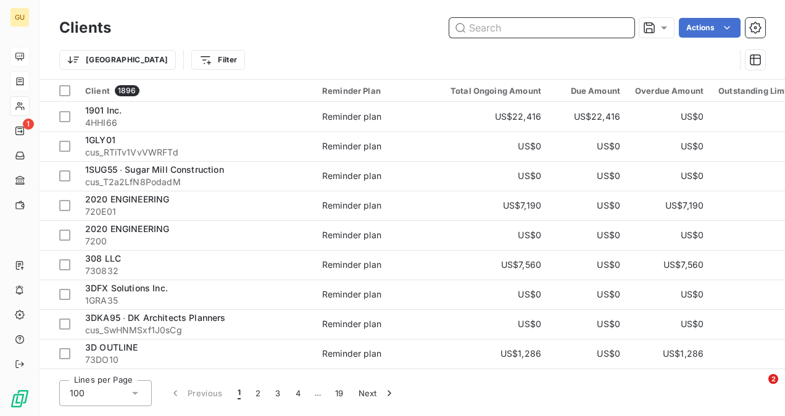
paste input "Olin Corp."
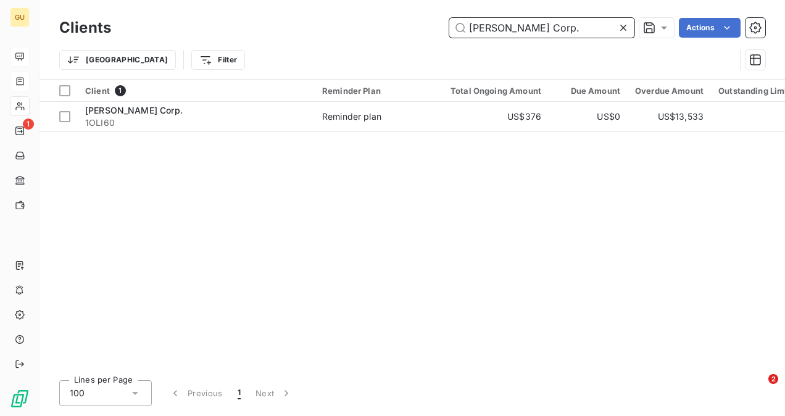
type input "Olin Corp."
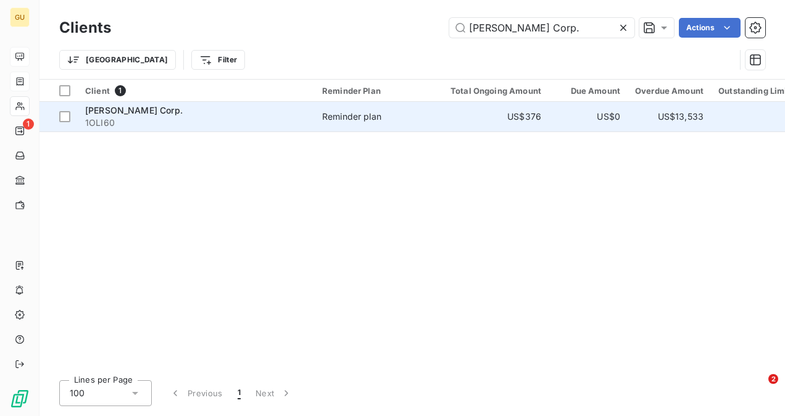
click at [147, 127] on span "1OLI60" at bounding box center [196, 123] width 222 height 12
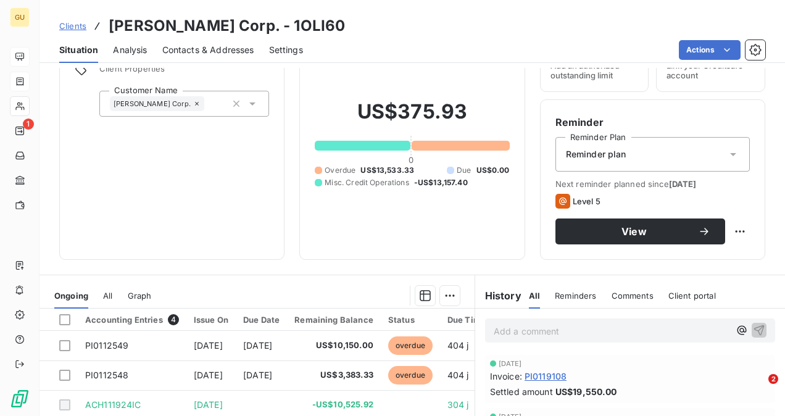
scroll to position [123, 0]
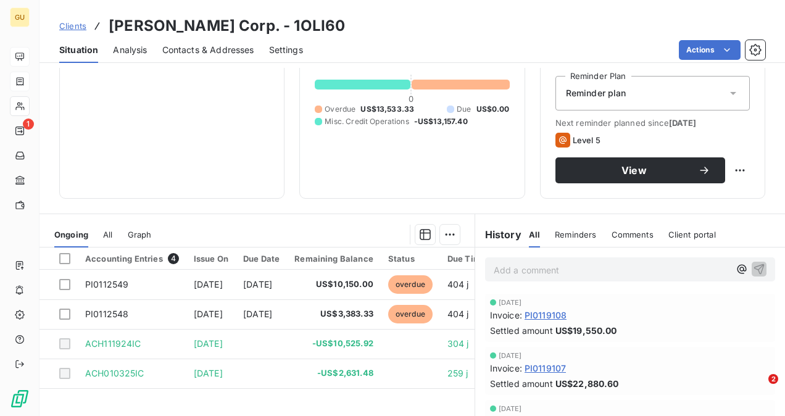
click at [631, 230] on span "Comments" at bounding box center [633, 235] width 42 height 10
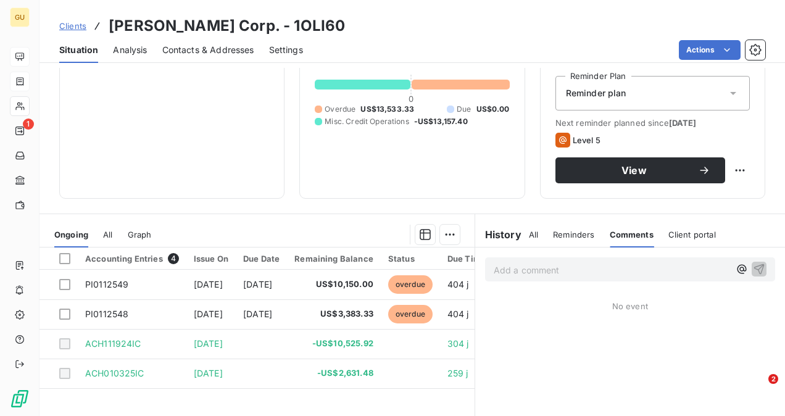
click at [560, 276] on p "Add a comment ﻿" at bounding box center [612, 269] width 236 height 15
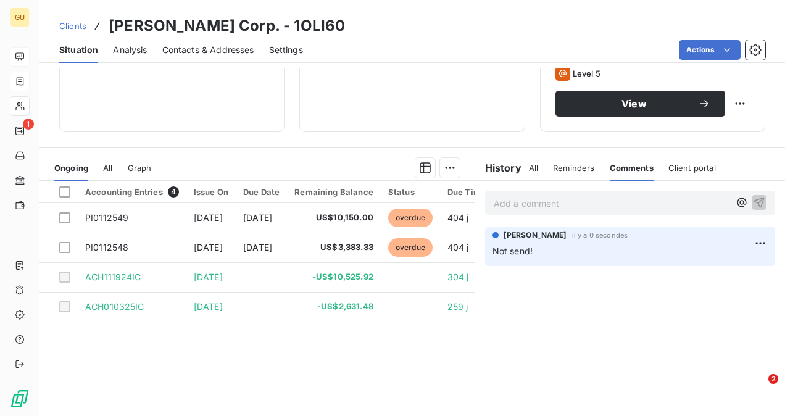
scroll to position [229, 0]
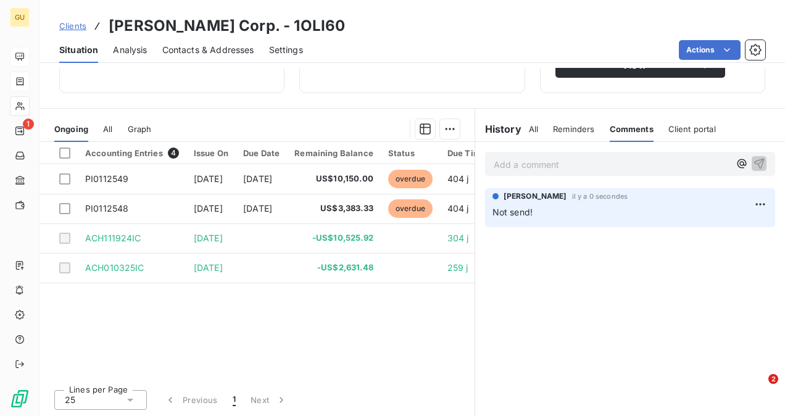
click at [507, 161] on p "Add a comment ﻿" at bounding box center [612, 164] width 236 height 15
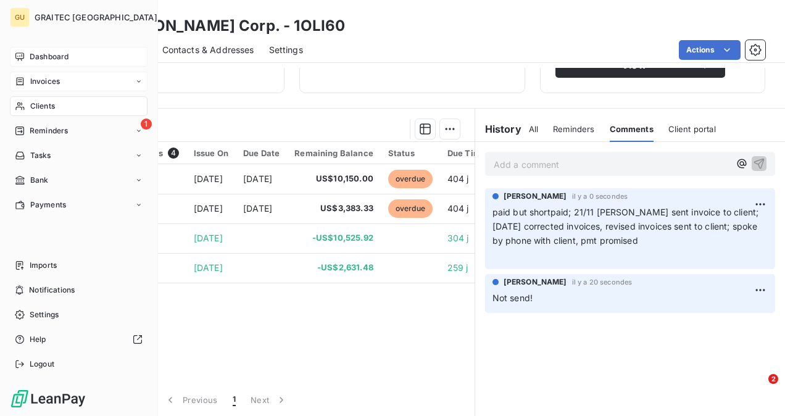
click at [48, 104] on span "Clients" at bounding box center [42, 106] width 25 height 11
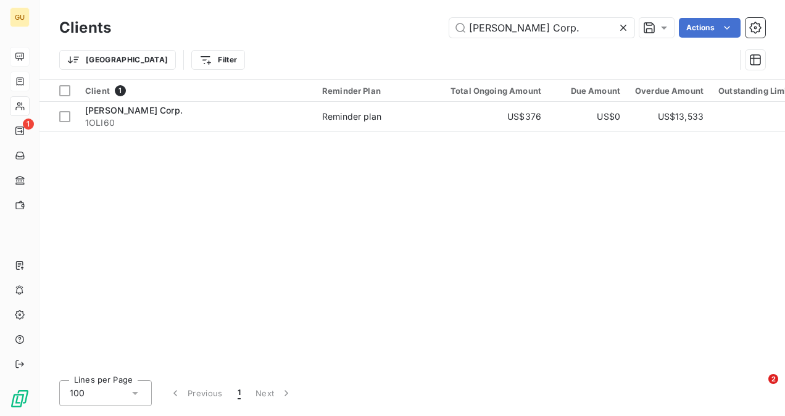
click at [620, 23] on icon at bounding box center [623, 28] width 12 height 12
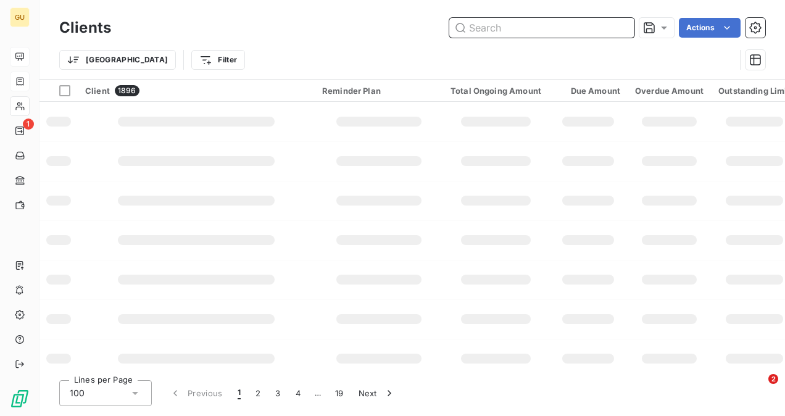
click at [510, 33] on input "text" at bounding box center [541, 28] width 185 height 20
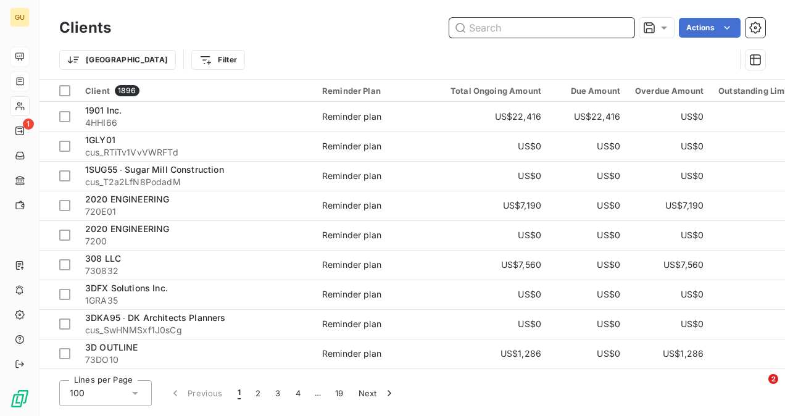
paste input "Energy Transfer LP"
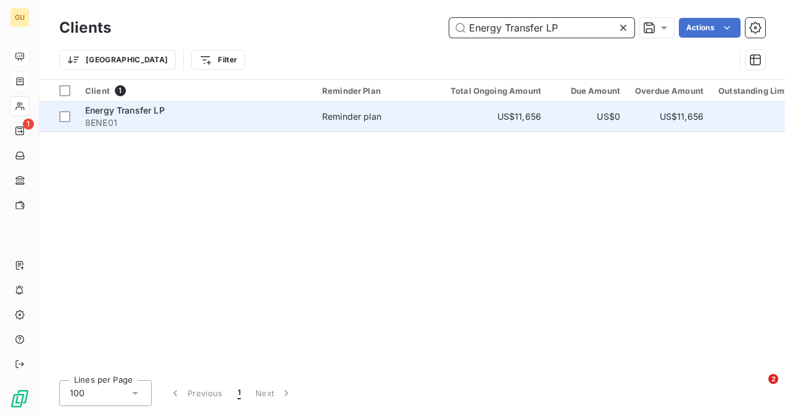
type input "Energy Transfer LP"
click at [141, 118] on span "8ENE01" at bounding box center [196, 123] width 222 height 12
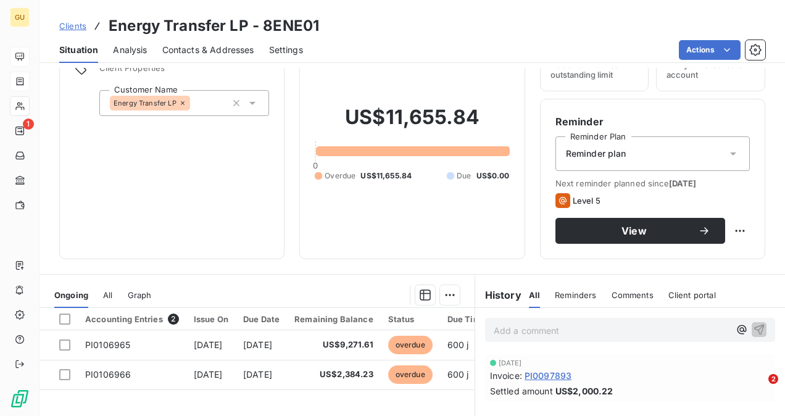
scroll to position [123, 0]
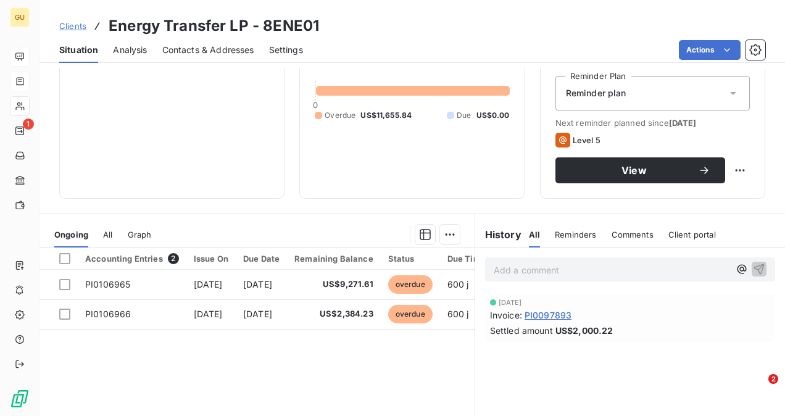
click at [623, 235] on span "Comments" at bounding box center [633, 235] width 42 height 10
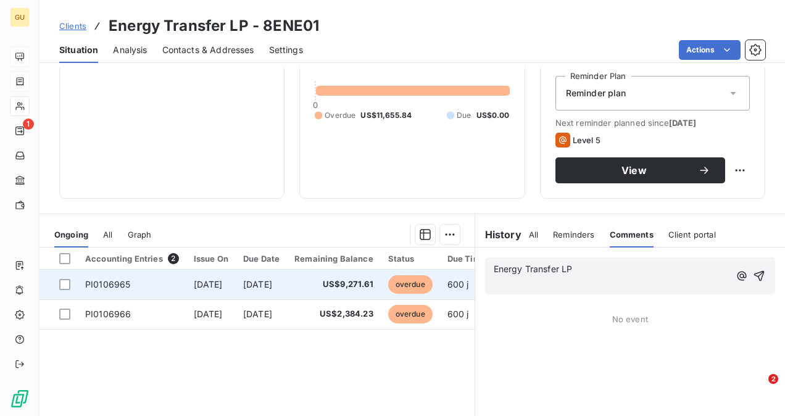
drag, startPoint x: 570, startPoint y: 270, endPoint x: 464, endPoint y: 286, distance: 107.4
click at [464, 286] on div "Ongoing All Graph Accounting Entries 2 Issue On Due Date Remaining Balance Stat…" at bounding box center [412, 368] width 746 height 309
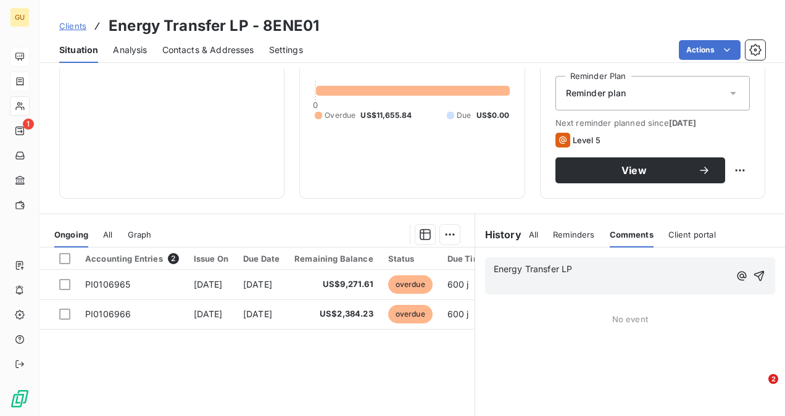
click at [562, 268] on span "Energy Transfer LP" at bounding box center [533, 269] width 79 height 10
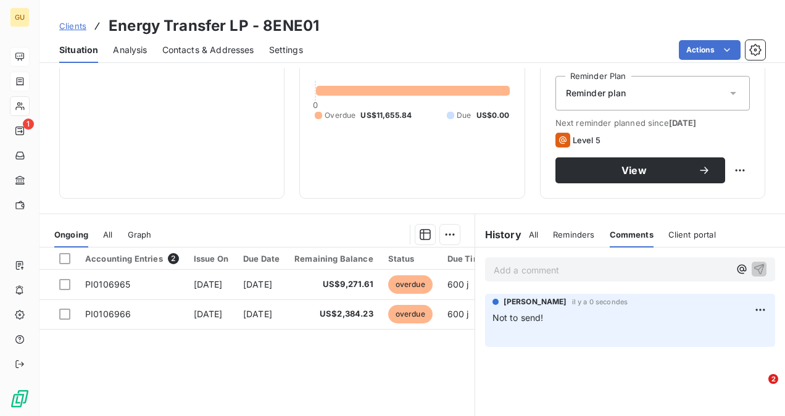
click at [510, 274] on p "Add a comment ﻿" at bounding box center [612, 269] width 236 height 15
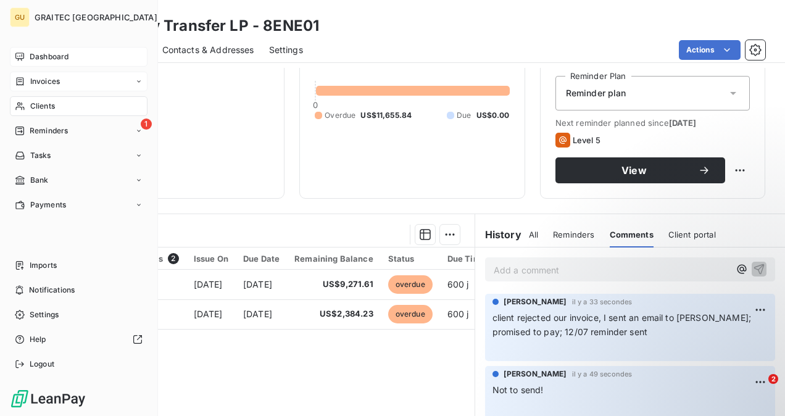
drag, startPoint x: 48, startPoint y: 104, endPoint x: 118, endPoint y: 101, distance: 71.0
click at [49, 104] on span "Clients" at bounding box center [42, 106] width 25 height 11
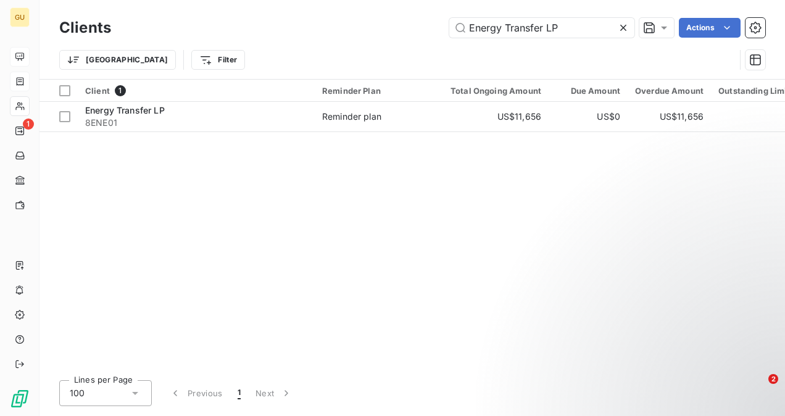
click at [623, 28] on icon at bounding box center [623, 28] width 6 height 6
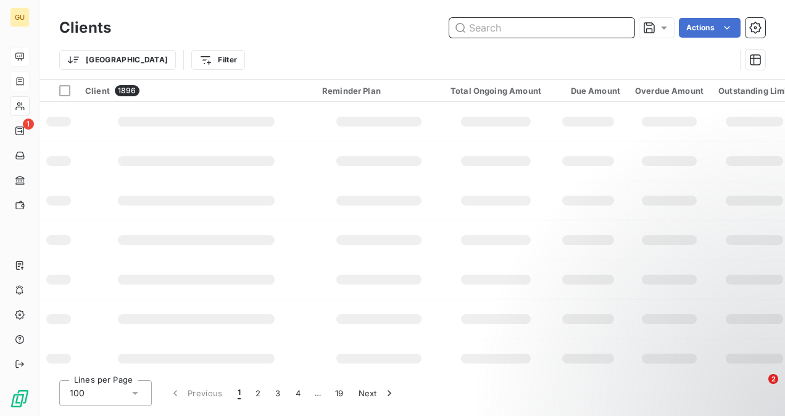
click at [559, 31] on input "text" at bounding box center [541, 28] width 185 height 20
paste input "ColorWheelCulture"
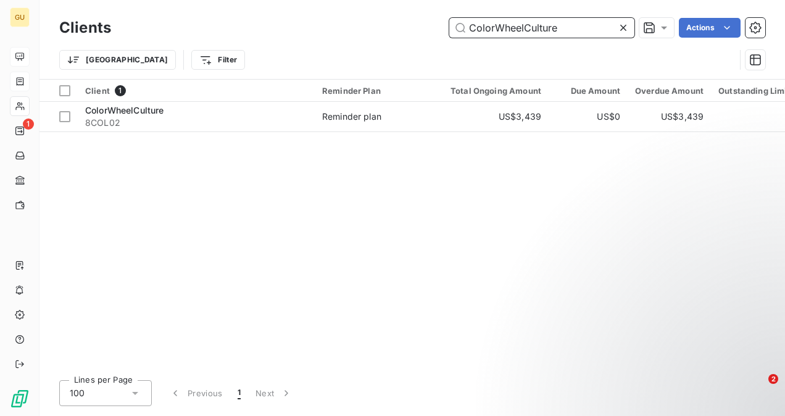
type input "ColorWheelCulture"
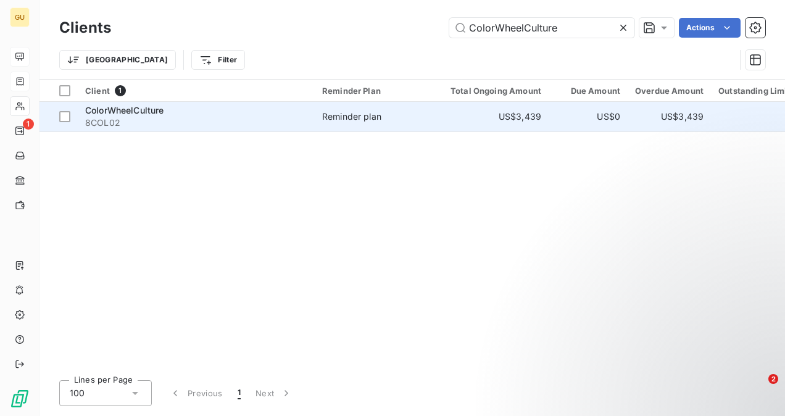
click at [174, 110] on div "ColorWheelCulture" at bounding box center [196, 110] width 222 height 12
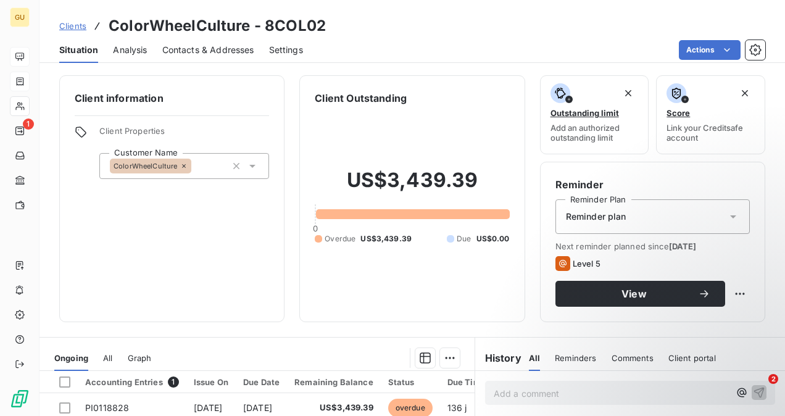
click at [510, 393] on p "Add a comment ﻿" at bounding box center [612, 393] width 236 height 15
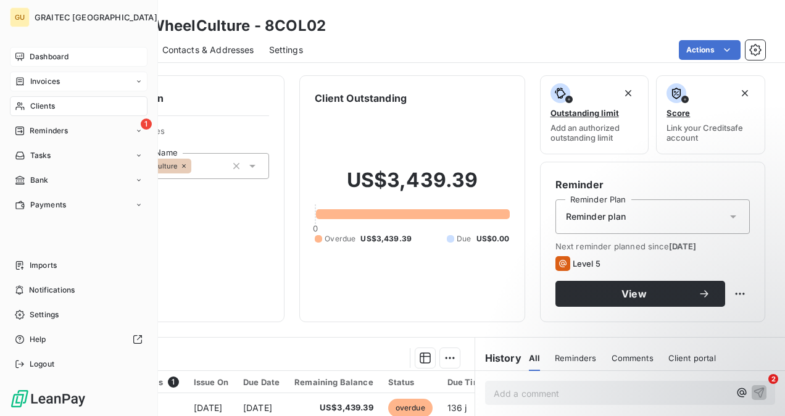
click at [45, 112] on div "Clients" at bounding box center [79, 106] width 138 height 20
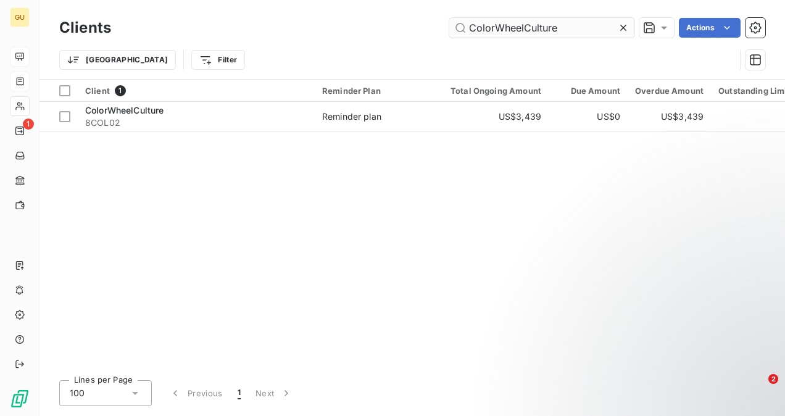
click at [621, 25] on icon at bounding box center [623, 28] width 12 height 12
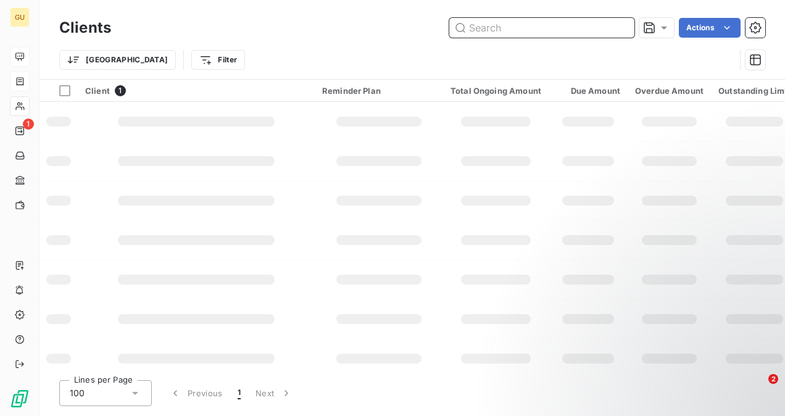
click at [570, 35] on input "text" at bounding box center [541, 28] width 185 height 20
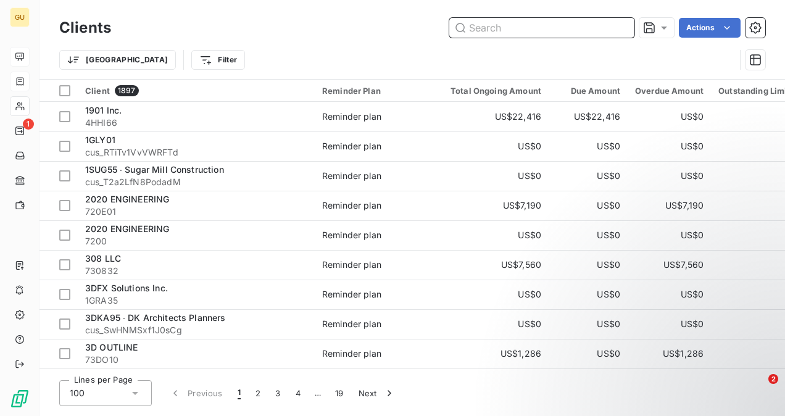
paste input "Balzer & Associates"
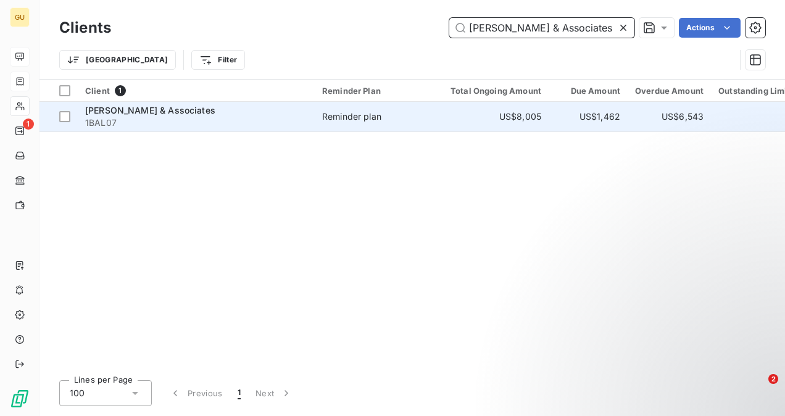
type input "Balzer & Associates"
click at [162, 125] on span "1BAL07" at bounding box center [196, 123] width 222 height 12
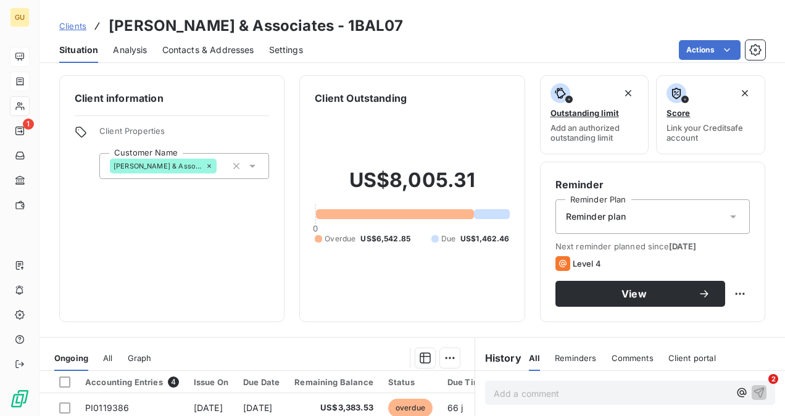
click at [532, 393] on p "Add a comment ﻿" at bounding box center [612, 393] width 236 height 15
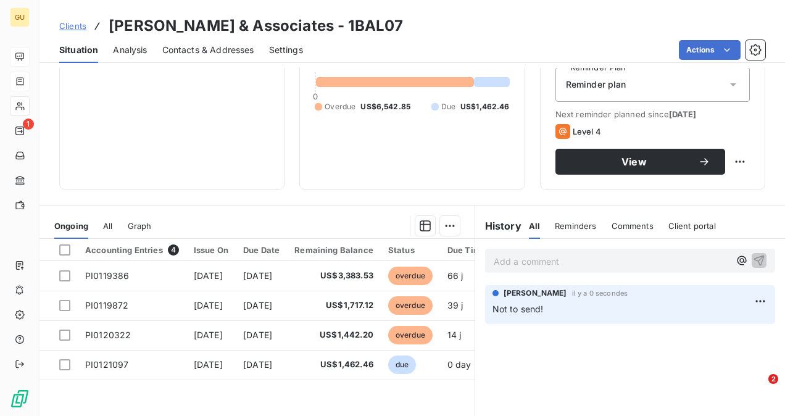
scroll to position [185, 0]
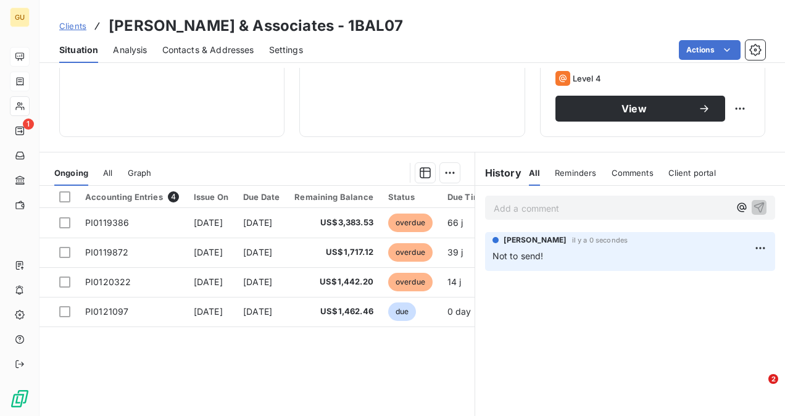
click at [515, 204] on p "Add a comment ﻿" at bounding box center [612, 208] width 236 height 15
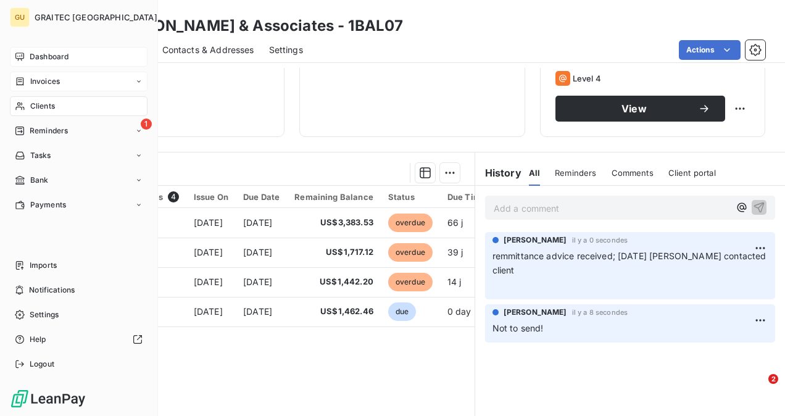
click at [47, 109] on span "Clients" at bounding box center [42, 106] width 25 height 11
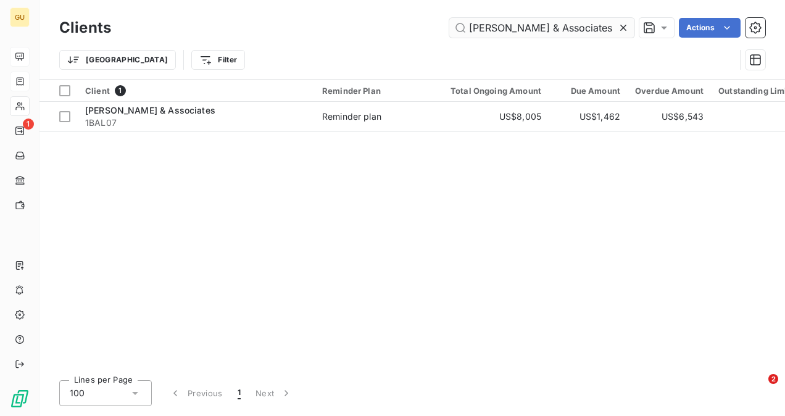
drag, startPoint x: 618, startPoint y: 30, endPoint x: 557, endPoint y: 27, distance: 61.2
click at [618, 30] on icon at bounding box center [623, 28] width 12 height 12
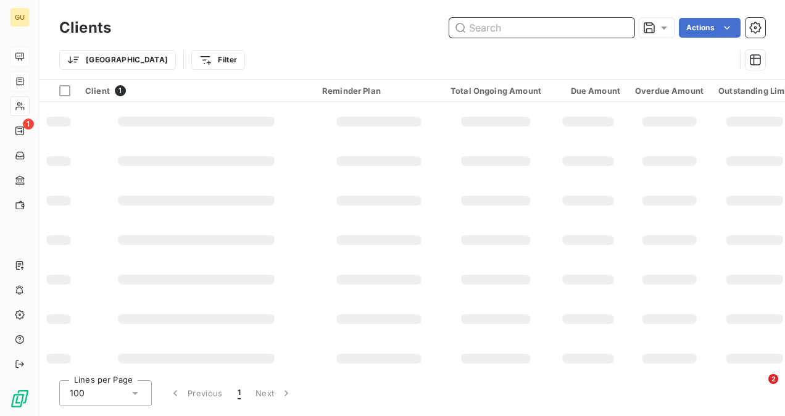
click at [549, 29] on input "text" at bounding box center [541, 28] width 185 height 20
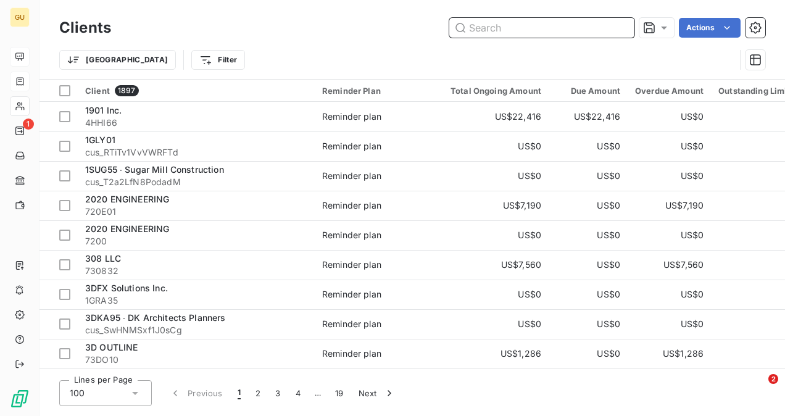
paste input "Architectural Innovations D.G."
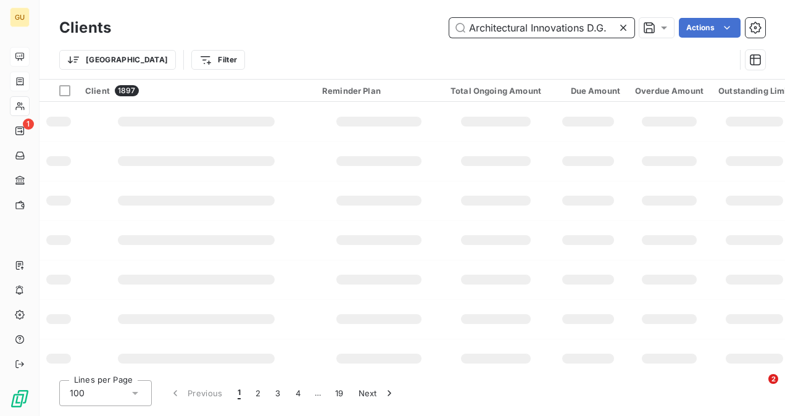
type input "Architectural Innovations D.G."
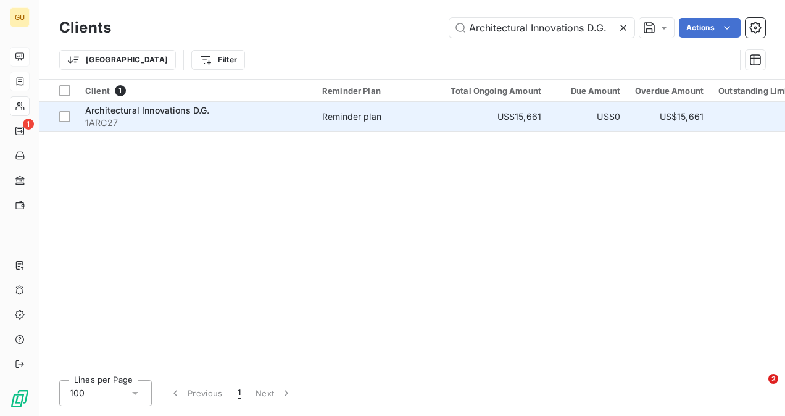
click at [159, 118] on span "1ARC27" at bounding box center [196, 123] width 222 height 12
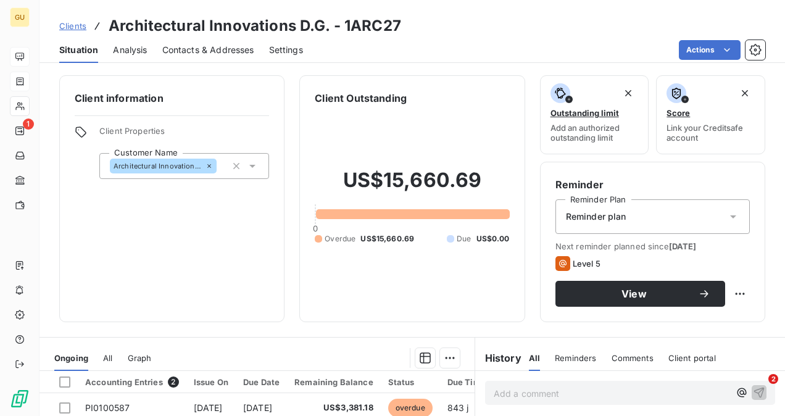
click at [502, 384] on div "Add a comment ﻿" at bounding box center [612, 392] width 236 height 17
click at [517, 384] on div "Add a comment ﻿" at bounding box center [630, 393] width 290 height 24
click at [517, 388] on p "Add a comment ﻿" at bounding box center [612, 393] width 236 height 15
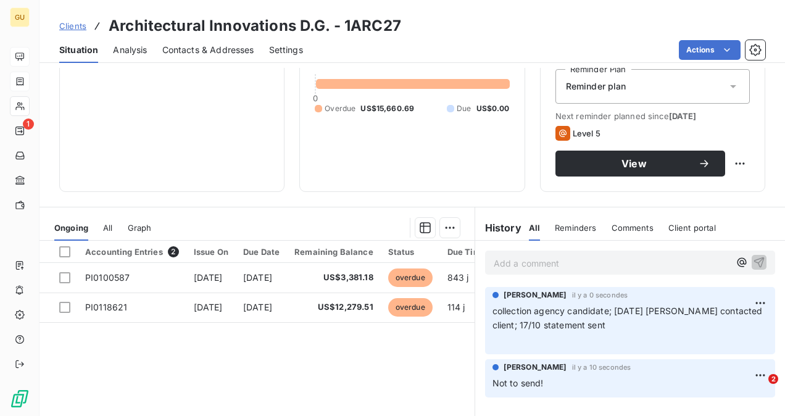
scroll to position [185, 0]
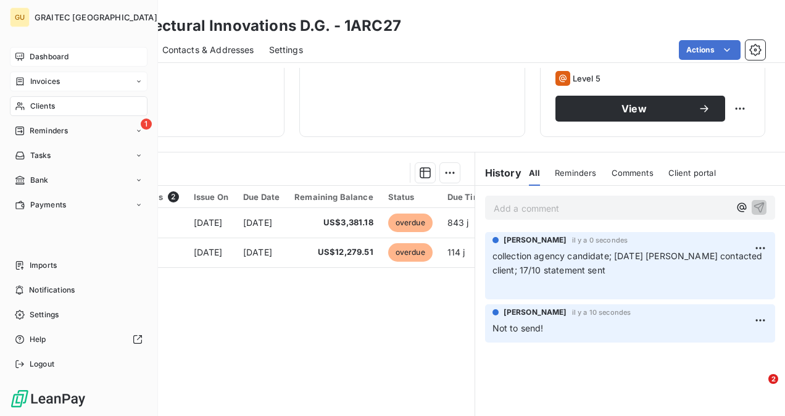
click at [44, 85] on span "Invoices" at bounding box center [45, 81] width 30 height 11
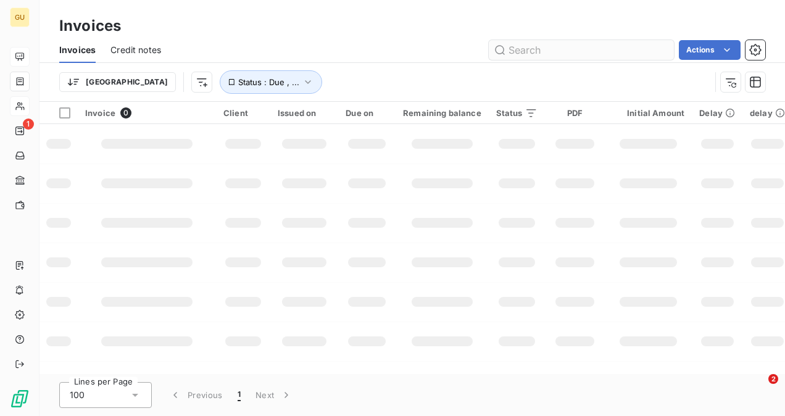
click at [536, 44] on input "text" at bounding box center [581, 50] width 185 height 20
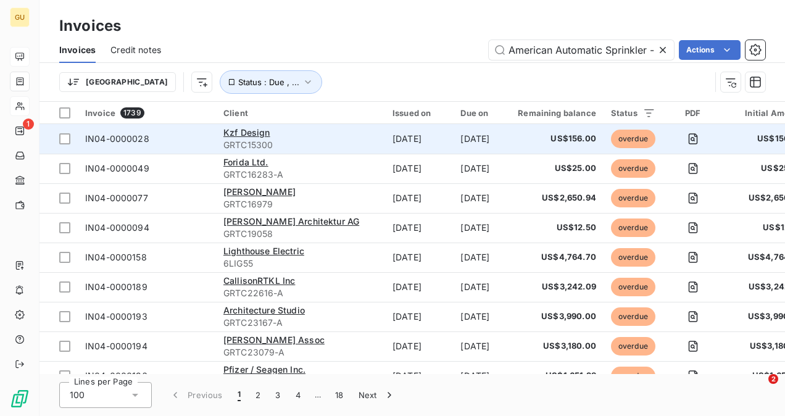
scroll to position [0, 85]
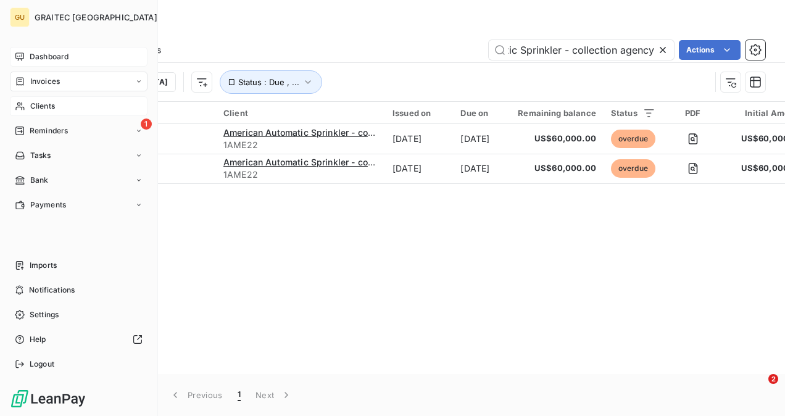
type input "American Automatic Sprinkler - collection agency"
click at [33, 106] on span "Clients" at bounding box center [42, 106] width 25 height 11
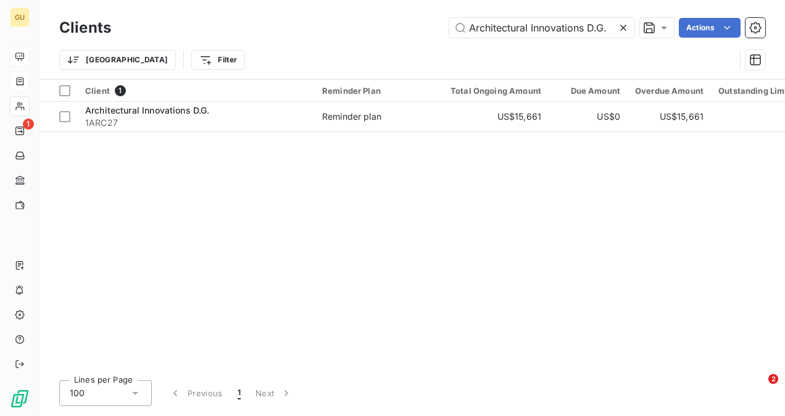
click at [622, 20] on div at bounding box center [625, 28] width 17 height 20
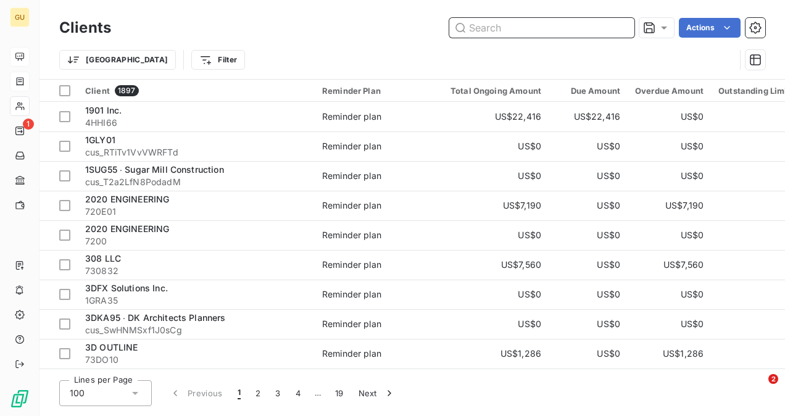
paste input "American Automatic Sprinkler - collection agency"
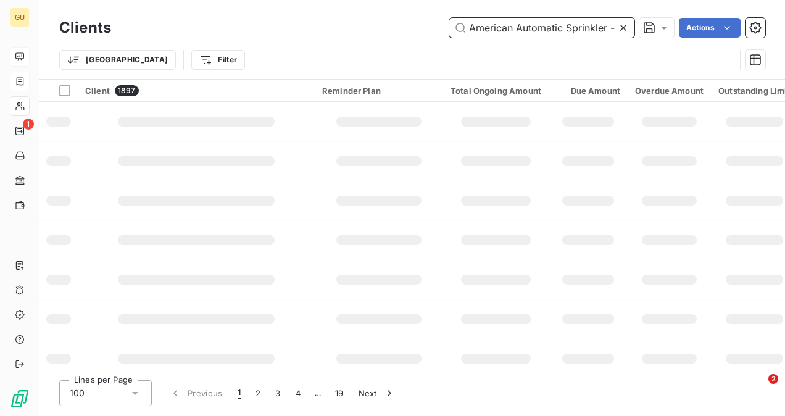
scroll to position [0, 85]
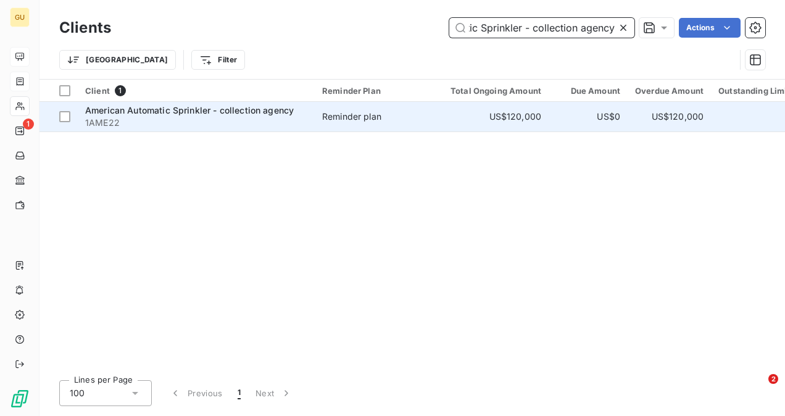
type input "American Automatic Sprinkler - collection agency"
click at [166, 123] on span "1AME22" at bounding box center [196, 123] width 222 height 12
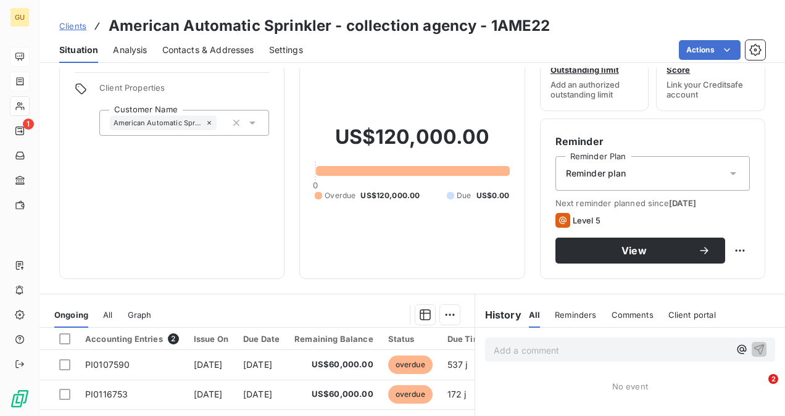
scroll to position [62, 0]
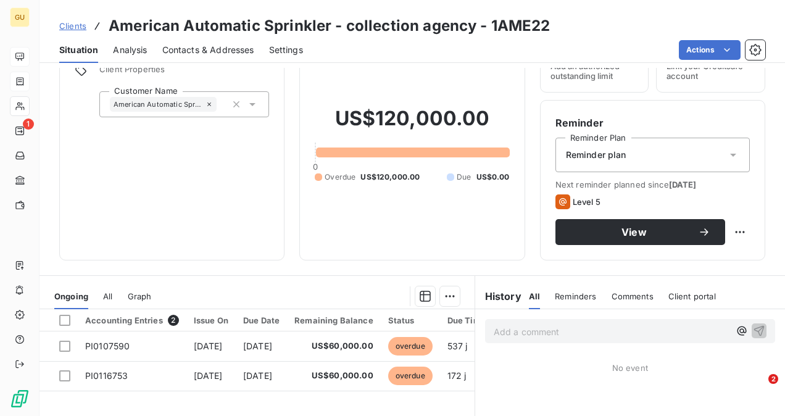
click at [515, 335] on p "Add a comment ﻿" at bounding box center [612, 331] width 236 height 15
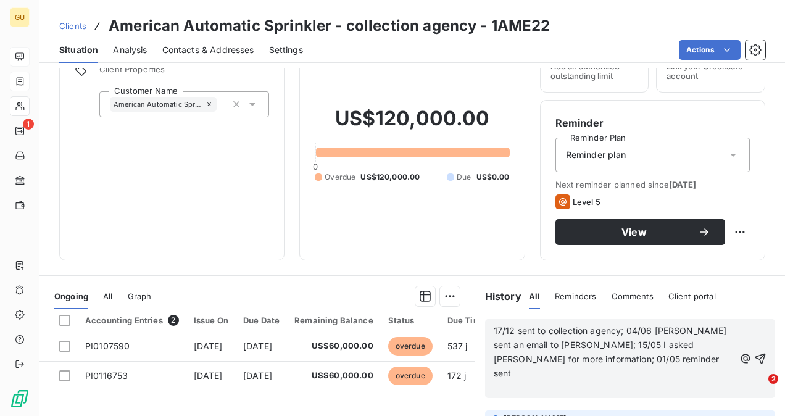
drag, startPoint x: 753, startPoint y: 349, endPoint x: 634, endPoint y: 408, distance: 132.8
click at [754, 352] on icon "button" at bounding box center [760, 358] width 12 height 12
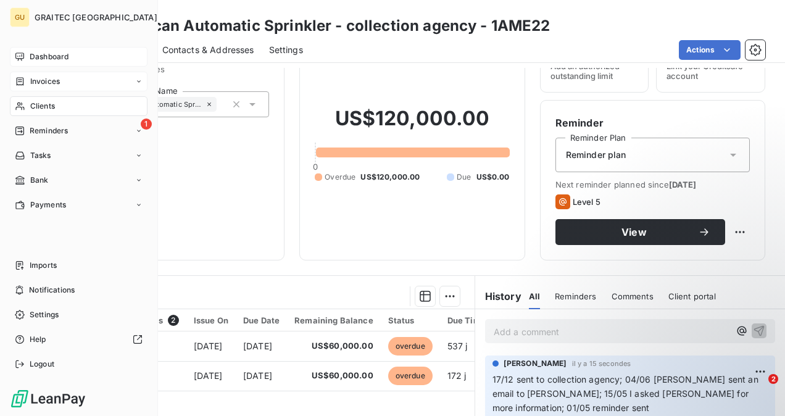
drag, startPoint x: 49, startPoint y: 111, endPoint x: 67, endPoint y: 113, distance: 18.0
click at [50, 111] on span "Clients" at bounding box center [42, 106] width 25 height 11
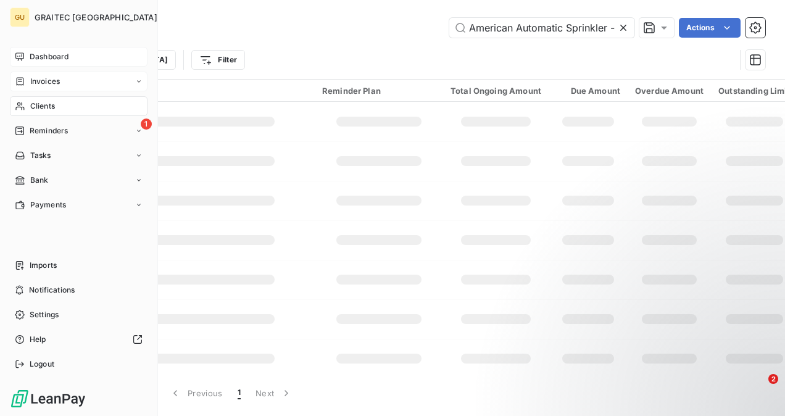
scroll to position [0, 85]
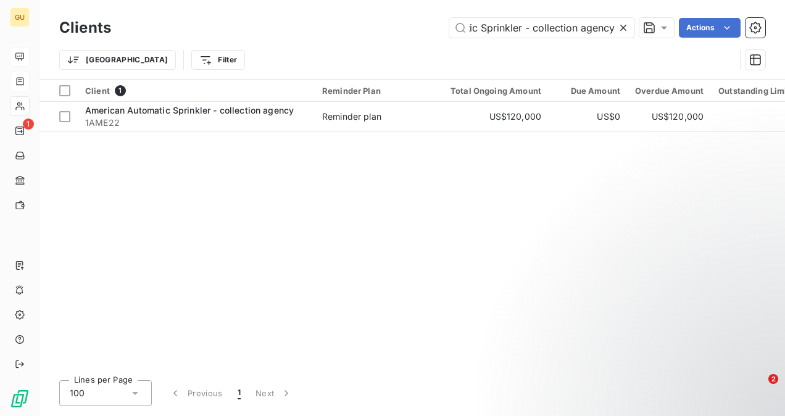
click at [623, 26] on icon at bounding box center [623, 28] width 12 height 12
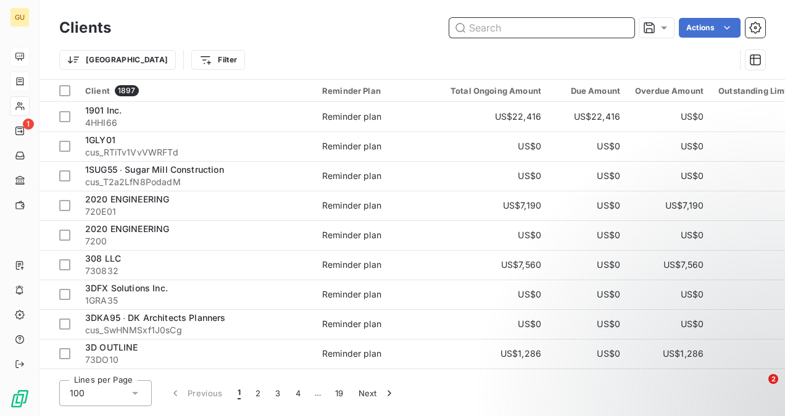
paste input "Envision Construction - Do not sell Collection Agency"
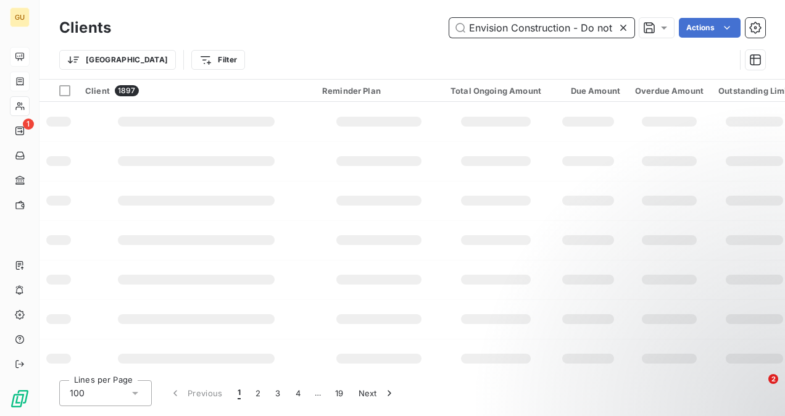
scroll to position [0, 103]
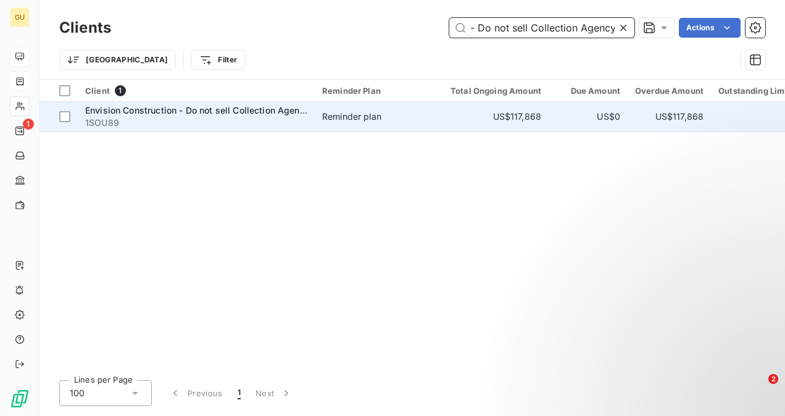
type input "Envision Construction - Do not sell Collection Agency"
click at [222, 116] on div "Envision Construction - Do not sell Collection Agency 1SOU89" at bounding box center [196, 116] width 222 height 25
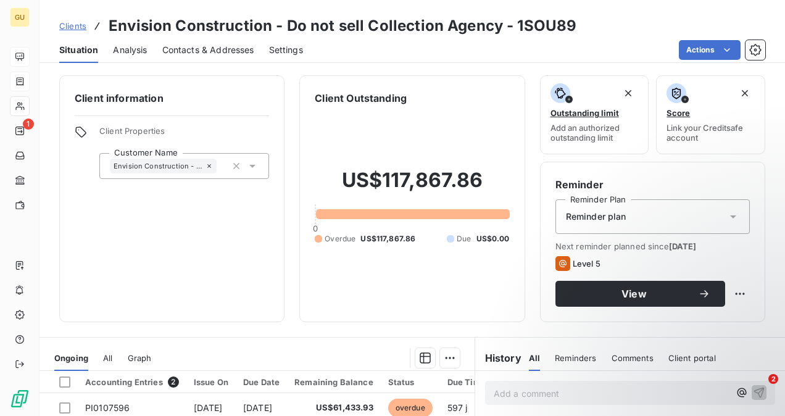
click at [547, 389] on p "Add a comment ﻿" at bounding box center [612, 393] width 236 height 15
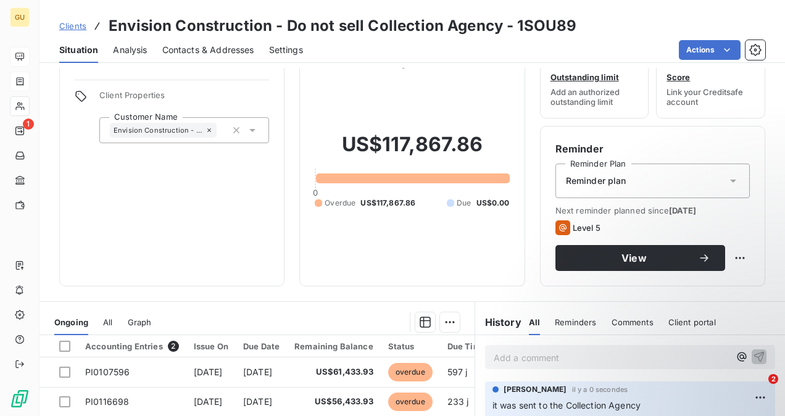
scroll to position [62, 0]
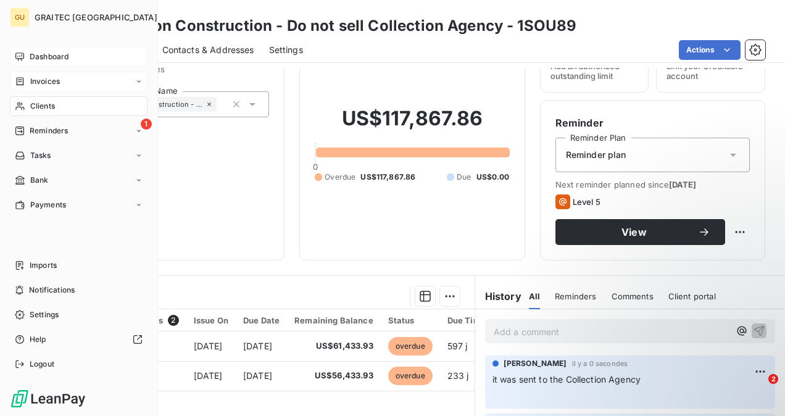
click at [43, 109] on span "Clients" at bounding box center [42, 106] width 25 height 11
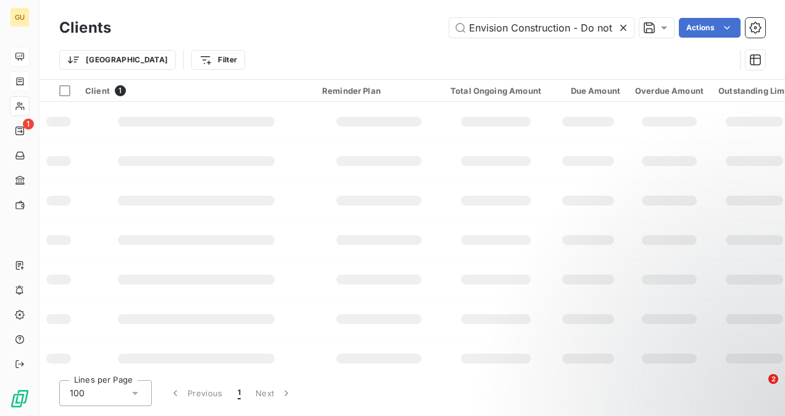
scroll to position [0, 103]
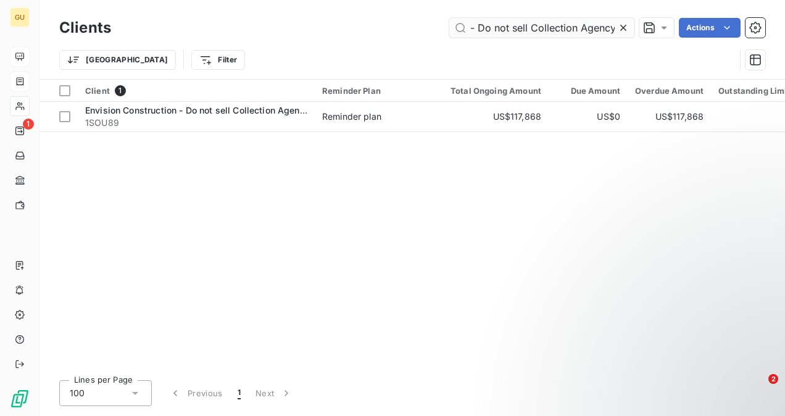
drag, startPoint x: 623, startPoint y: 30, endPoint x: 589, endPoint y: 34, distance: 34.8
click at [622, 30] on icon at bounding box center [623, 28] width 12 height 12
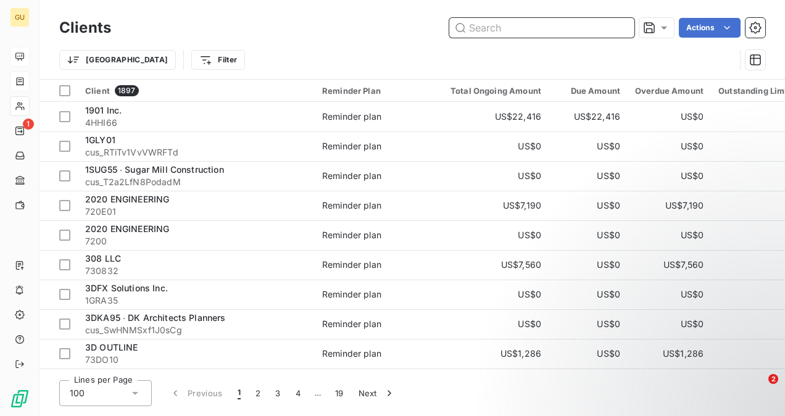
paste input "Sanco Pipelines - Collection Agency"
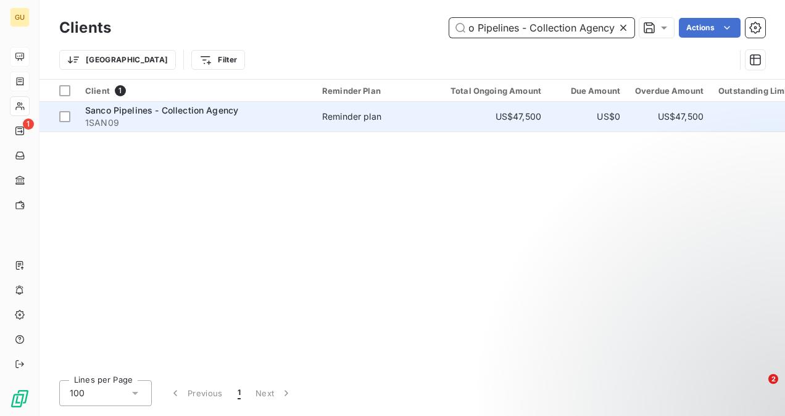
type input "Sanco Pipelines - Collection Agency"
click at [143, 107] on span "Sanco Pipelines - Collection Agency" at bounding box center [161, 110] width 153 height 10
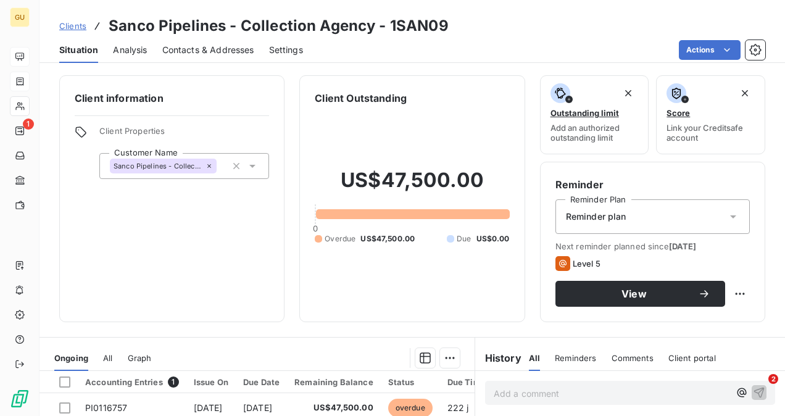
click at [551, 395] on p "Add a comment ﻿" at bounding box center [612, 393] width 236 height 15
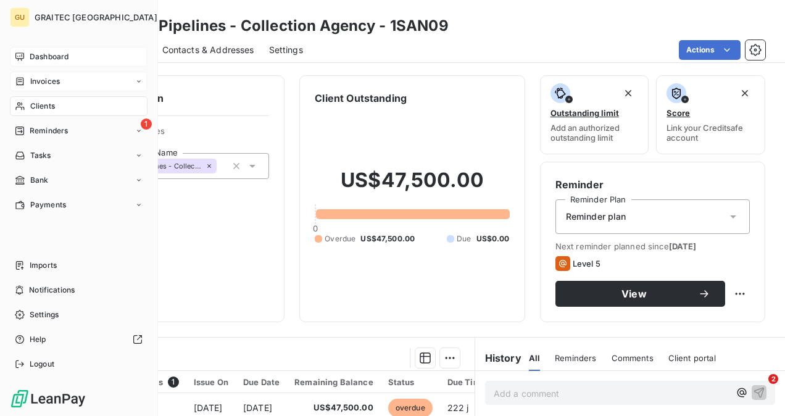
click at [46, 110] on span "Clients" at bounding box center [42, 106] width 25 height 11
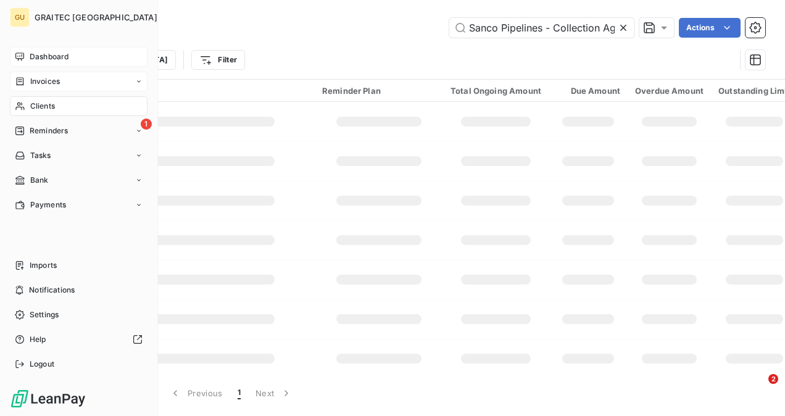
scroll to position [0, 23]
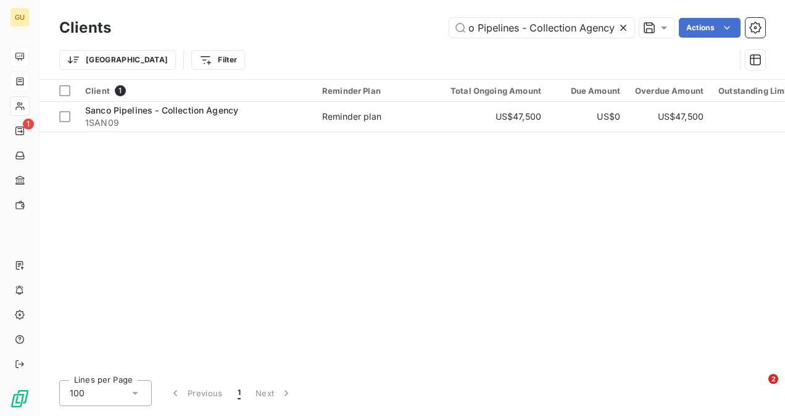
click at [623, 30] on icon at bounding box center [623, 28] width 12 height 12
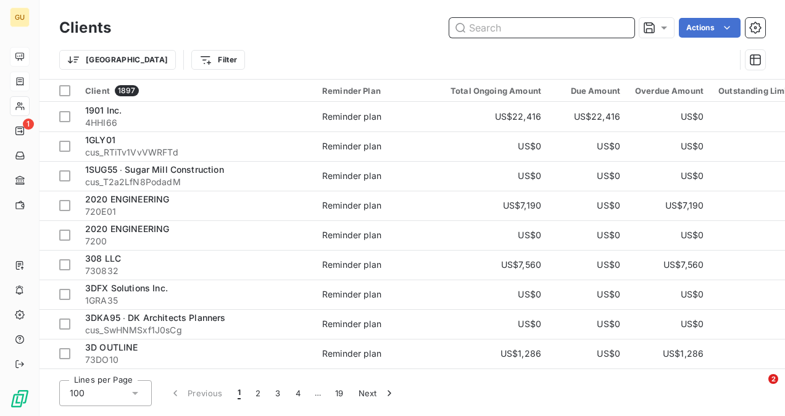
paste input "Beyer Mechanical"
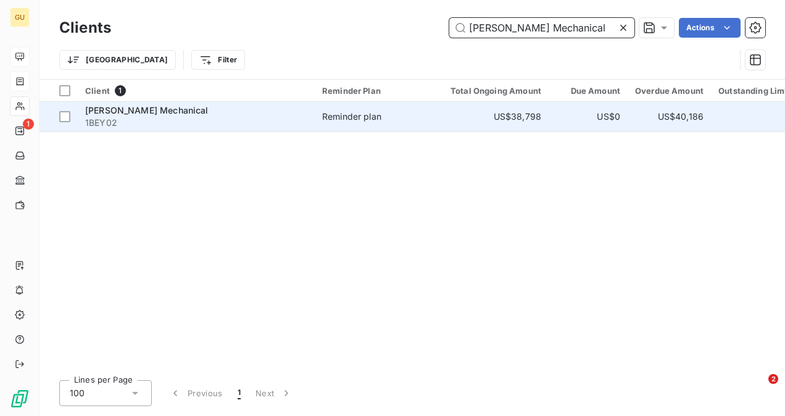
type input "Beyer Mechanical"
click at [153, 118] on span "1BEY02" at bounding box center [196, 123] width 222 height 12
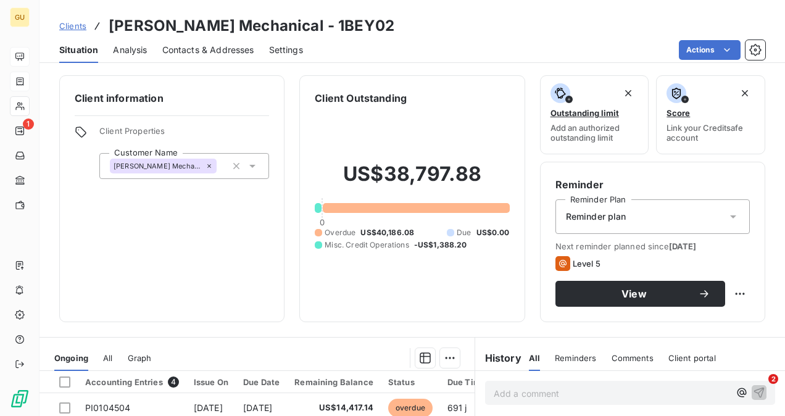
click at [513, 395] on p "Add a comment ﻿" at bounding box center [612, 393] width 236 height 15
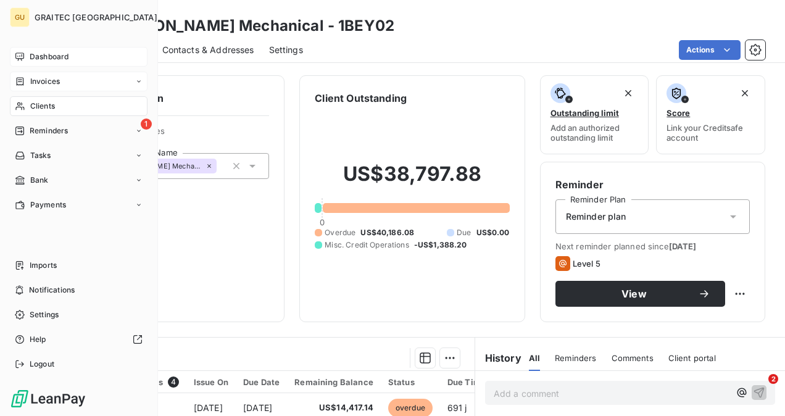
click at [27, 62] on div "Dashboard" at bounding box center [79, 57] width 138 height 20
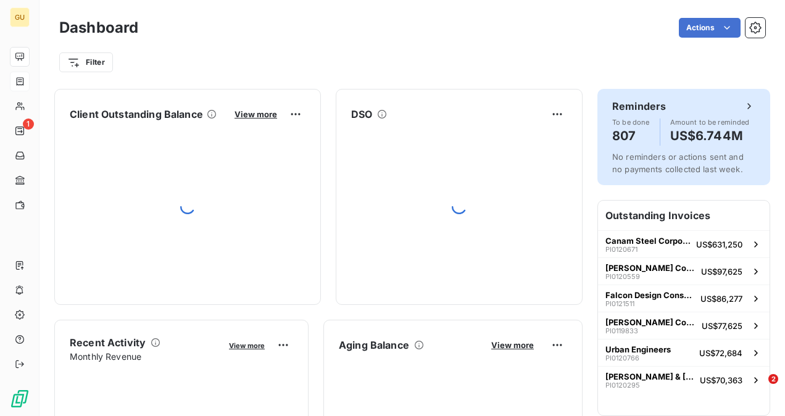
click at [646, 108] on h6 "Reminders" at bounding box center [639, 106] width 54 height 15
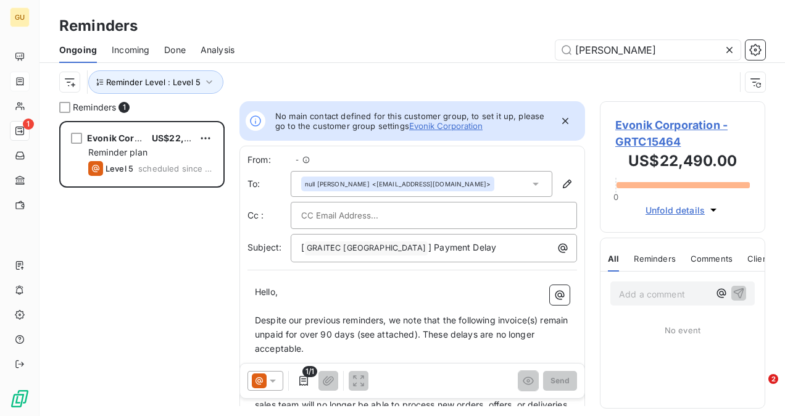
scroll to position [10, 10]
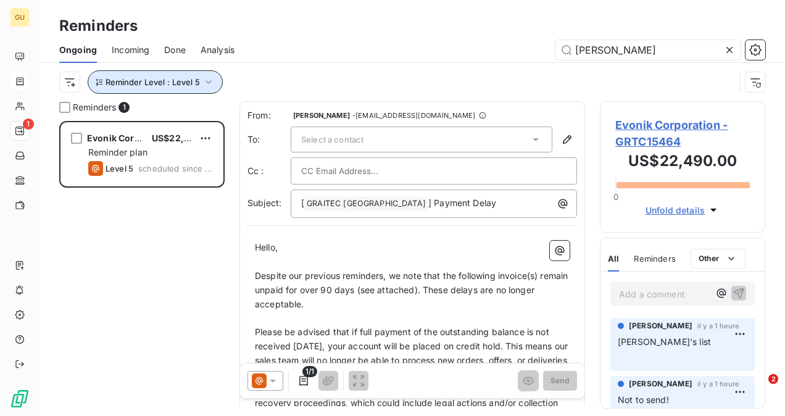
click at [205, 86] on icon "button" at bounding box center [208, 82] width 12 height 12
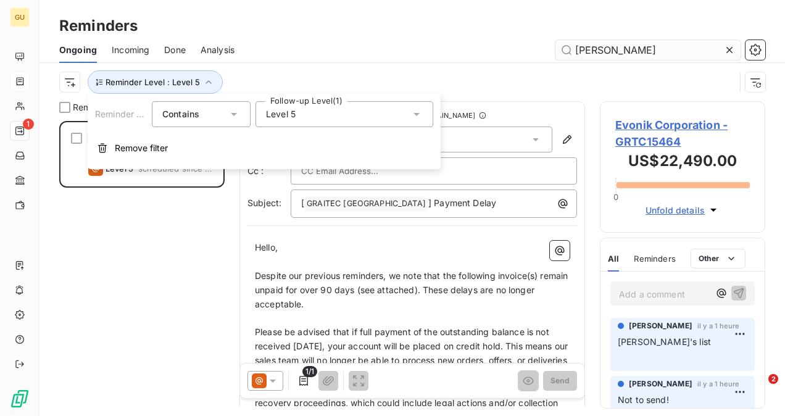
click at [728, 51] on icon at bounding box center [729, 50] width 12 height 12
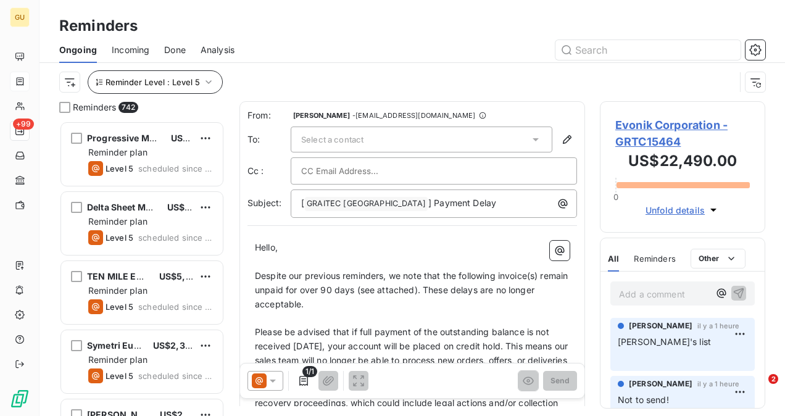
scroll to position [285, 156]
click at [209, 83] on icon "button" at bounding box center [208, 82] width 12 height 12
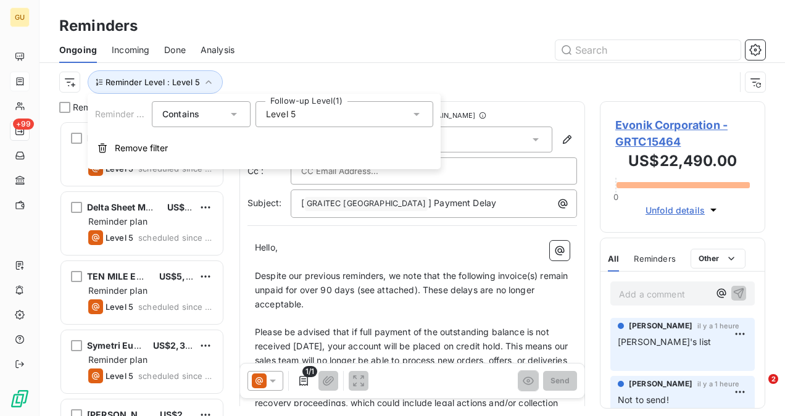
click at [383, 111] on div "Level 5" at bounding box center [344, 114] width 178 height 26
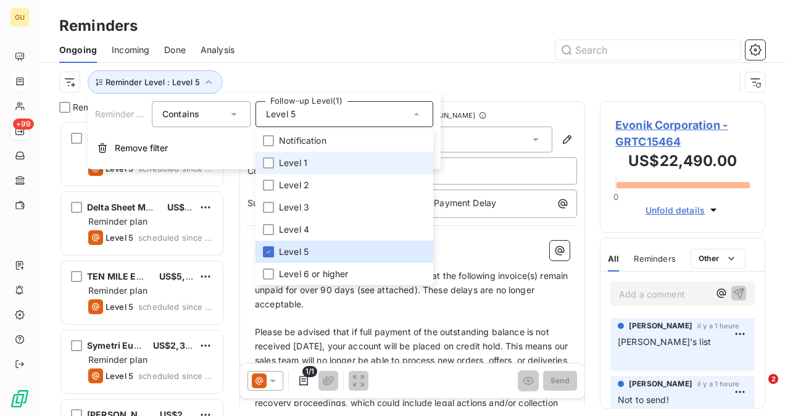
click at [276, 162] on li "Level 1" at bounding box center [344, 163] width 178 height 22
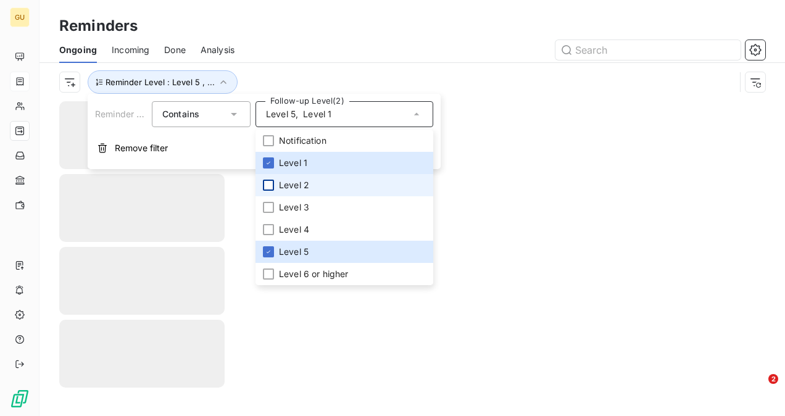
click at [273, 185] on div at bounding box center [268, 185] width 11 height 11
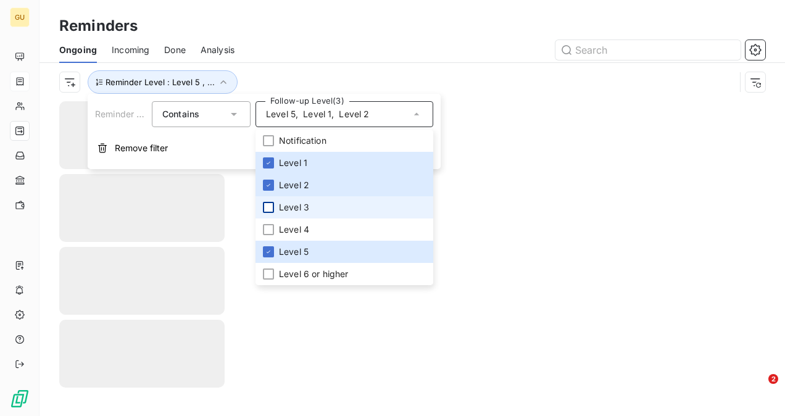
click at [269, 207] on div at bounding box center [268, 207] width 11 height 11
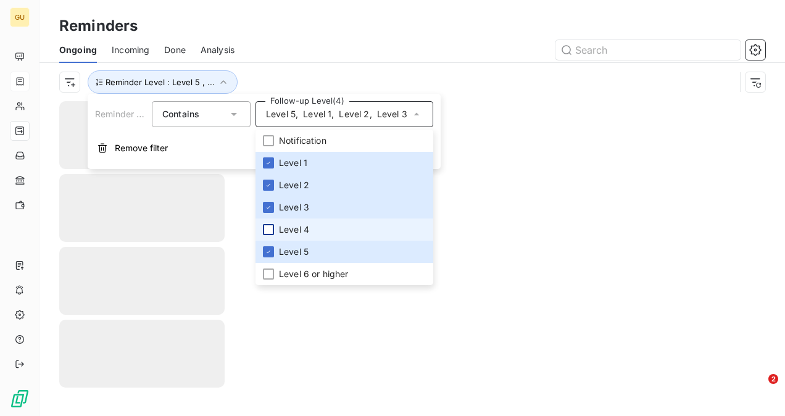
click at [273, 232] on div at bounding box center [268, 229] width 11 height 11
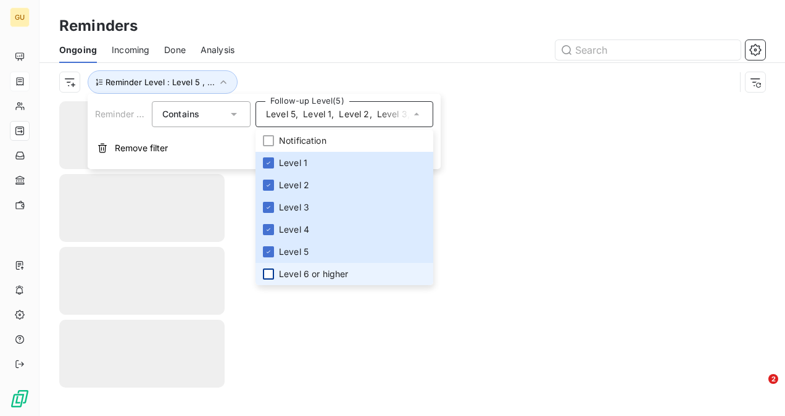
click at [268, 274] on div at bounding box center [268, 273] width 11 height 11
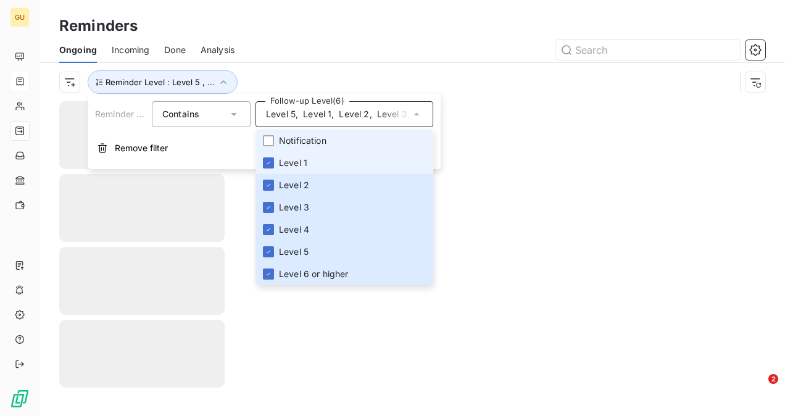
drag, startPoint x: 264, startPoint y: 139, endPoint x: 355, endPoint y: 169, distance: 96.2
click at [265, 139] on div at bounding box center [268, 140] width 11 height 11
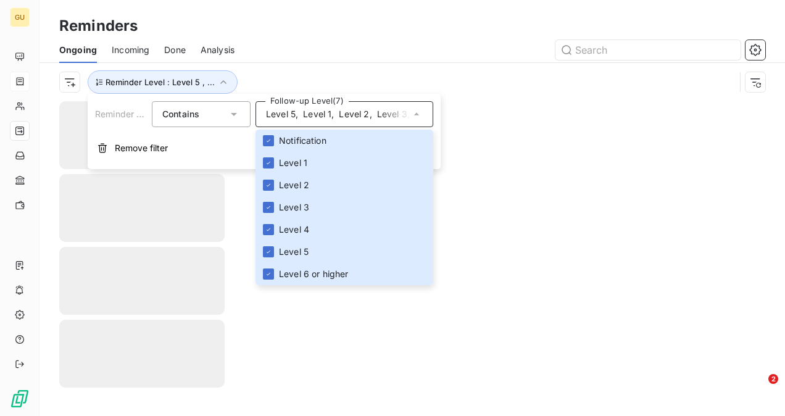
click at [387, 60] on div "Ongoing Incoming Done Analysis" at bounding box center [412, 50] width 746 height 26
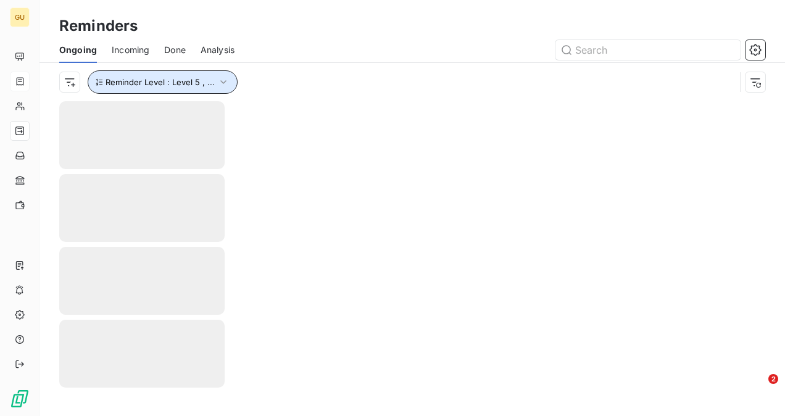
click at [202, 90] on button "Reminder Level : Level 5 , ..." at bounding box center [163, 81] width 150 height 23
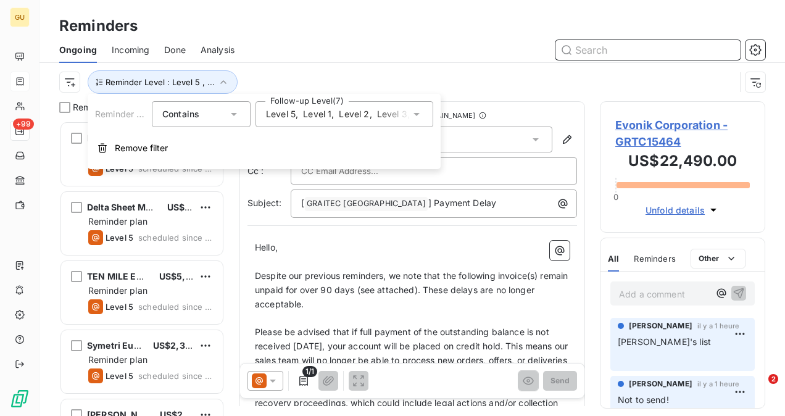
click at [629, 54] on input "text" at bounding box center [647, 50] width 185 height 20
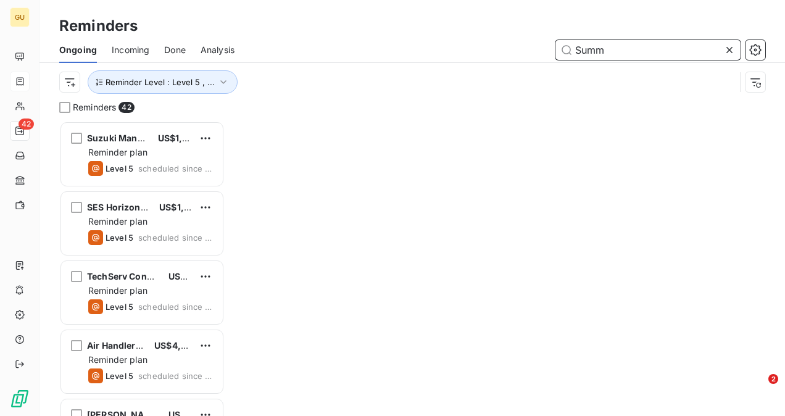
scroll to position [285, 156]
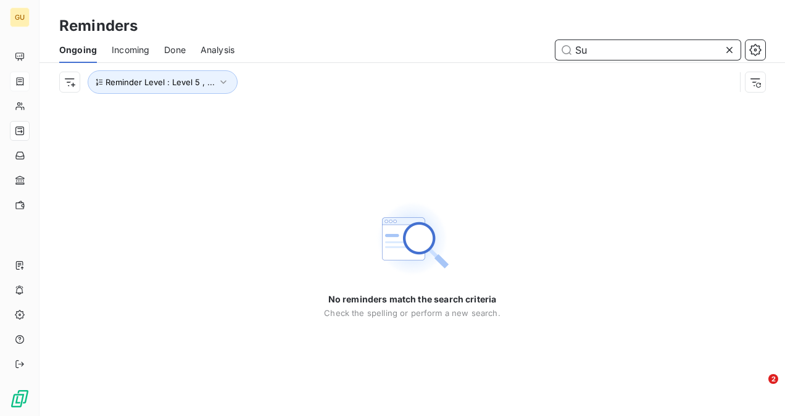
type input "S"
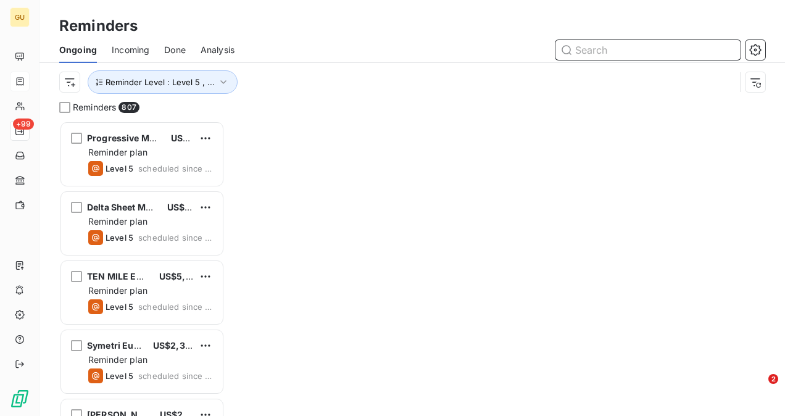
scroll to position [285, 156]
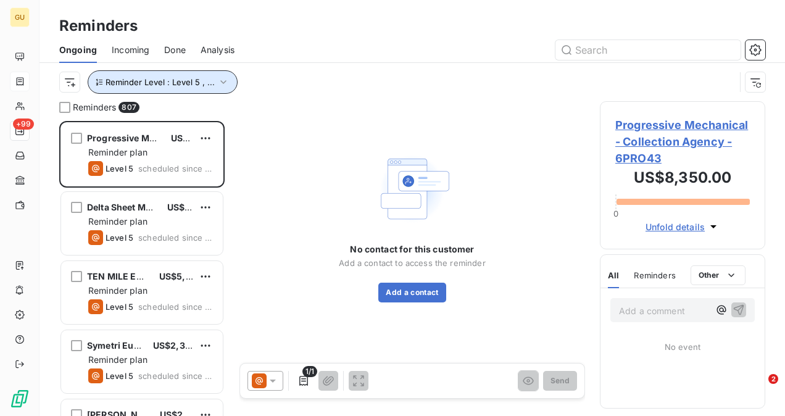
click at [223, 85] on icon "button" at bounding box center [223, 82] width 12 height 12
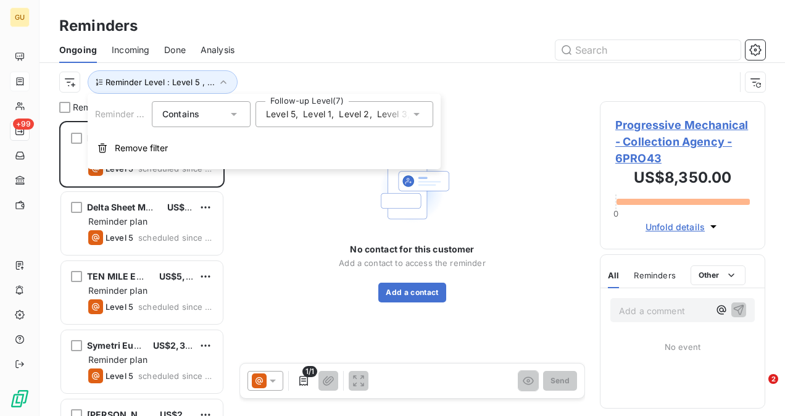
click at [289, 117] on span "Level 5" at bounding box center [281, 114] width 30 height 12
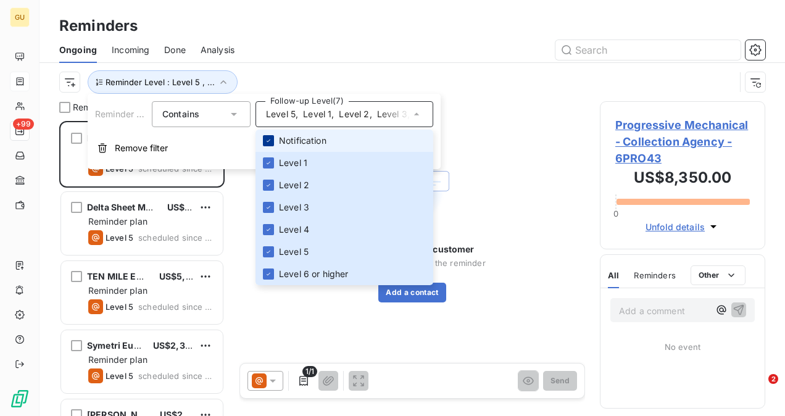
click at [269, 139] on icon at bounding box center [269, 140] width 4 height 2
click at [270, 160] on icon at bounding box center [268, 162] width 7 height 7
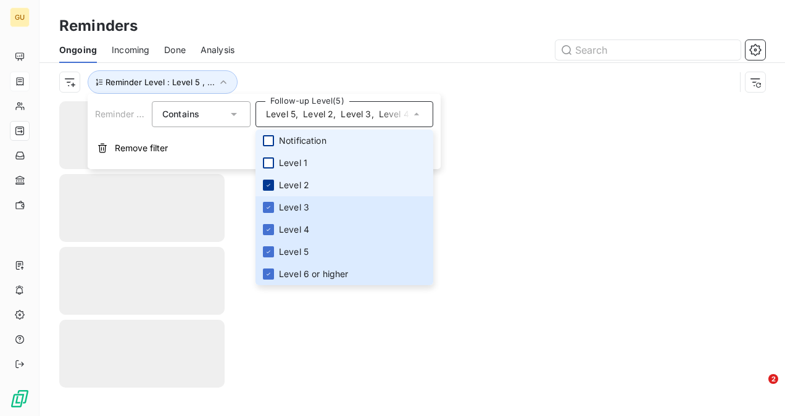
click at [272, 180] on div at bounding box center [268, 185] width 11 height 11
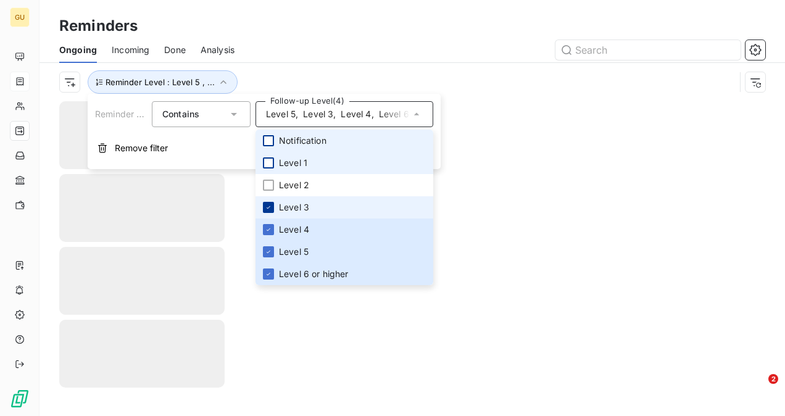
click at [270, 207] on icon at bounding box center [268, 207] width 7 height 7
click at [273, 230] on div at bounding box center [268, 229] width 11 height 11
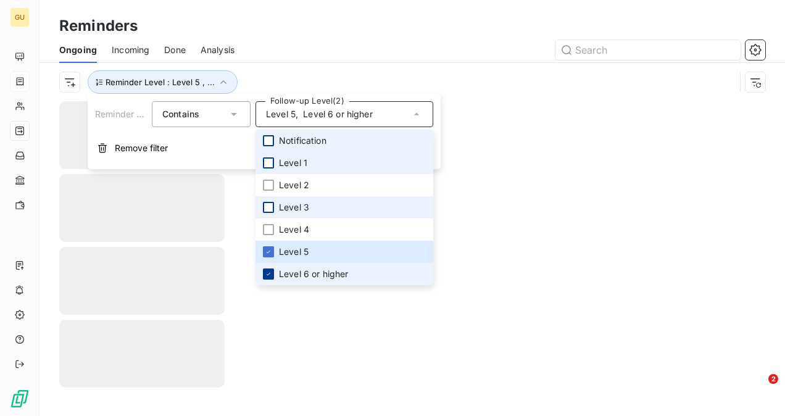
click at [270, 272] on icon at bounding box center [268, 273] width 7 height 7
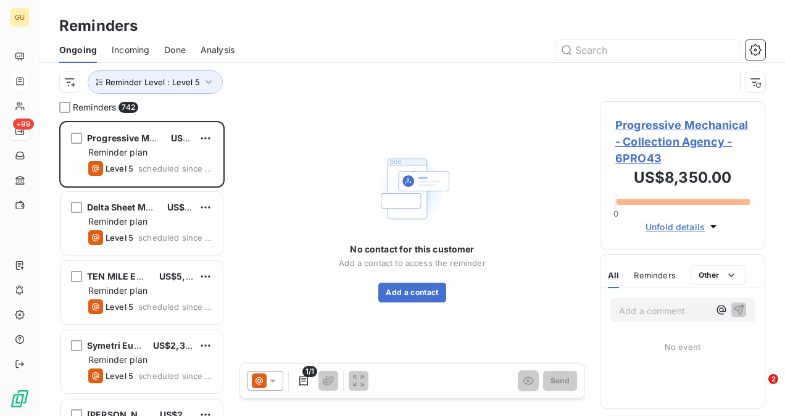
click at [501, 196] on div "No contact for this customer Add a contact to access the reminder Add a contact" at bounding box center [412, 225] width 346 height 249
click at [210, 78] on icon "button" at bounding box center [208, 82] width 12 height 12
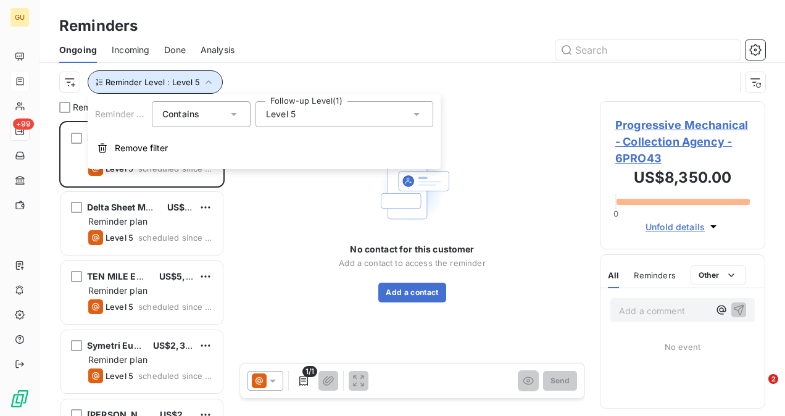
click at [210, 78] on icon "button" at bounding box center [208, 82] width 12 height 12
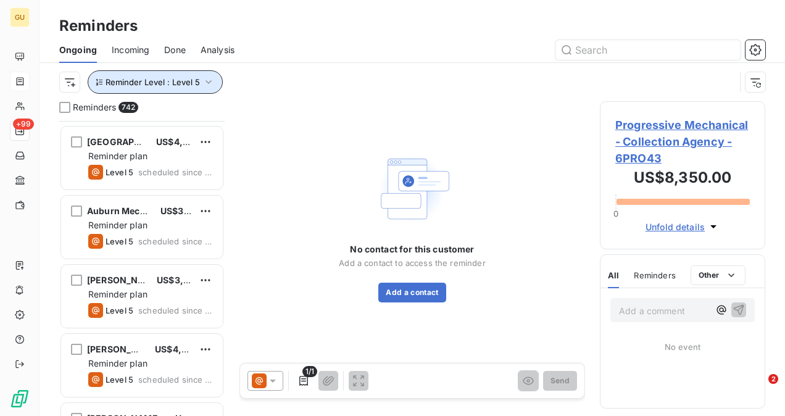
scroll to position [2160, 0]
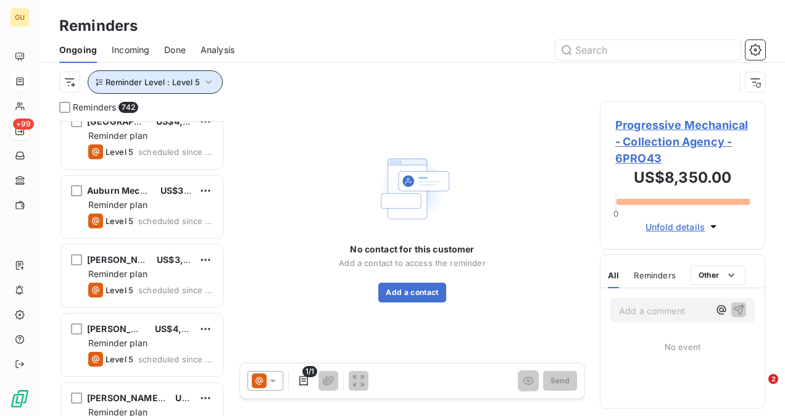
click at [207, 85] on icon "button" at bounding box center [208, 82] width 12 height 12
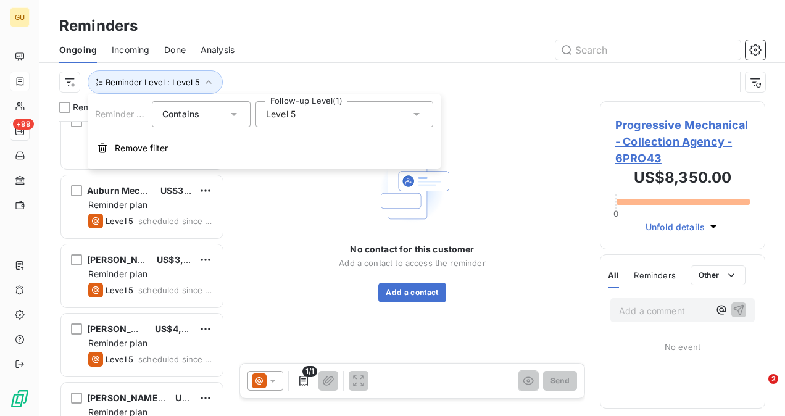
click at [322, 120] on div "Level 5" at bounding box center [344, 114] width 178 height 26
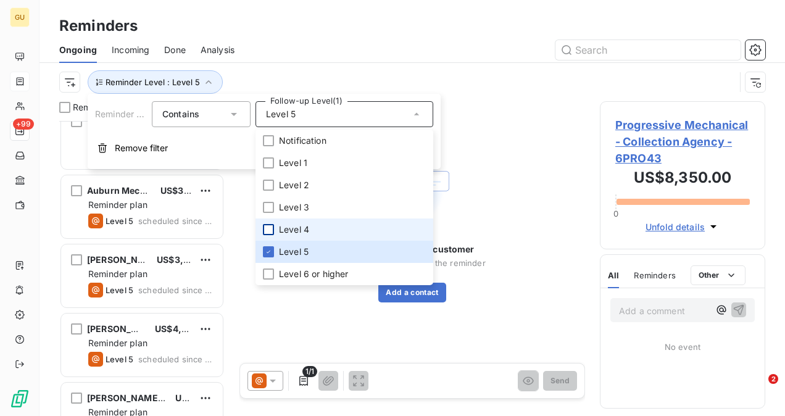
click at [269, 230] on div at bounding box center [268, 229] width 11 height 11
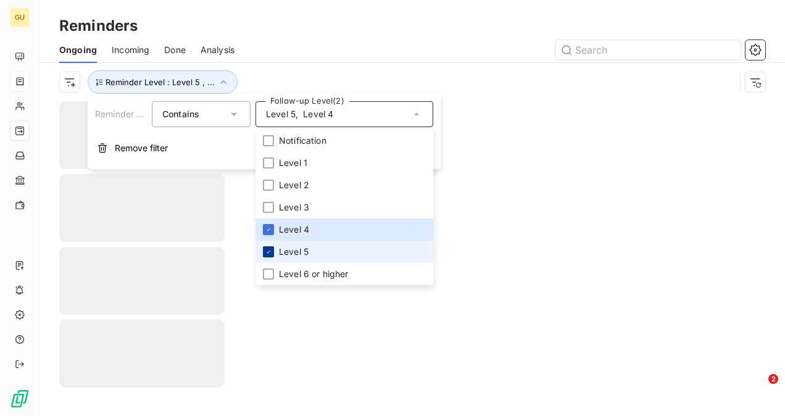
click at [265, 247] on div at bounding box center [268, 251] width 11 height 11
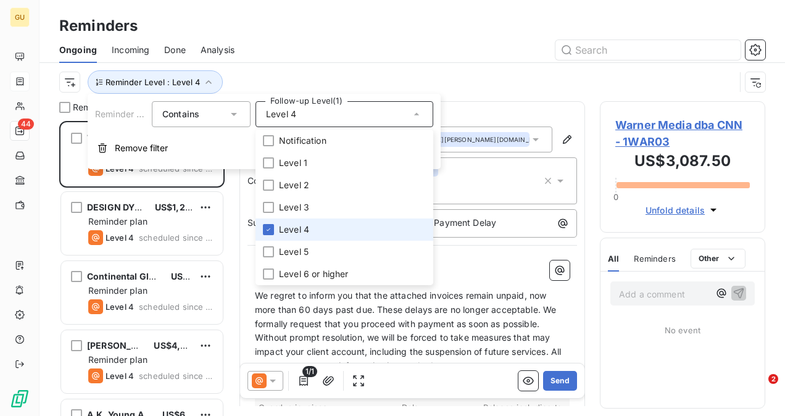
scroll to position [285, 156]
click at [273, 59] on div "Ongoing Incoming Done Analysis" at bounding box center [412, 50] width 746 height 26
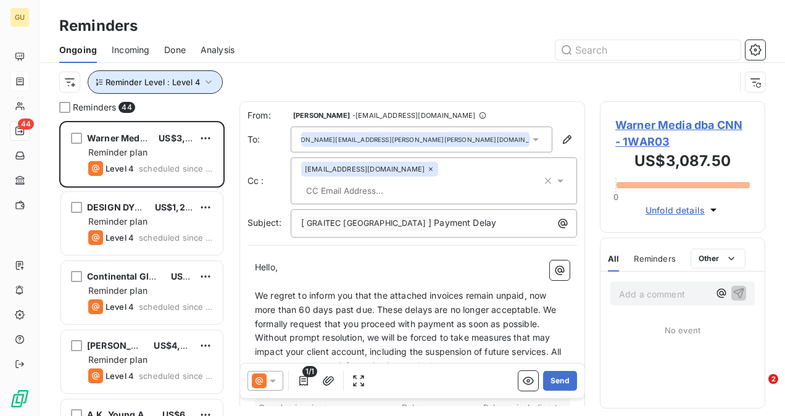
click at [206, 85] on icon "button" at bounding box center [208, 82] width 12 height 12
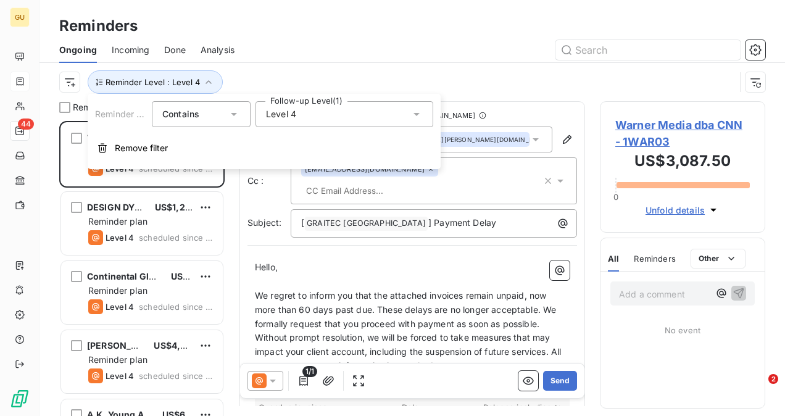
click at [332, 114] on div "Level 4" at bounding box center [344, 114] width 178 height 26
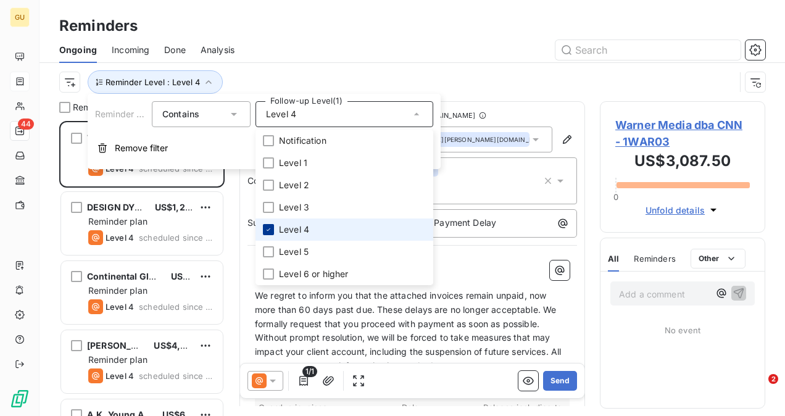
click at [266, 230] on icon at bounding box center [268, 229] width 7 height 7
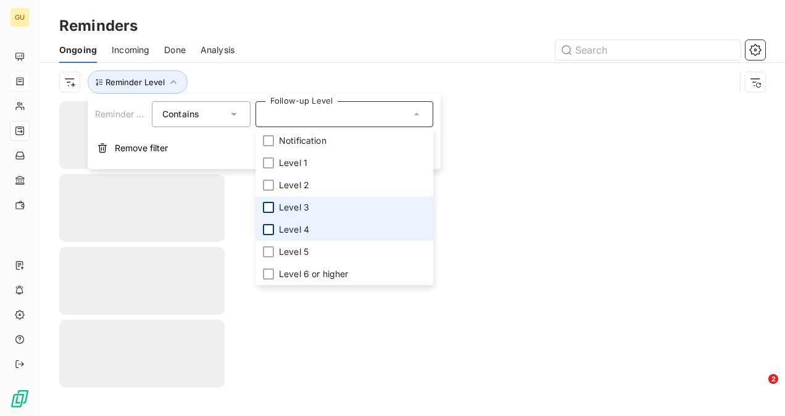
click at [267, 210] on div at bounding box center [268, 207] width 11 height 11
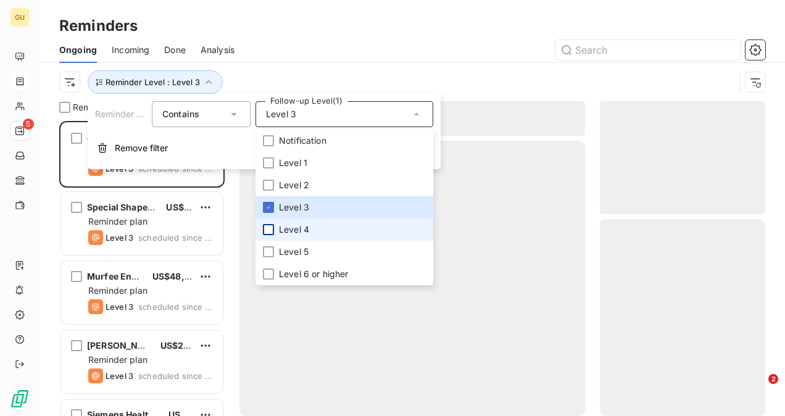
scroll to position [285, 156]
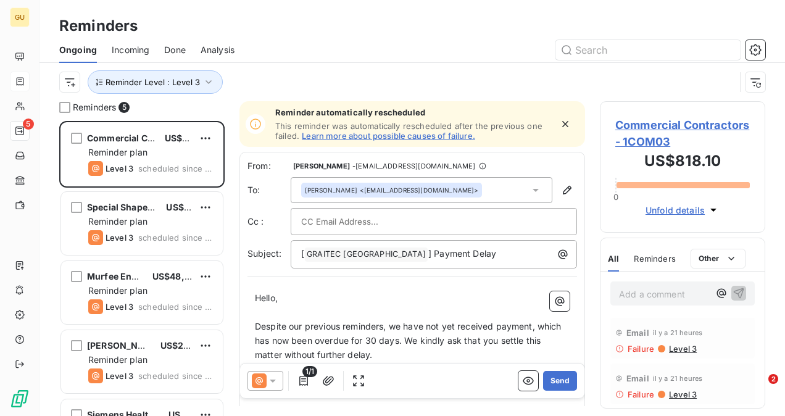
click at [433, 39] on div "Ongoing Incoming Done Analysis" at bounding box center [412, 50] width 746 height 26
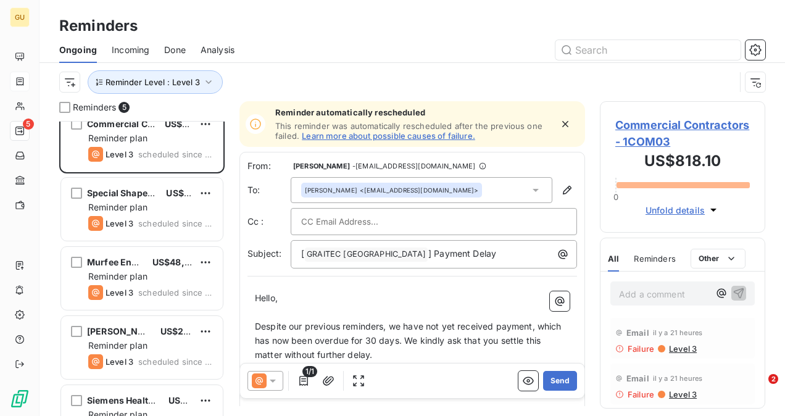
scroll to position [0, 0]
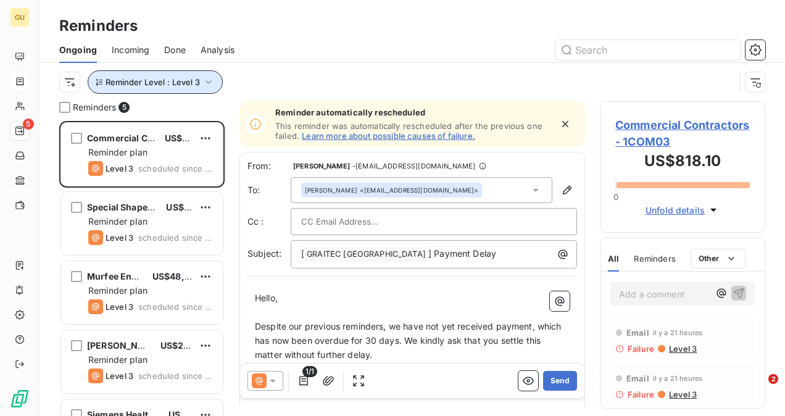
click at [199, 85] on button "Reminder Level : Level 3" at bounding box center [155, 81] width 135 height 23
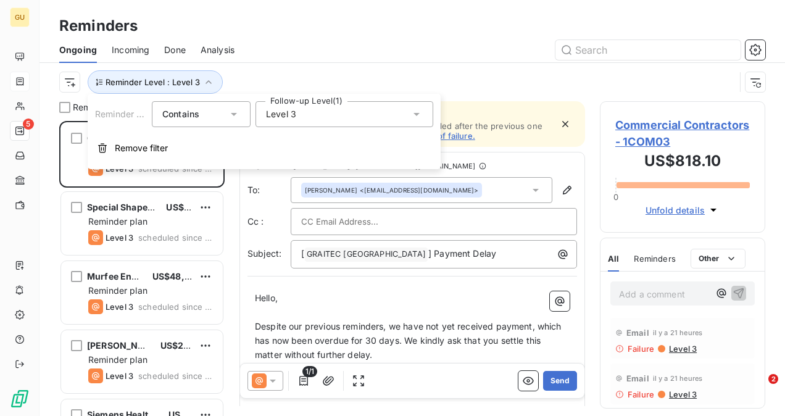
click at [304, 117] on div "Level 3" at bounding box center [344, 114] width 178 height 26
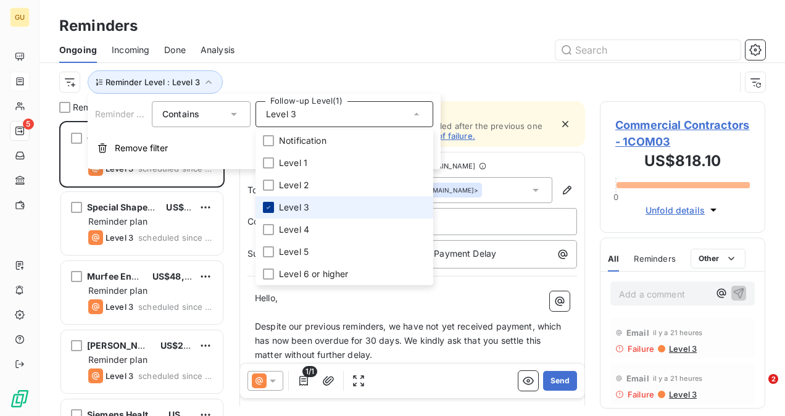
click at [272, 208] on div at bounding box center [268, 207] width 11 height 11
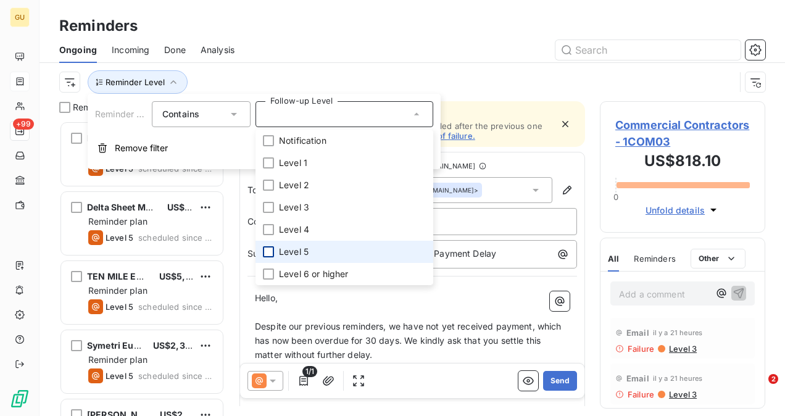
click at [265, 255] on div at bounding box center [268, 251] width 11 height 11
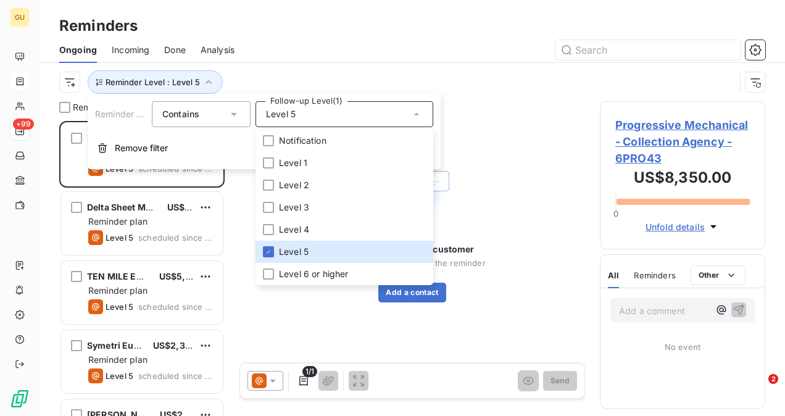
click at [516, 57] on div at bounding box center [507, 50] width 516 height 20
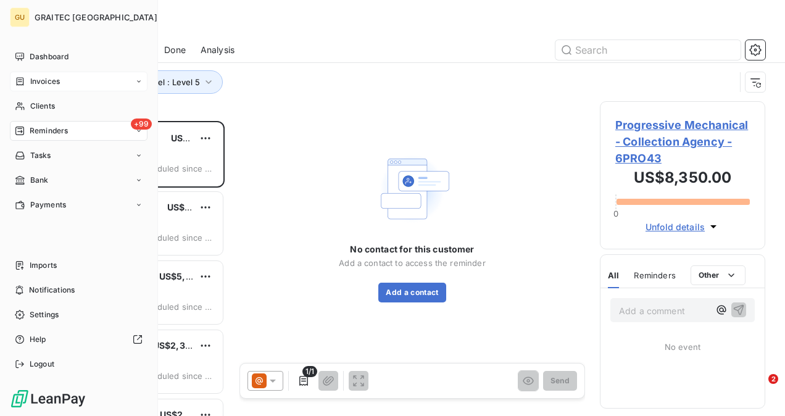
click at [51, 86] on span "Invoices" at bounding box center [45, 81] width 30 height 11
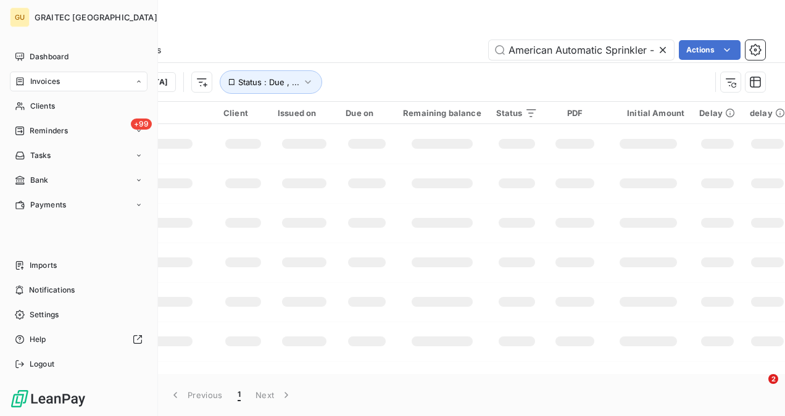
scroll to position [0, 85]
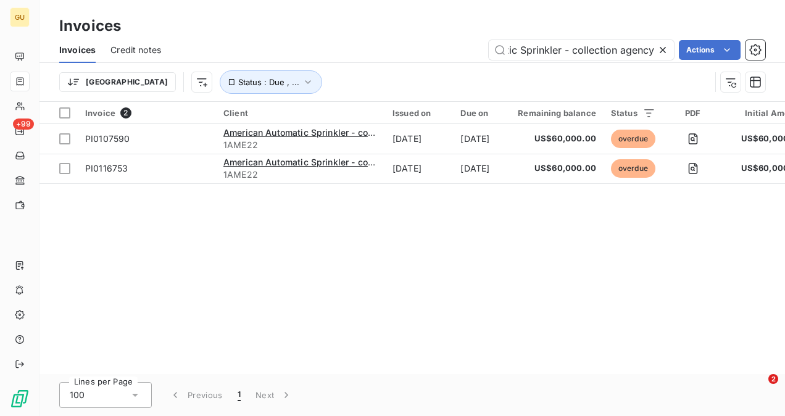
click at [663, 54] on icon at bounding box center [663, 50] width 12 height 12
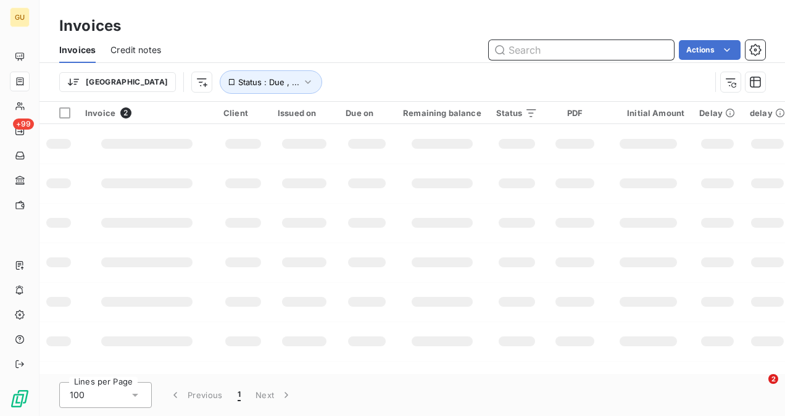
paste input "TCM Enterprises"
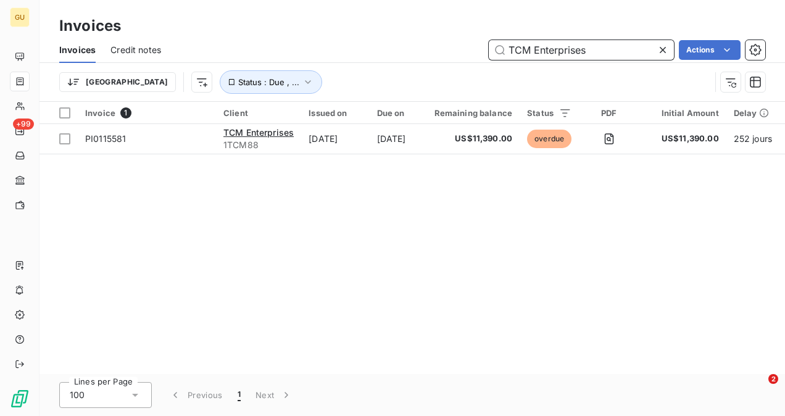
type input "TCM Enterprises"
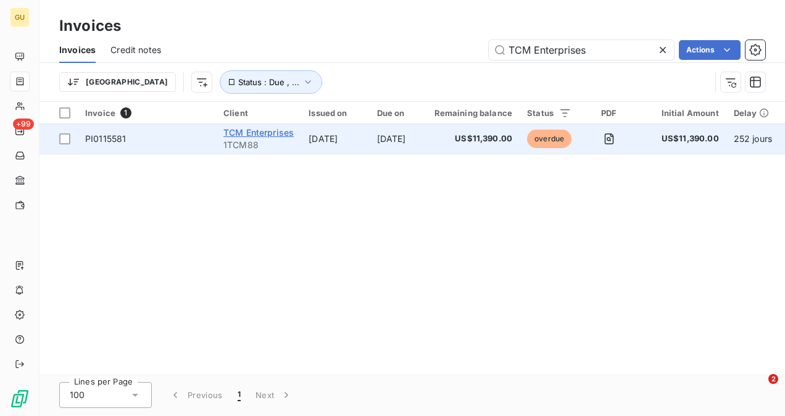
click at [250, 135] on span "TCM Enterprises" at bounding box center [258, 132] width 70 height 10
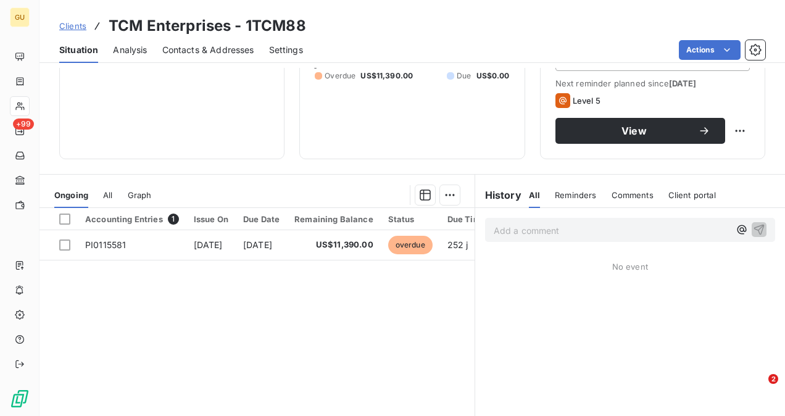
scroll to position [185, 0]
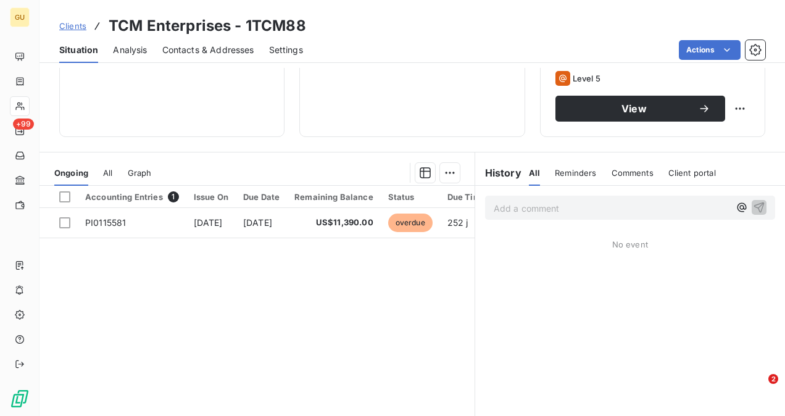
click at [534, 213] on p "Add a comment ﻿" at bounding box center [612, 208] width 236 height 15
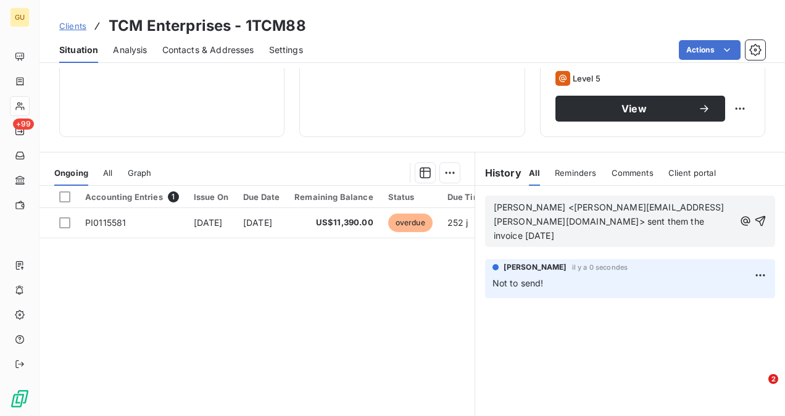
drag, startPoint x: 754, startPoint y: 208, endPoint x: 768, endPoint y: 223, distance: 20.6
click at [758, 212] on div "Jennifer Reina <Jennifer.Reina@graitec.com> sent them the invoice 09/18/2025" at bounding box center [630, 221] width 290 height 51
click at [757, 216] on div "Jennifer Reina <Jennifer.Reina@graitec.com> sent them the invoice 09/18/2025" at bounding box center [630, 221] width 290 height 51
click at [755, 216] on icon "button" at bounding box center [760, 221] width 10 height 10
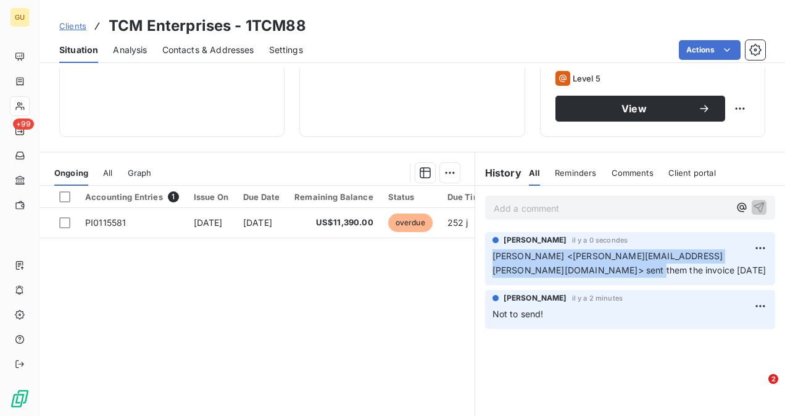
drag, startPoint x: 485, startPoint y: 252, endPoint x: 578, endPoint y: 278, distance: 96.0
click at [578, 278] on div "Alona Levshuk il y a 0 secondes Jennifer Reina <Jennifer.Reina@graitec.com> sen…" at bounding box center [630, 258] width 290 height 53
drag, startPoint x: 578, startPoint y: 278, endPoint x: 546, endPoint y: 264, distance: 35.1
copy span "Jennifer Reina <Jennifer.Reina@graitec.com> sent them the invoice 09/18/2025"
click at [755, 248] on html "GU +99 Clients TCM Enterprises - 1TCM88 Situation Analysis Contacts & Addresses…" at bounding box center [392, 208] width 785 height 416
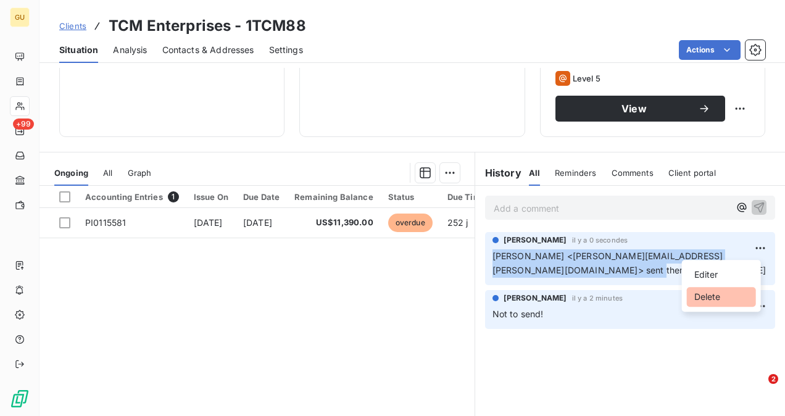
click at [721, 292] on div "Delete" at bounding box center [721, 297] width 69 height 20
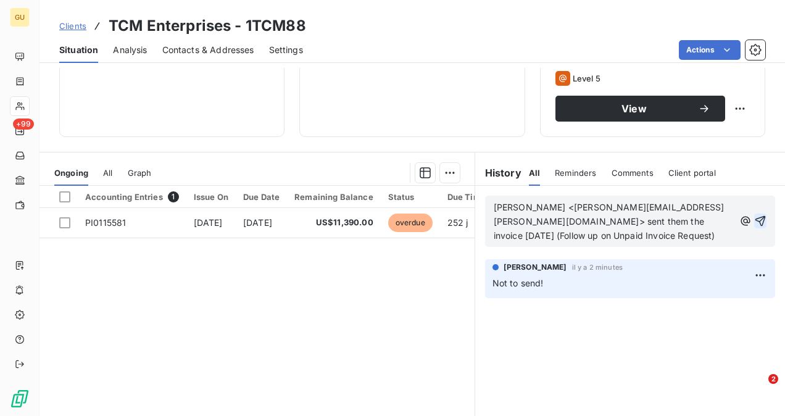
click at [759, 215] on div "Jennifer Reina <Jennifer.Reina@graitec.com> sent them the invoice 09/18/2025 (F…" at bounding box center [630, 221] width 290 height 51
click at [758, 216] on div "Jennifer Reina <Jennifer.Reina@graitec.com> sent them the invoice 09/18/2025 (F…" at bounding box center [630, 221] width 290 height 51
click at [754, 223] on icon "button" at bounding box center [760, 221] width 12 height 12
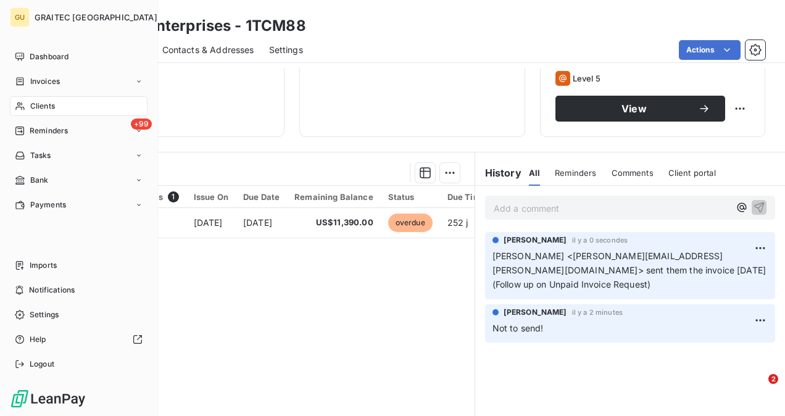
click at [32, 107] on span "Clients" at bounding box center [42, 106] width 25 height 11
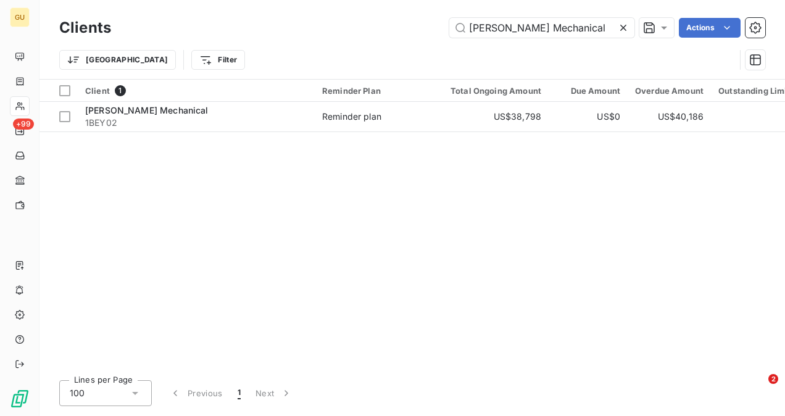
click at [621, 33] on icon at bounding box center [623, 28] width 12 height 12
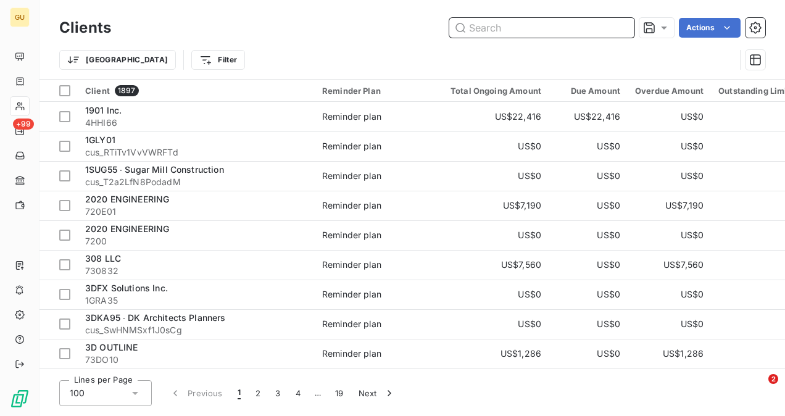
paste input "Schnabel Engineering"
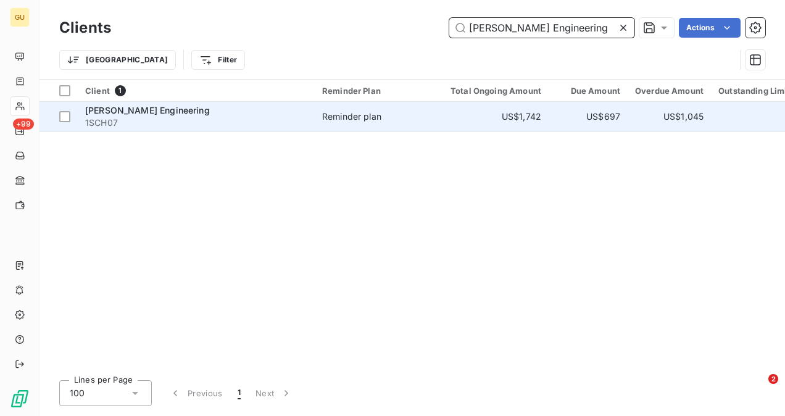
type input "Schnabel Engineering"
click at [175, 110] on span "Schnabel Engineering" at bounding box center [147, 110] width 125 height 10
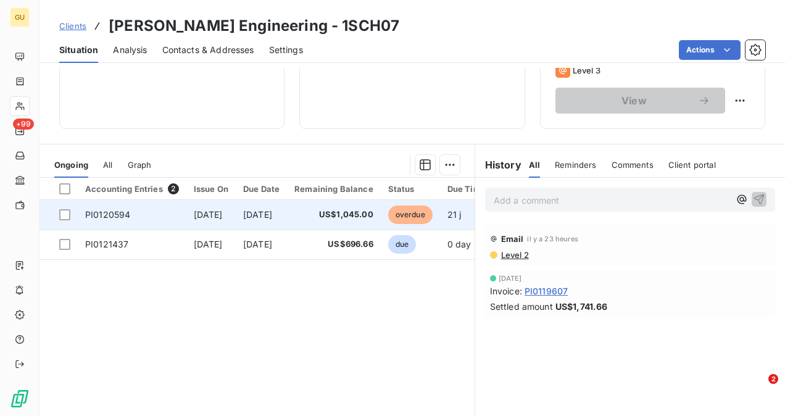
scroll to position [229, 0]
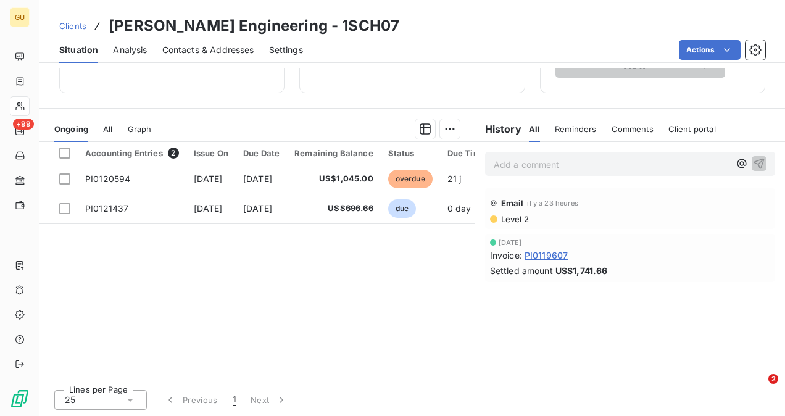
click at [516, 159] on p "Add a comment ﻿" at bounding box center [612, 164] width 236 height 15
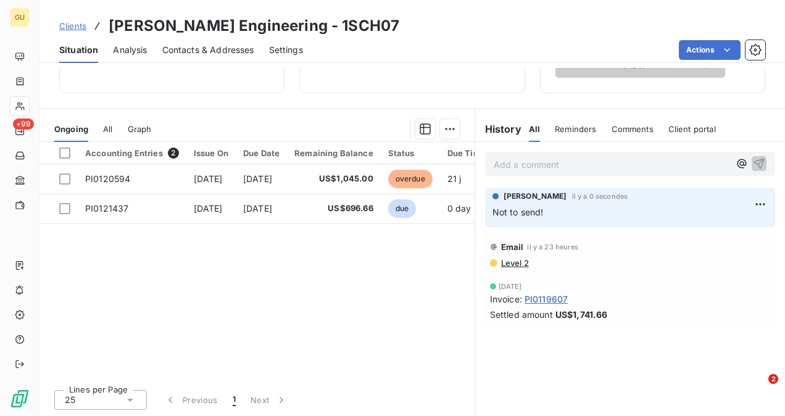
click at [511, 167] on p "Add a comment ﻿" at bounding box center [612, 164] width 236 height 15
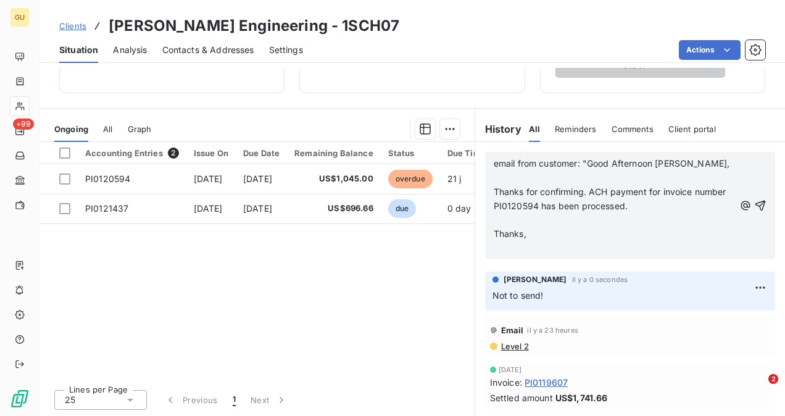
click at [512, 224] on p "﻿" at bounding box center [614, 221] width 241 height 14
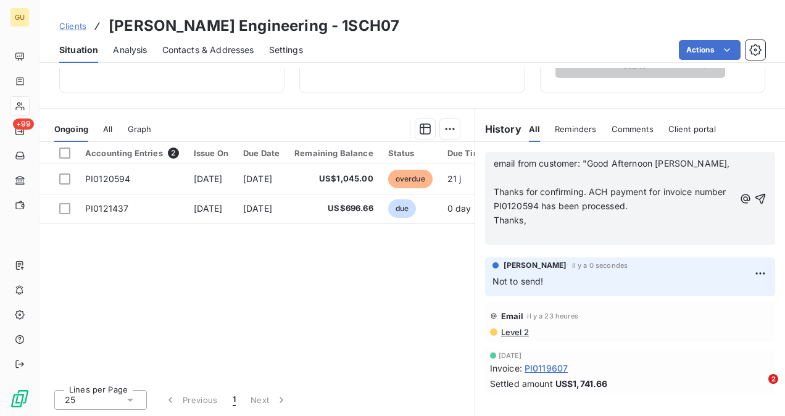
click at [495, 177] on p "﻿" at bounding box center [614, 178] width 241 height 14
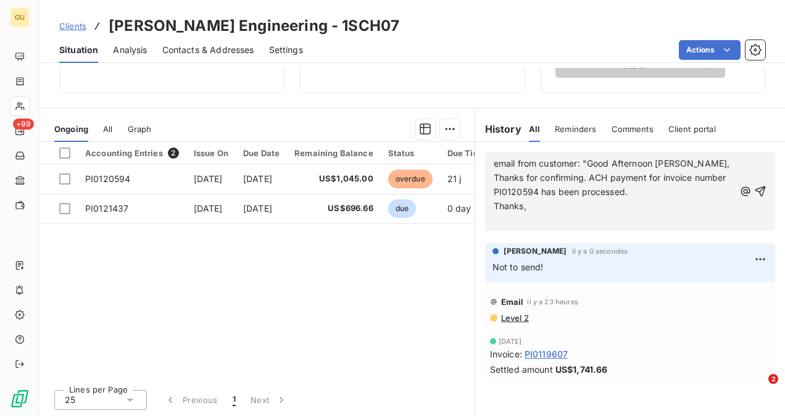
click at [549, 206] on p "Thanks," at bounding box center [614, 206] width 241 height 14
click at [744, 183] on div "email from customer: "Good Afternoon Lisa, Thanks for confirming. ACH payment f…" at bounding box center [630, 192] width 273 height 72
click at [754, 186] on icon "button" at bounding box center [760, 191] width 12 height 12
